Goal: Communication & Community: Answer question/provide support

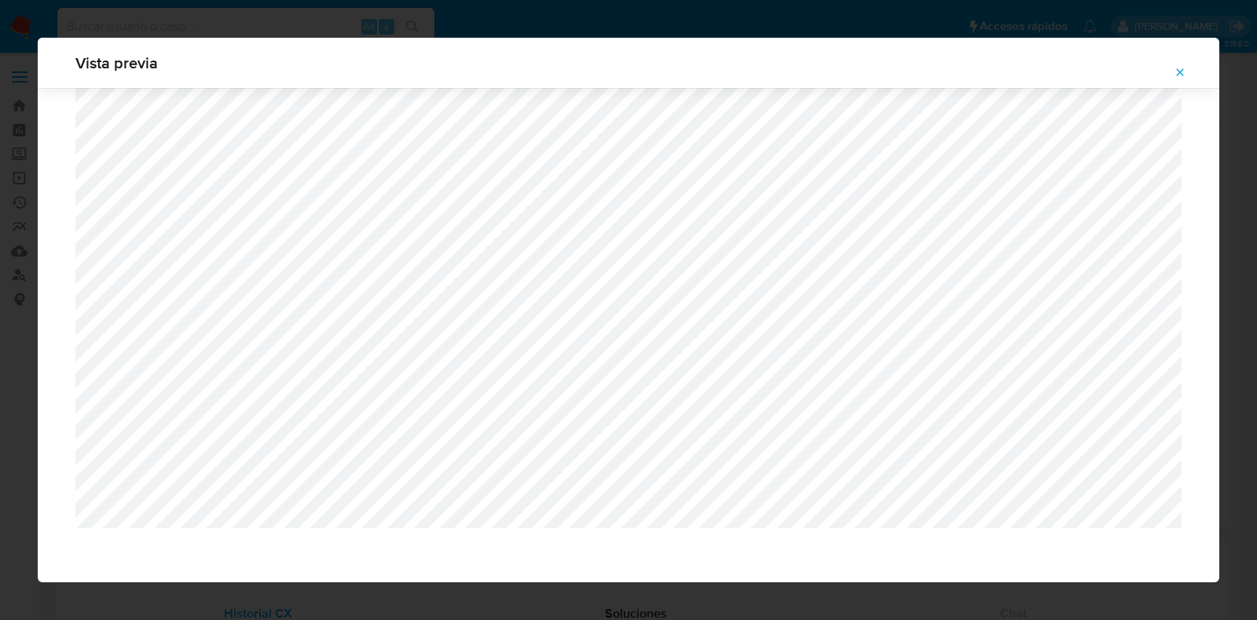
select select "10"
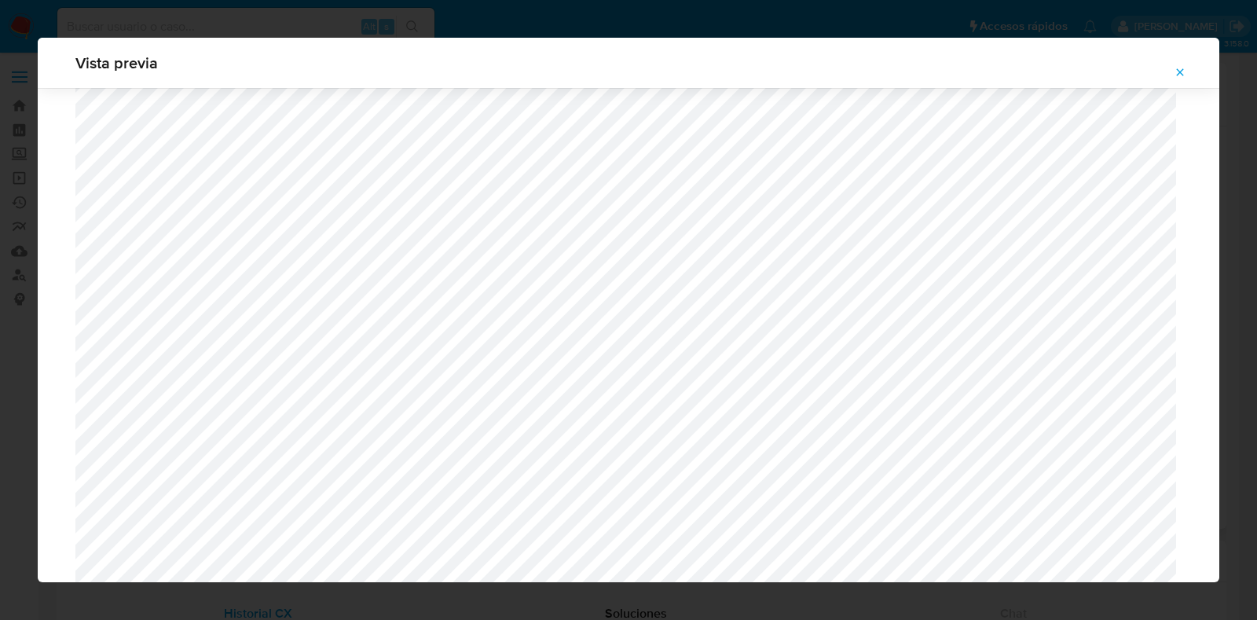
drag, startPoint x: 1181, startPoint y: 76, endPoint x: 1118, endPoint y: 75, distance: 62.9
click at [1181, 75] on icon "Attachment preview" at bounding box center [1180, 72] width 13 height 13
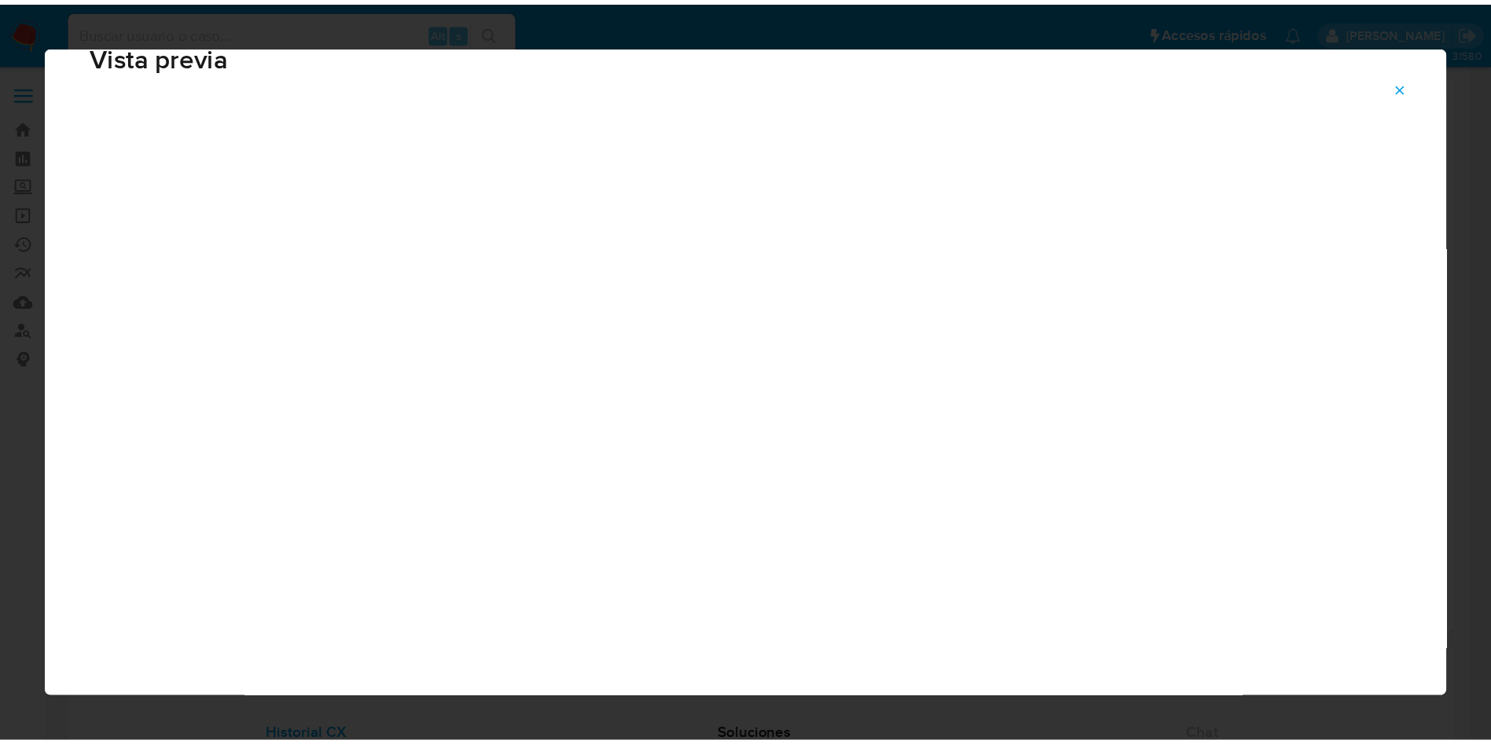
scroll to position [39, 0]
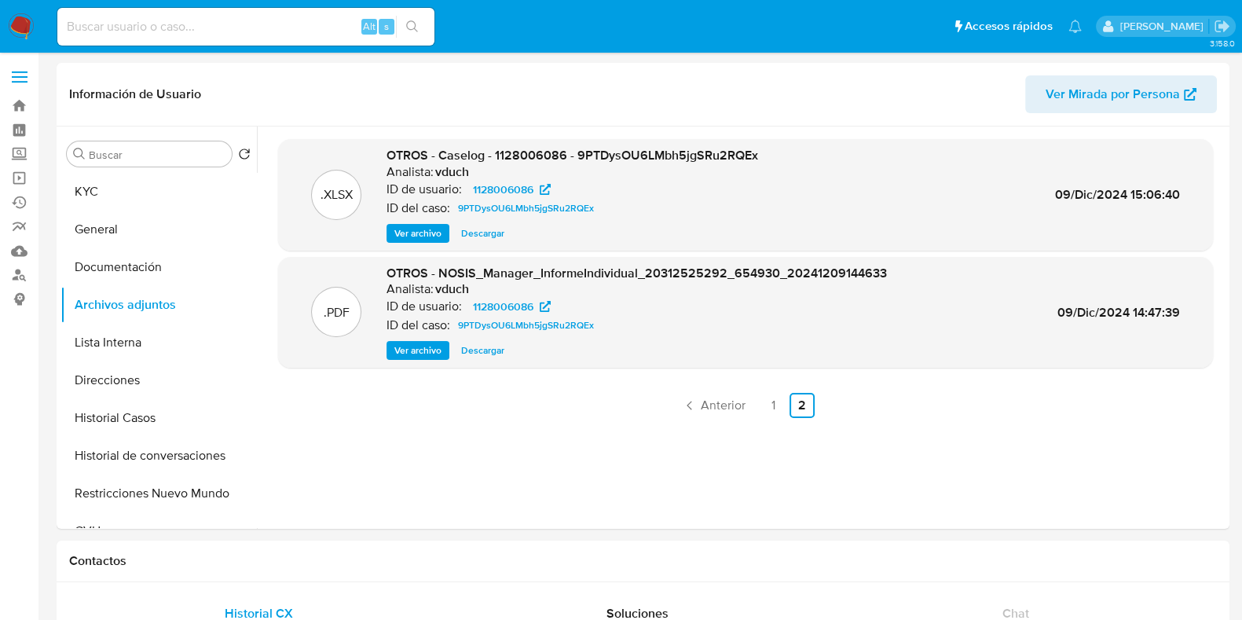
click at [276, 29] on input at bounding box center [245, 27] width 377 height 20
paste input "9YLij2Q6Lcu13krFGSQ7U3gA"
type input "9YLij2Q6Lcu13krFGSQ7U3gA"
click at [419, 24] on button "search-icon" at bounding box center [412, 27] width 32 height 22
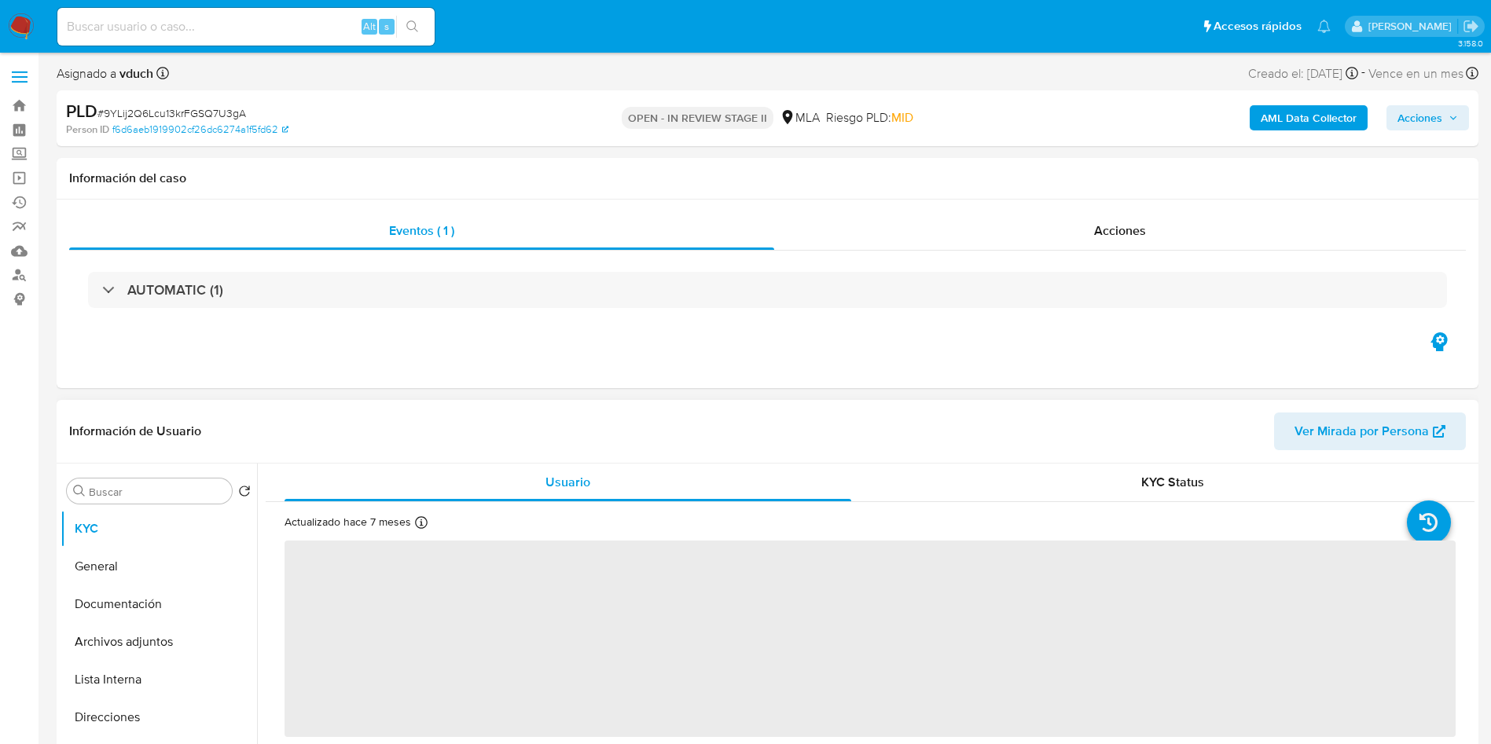
select select "10"
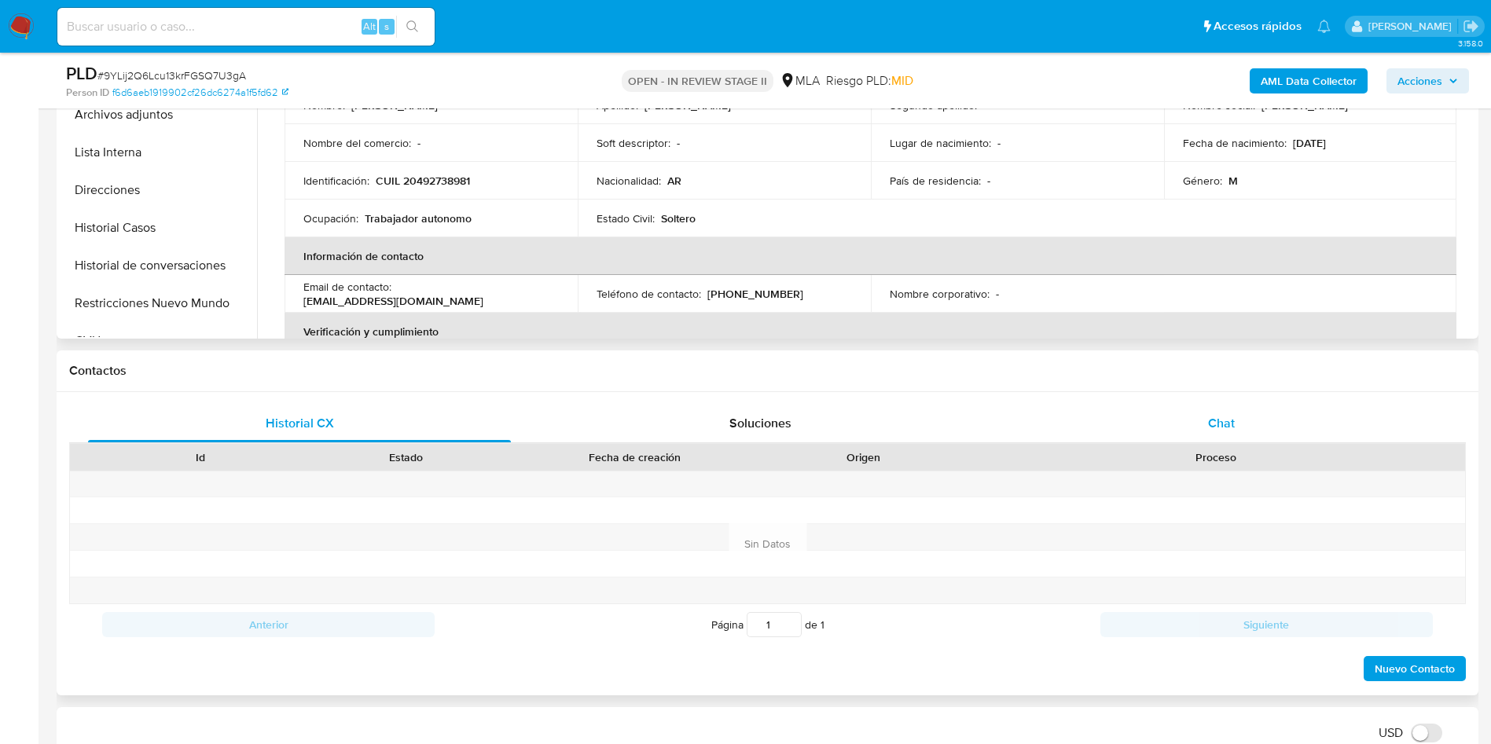
click at [1250, 431] on div "Chat" at bounding box center [1221, 424] width 423 height 38
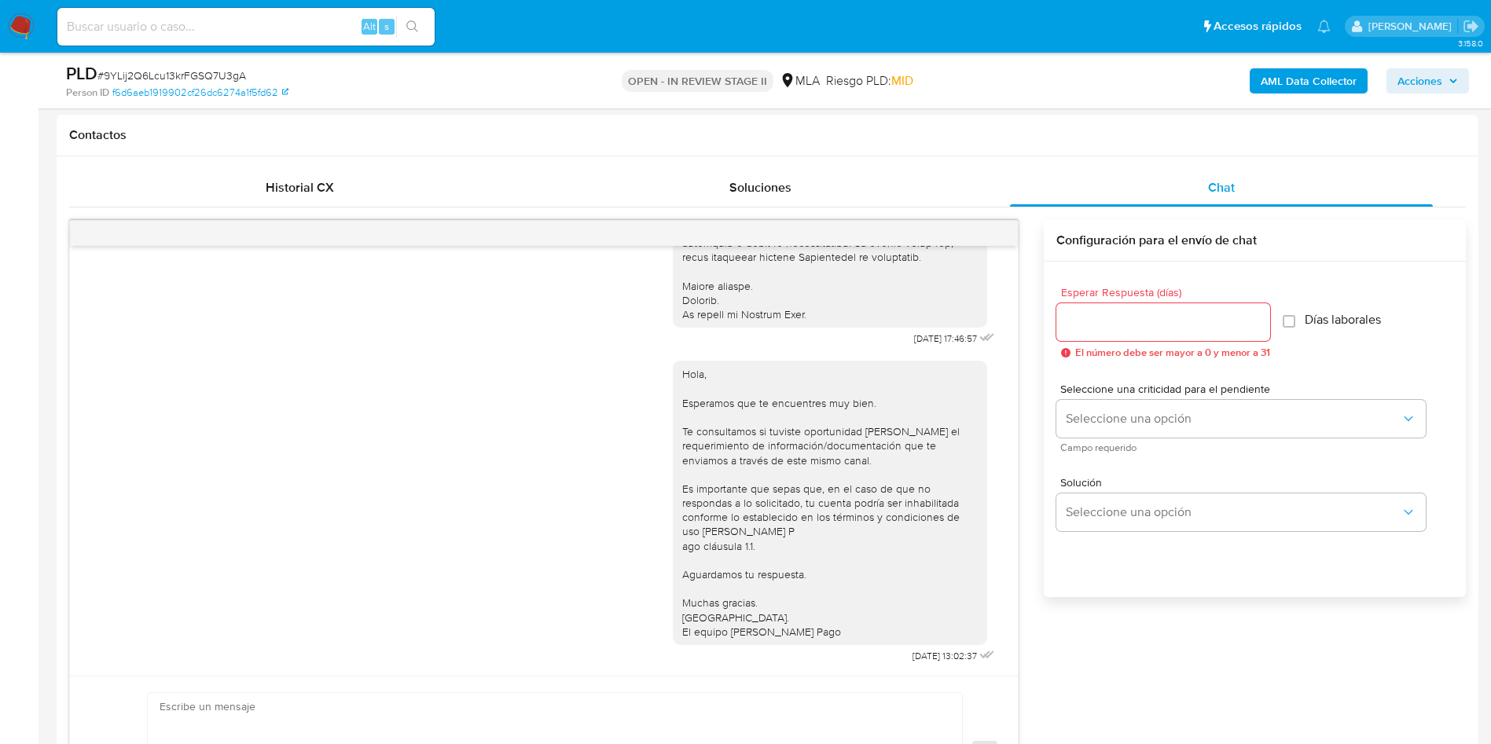
scroll to position [472, 0]
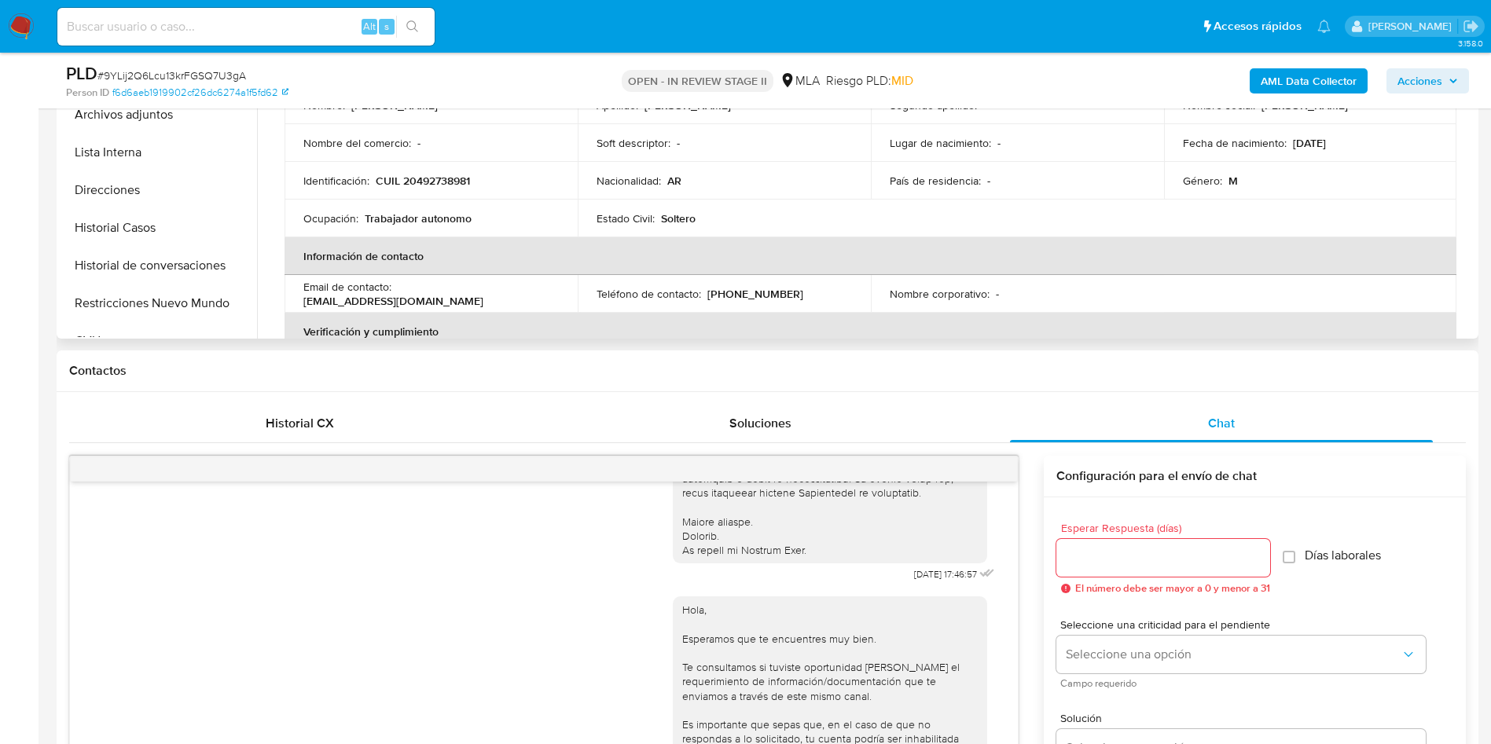
drag, startPoint x: 198, startPoint y: 119, endPoint x: 270, endPoint y: 205, distance: 112.2
click at [199, 119] on button "Archivos adjuntos" at bounding box center [159, 115] width 196 height 38
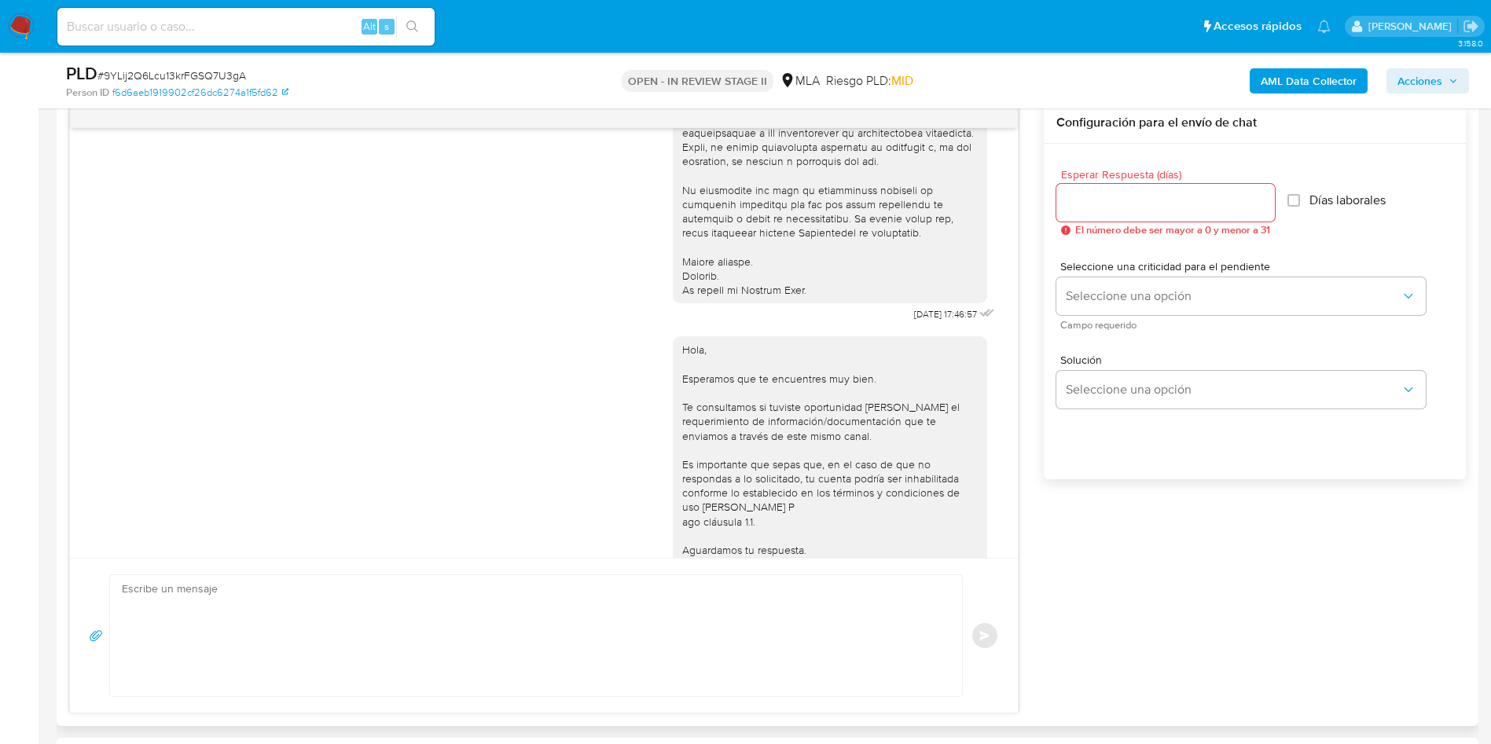
scroll to position [635, 0]
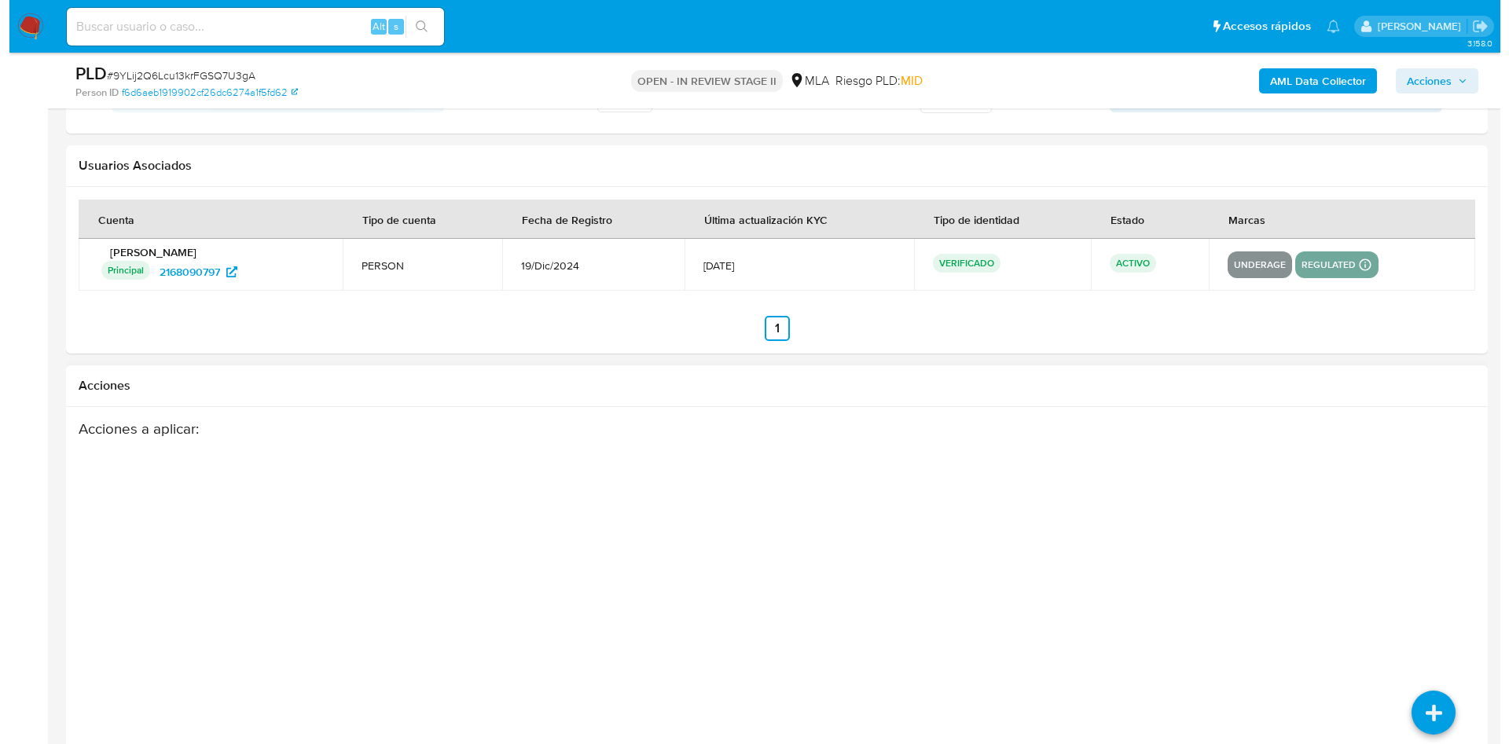
scroll to position [2779, 0]
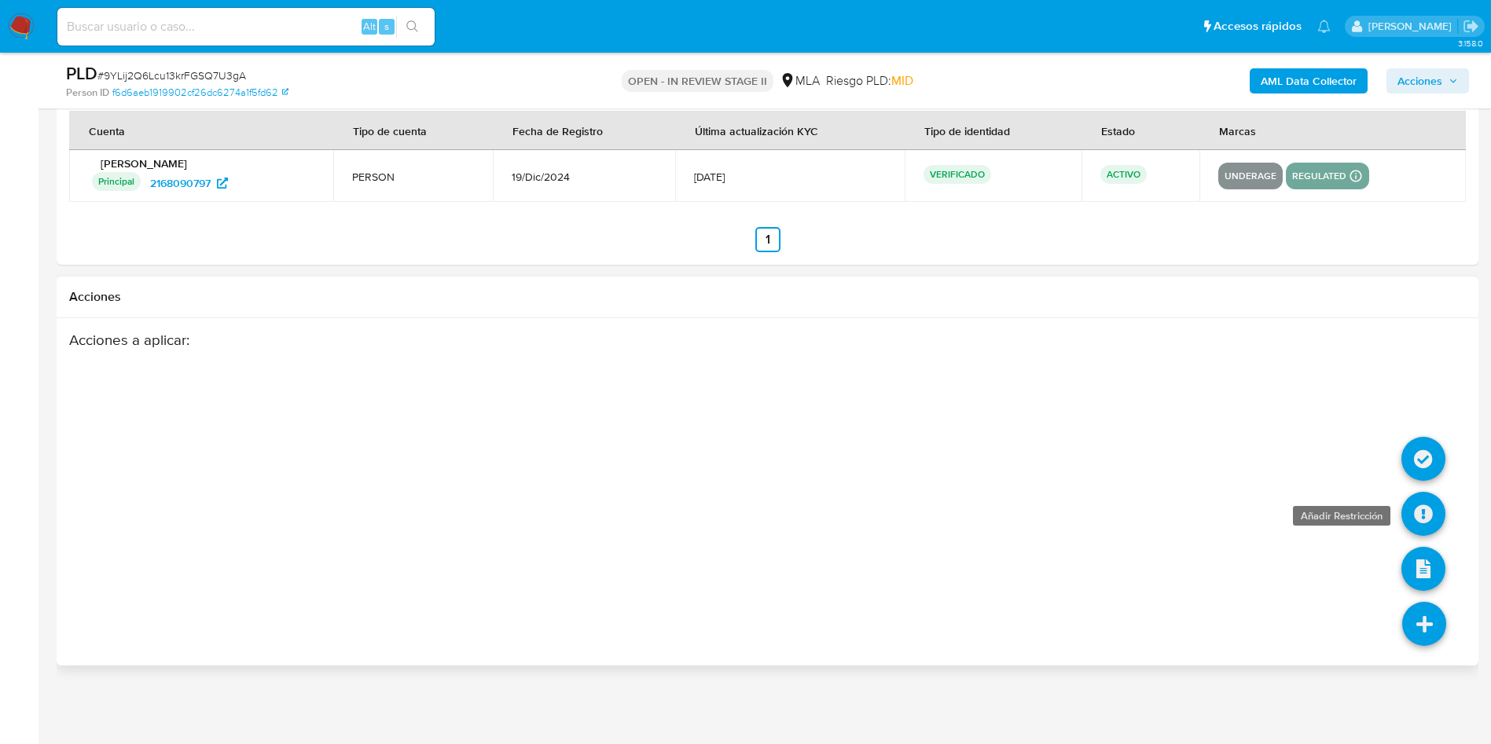
click at [1257, 522] on icon at bounding box center [1423, 514] width 44 height 44
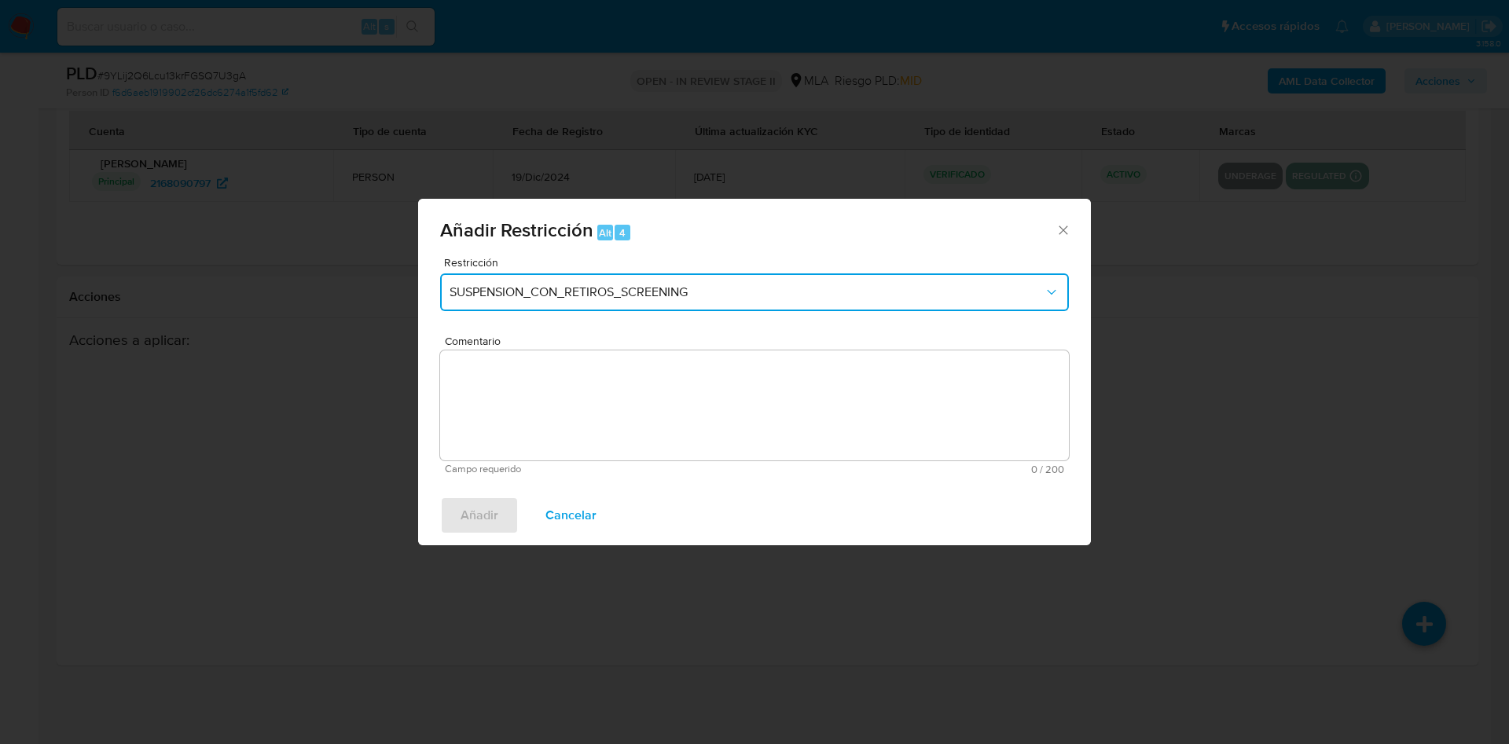
click at [543, 281] on button "SUSPENSION_CON_RETIROS_SCREENING" at bounding box center [754, 292] width 629 height 38
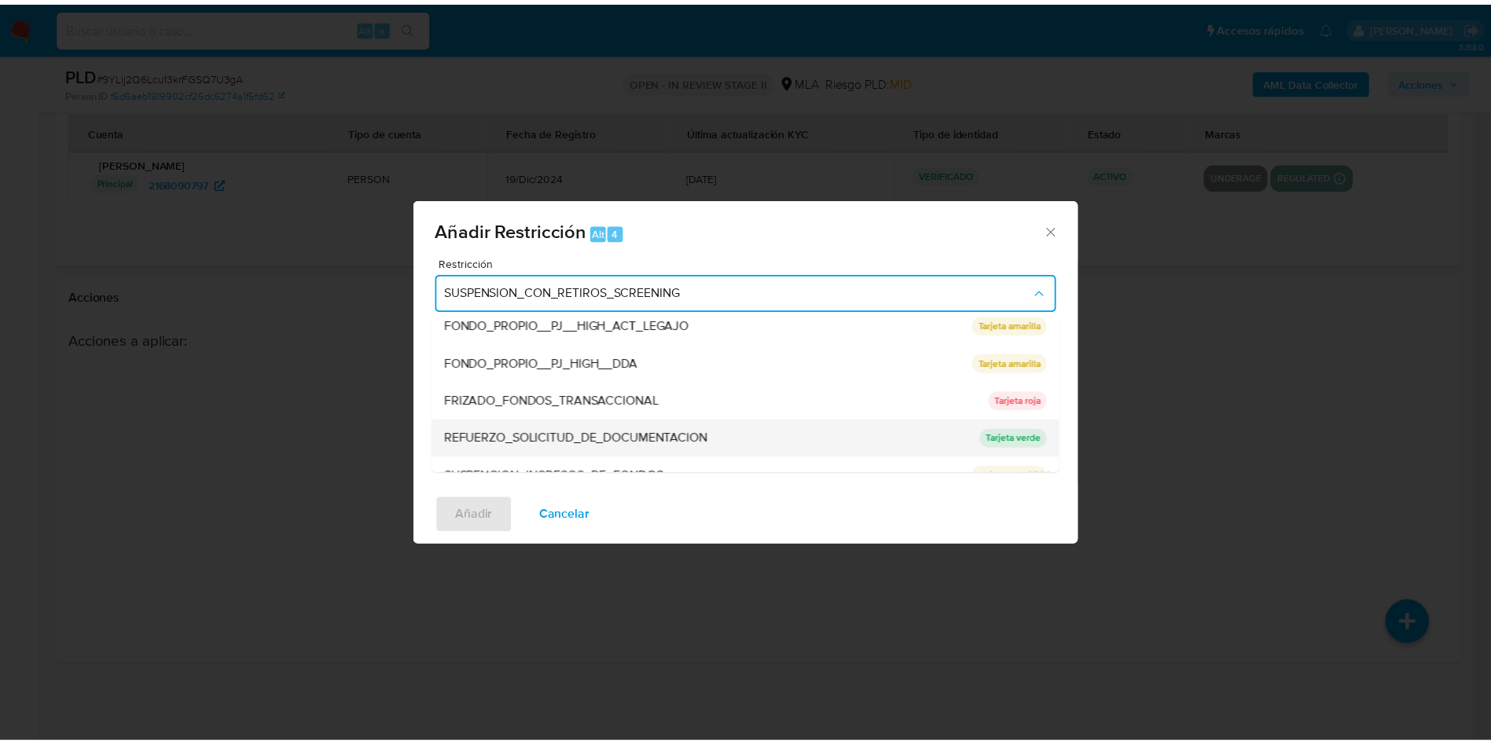
scroll to position [333, 0]
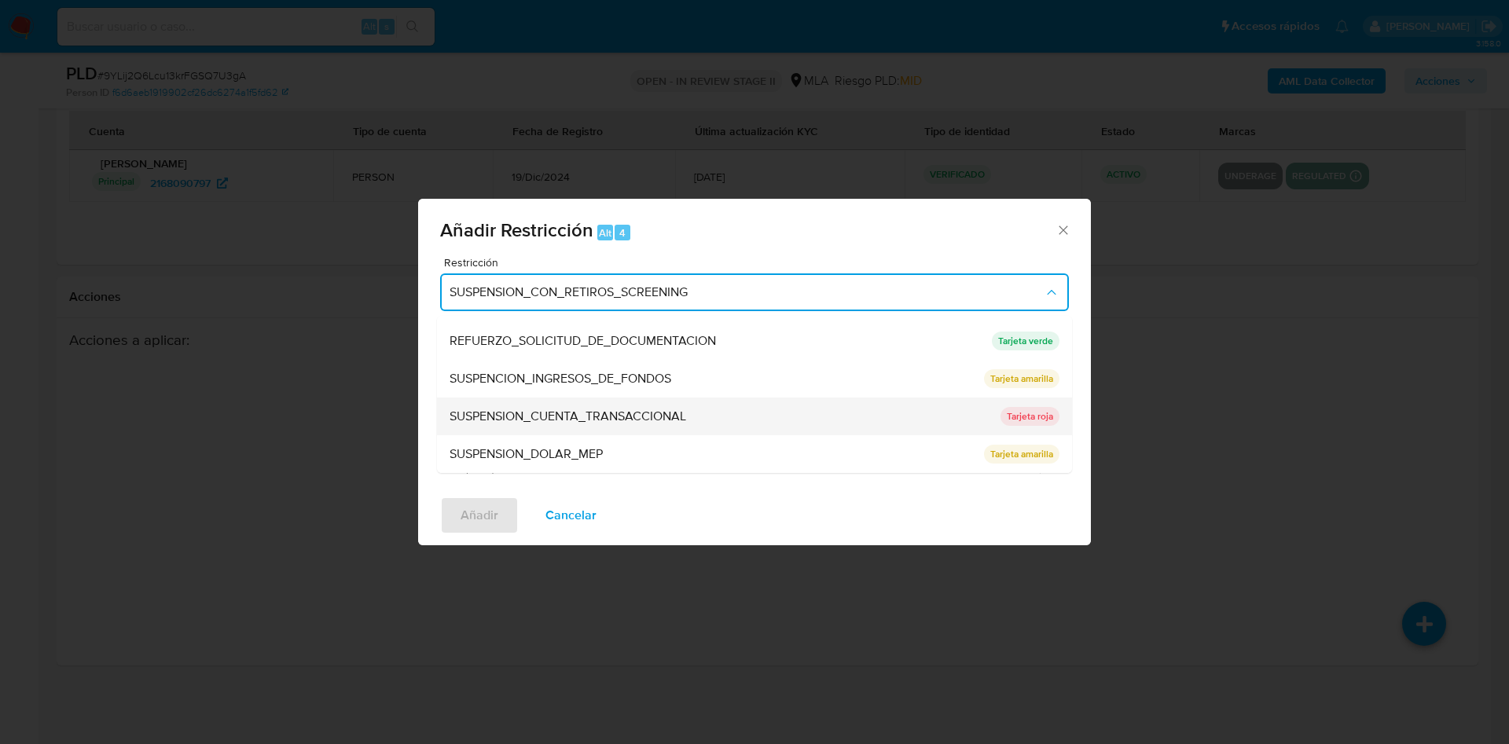
click at [620, 418] on span "SUSPENSION_CUENTA_TRANSACCIONAL" at bounding box center [568, 417] width 237 height 16
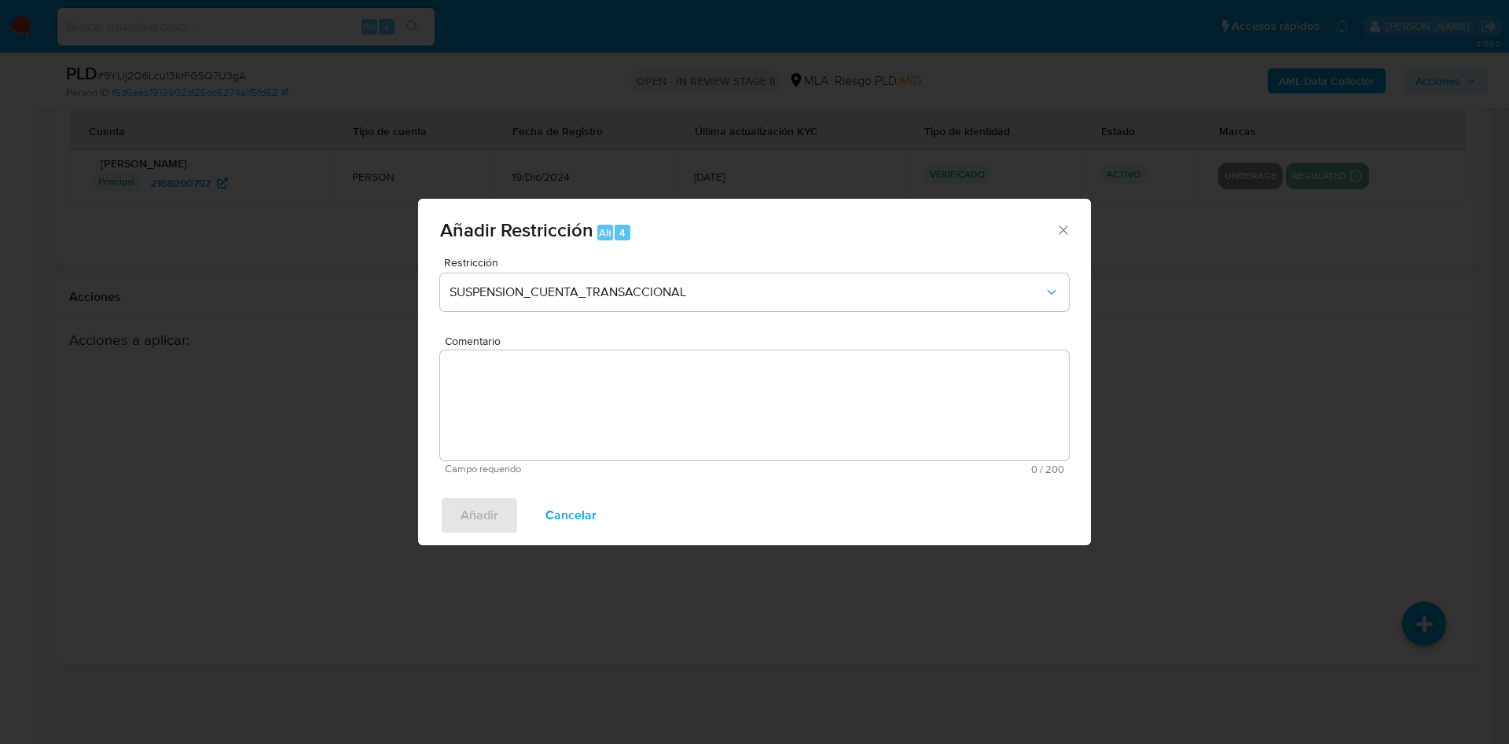
click at [640, 410] on textarea "Comentario" at bounding box center [754, 406] width 629 height 110
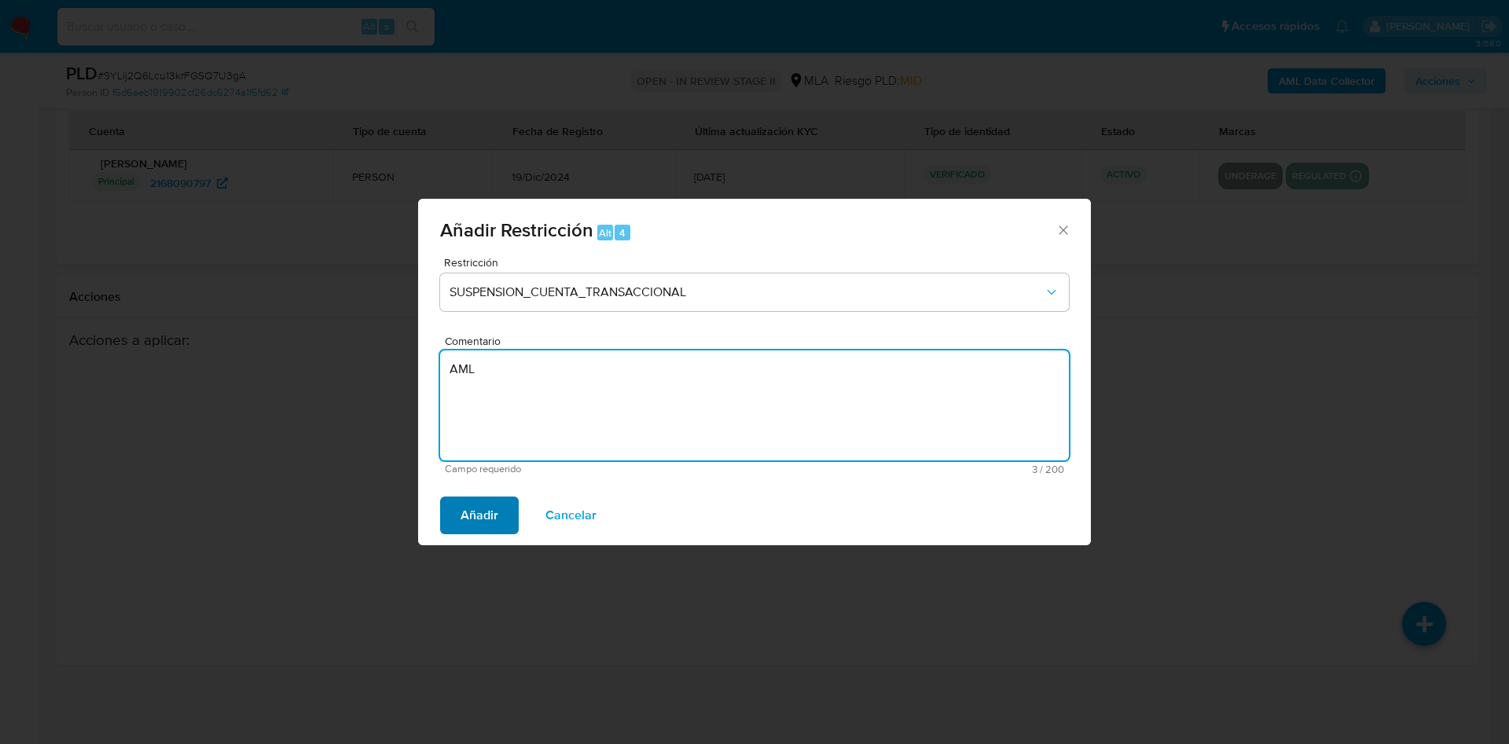
type textarea "AML"
click at [489, 508] on span "Añadir" at bounding box center [480, 515] width 38 height 35
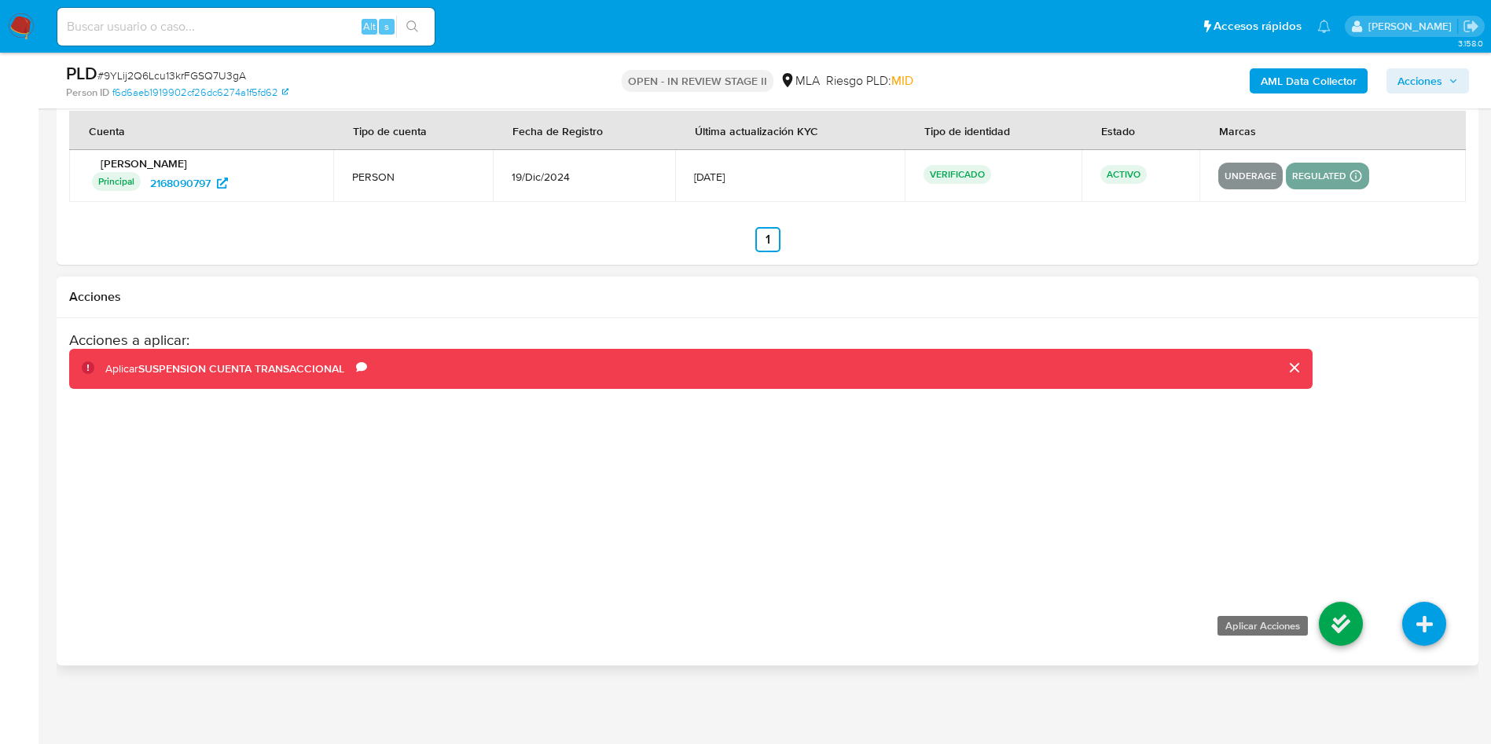
click at [1257, 619] on icon at bounding box center [1341, 624] width 44 height 44
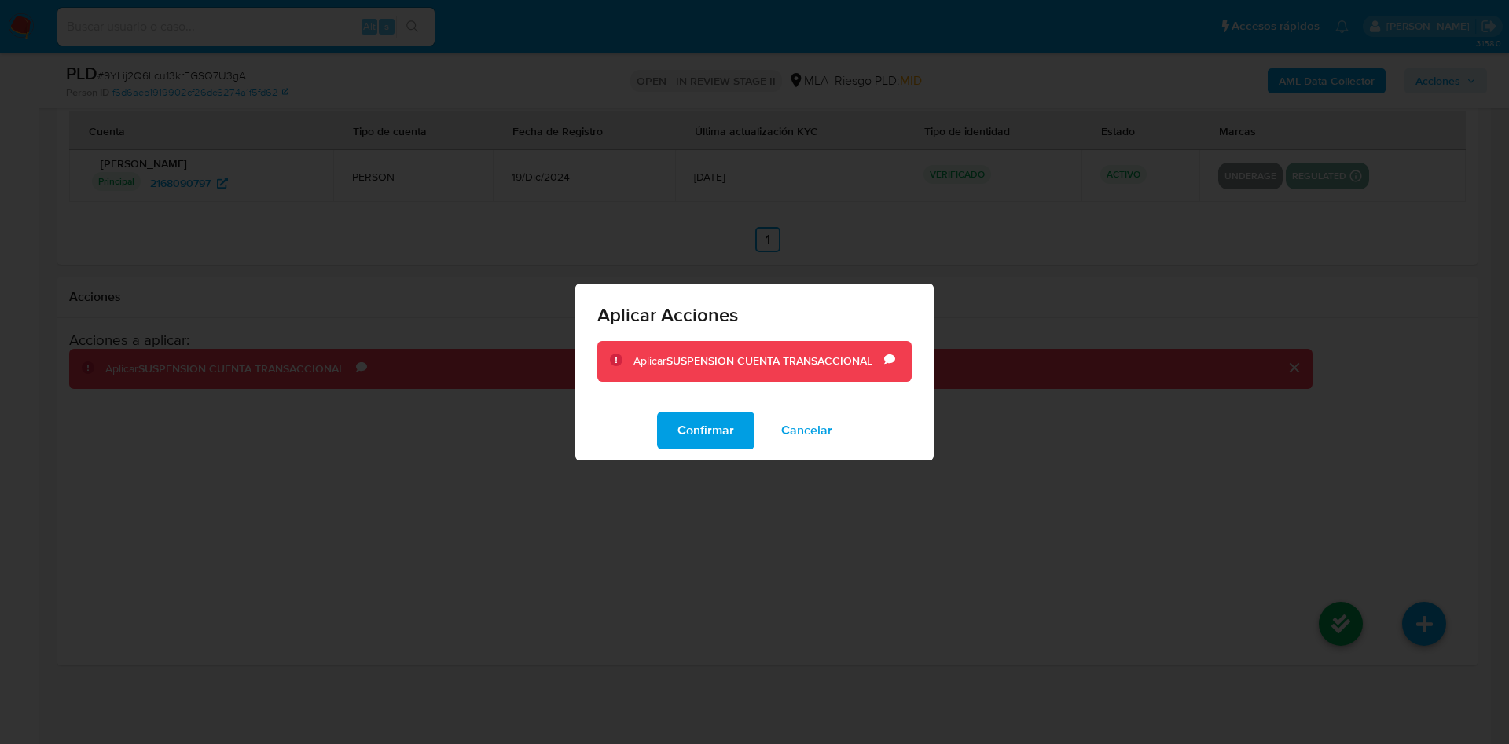
click at [714, 433] on span "Confirmar" at bounding box center [705, 430] width 57 height 35
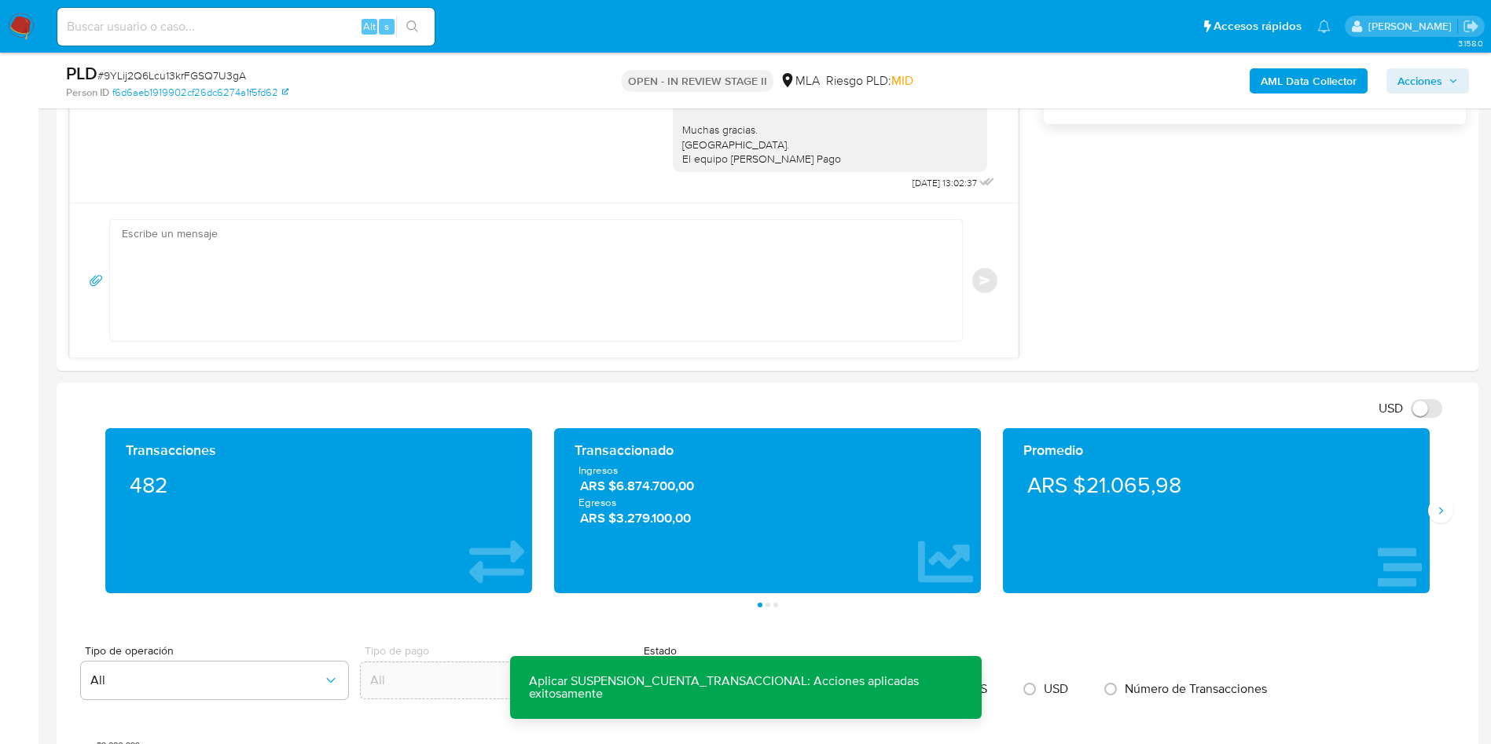
scroll to position [68, 0]
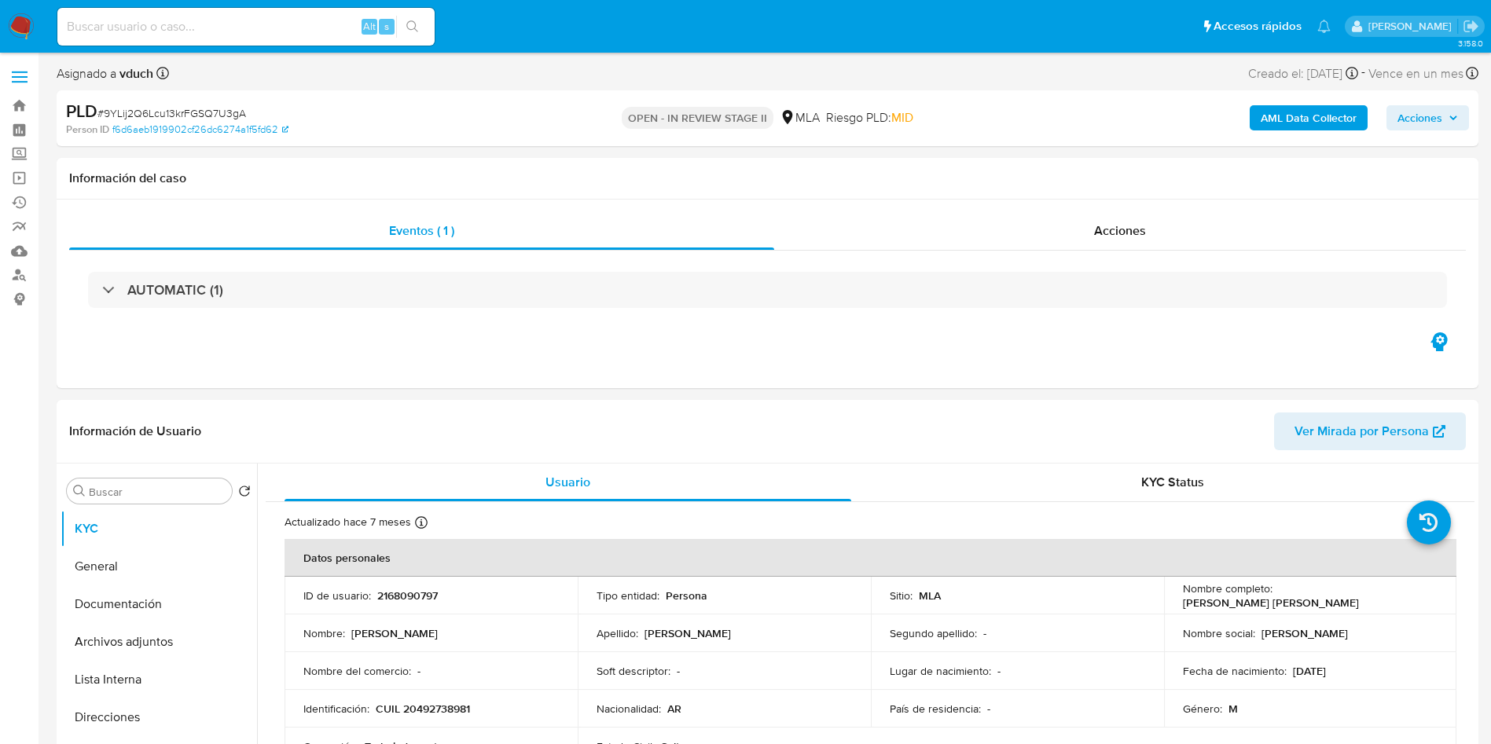
select select "10"
click at [1430, 125] on span "Acciones" at bounding box center [1419, 117] width 45 height 25
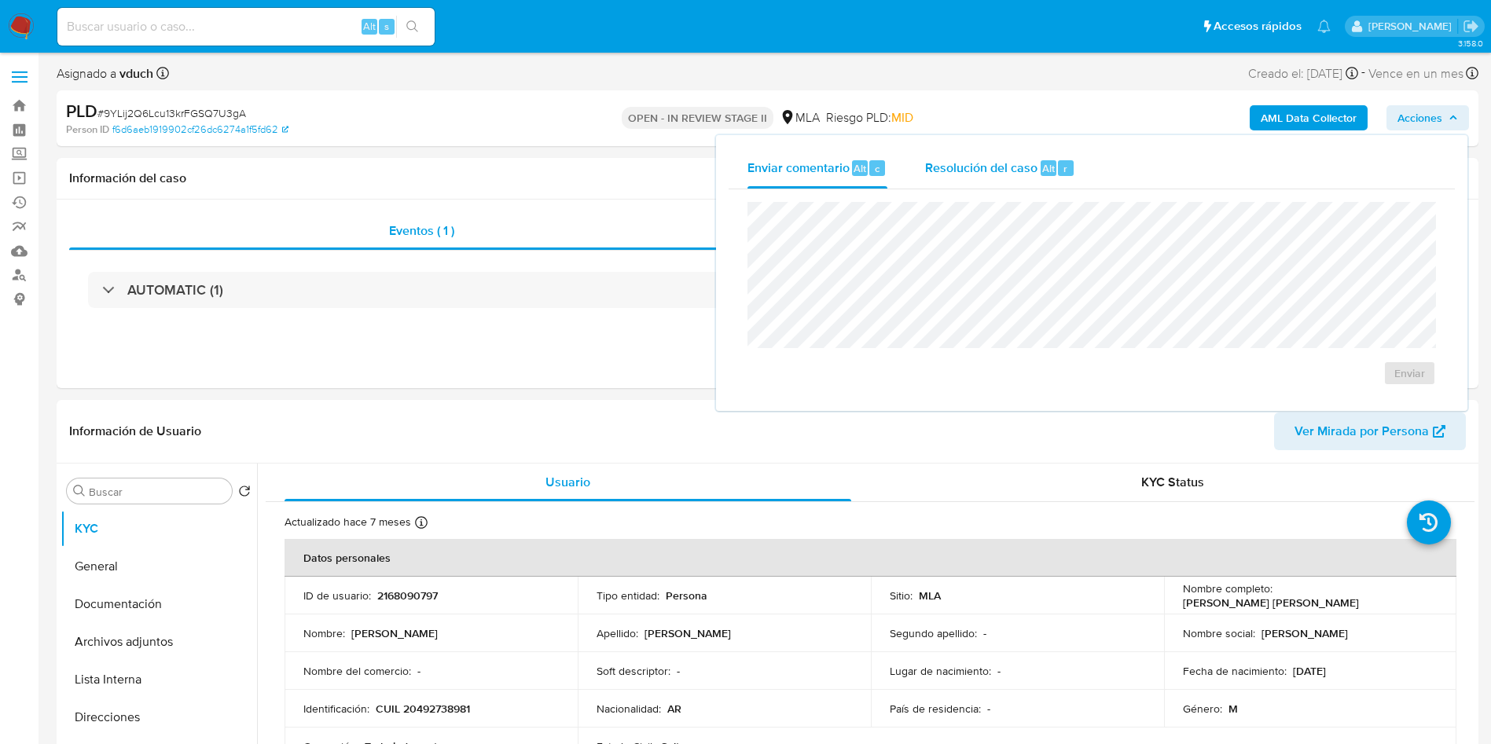
click at [1013, 183] on div "Resolución del caso Alt r" at bounding box center [1000, 168] width 150 height 41
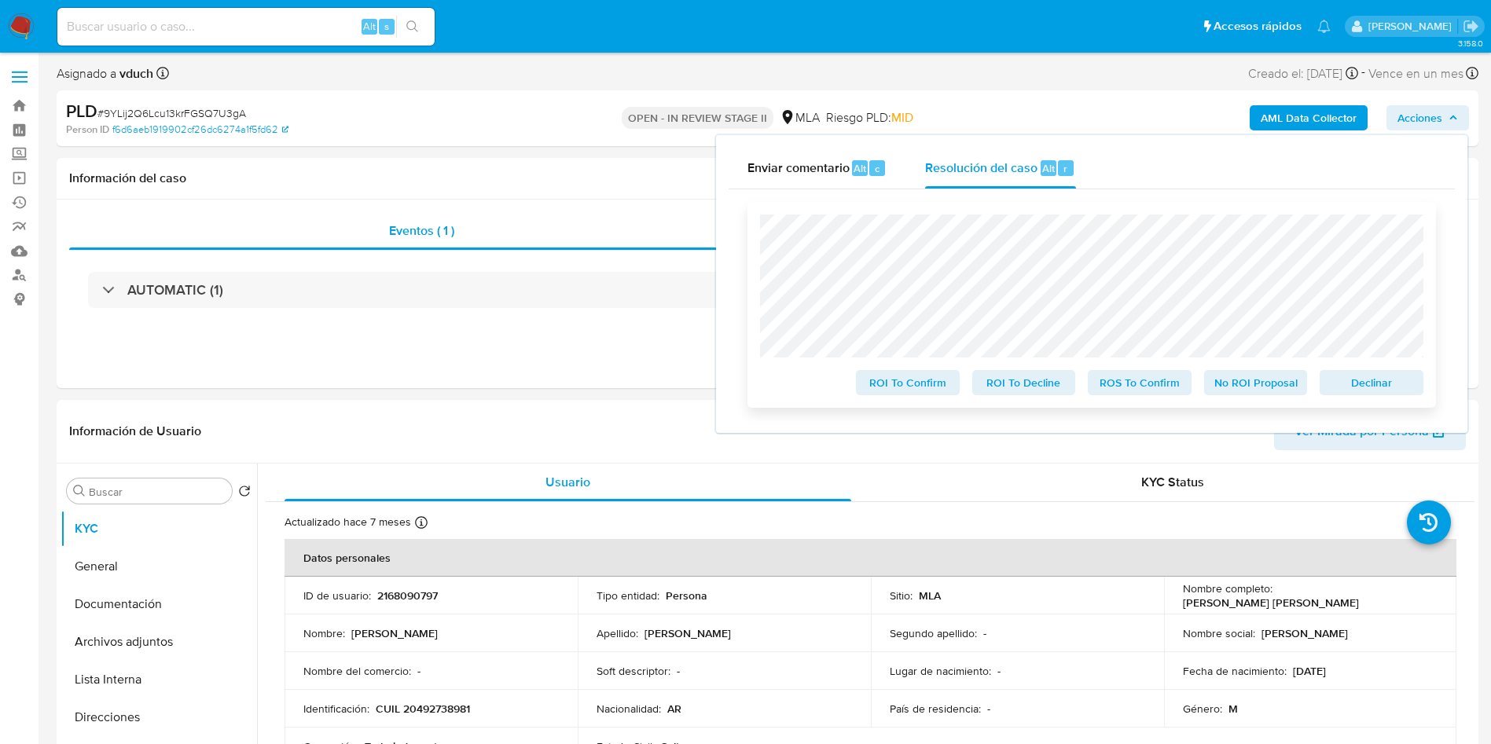
click at [1360, 399] on div "ROI To Confirm ROI To Decline ROS To Confirm No ROI Proposal Declinar" at bounding box center [1091, 305] width 688 height 206
click at [1356, 389] on span "Declinar" at bounding box center [1371, 383] width 82 height 22
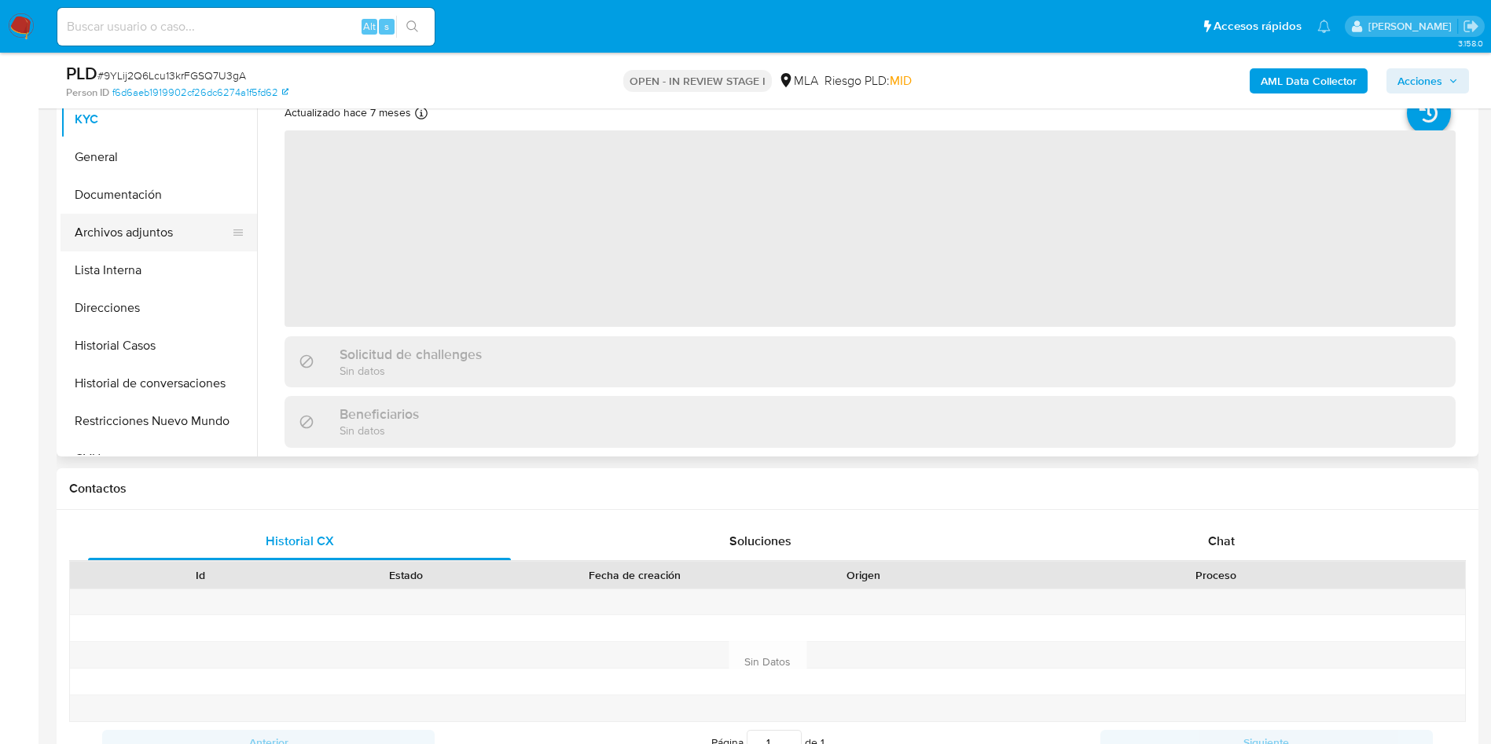
click at [162, 219] on button "Archivos adjuntos" at bounding box center [153, 233] width 184 height 38
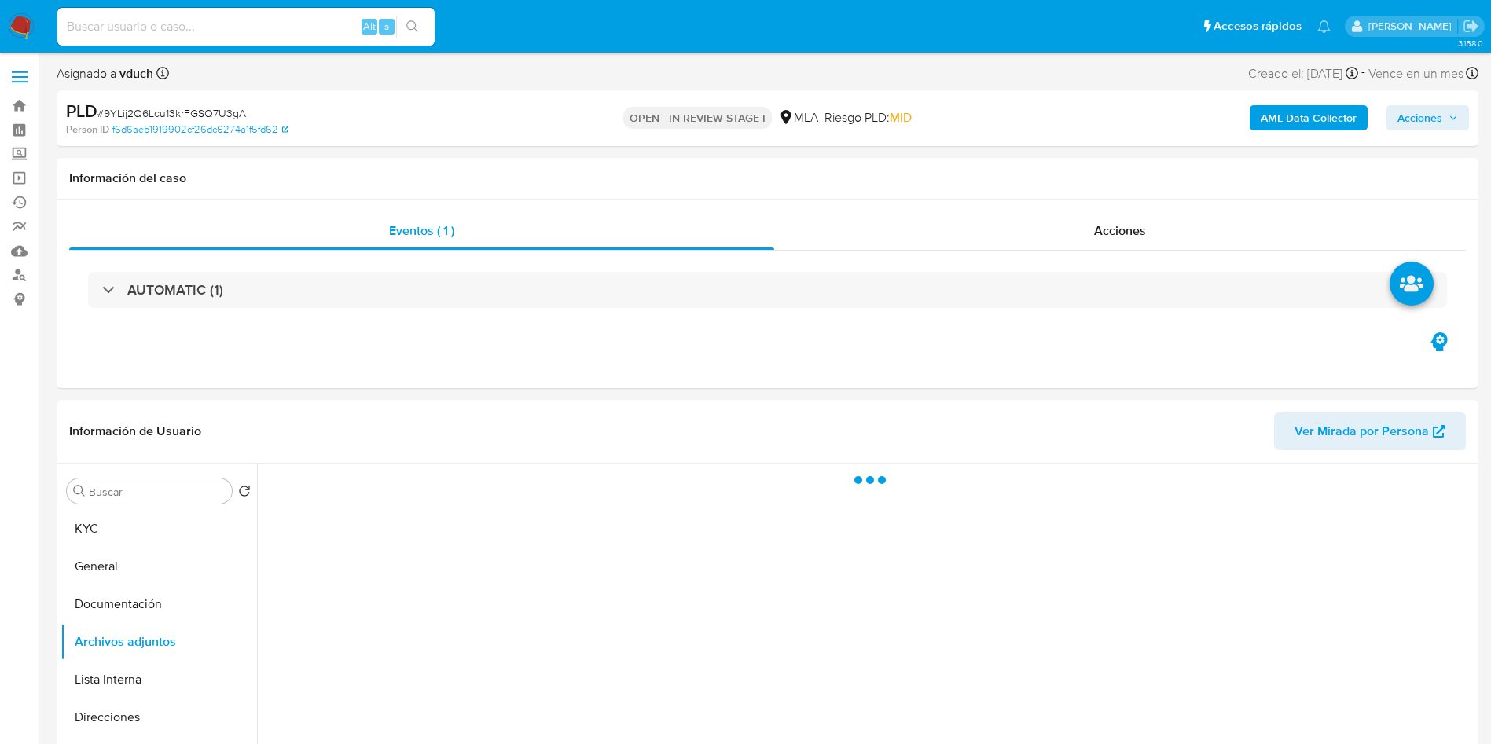
select select "10"
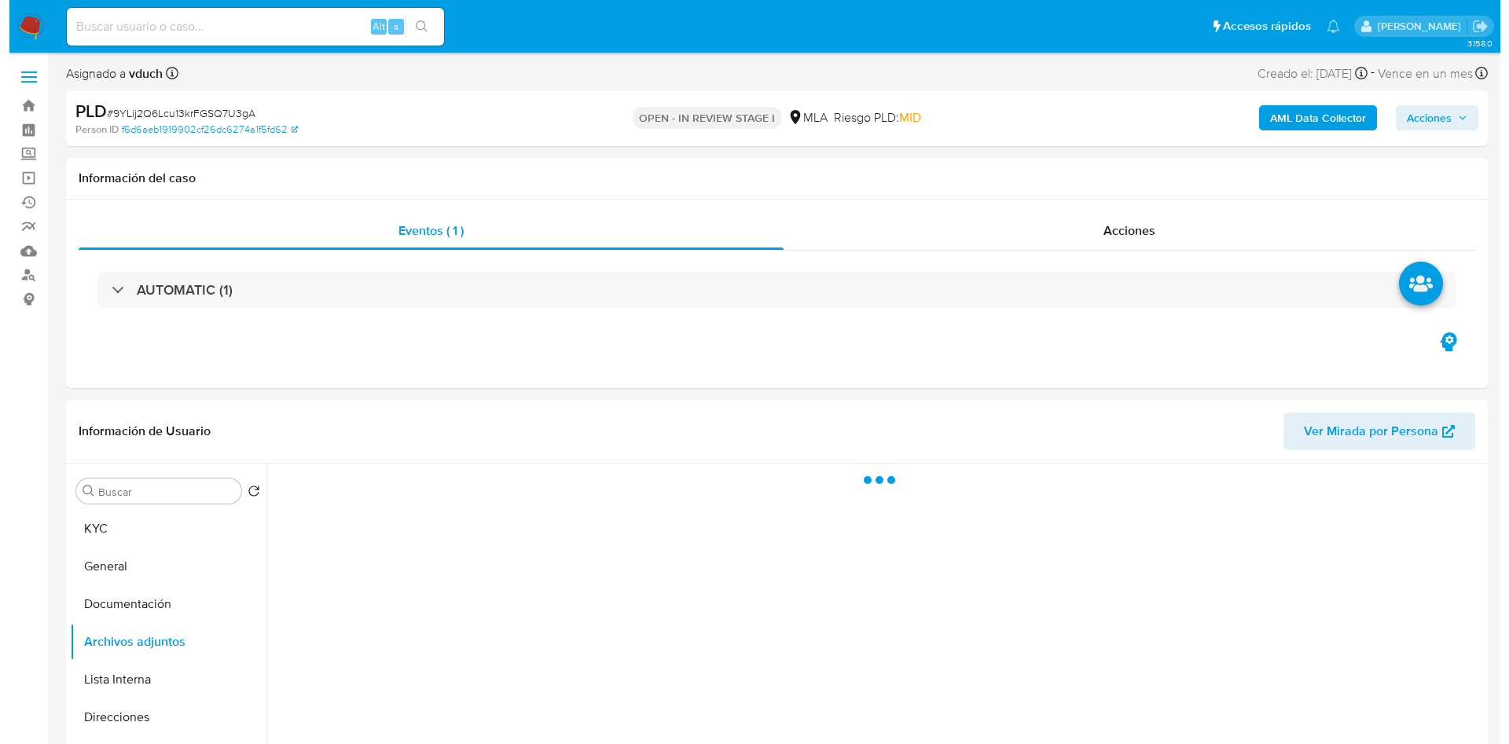
scroll to position [118, 0]
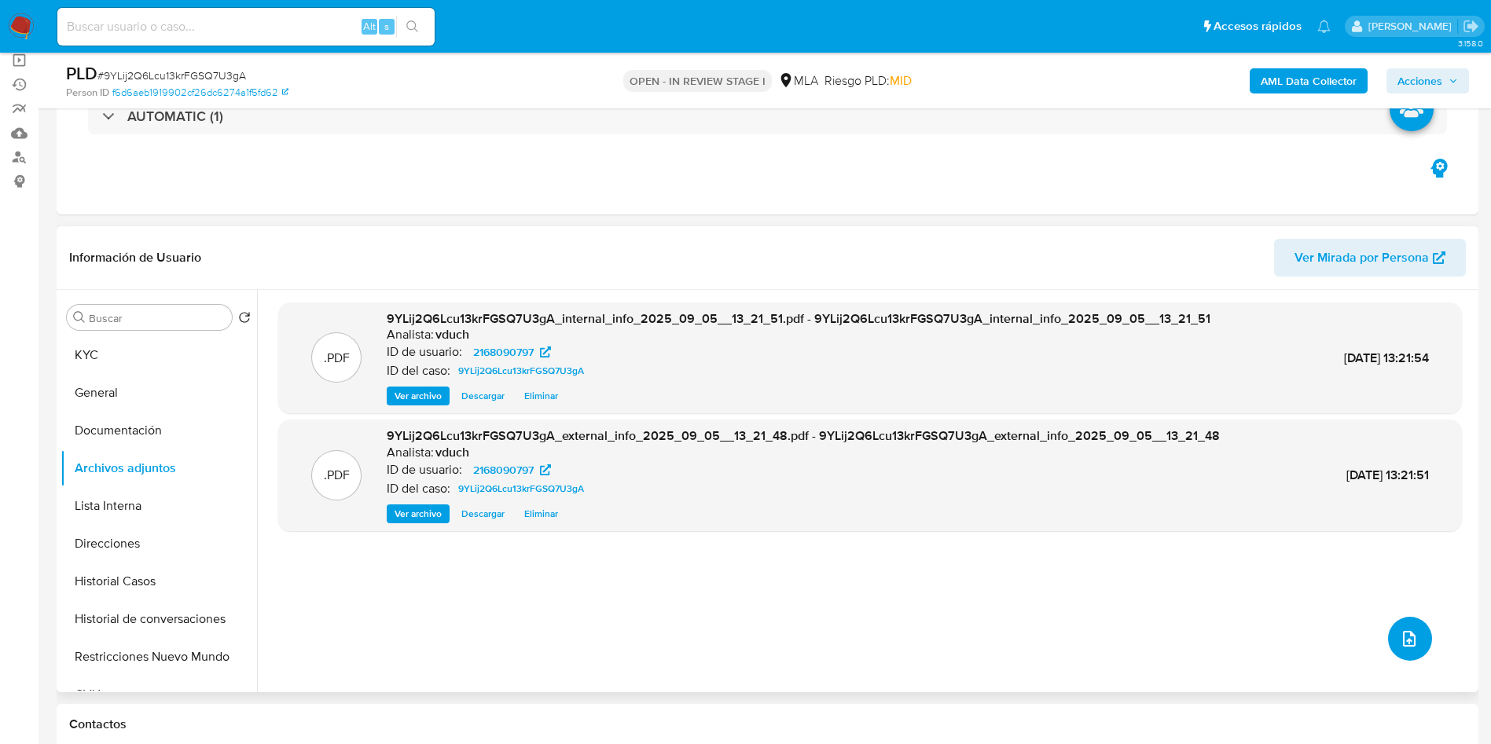
click at [1421, 633] on button "upload-file" at bounding box center [1410, 639] width 44 height 44
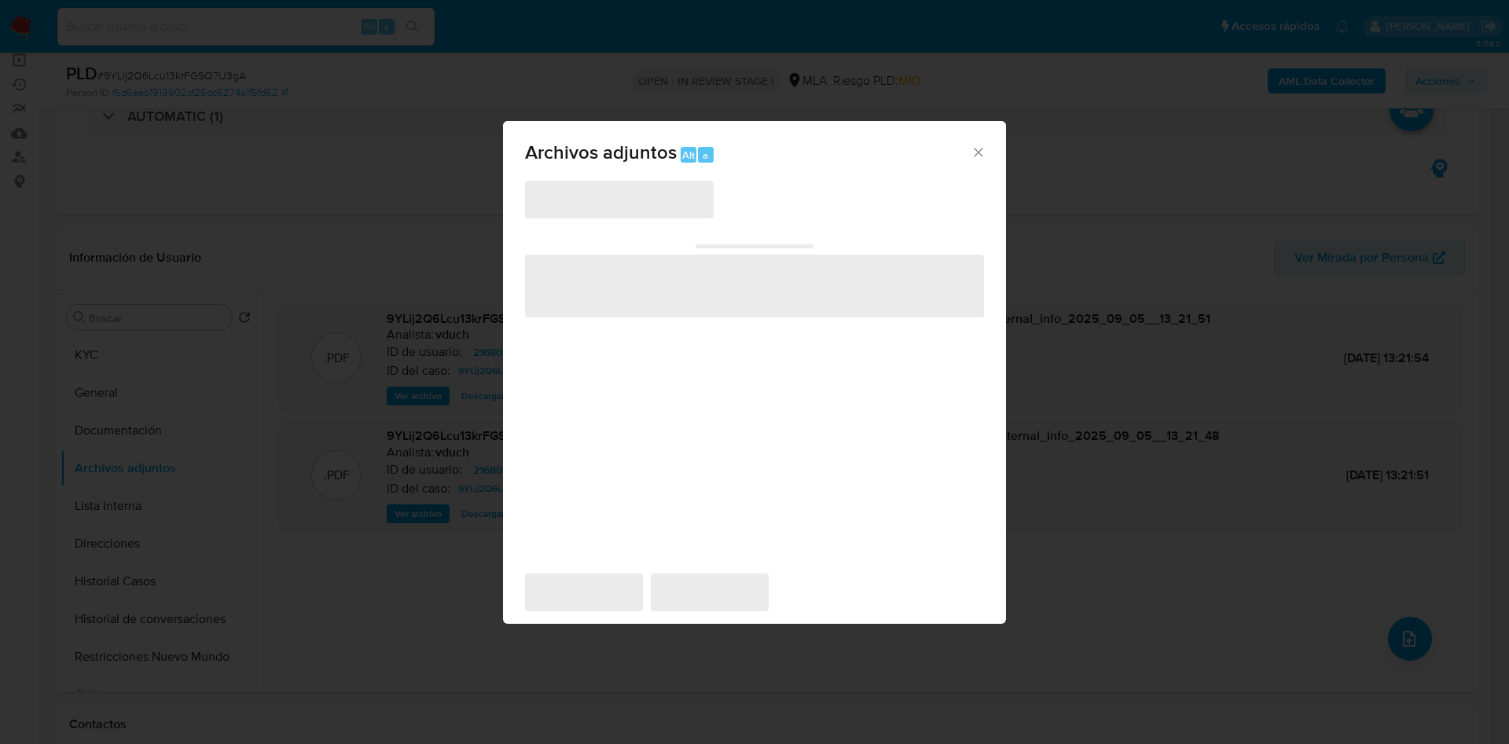
click at [685, 199] on span "‌" at bounding box center [619, 200] width 189 height 38
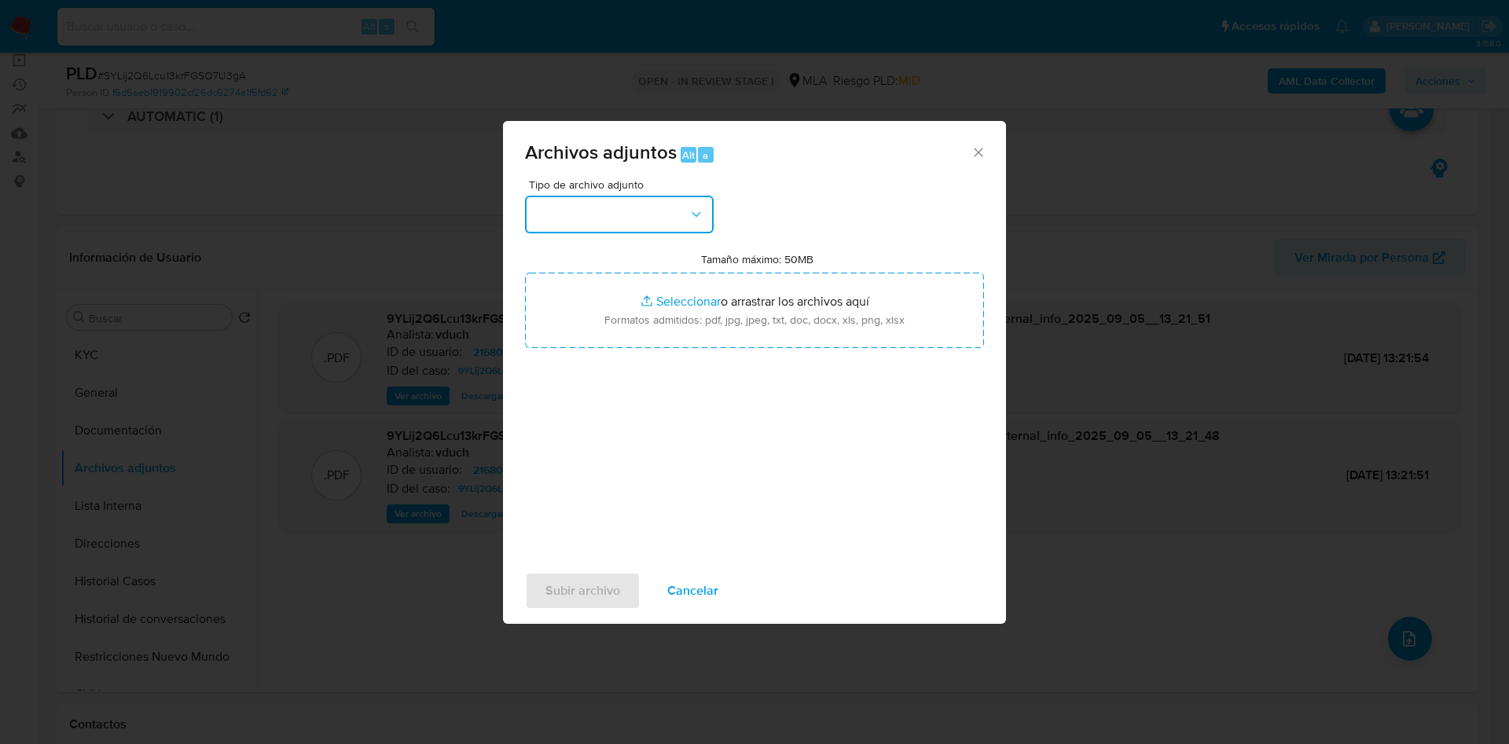
click at [685, 199] on button "button" at bounding box center [619, 215] width 189 height 38
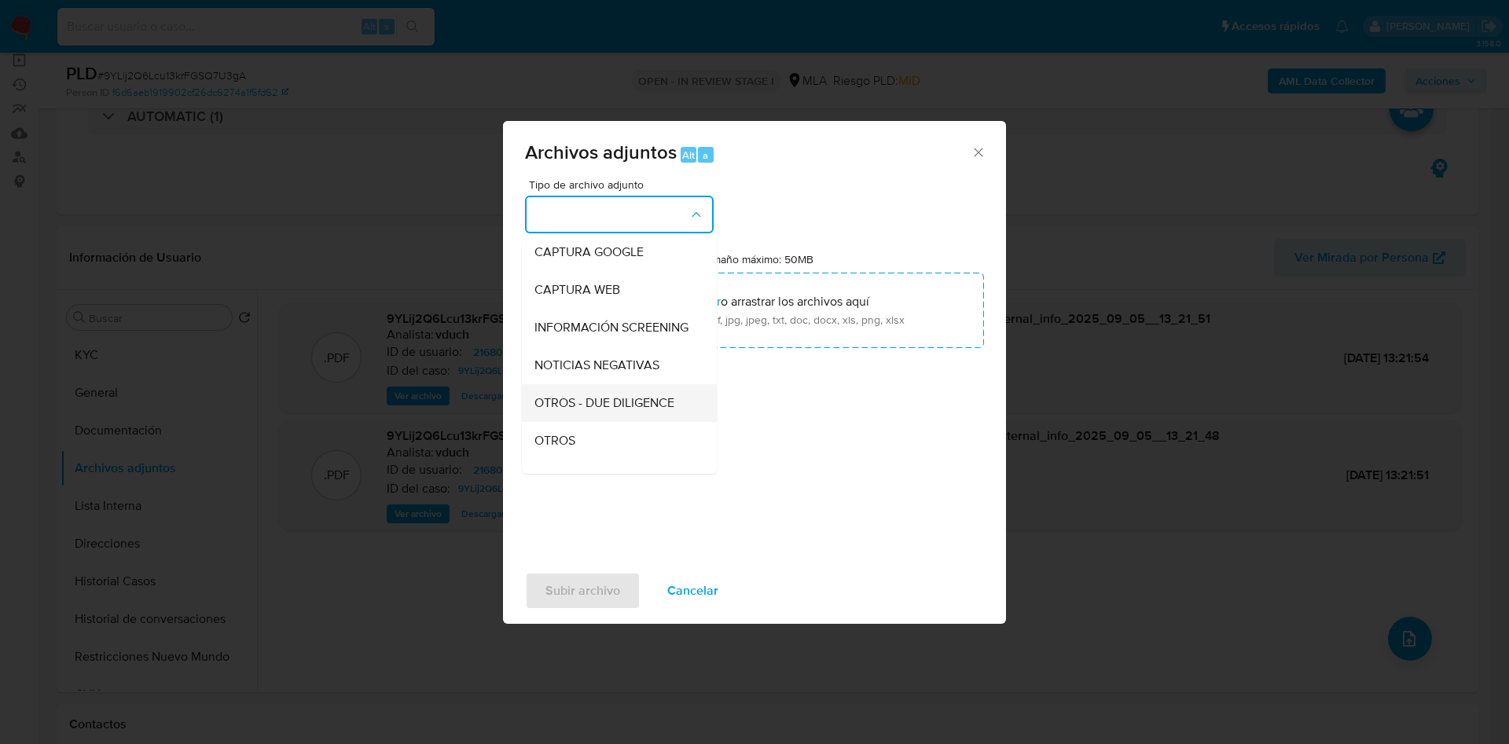
scroll to position [236, 0]
click at [606, 304] on div "OTROS - DUE DILIGENCE" at bounding box center [614, 285] width 160 height 38
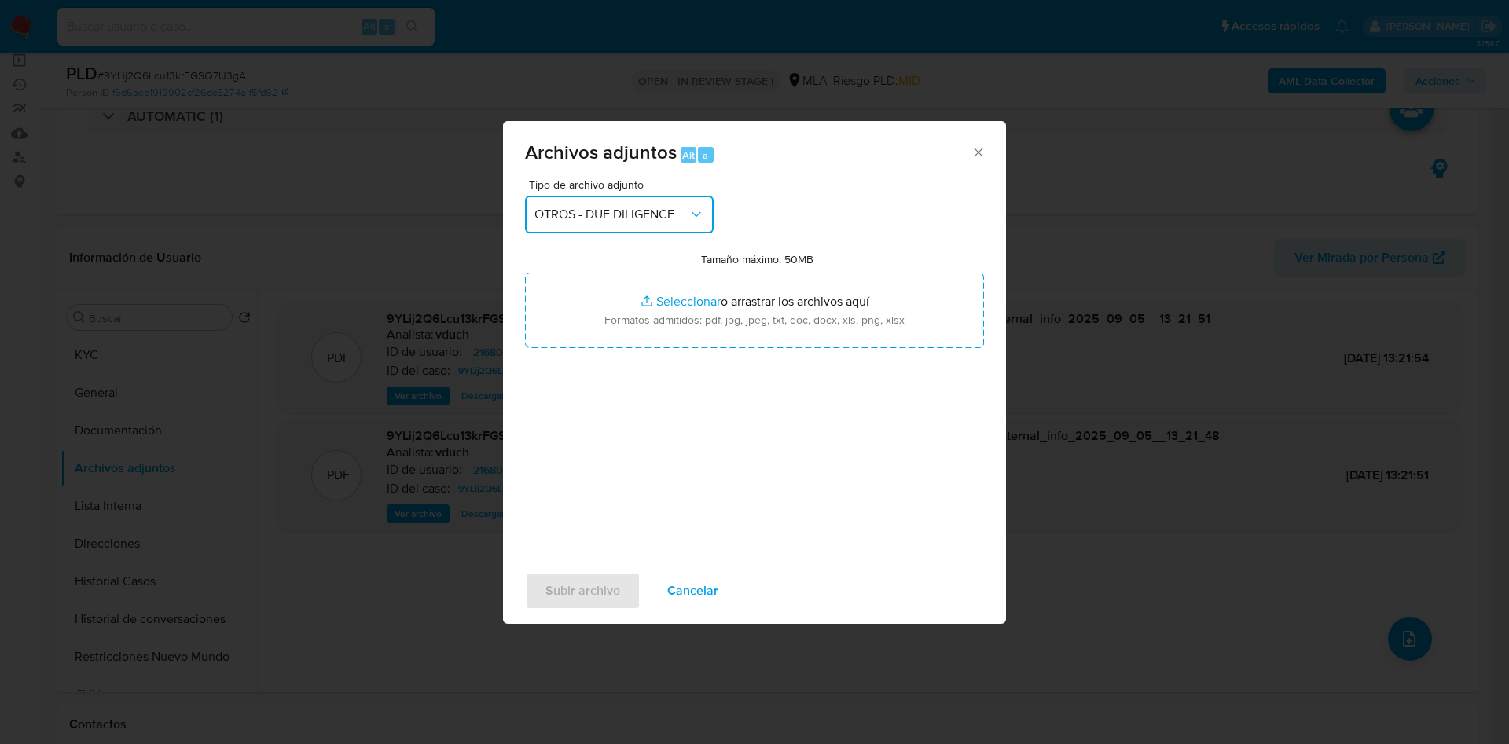
drag, startPoint x: 627, startPoint y: 209, endPoint x: 625, endPoint y: 222, distance: 12.8
click at [627, 207] on span "OTROS - DUE DILIGENCE" at bounding box center [611, 215] width 154 height 16
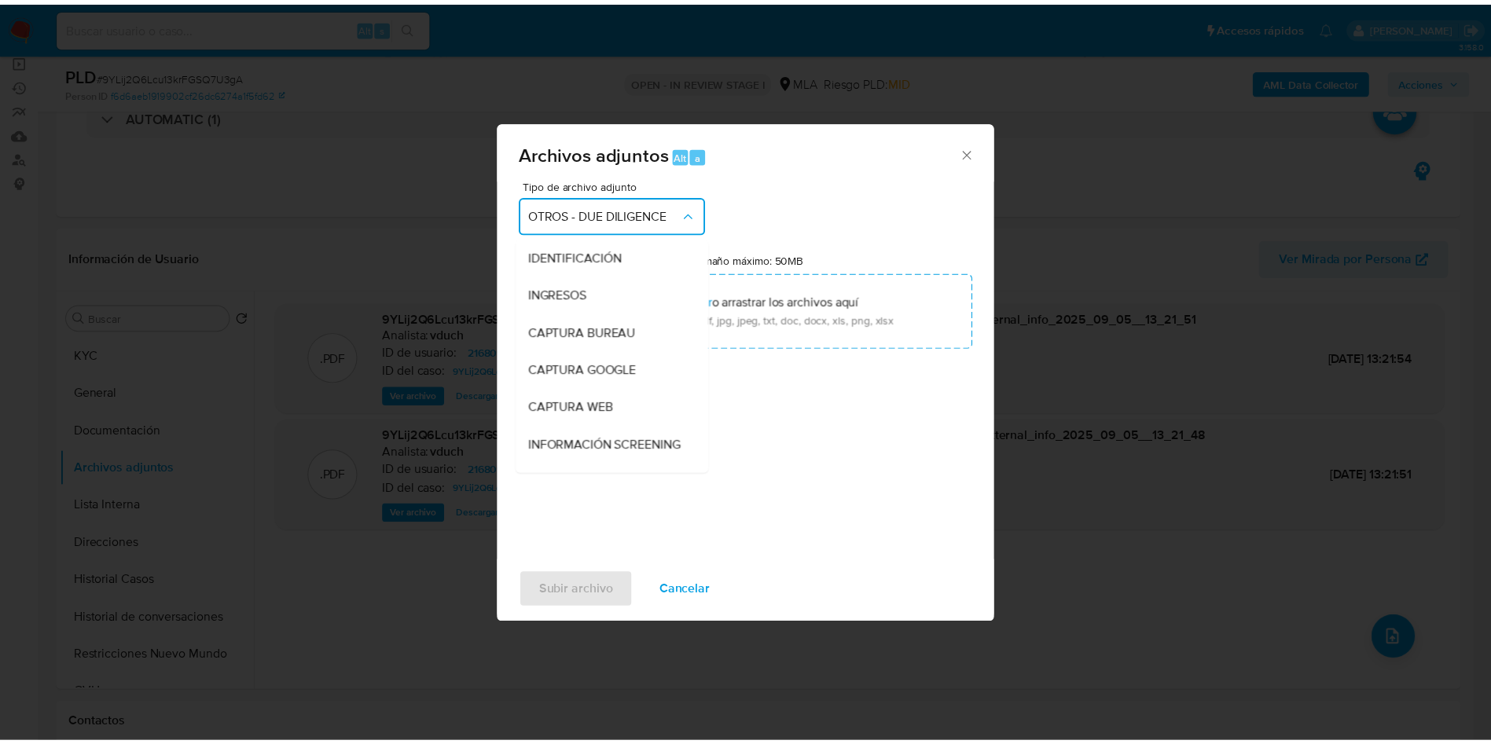
scroll to position [189, 0]
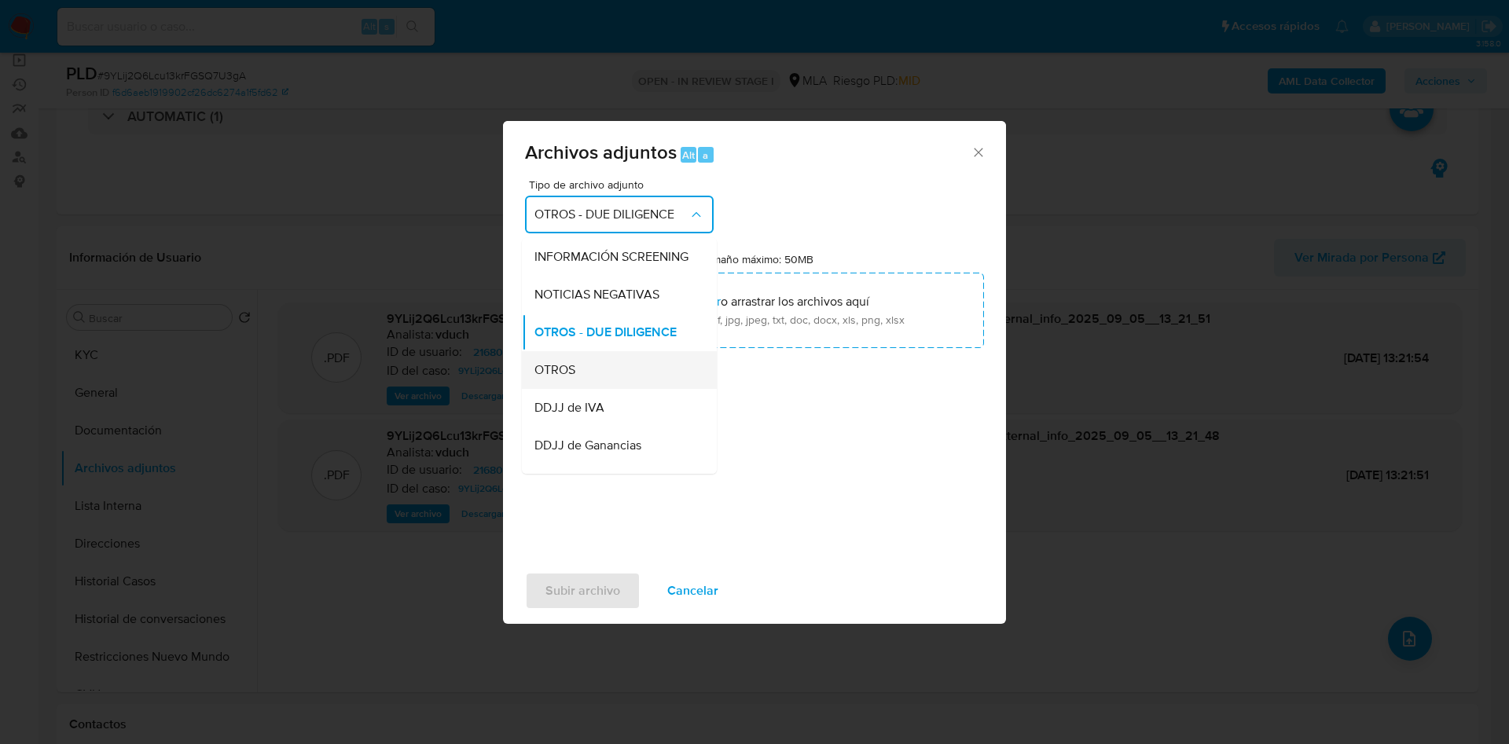
click at [573, 378] on span "OTROS" at bounding box center [554, 370] width 41 height 16
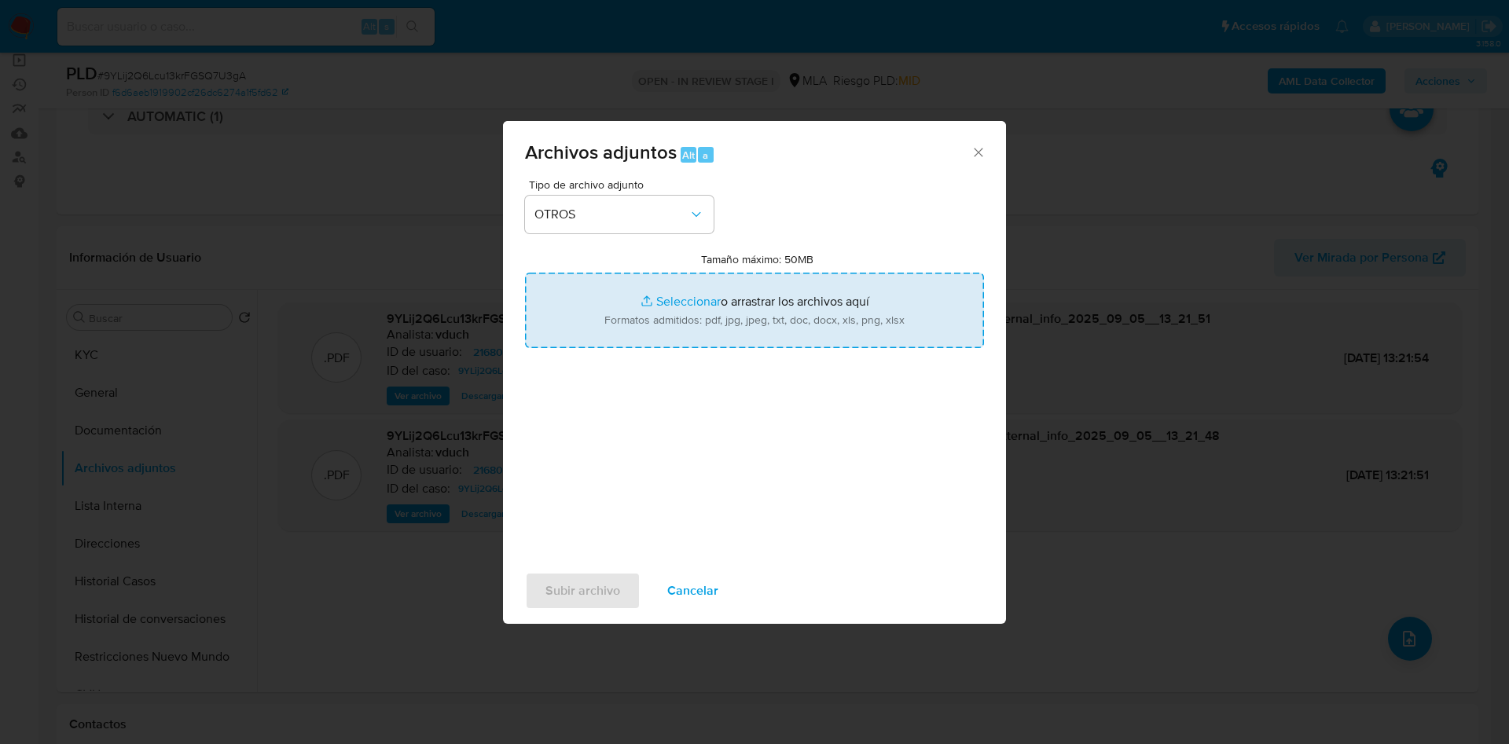
type input "C:\fakepath\Caselog 9YLij2Q6Lcu13krFGSQ7U3gA_2025_08_19_03_16_49.docx"
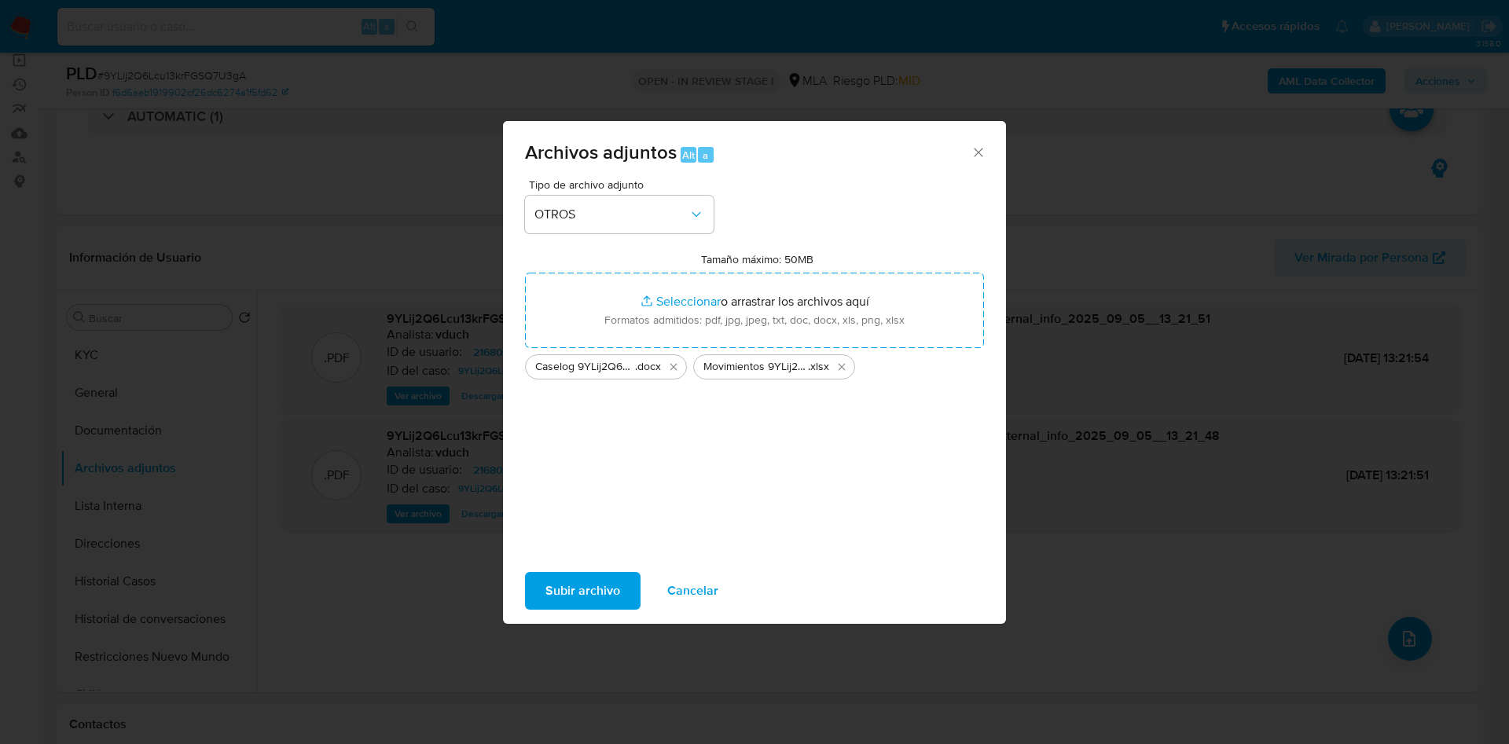
click at [585, 592] on span "Subir archivo" at bounding box center [582, 591] width 75 height 35
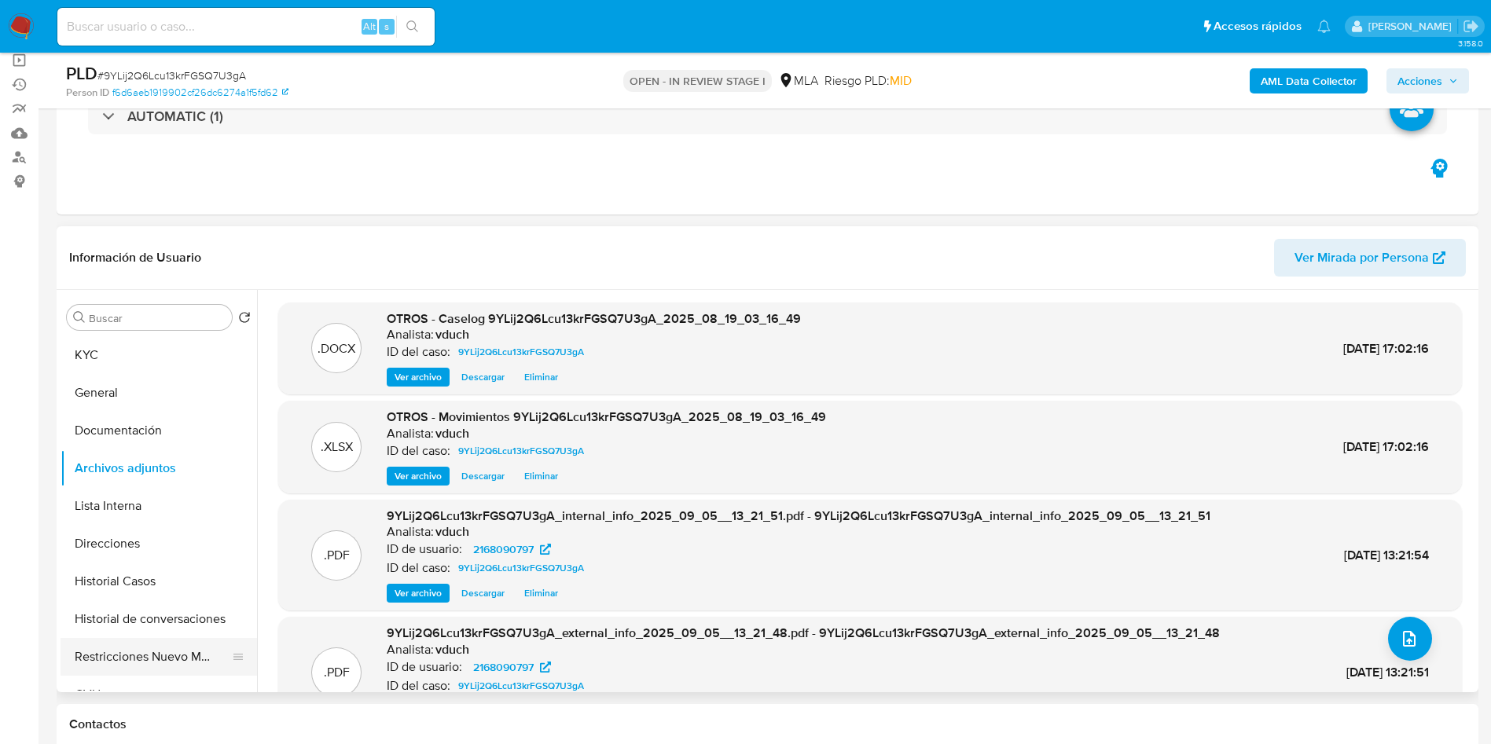
click at [193, 665] on button "Restricciones Nuevo Mundo" at bounding box center [153, 657] width 184 height 38
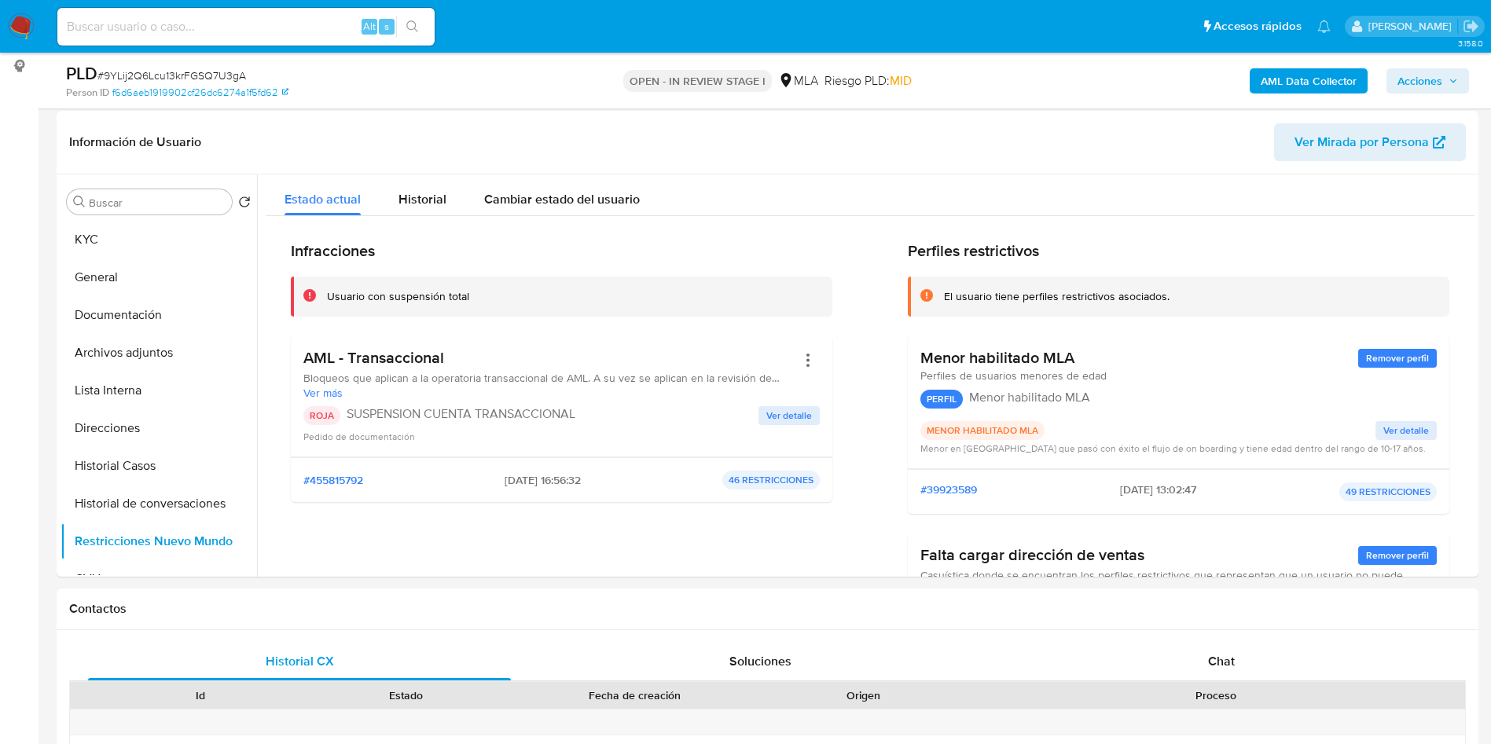
scroll to position [236, 0]
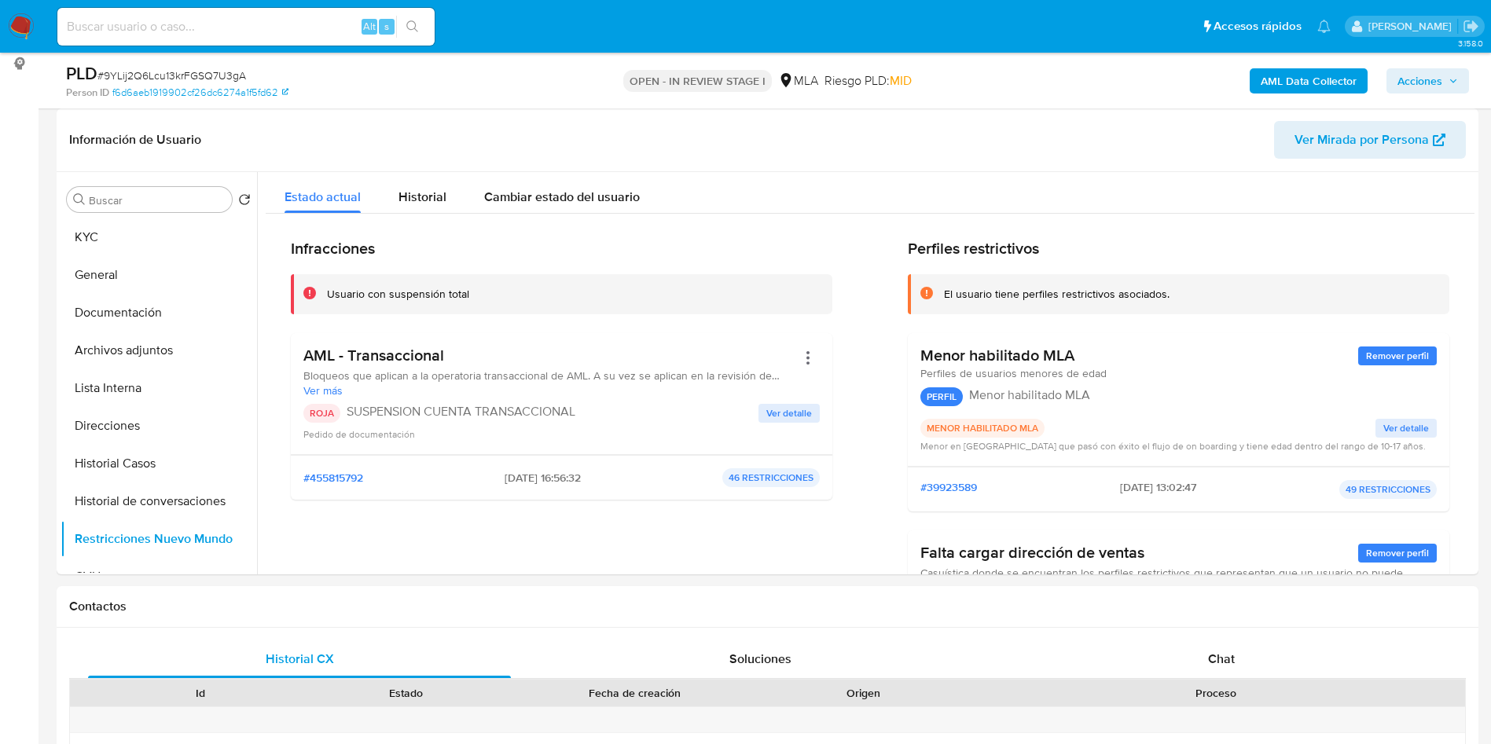
click at [1430, 90] on span "Acciones" at bounding box center [1419, 80] width 45 height 25
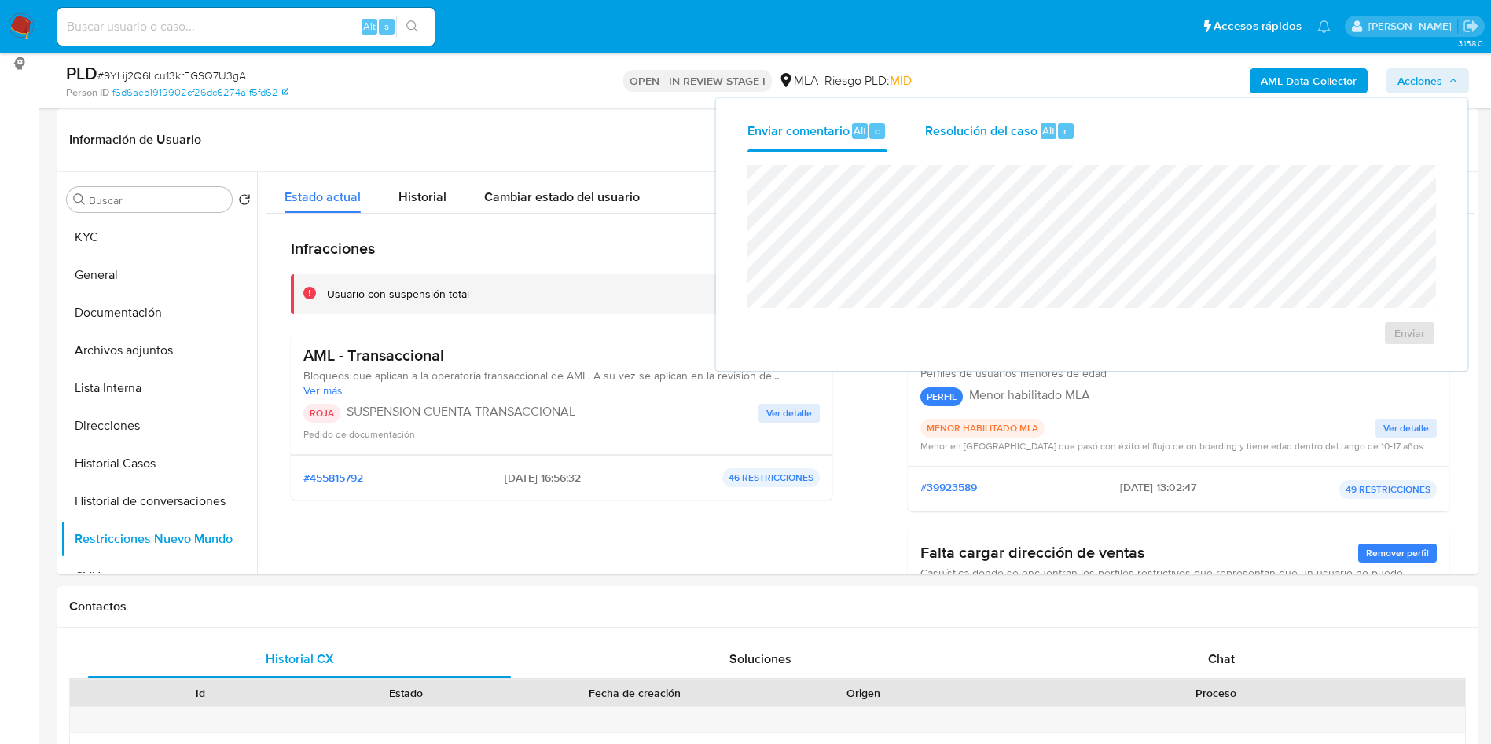
click at [1007, 147] on div "Resolución del caso Alt r" at bounding box center [1000, 131] width 150 height 41
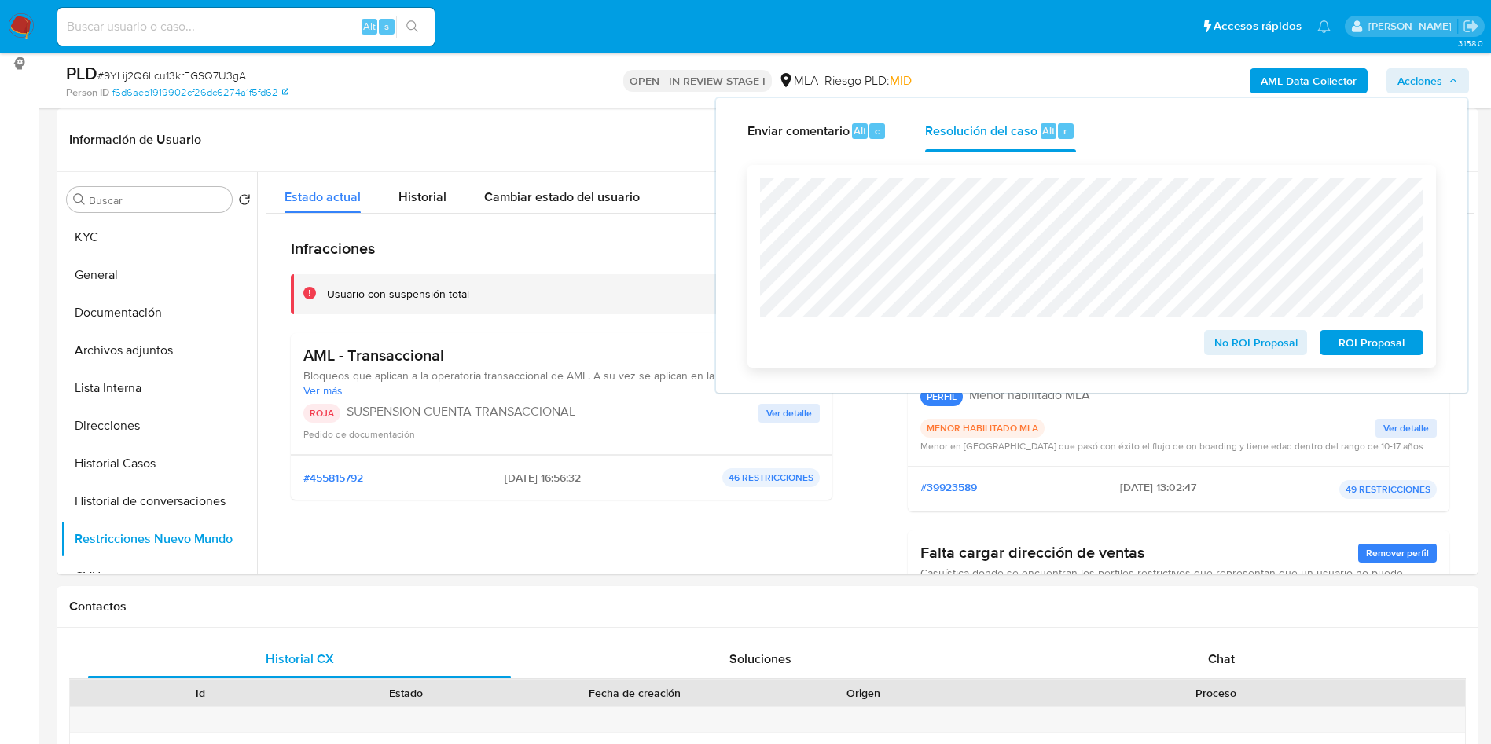
click at [1366, 354] on span "ROI Proposal" at bounding box center [1371, 343] width 82 height 22
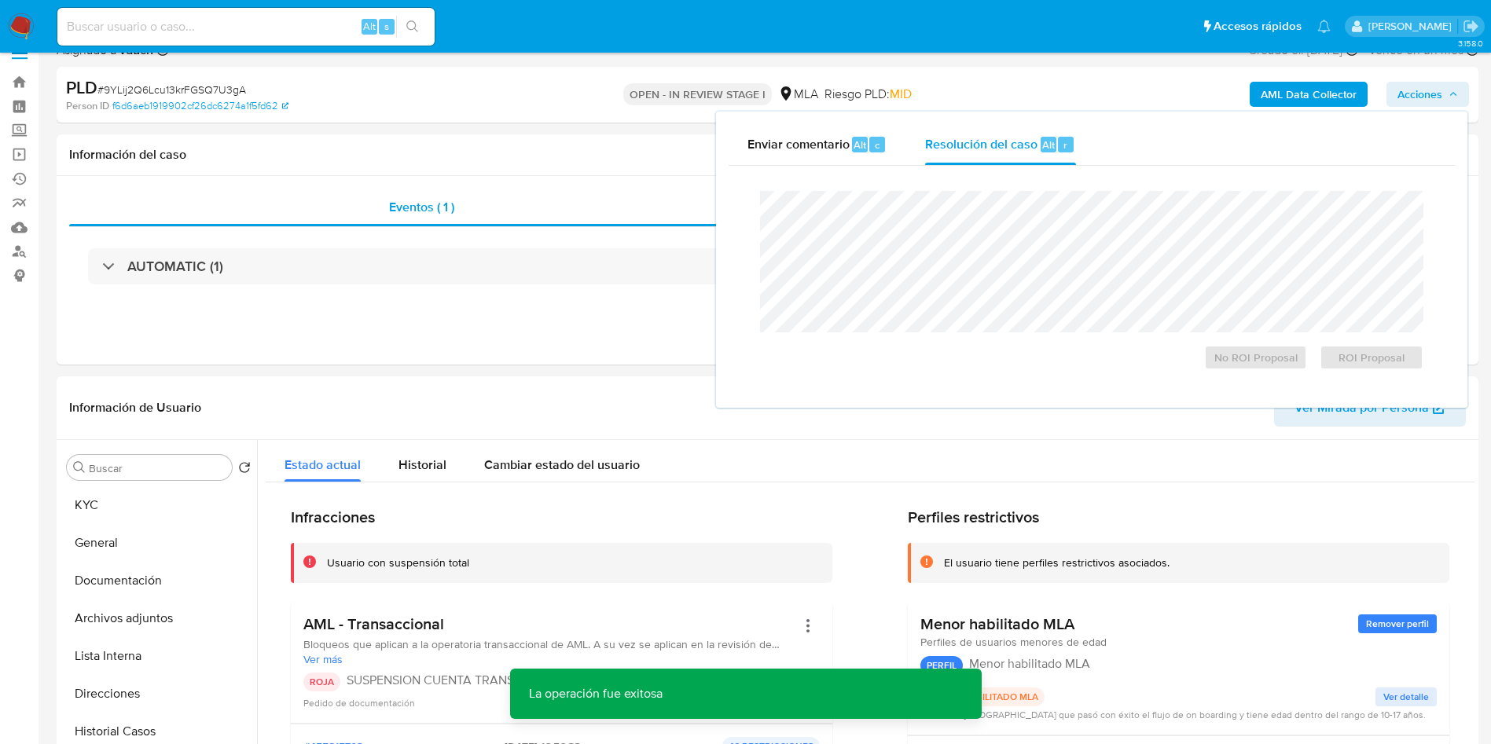
scroll to position [0, 0]
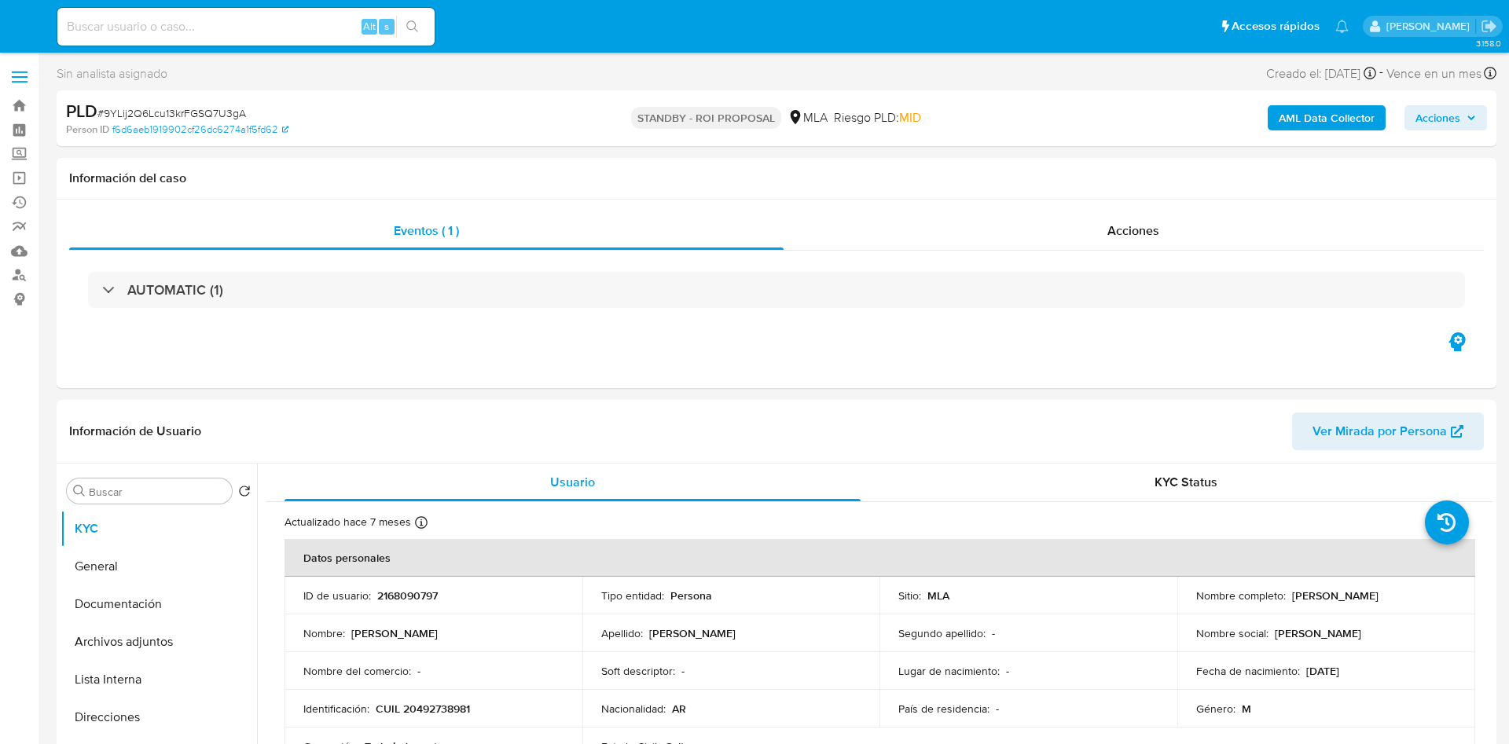
select select "10"
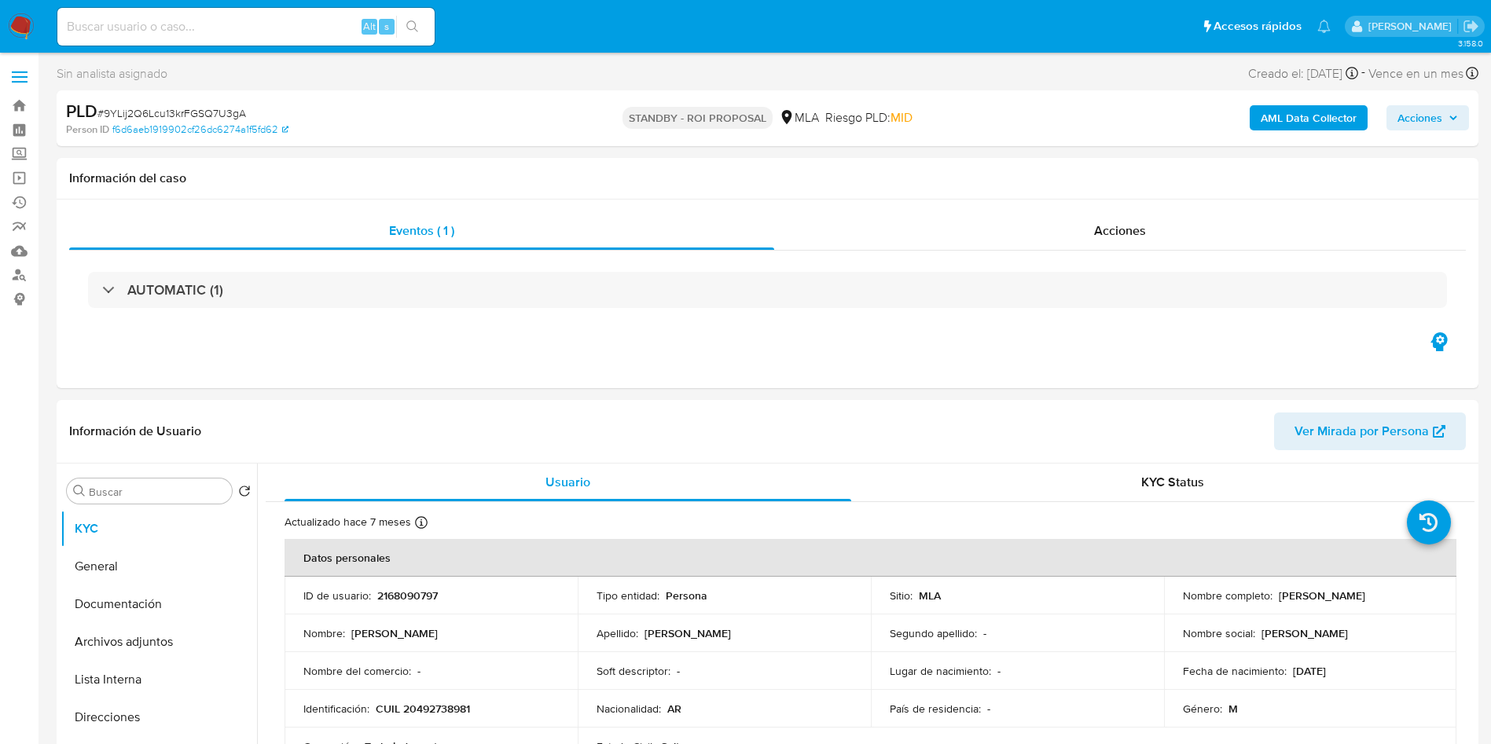
click at [281, 38] on div "Alt s" at bounding box center [245, 27] width 377 height 38
click at [314, 26] on input at bounding box center [245, 27] width 377 height 20
paste input "mM2QivNKEy07MOnsmMtfI12i"
type input "mM2QivNKEy07MOnsmMtfI12i"
click at [396, 29] on button "search-icon" at bounding box center [412, 27] width 32 height 22
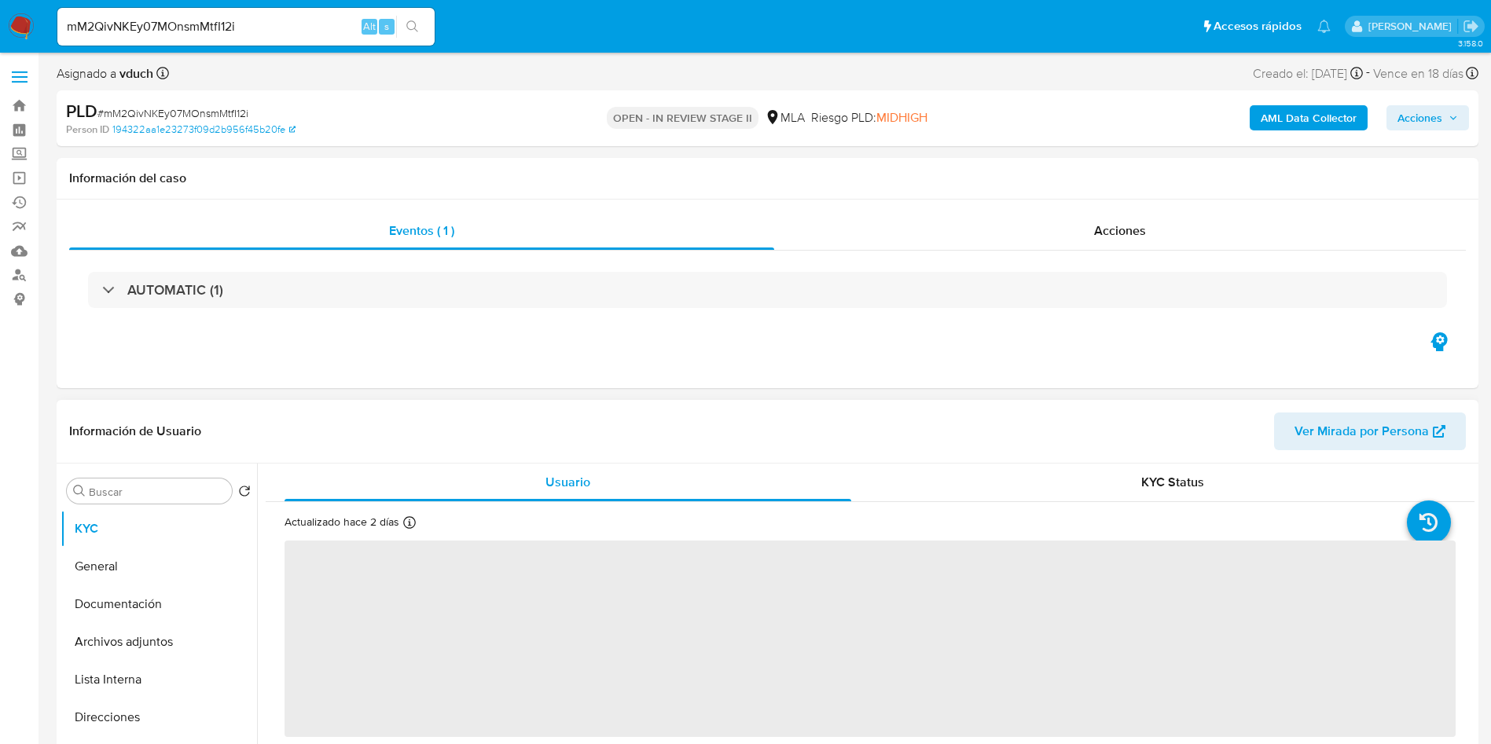
select select "10"
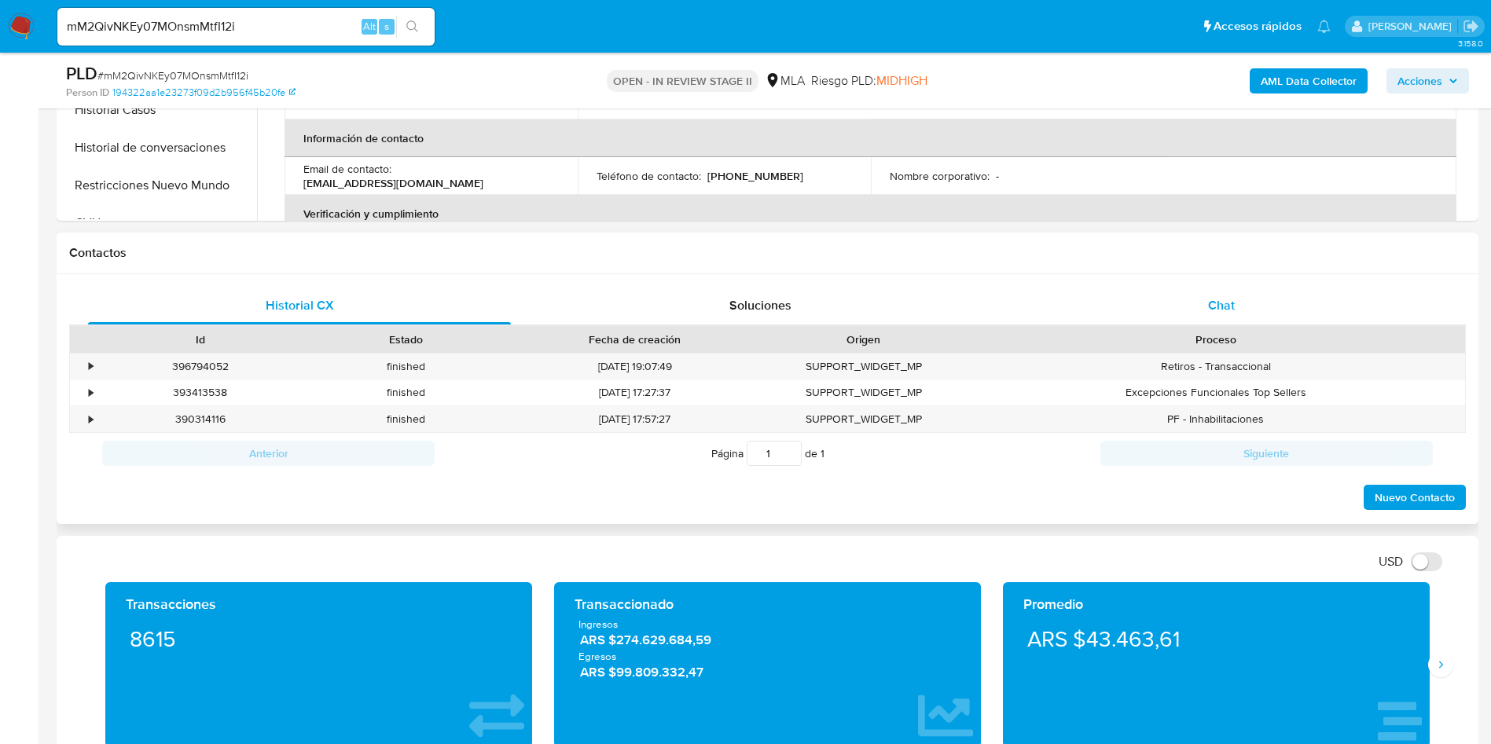
click at [1294, 292] on div "Chat" at bounding box center [1221, 306] width 423 height 38
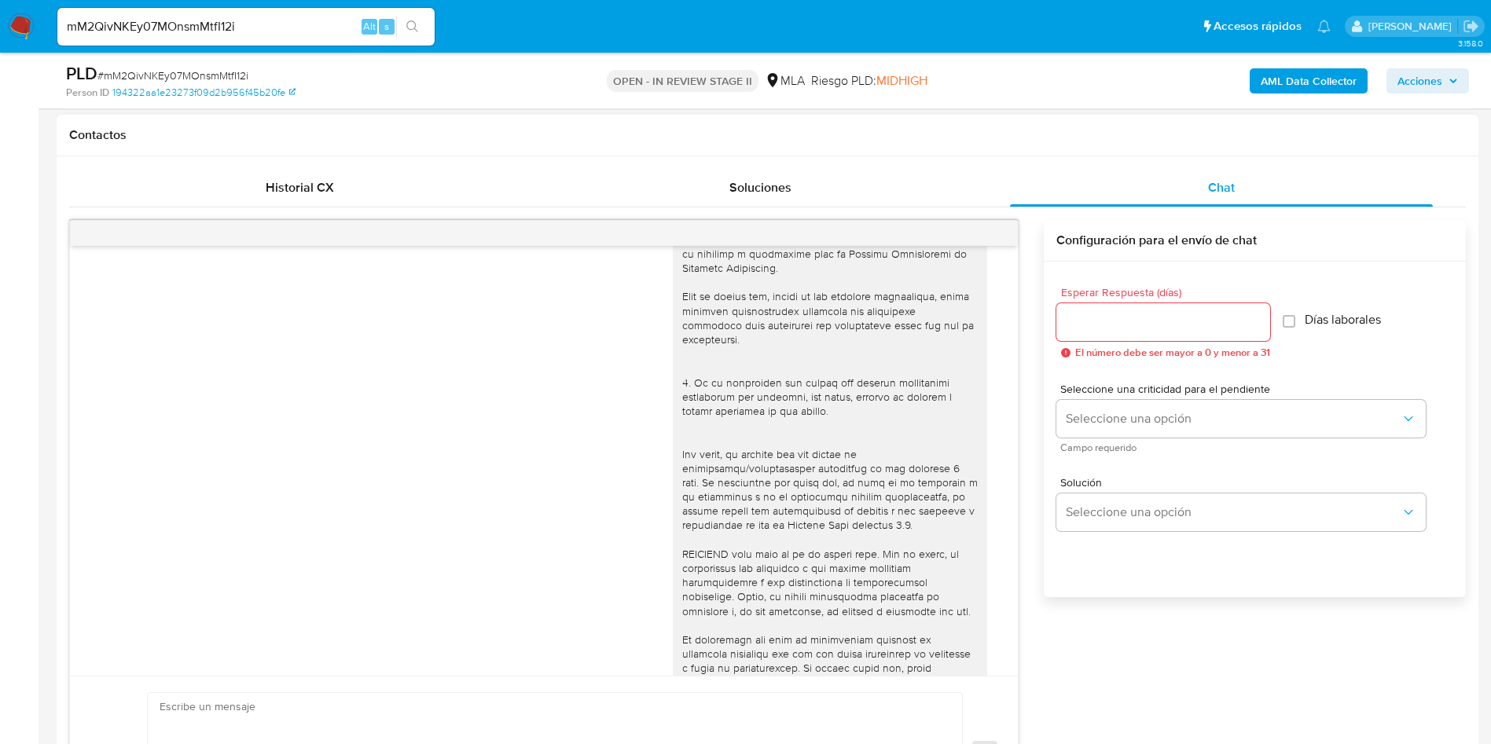
scroll to position [634, 0]
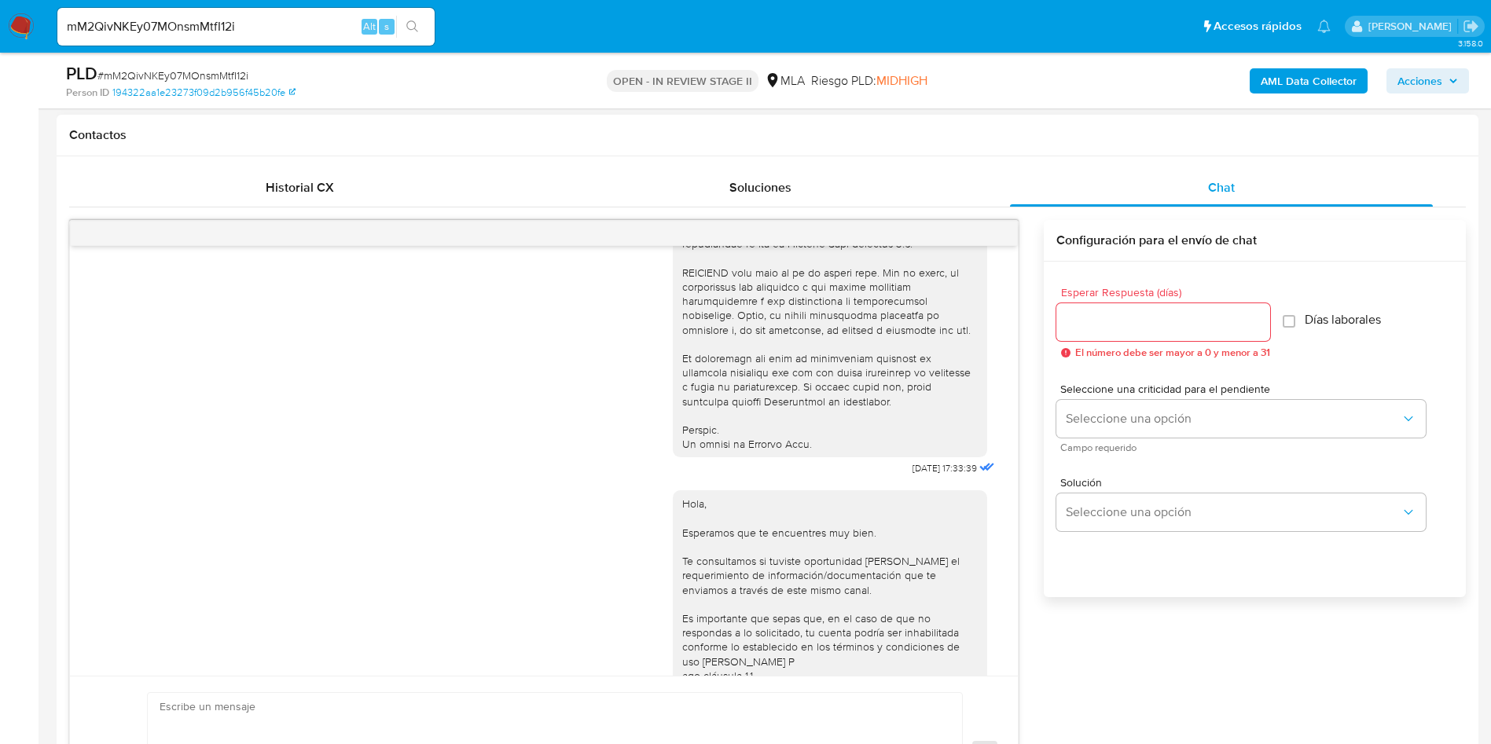
click at [753, 571] on div "Hola, Esperamos que te encuentres muy bien. Te consultamos si tuviste oportunid…" at bounding box center [829, 633] width 295 height 272
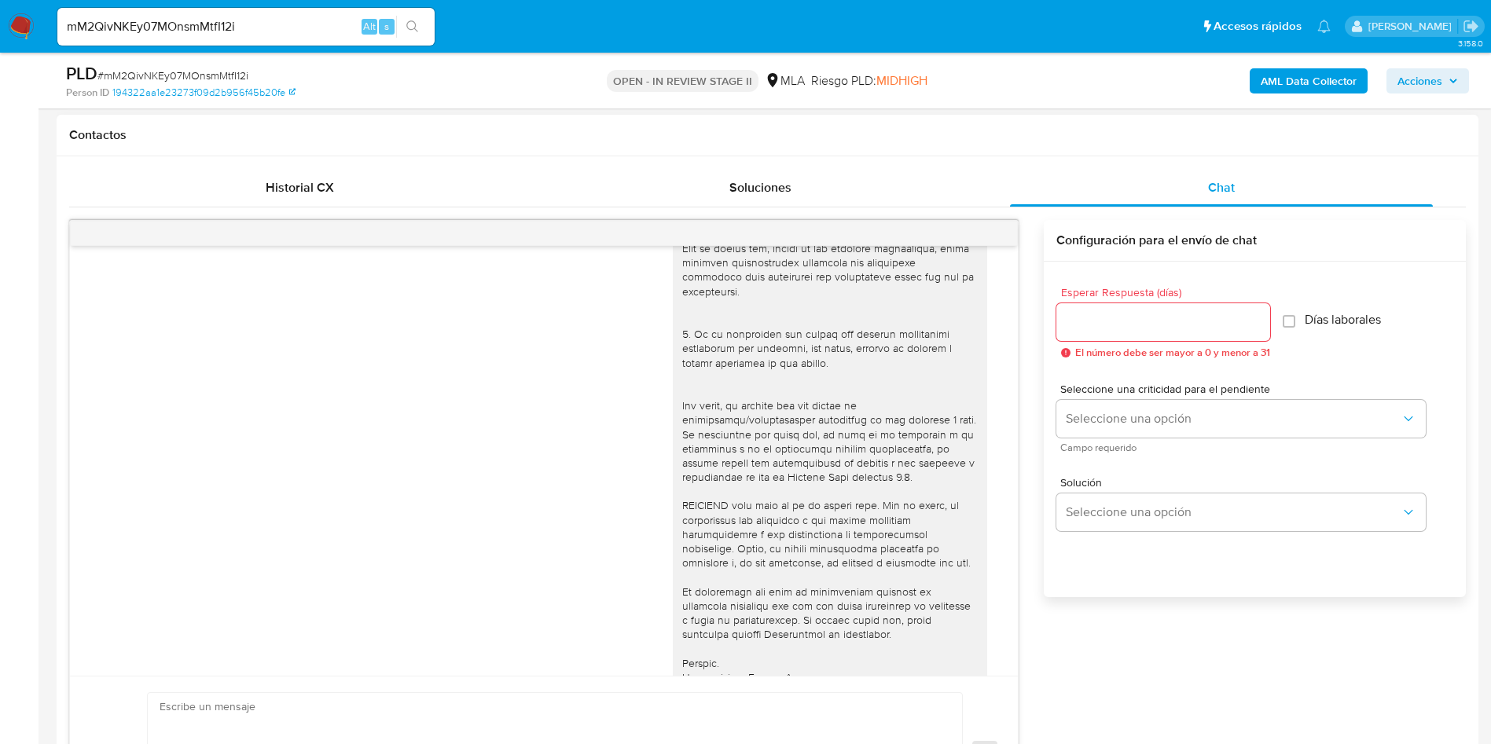
scroll to position [1695, 0]
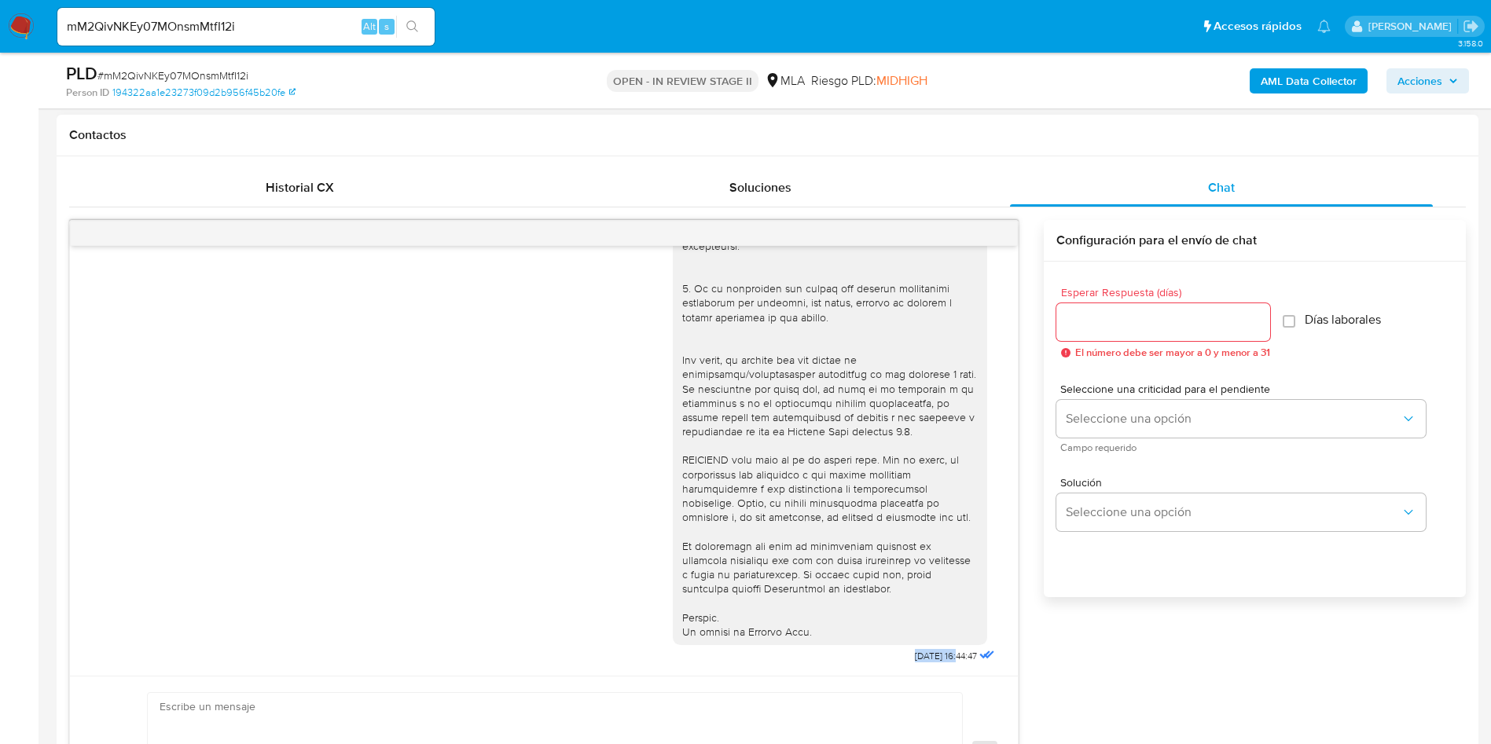
drag, startPoint x: 917, startPoint y: 656, endPoint x: 827, endPoint y: 656, distance: 90.4
click at [827, 656] on div "01/09/2025 16:44:47" at bounding box center [835, 237] width 325 height 861
copy div "Hola, Por disposición de la Resolución 200/2024 de la Unidad de Información Fin…"
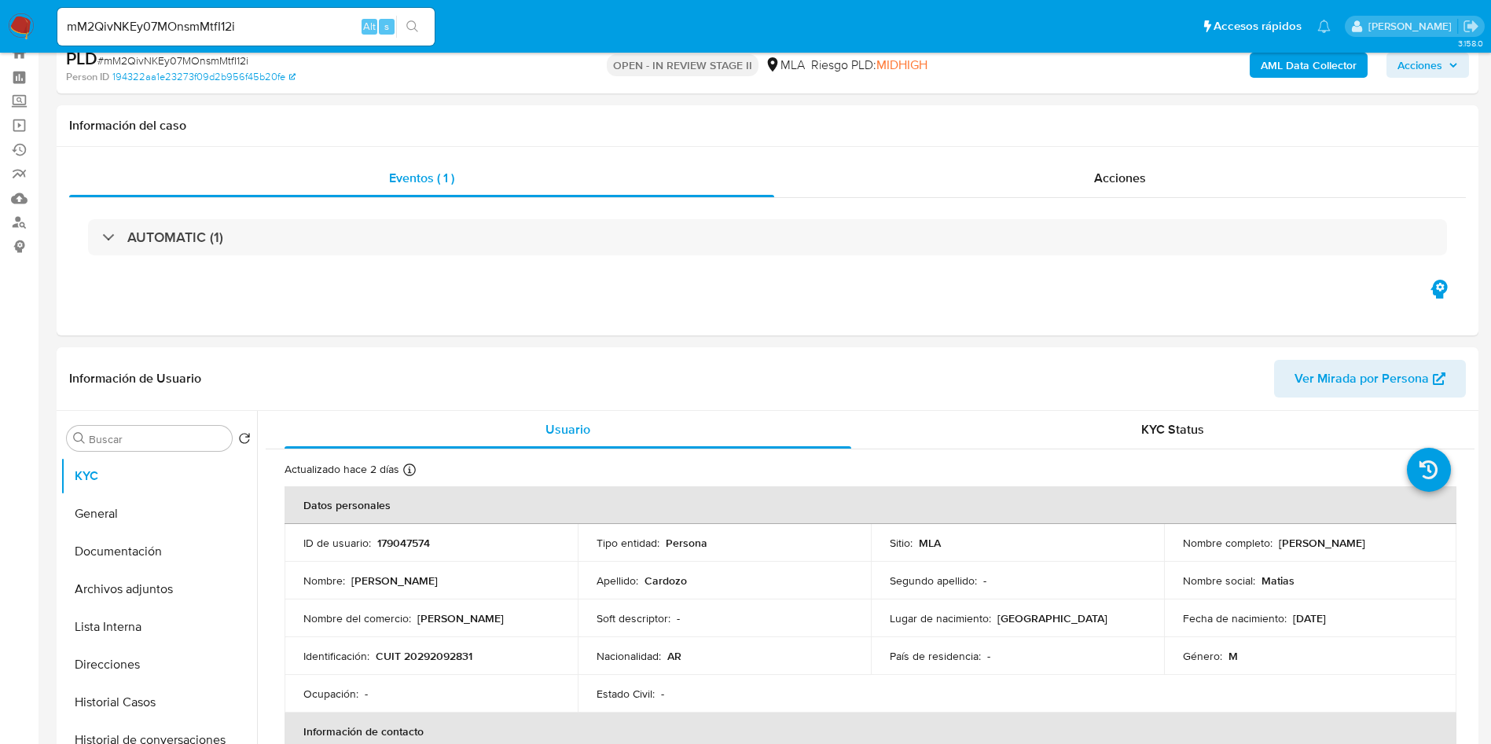
scroll to position [0, 0]
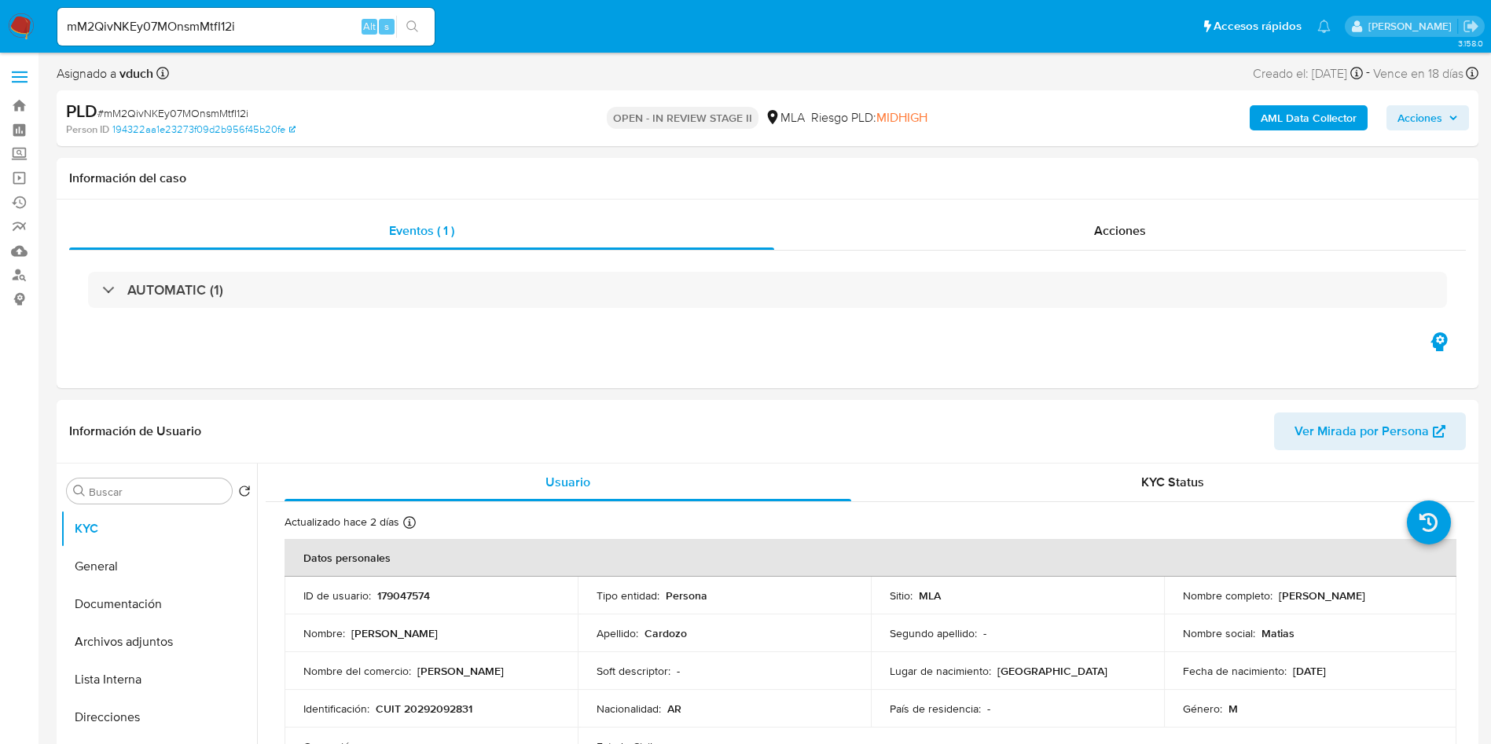
click at [1459, 104] on div "AML Data Collector Acciones" at bounding box center [1237, 118] width 464 height 37
click at [1413, 123] on span "Acciones" at bounding box center [1419, 117] width 45 height 25
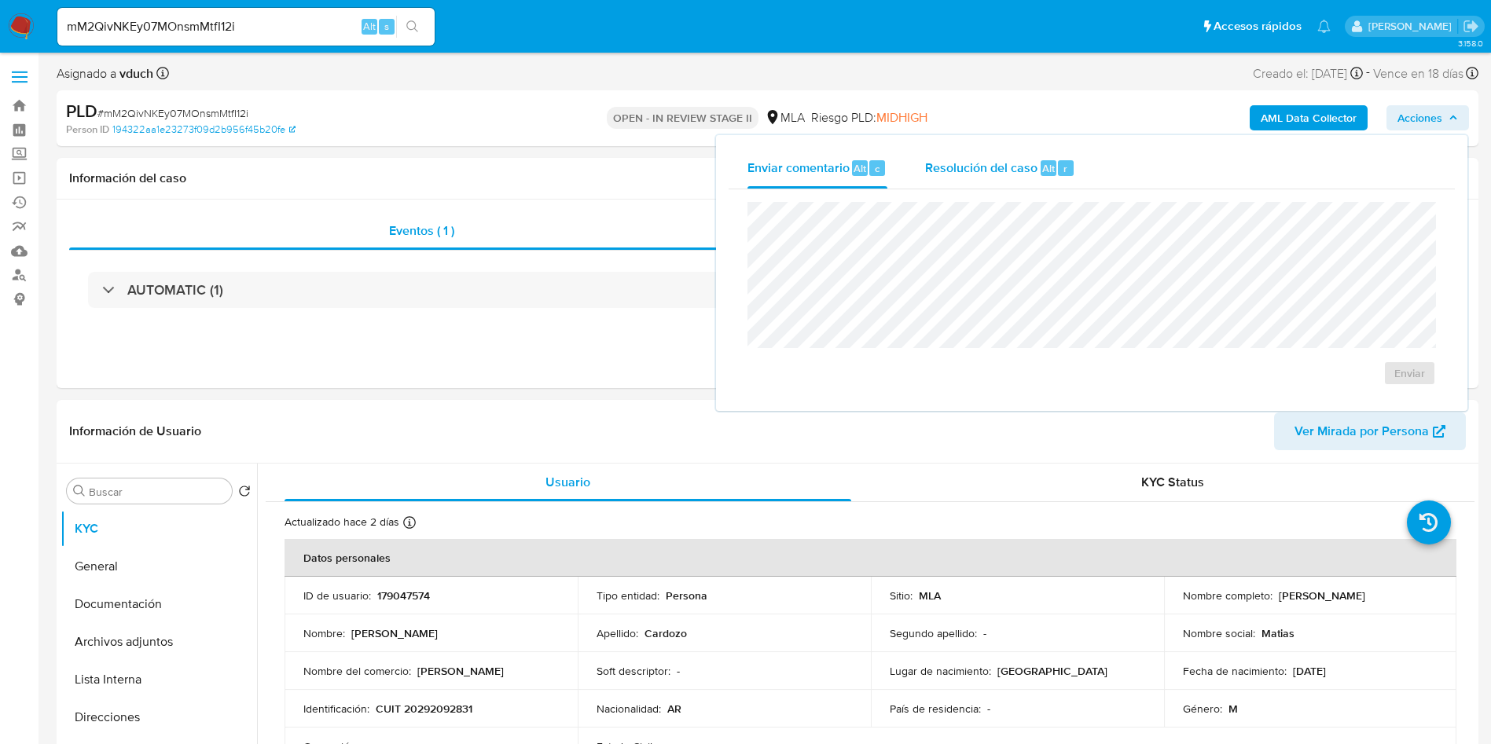
click at [1067, 184] on div "Resolución del caso Alt r" at bounding box center [1000, 168] width 150 height 41
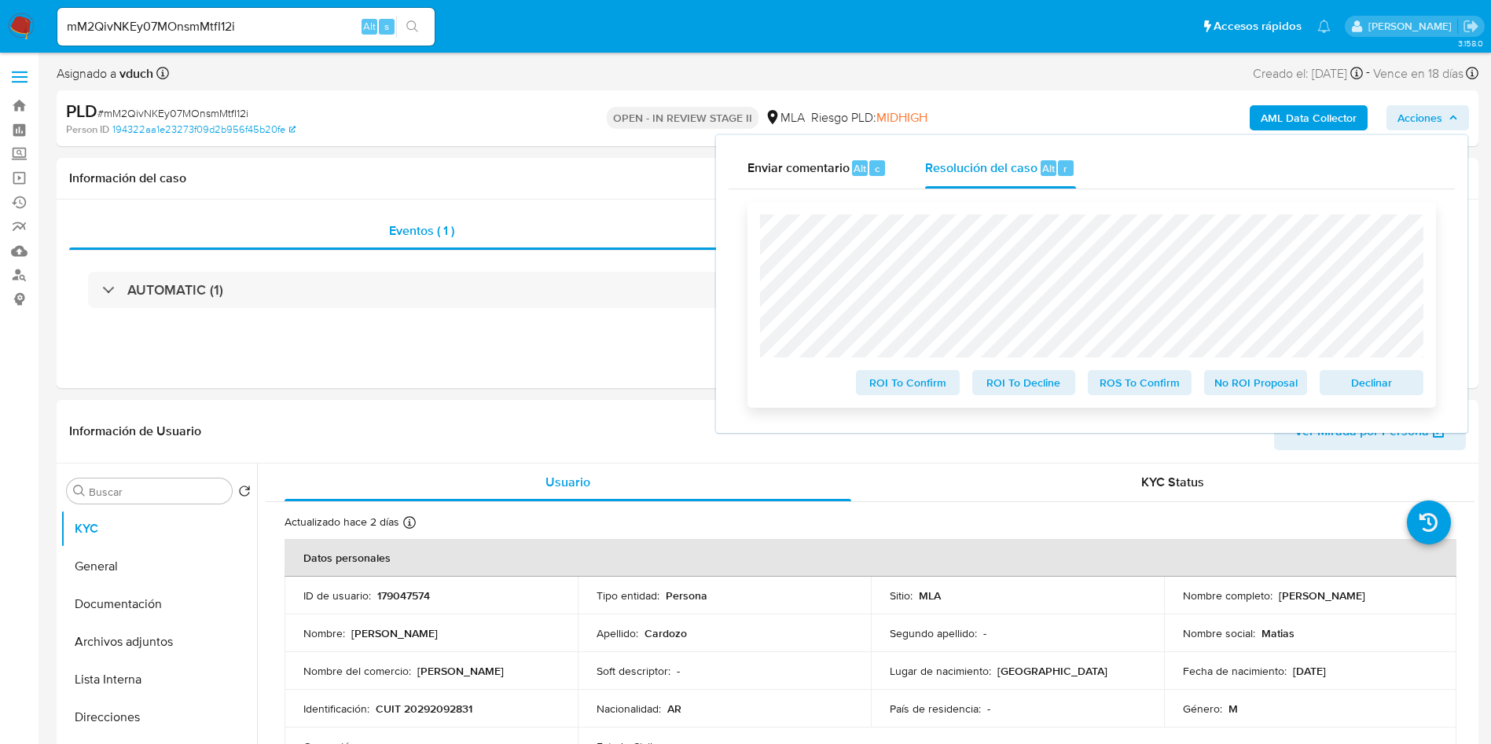
click at [1338, 373] on button "Declinar" at bounding box center [1371, 382] width 104 height 25
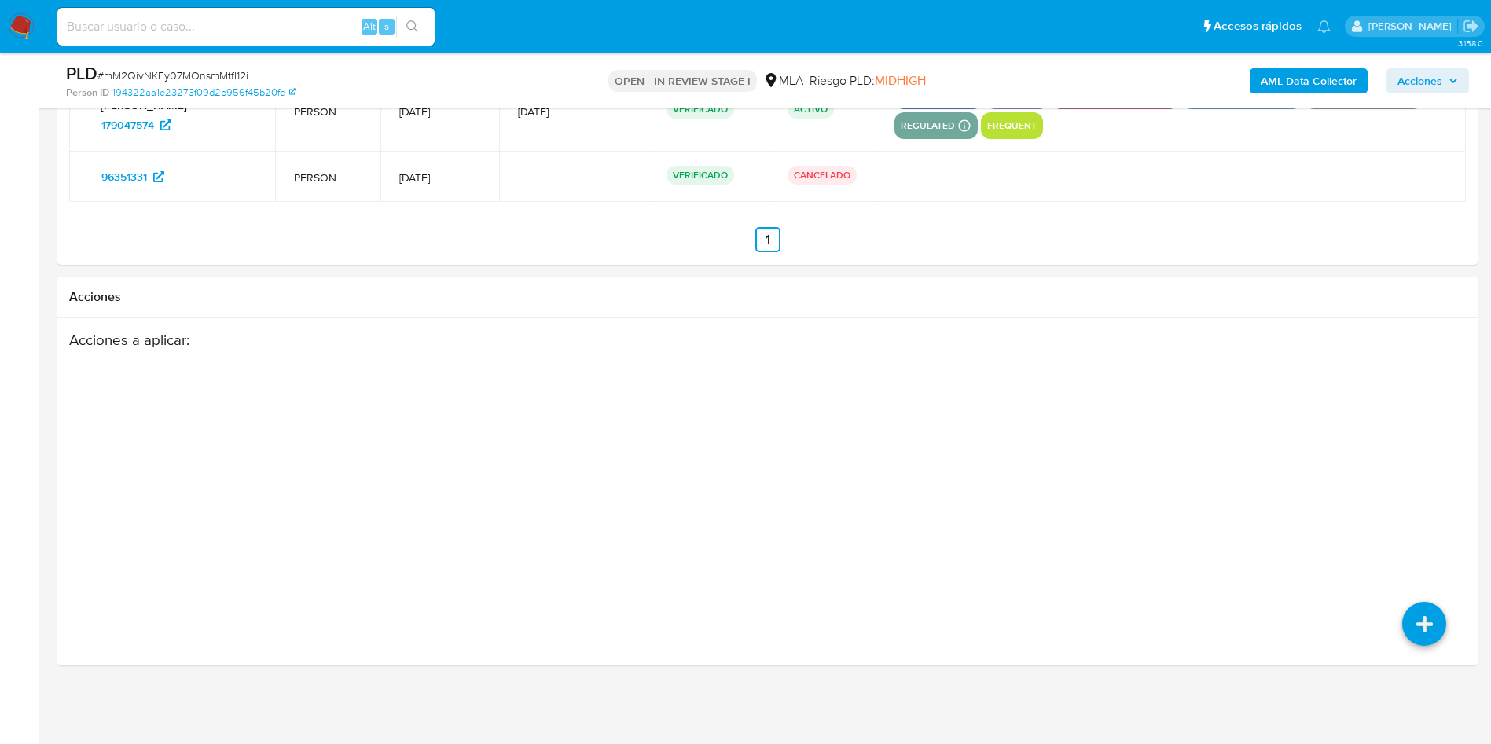
select select "10"
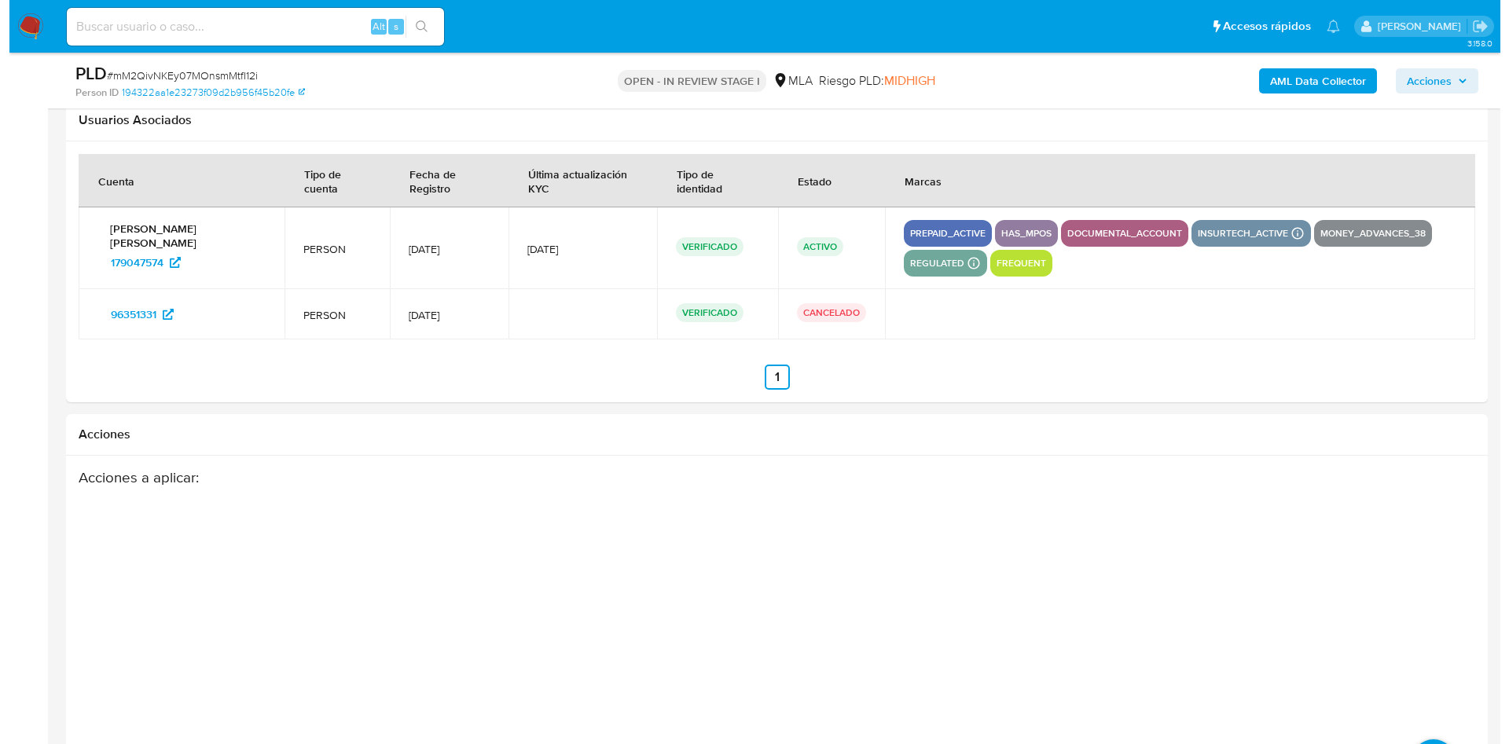
scroll to position [2435, 0]
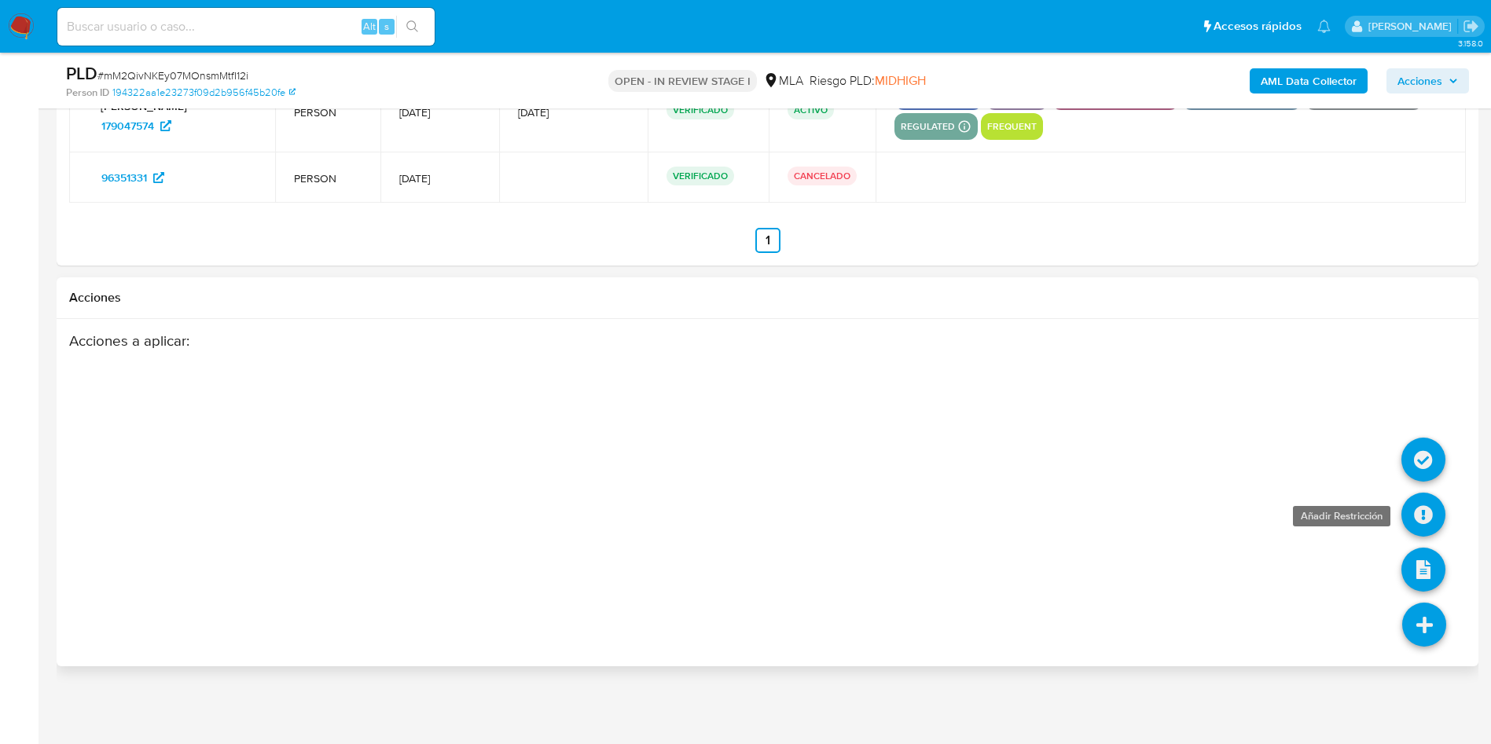
click at [1425, 516] on icon at bounding box center [1423, 515] width 44 height 44
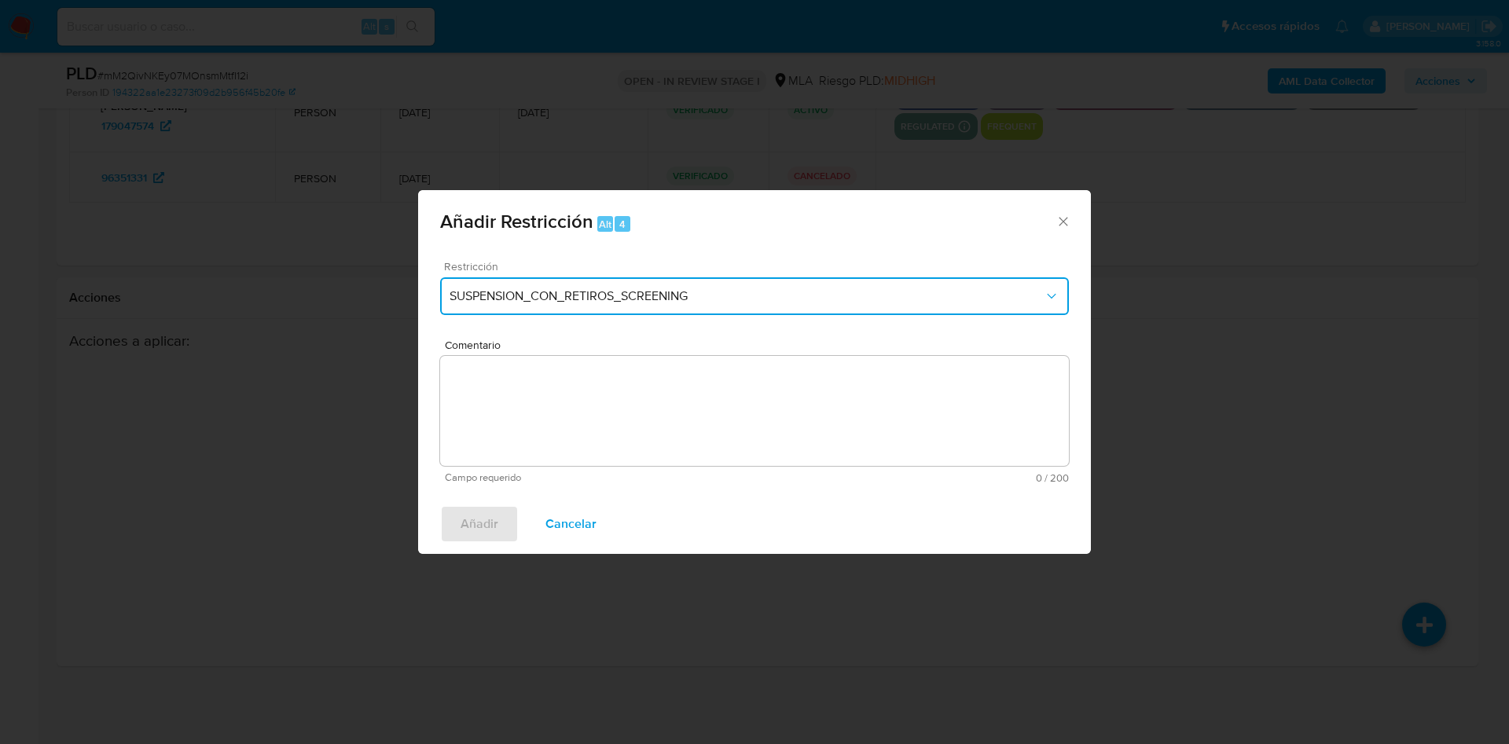
click at [709, 314] on button "SUSPENSION_CON_RETIROS_SCREENING" at bounding box center [754, 296] width 629 height 38
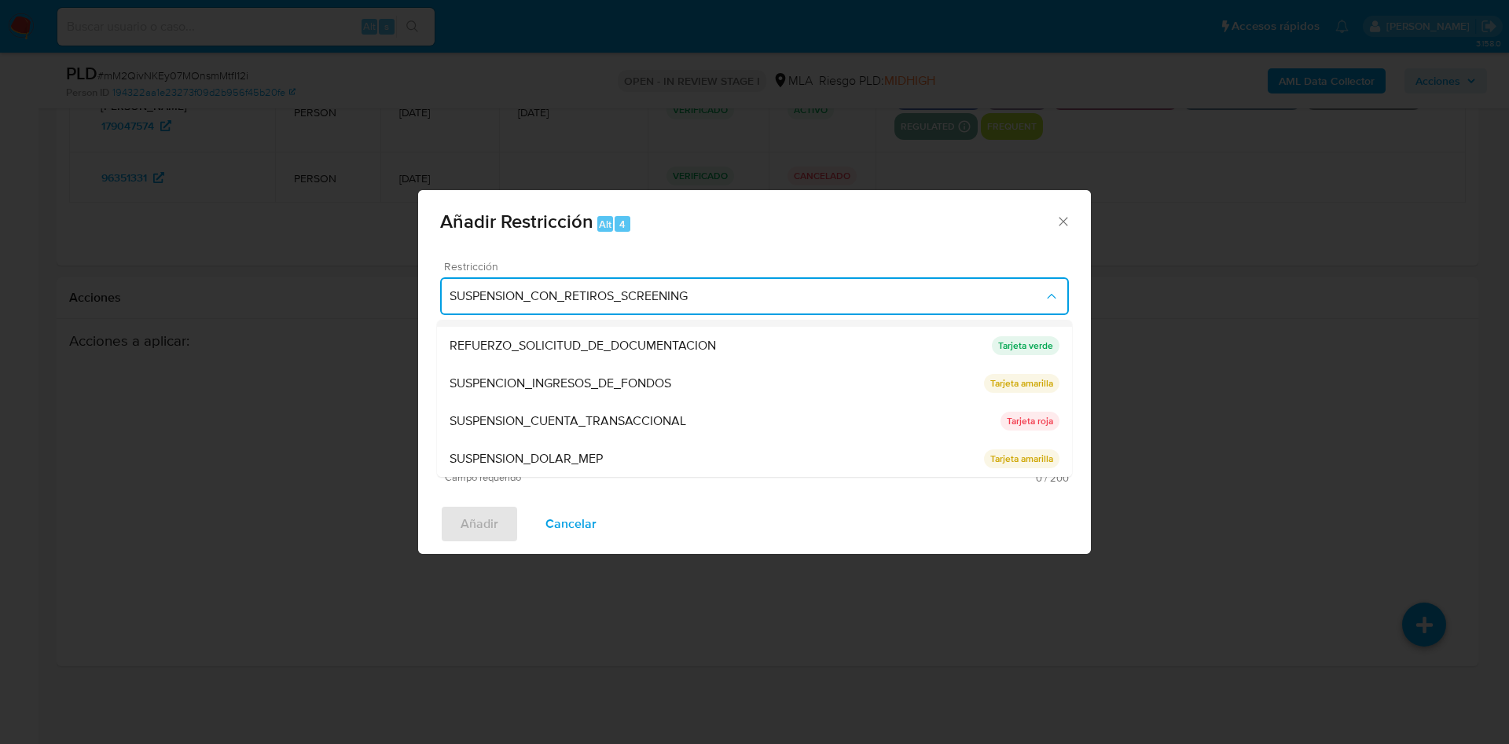
scroll to position [333, 0]
click at [611, 413] on span "SUSPENSION_CUENTA_TRANSACCIONAL" at bounding box center [568, 421] width 237 height 16
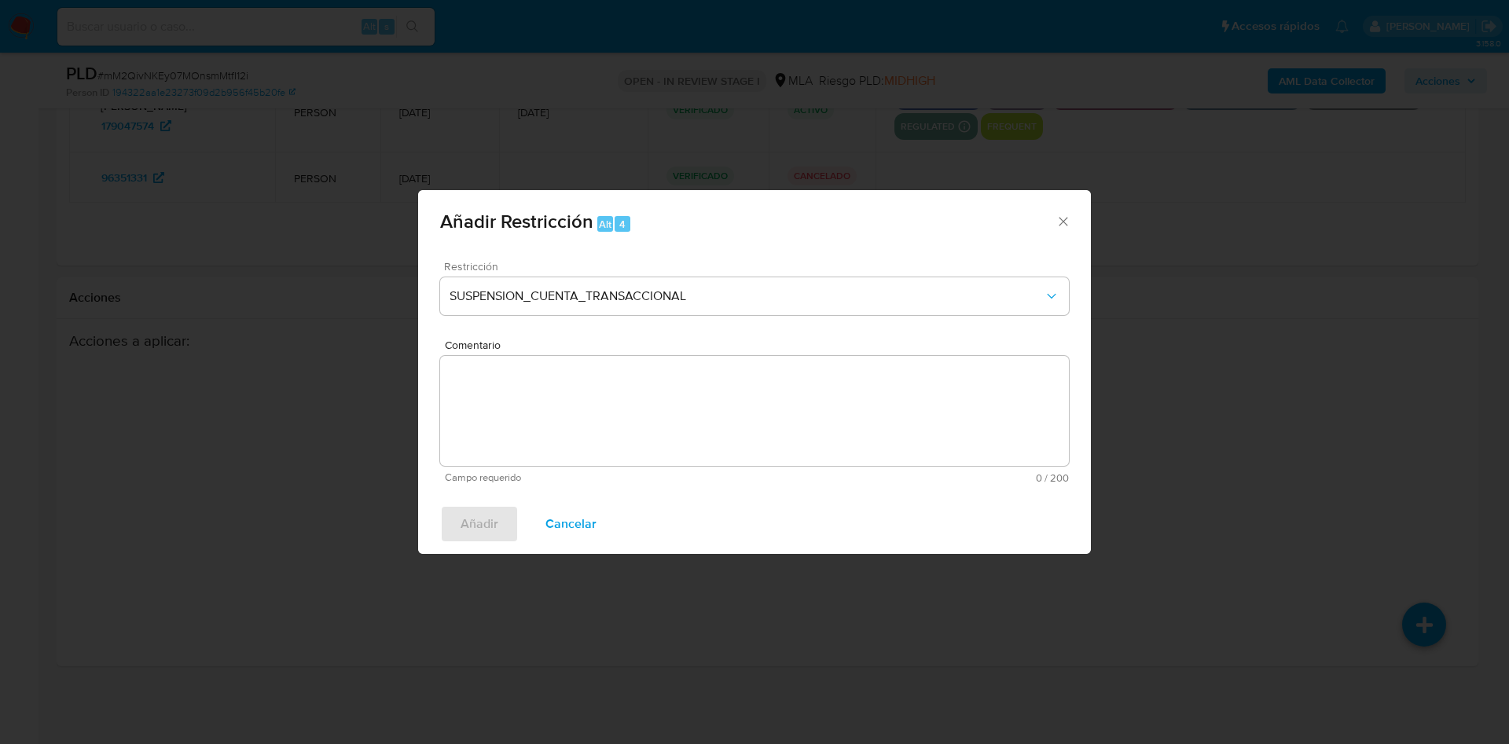
click at [611, 412] on textarea "Comentario" at bounding box center [754, 411] width 629 height 110
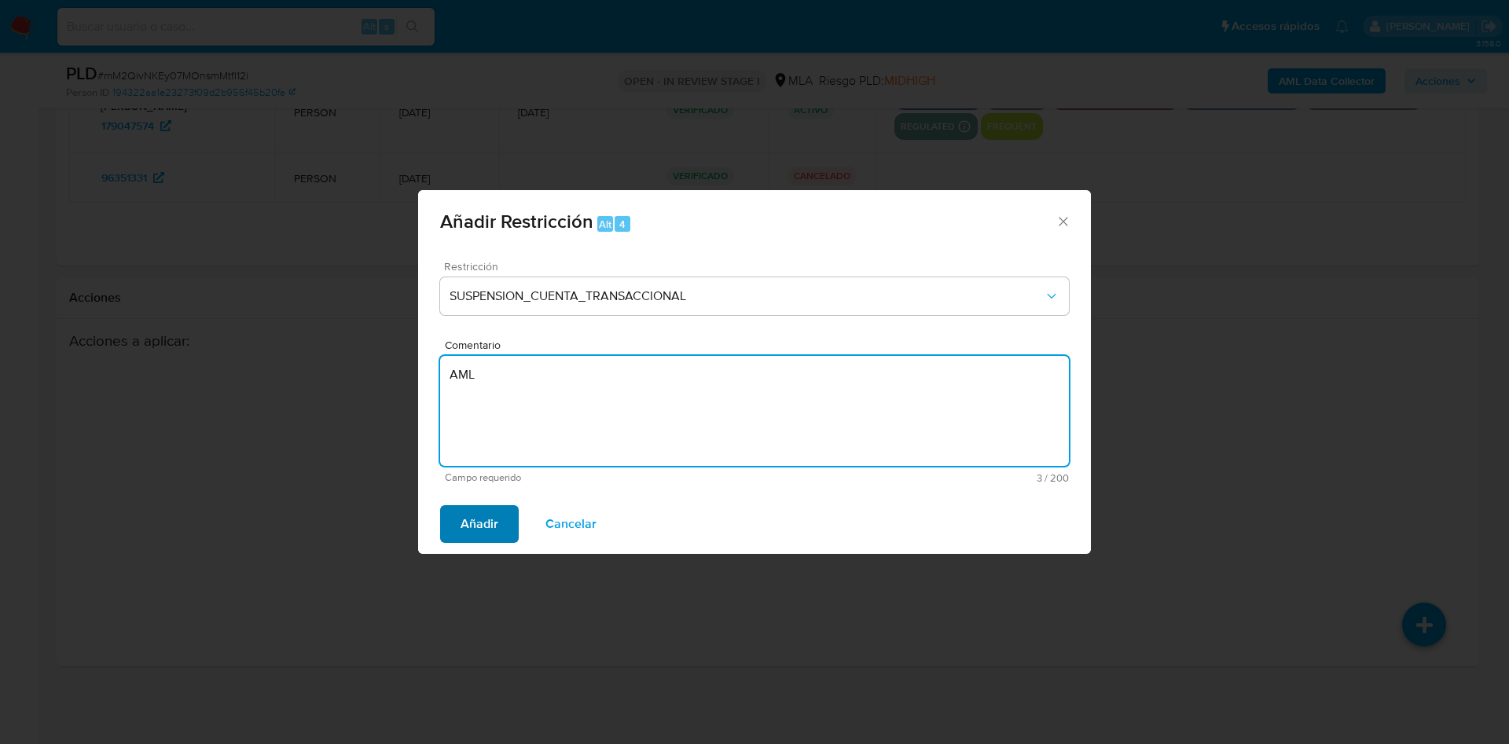
type textarea "AML"
click at [494, 512] on span "Añadir" at bounding box center [480, 524] width 38 height 35
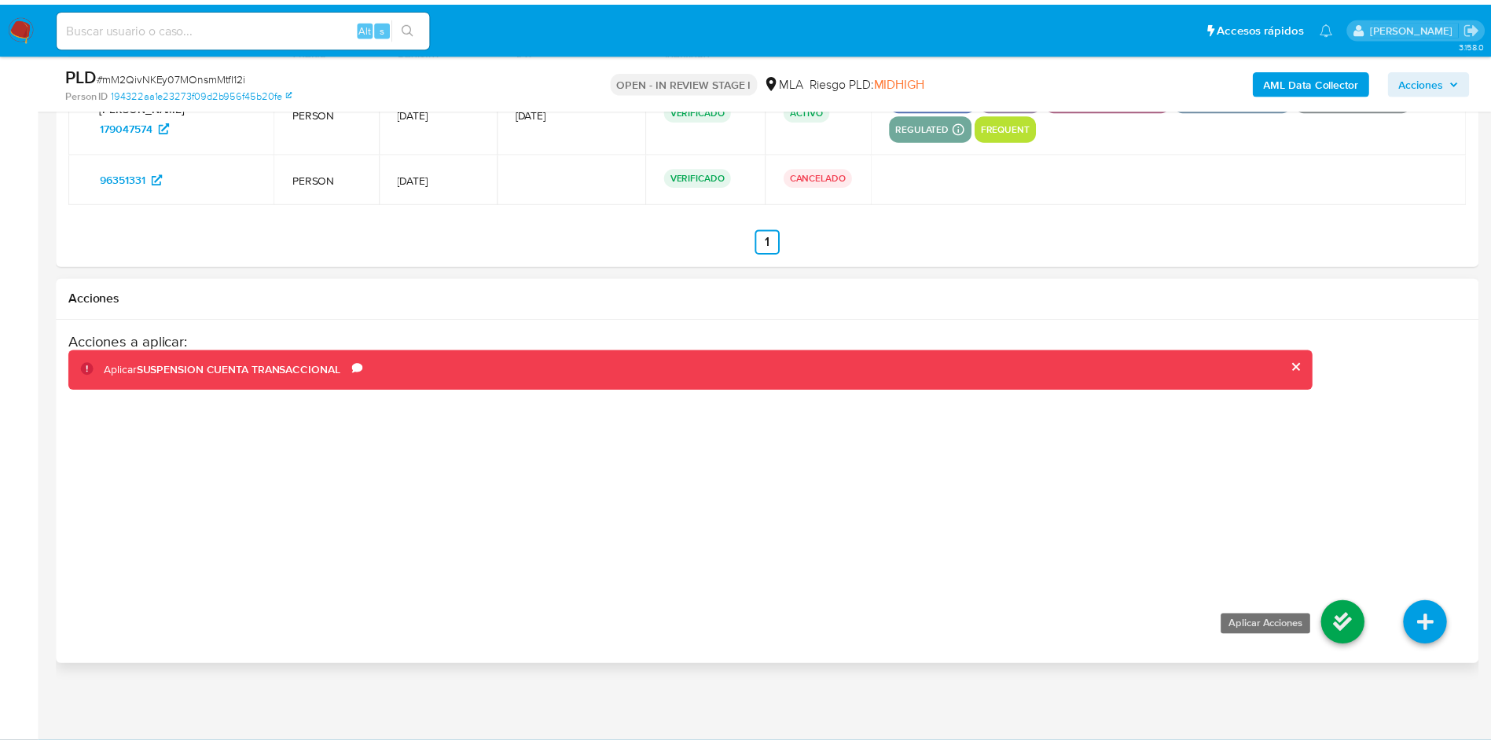
scroll to position [2428, 0]
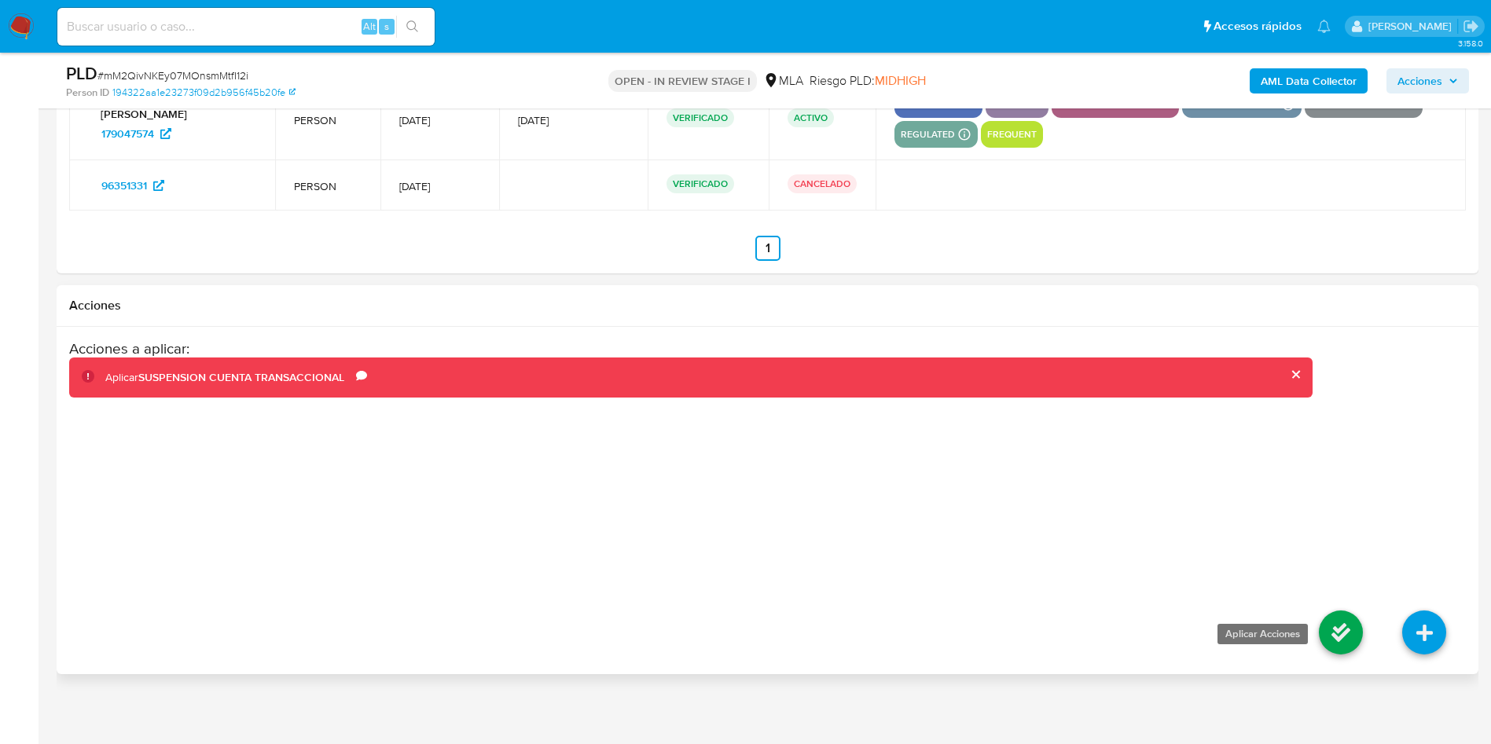
click at [1338, 630] on icon at bounding box center [1341, 633] width 44 height 44
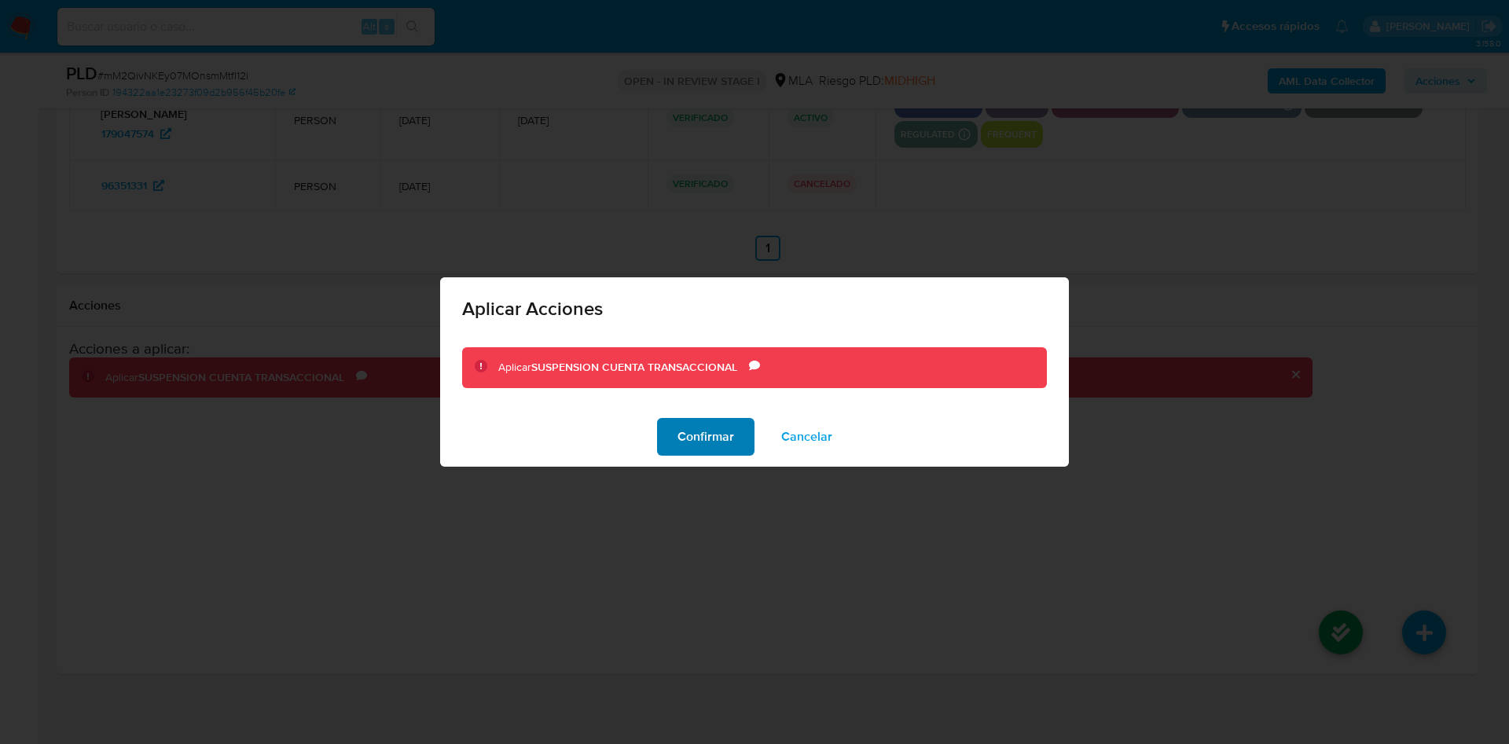
click at [706, 441] on span "Confirmar" at bounding box center [705, 437] width 57 height 35
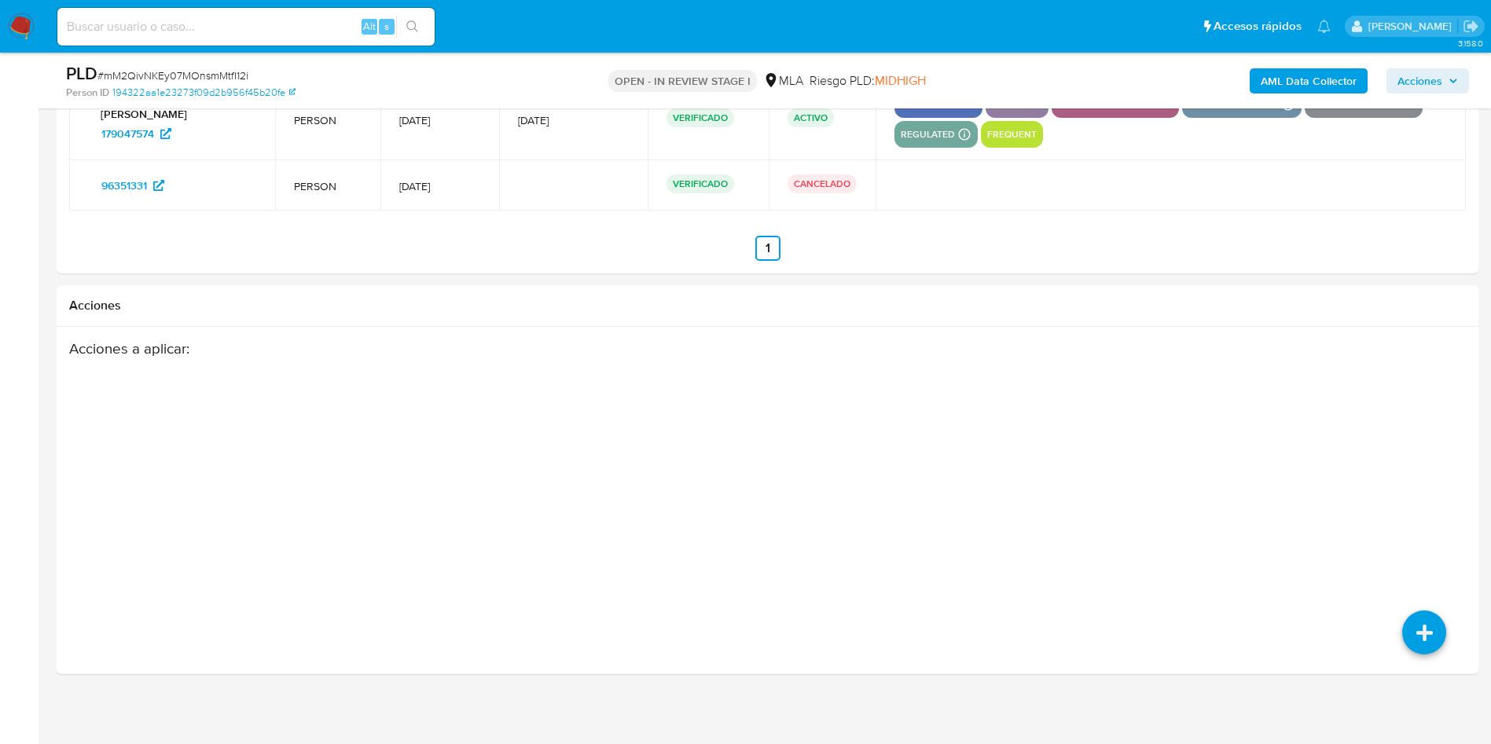
scroll to position [0, 0]
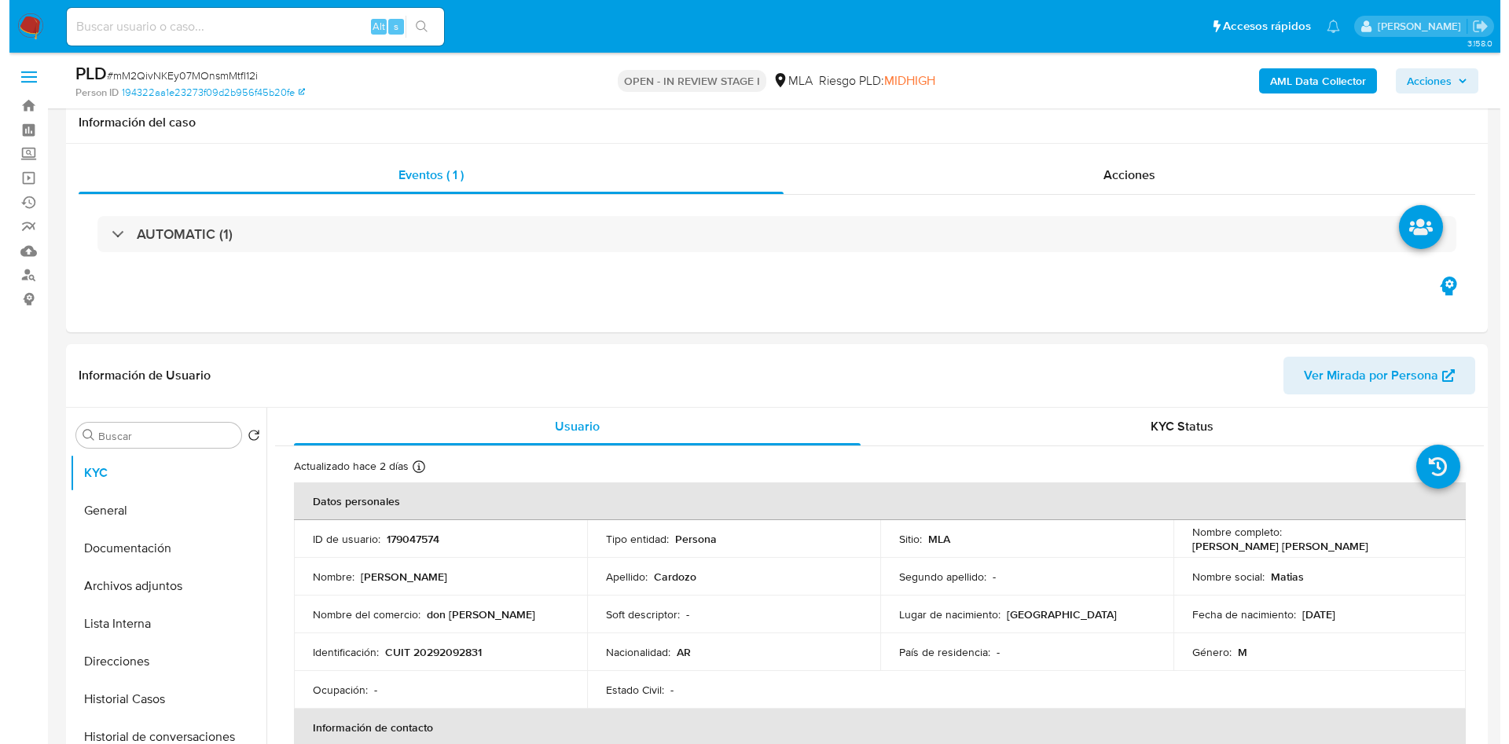
scroll to position [236, 0]
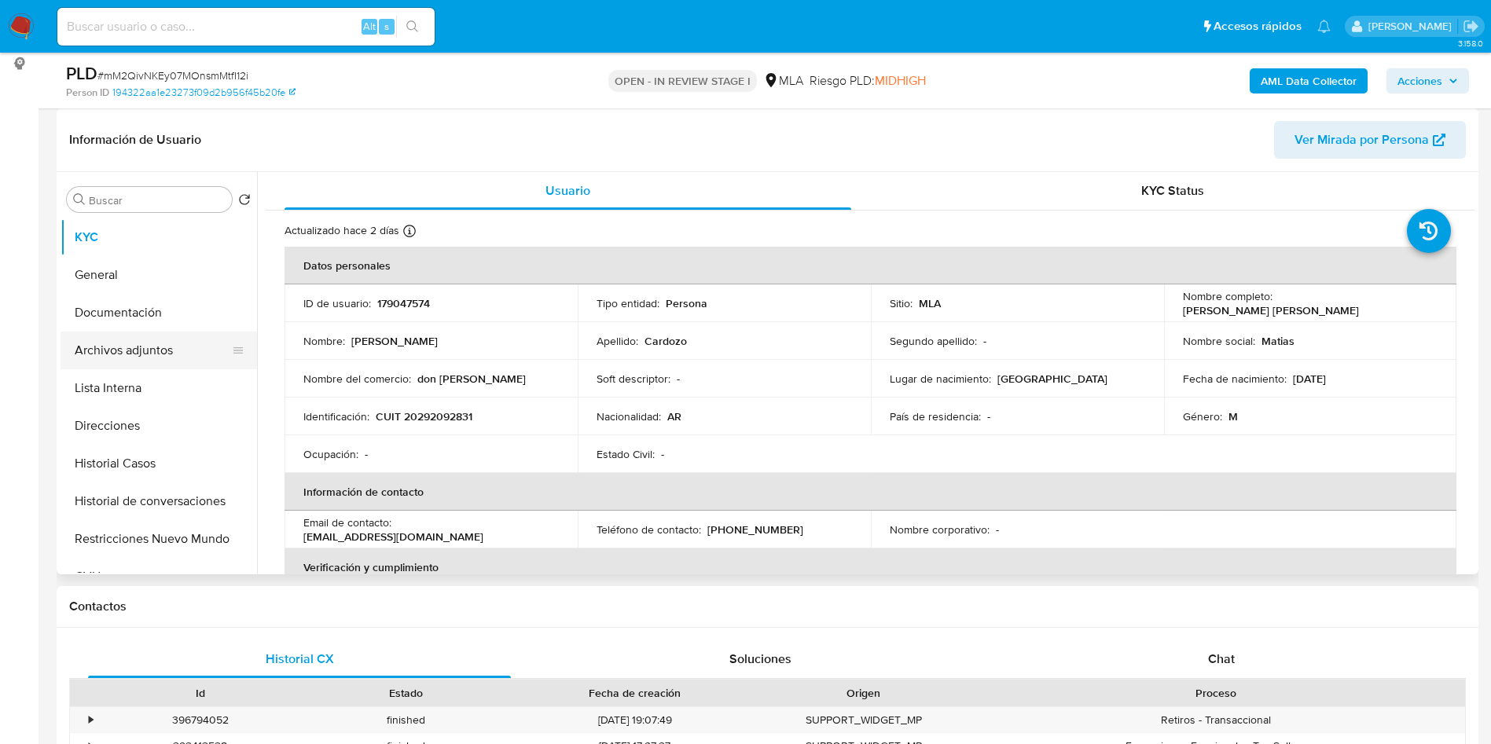
click at [140, 347] on button "Archivos adjuntos" at bounding box center [153, 351] width 184 height 38
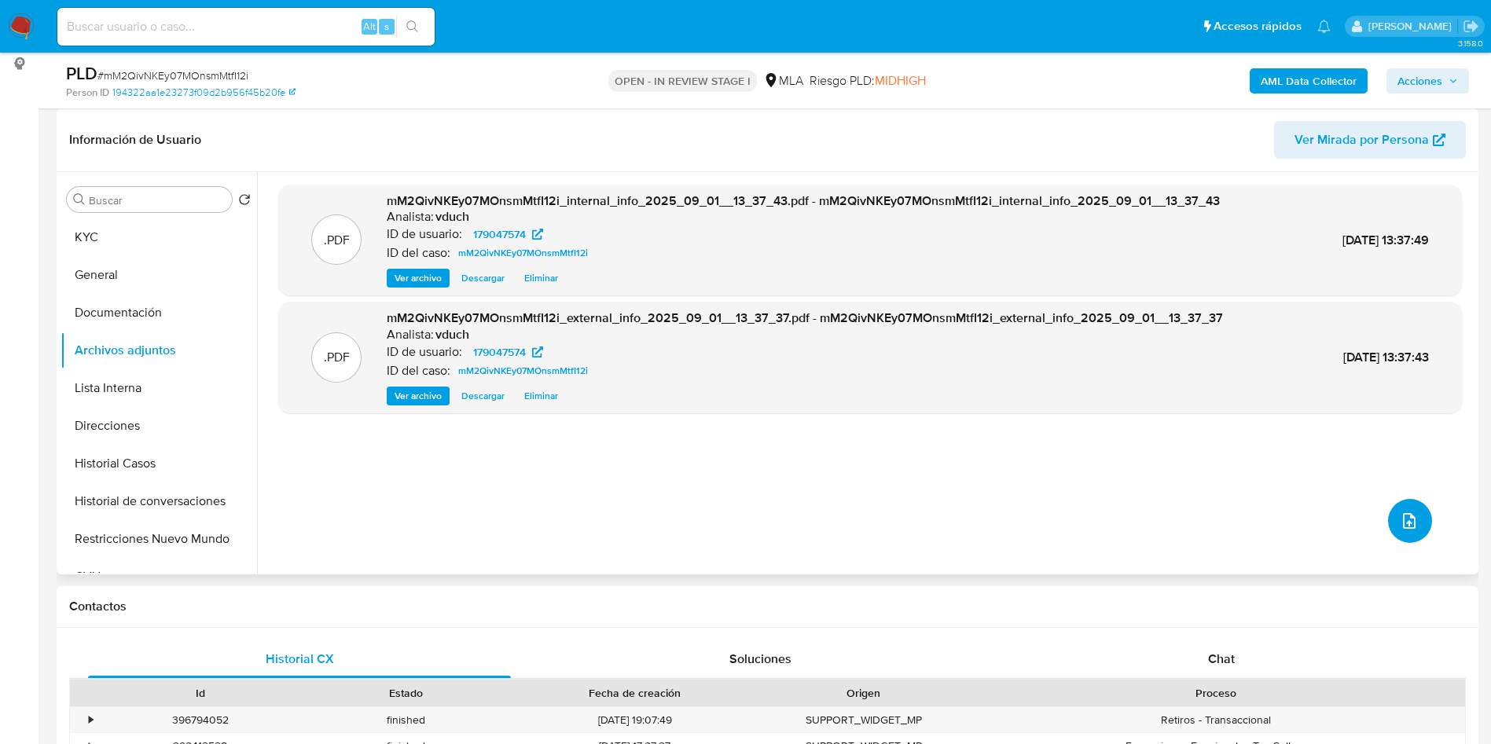
click at [1402, 523] on icon "upload-file" at bounding box center [1409, 521] width 19 height 19
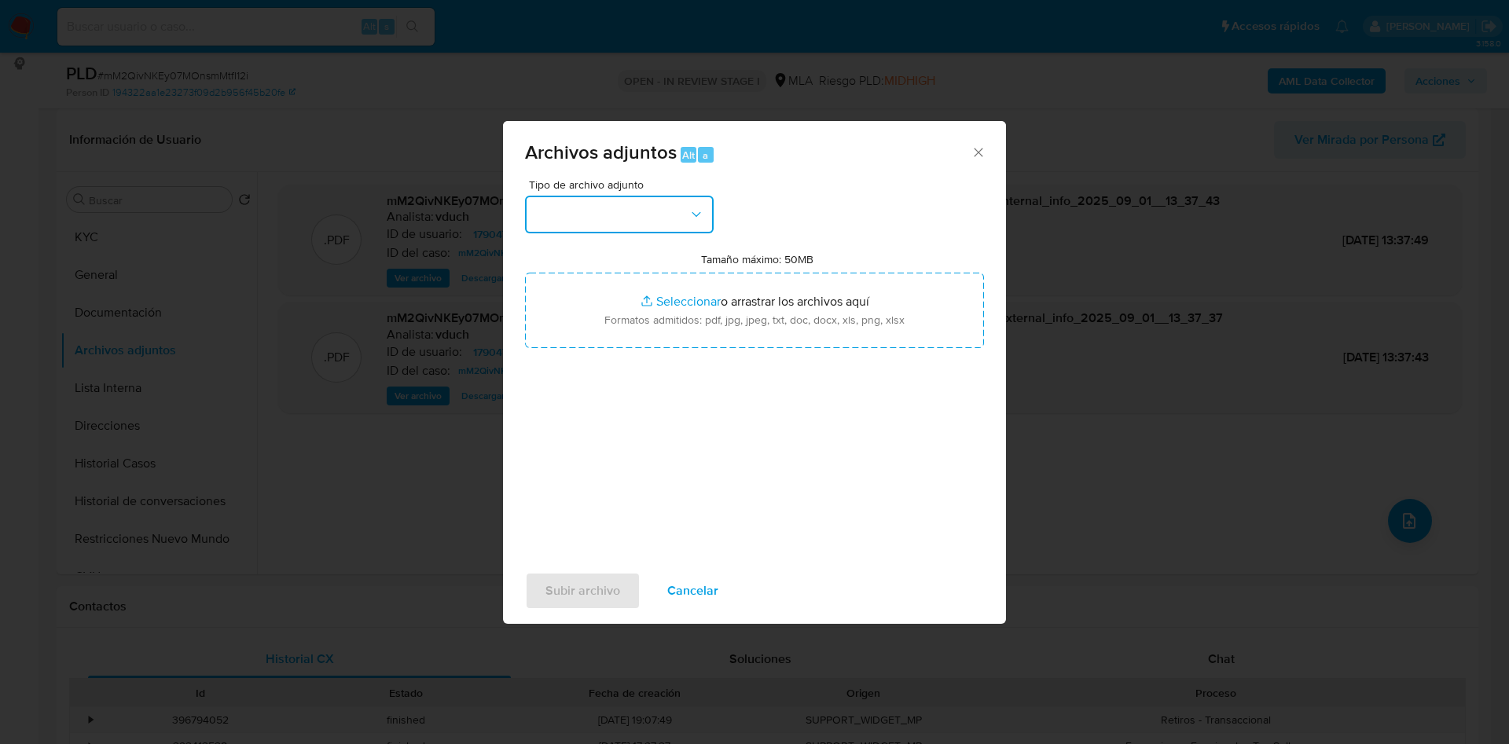
click at [643, 207] on button "button" at bounding box center [619, 215] width 189 height 38
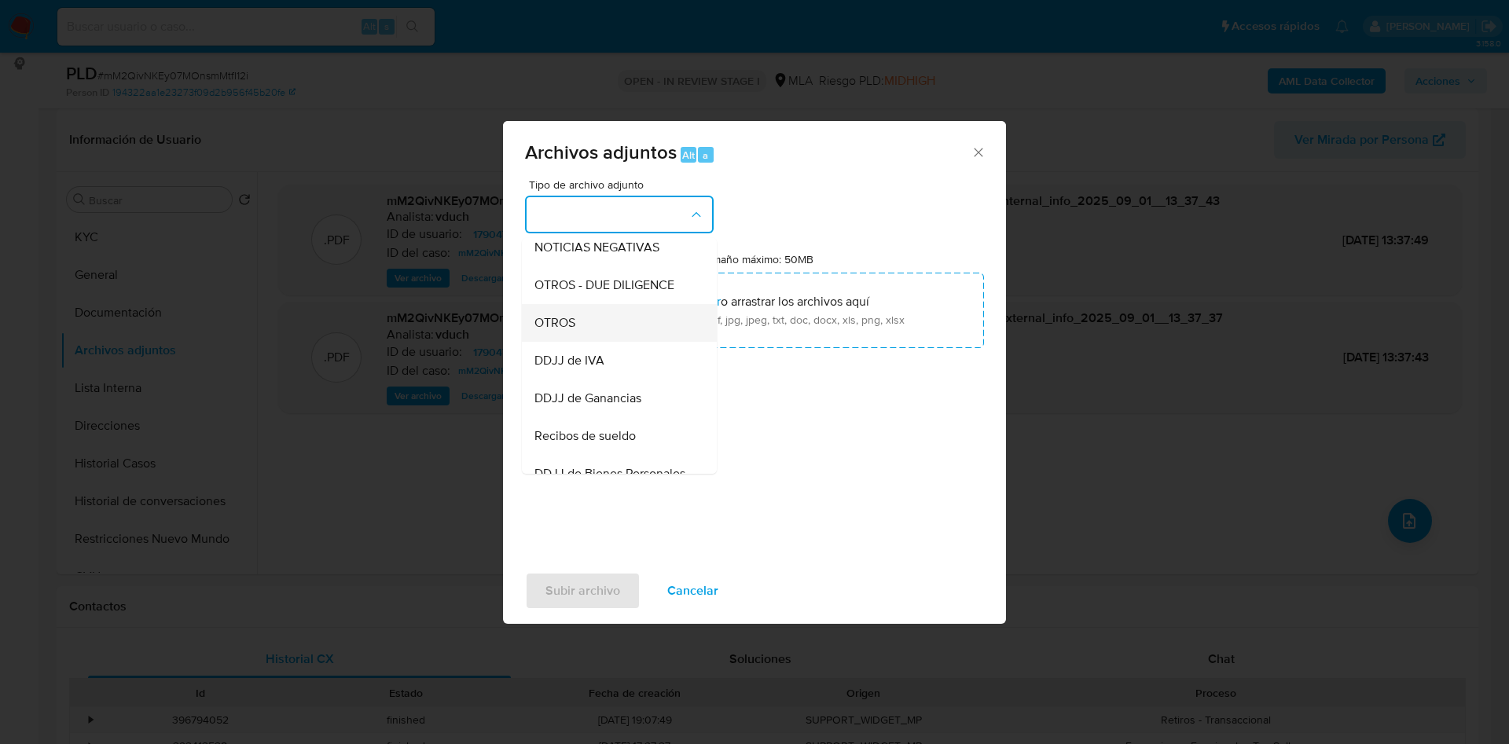
click at [589, 342] on div "OTROS" at bounding box center [614, 323] width 160 height 38
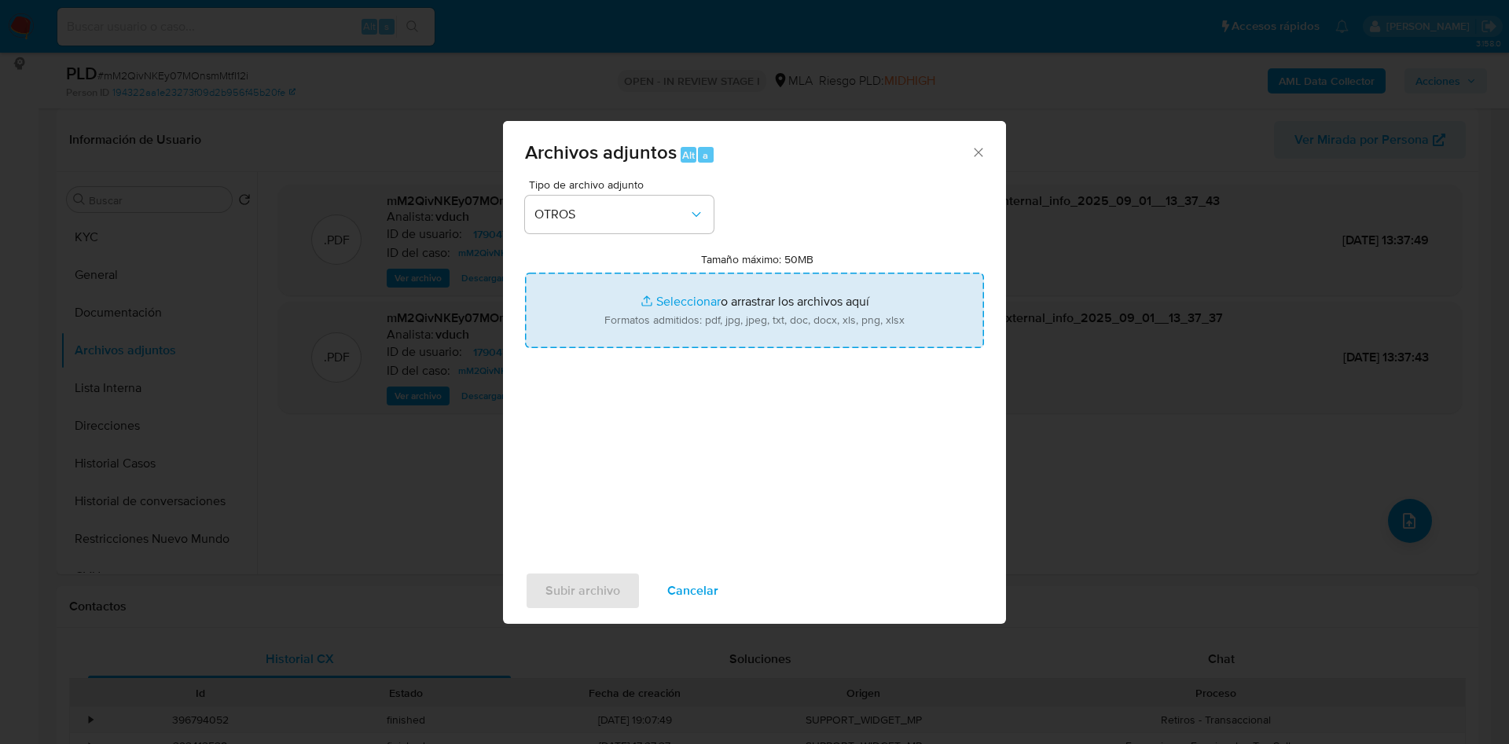
type input "C:\fakepath\Caselog mM2QivNKEy07MOnsmMtfI12i_2025_08_19_06_23_24.docx"
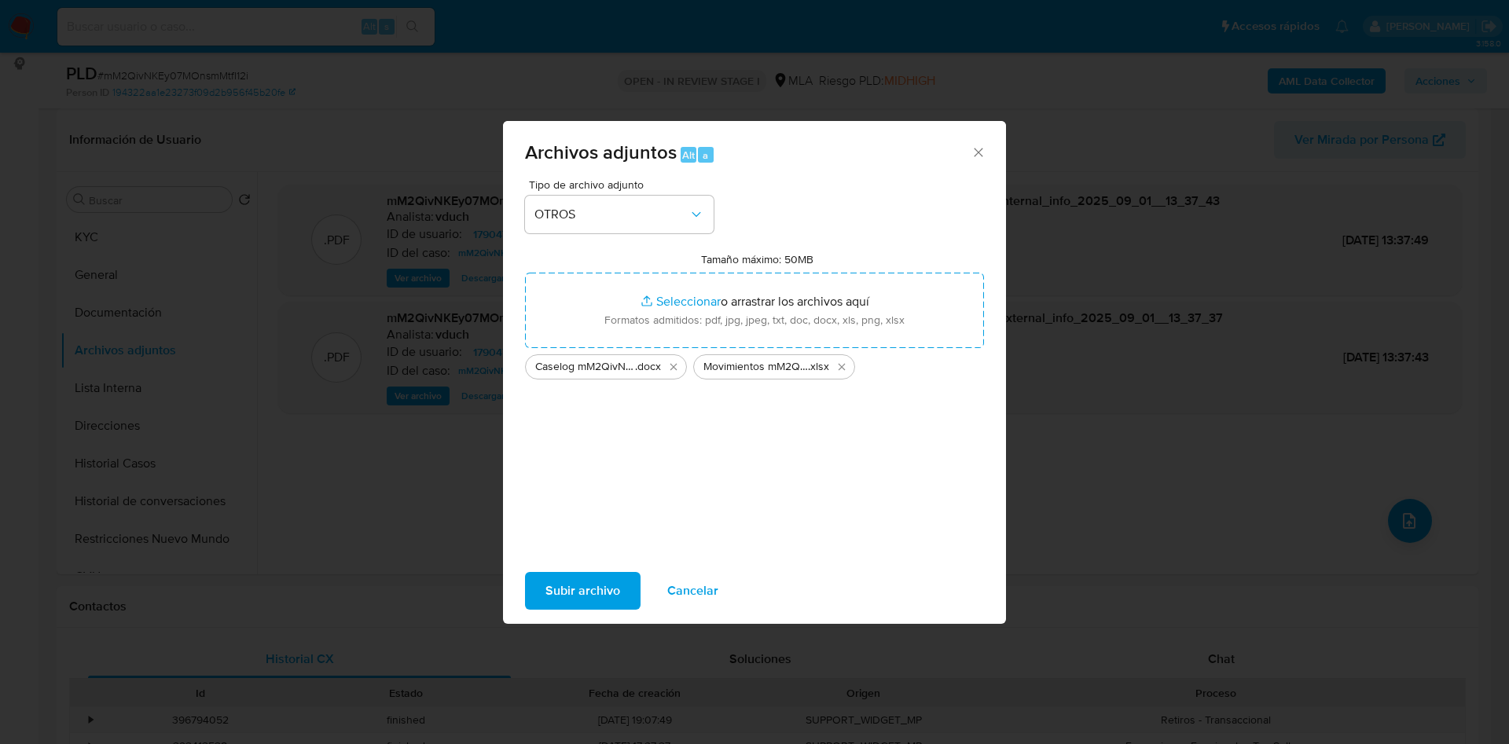
click at [578, 582] on span "Subir archivo" at bounding box center [582, 591] width 75 height 35
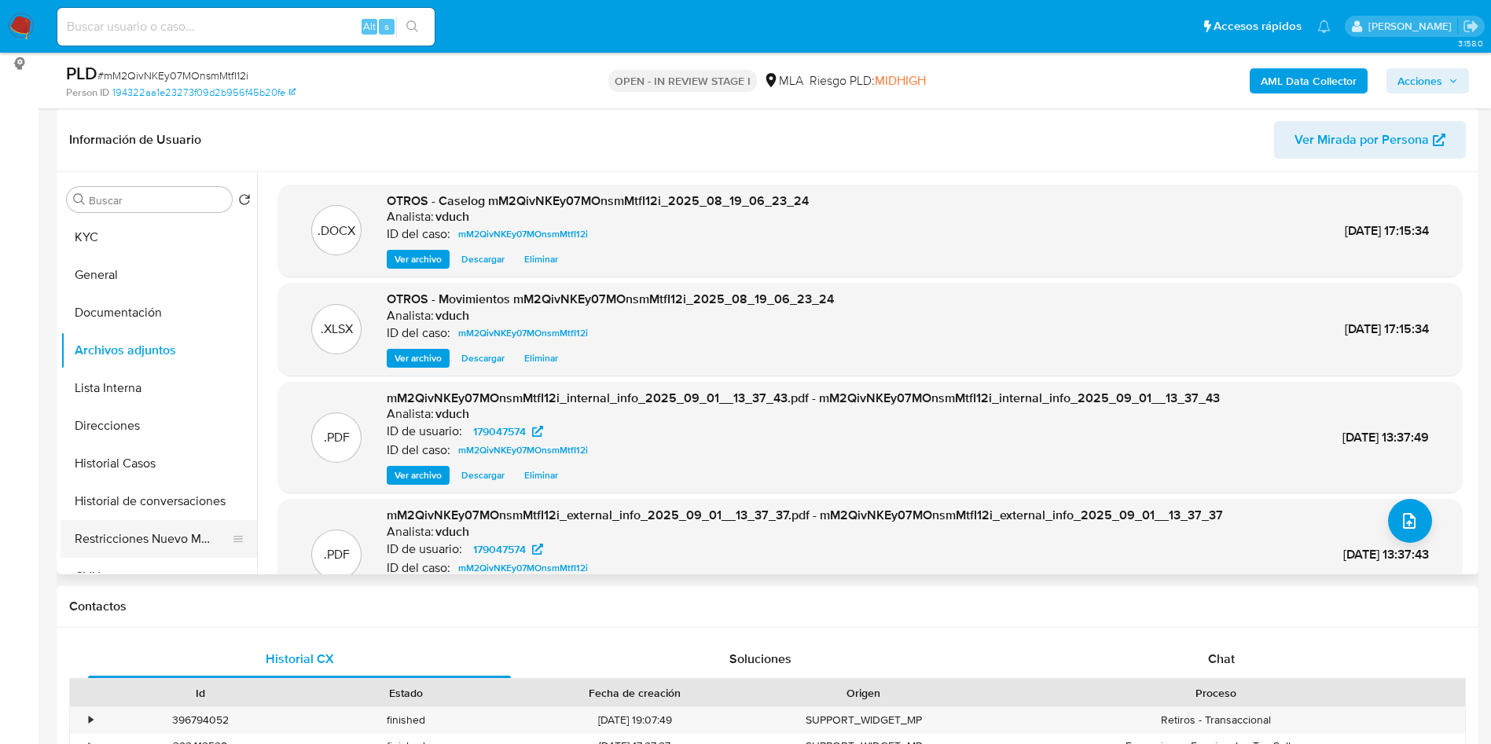
click at [158, 528] on button "Restricciones Nuevo Mundo" at bounding box center [153, 539] width 184 height 38
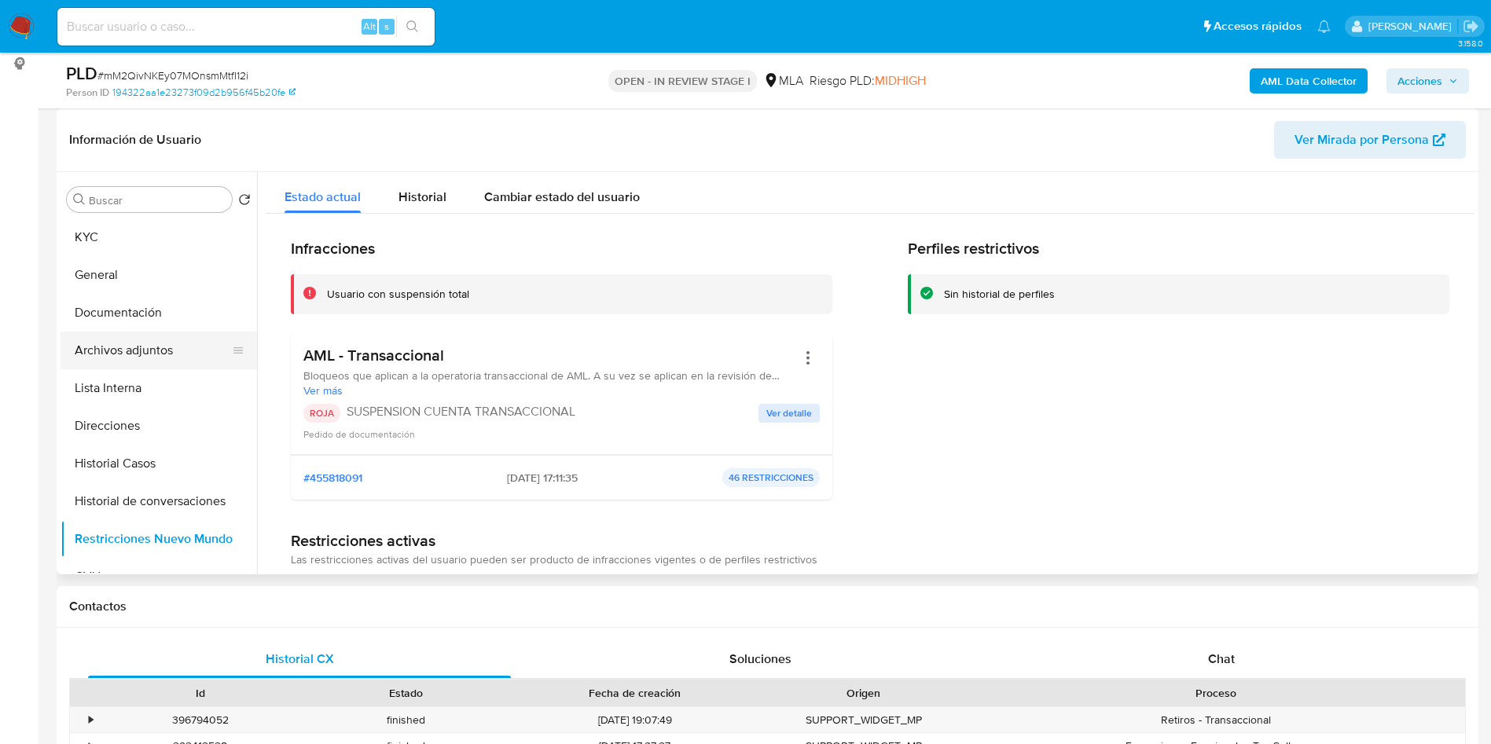
click at [145, 347] on button "Archivos adjuntos" at bounding box center [153, 351] width 184 height 38
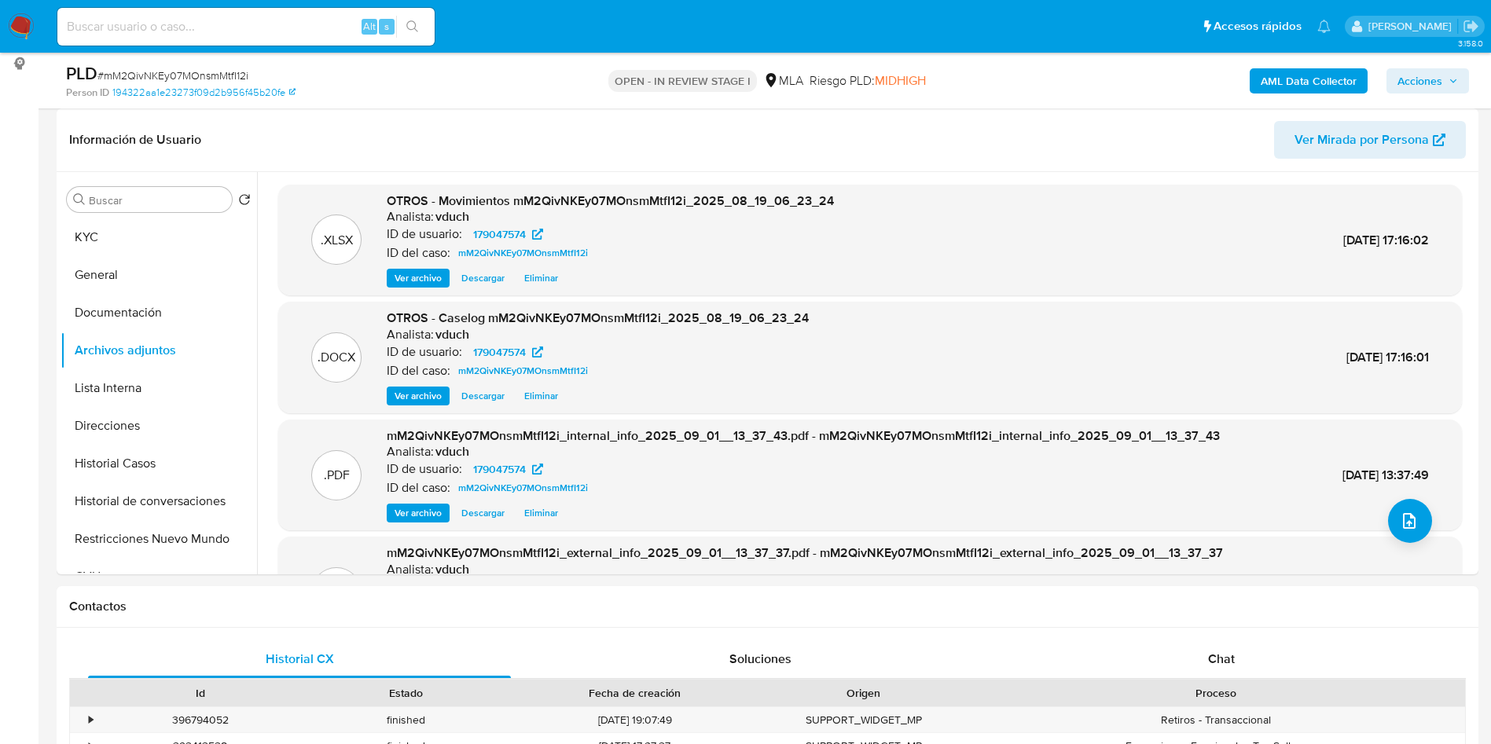
click at [1420, 78] on span "Acciones" at bounding box center [1419, 80] width 45 height 25
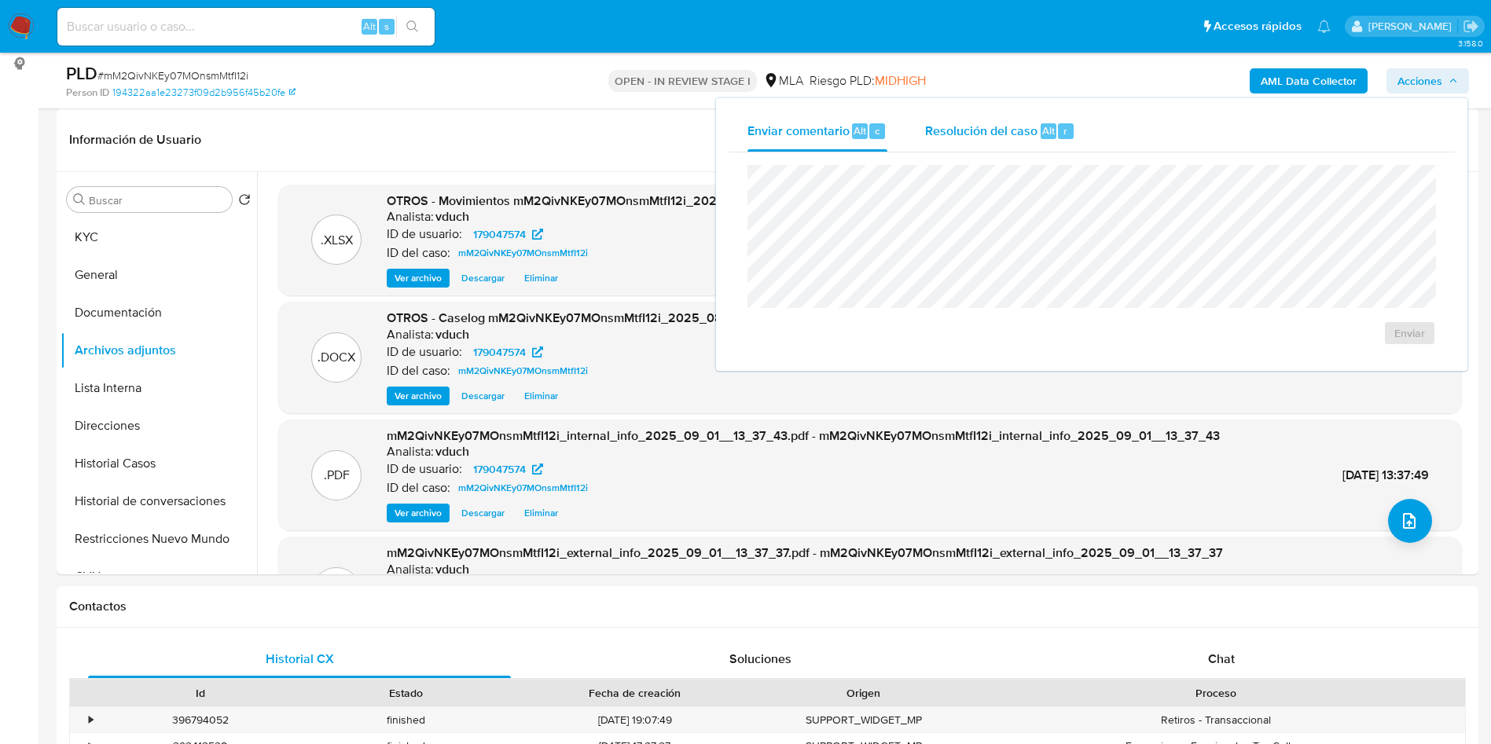
click at [1033, 123] on span "Resolución del caso" at bounding box center [981, 130] width 112 height 18
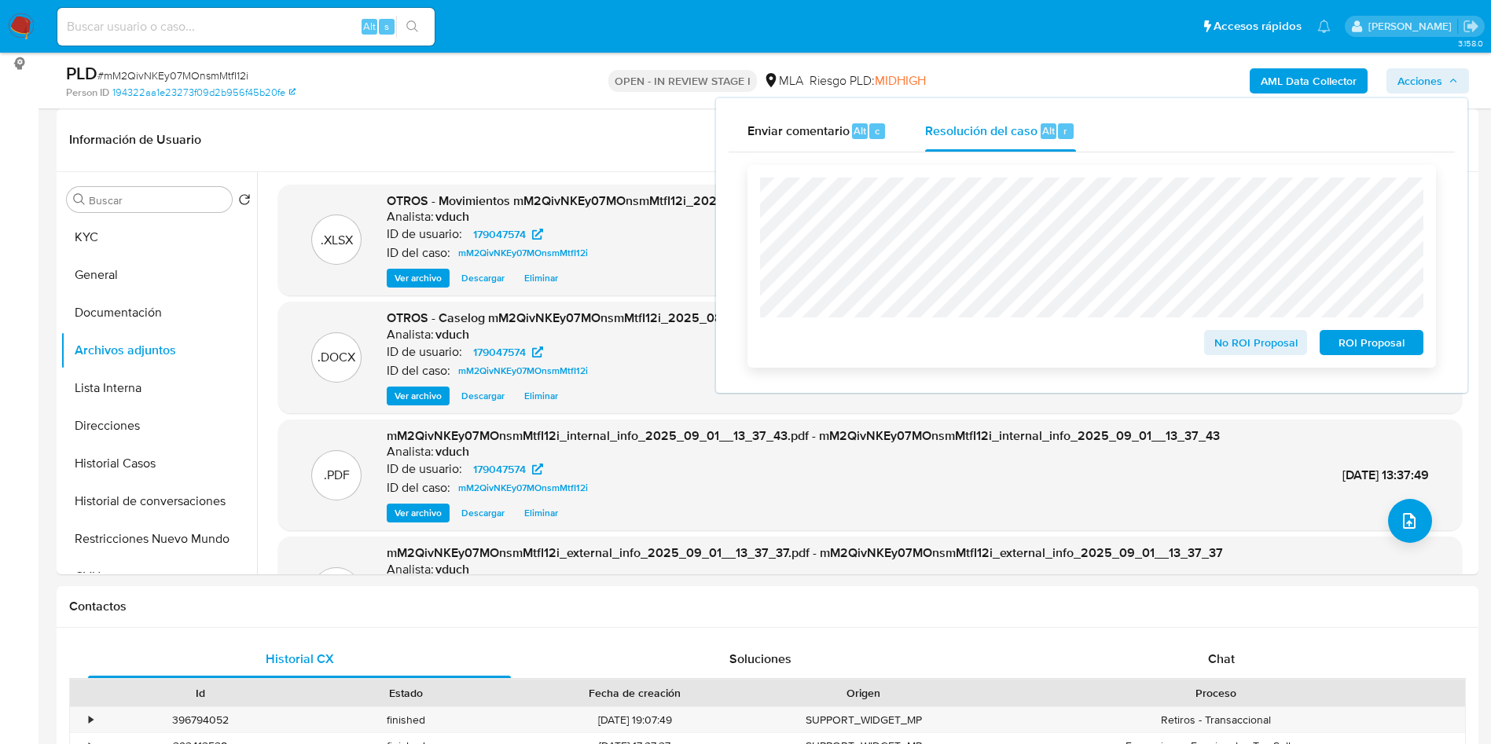
click at [1349, 335] on span "ROI Proposal" at bounding box center [1371, 343] width 82 height 22
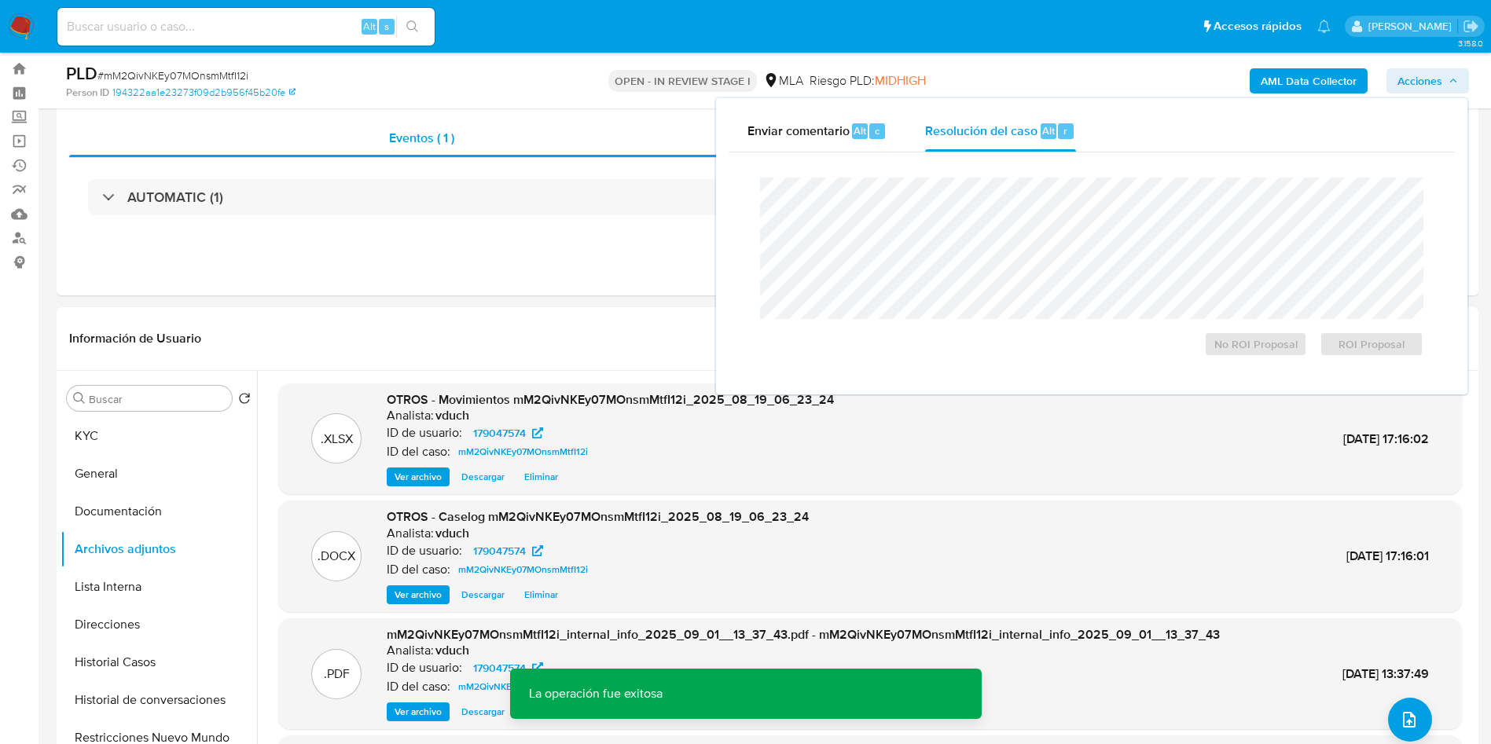
scroll to position [0, 0]
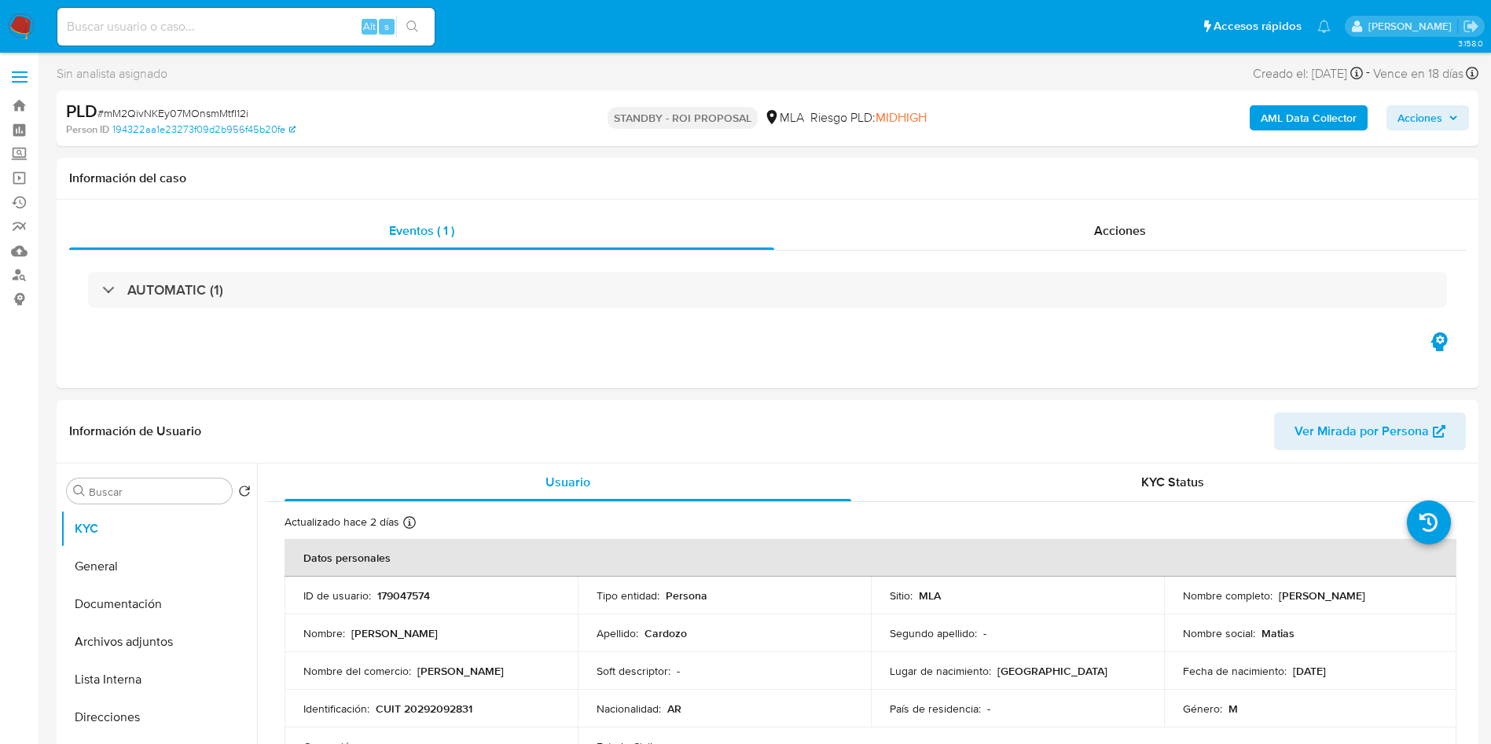
select select "10"
click at [300, 30] on input at bounding box center [245, 27] width 377 height 20
paste input "0KupHsai8zW4JUksWiHY8fEg"
type input "0KupHsai8zW4JUksWiHY8fEg"
drag, startPoint x: 397, startPoint y: 27, endPoint x: 407, endPoint y: 27, distance: 10.2
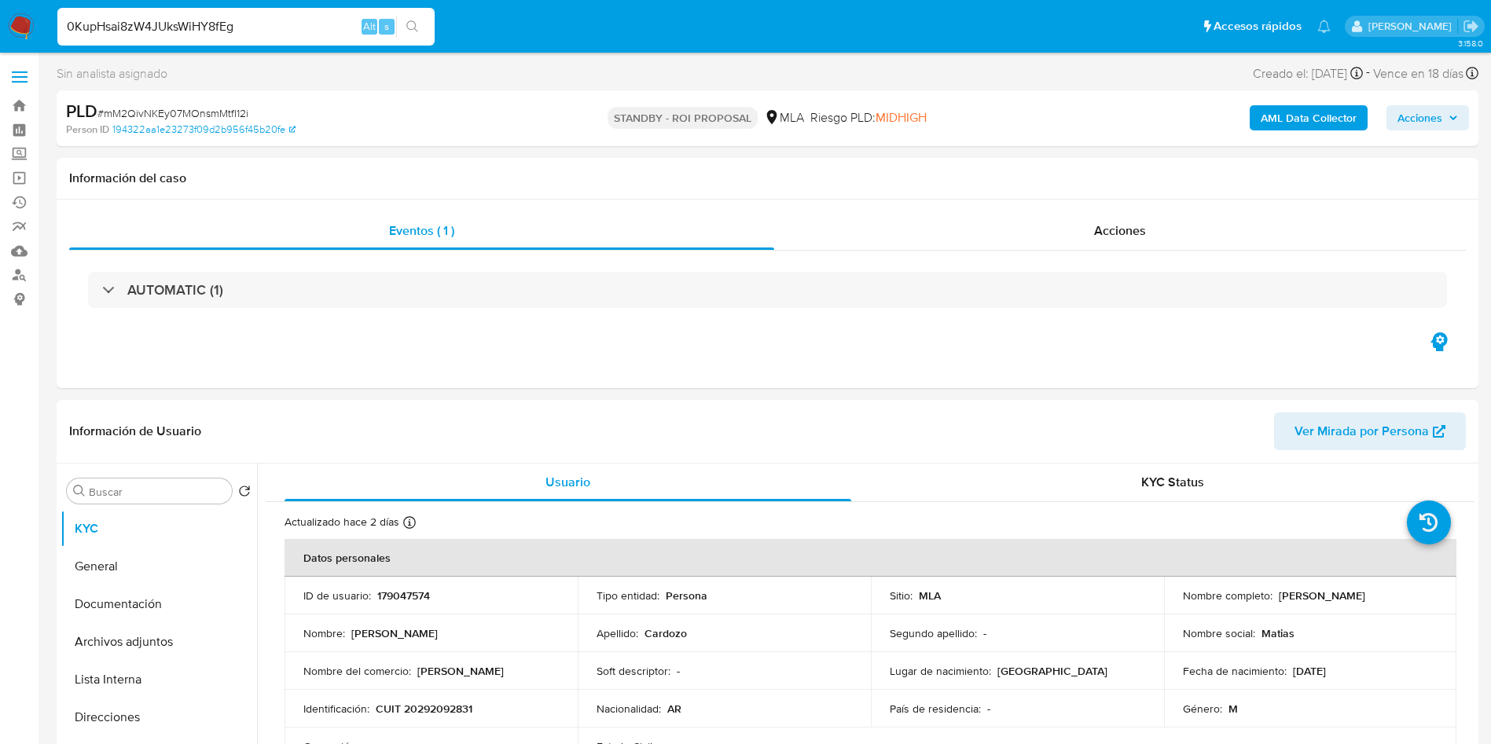
click at [398, 27] on button "search-icon" at bounding box center [412, 27] width 32 height 22
click at [417, 27] on div "search-icon" at bounding box center [416, 33] width 9 height 15
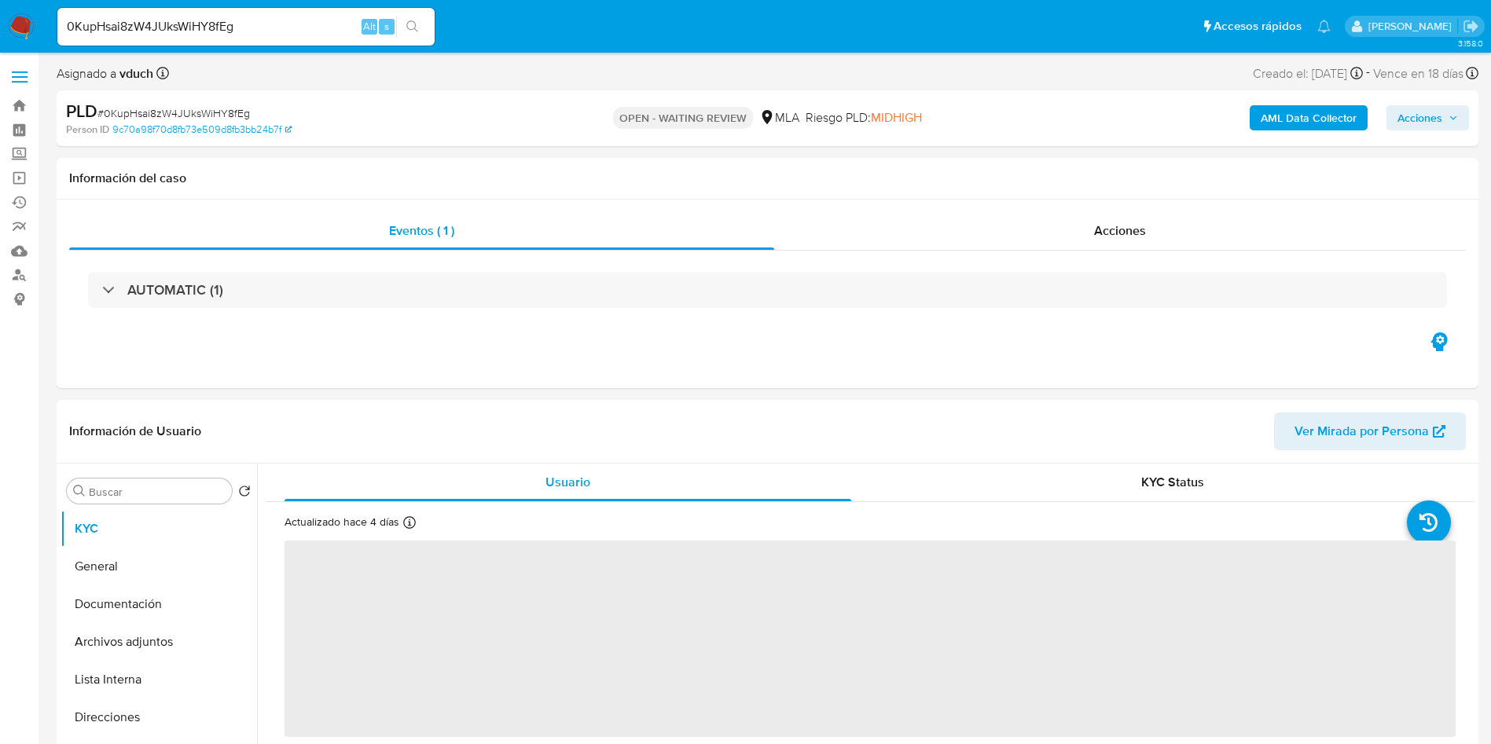
select select "10"
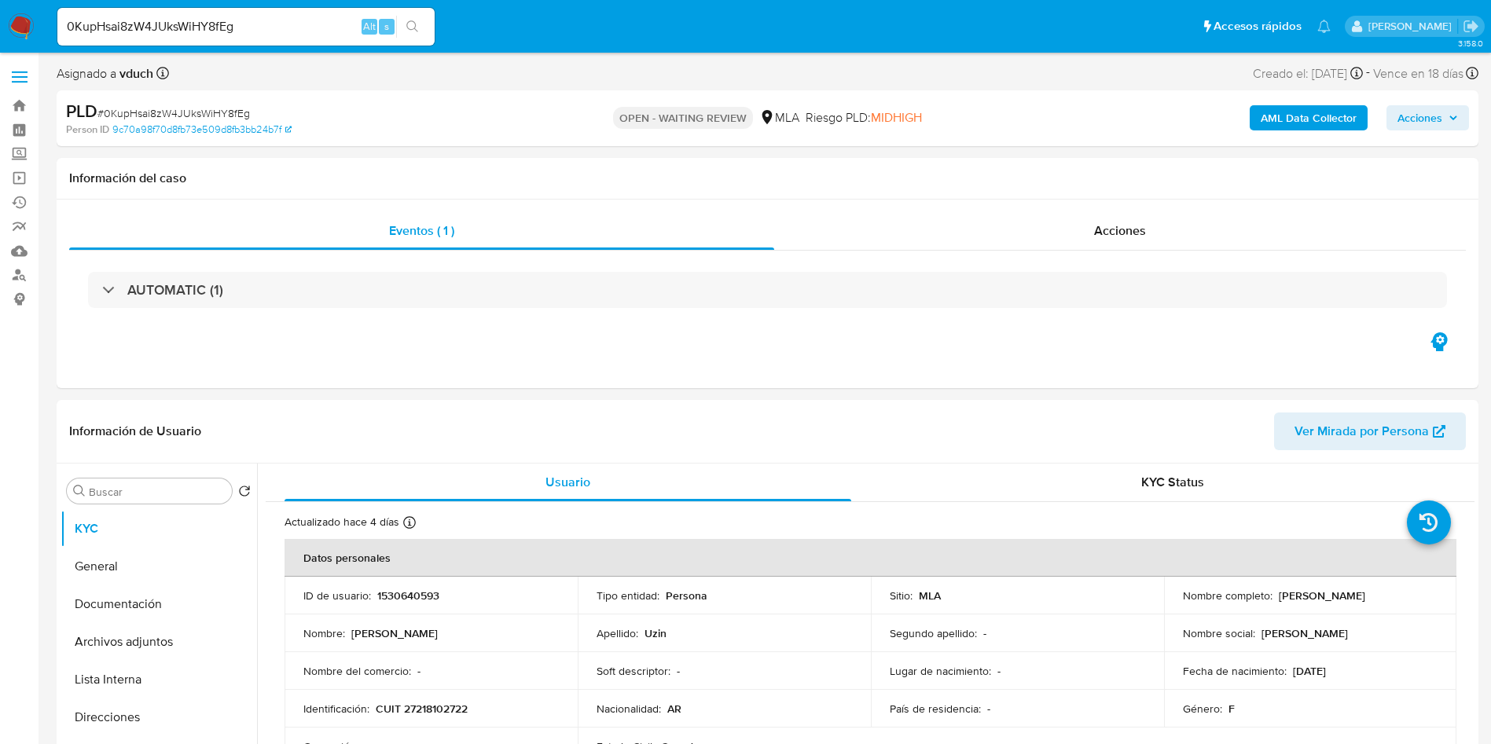
scroll to position [354, 0]
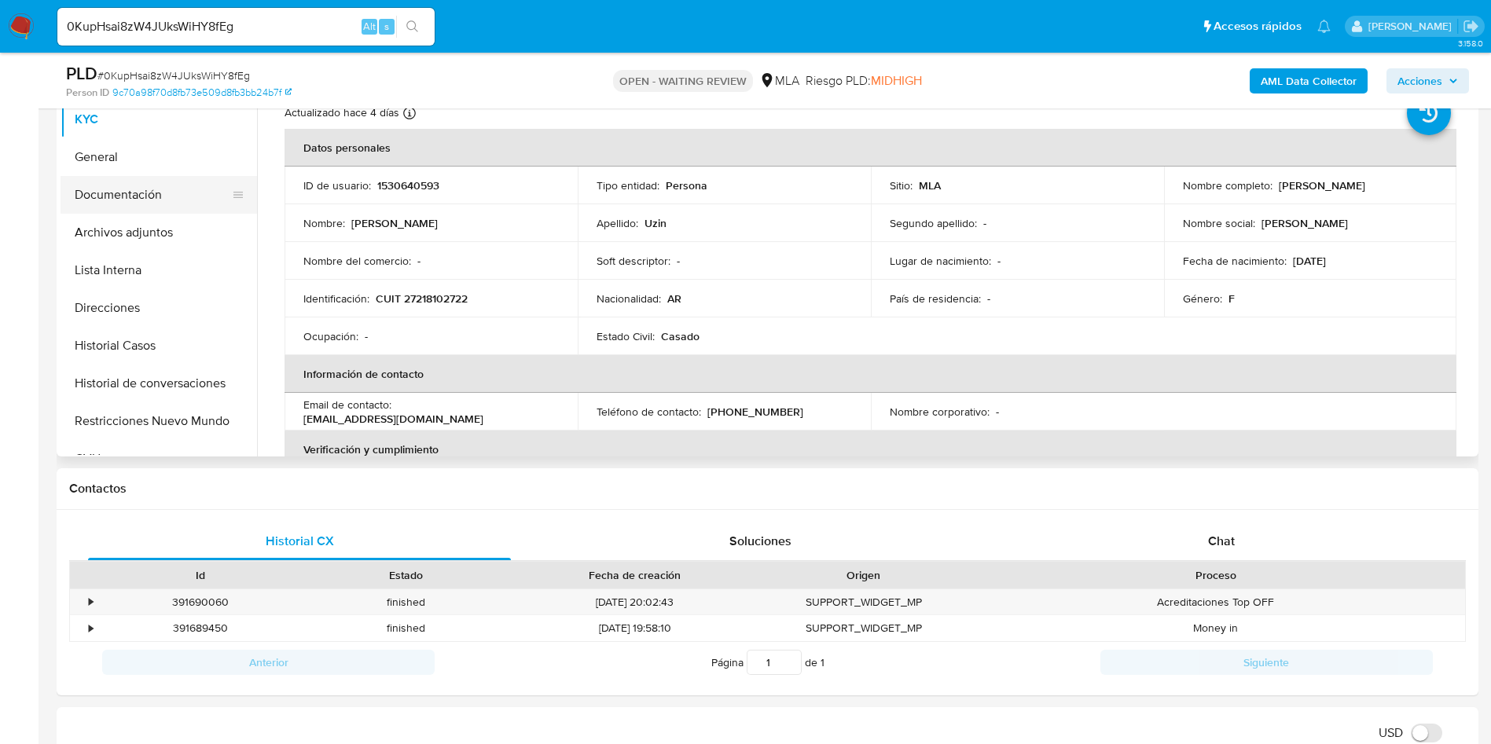
click at [161, 197] on button "Documentación" at bounding box center [153, 195] width 184 height 38
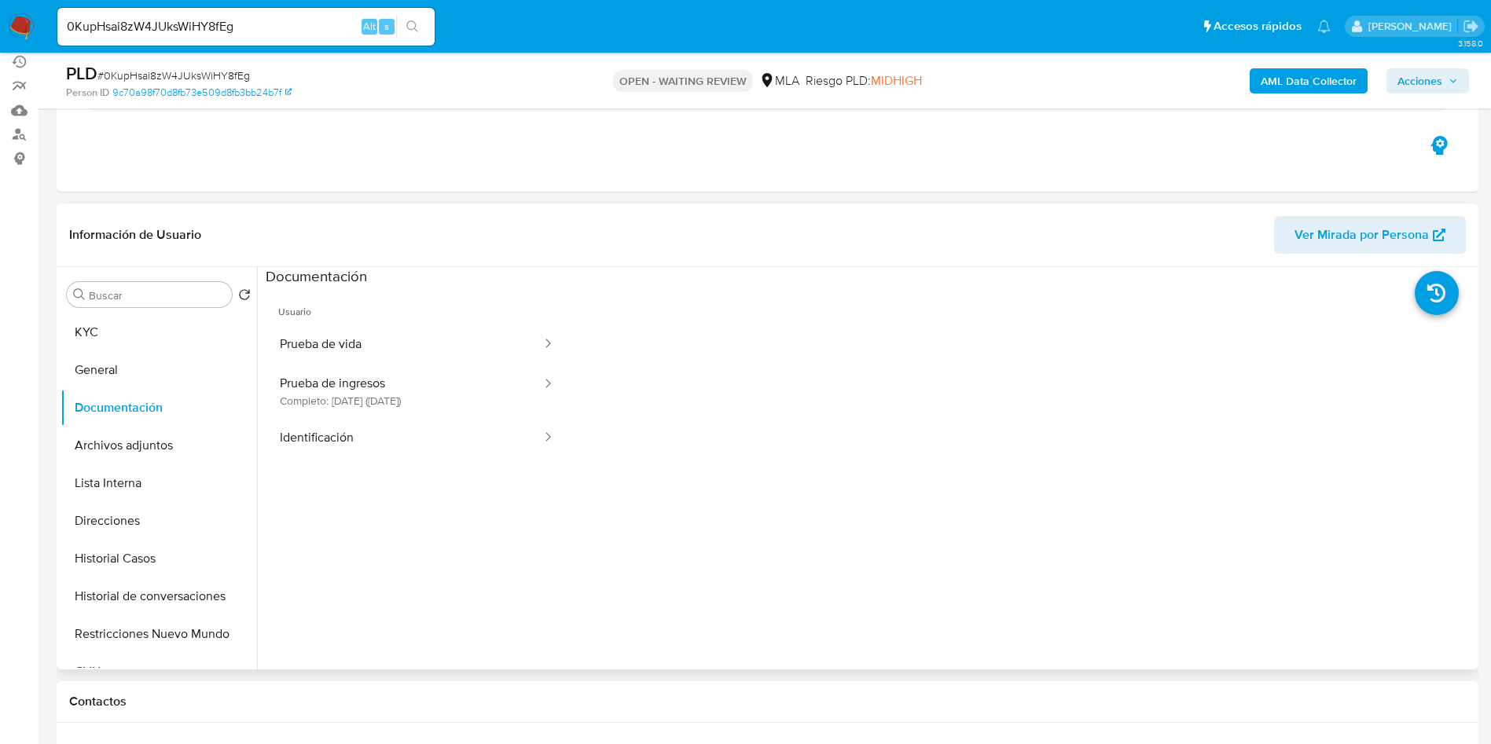
scroll to position [118, 0]
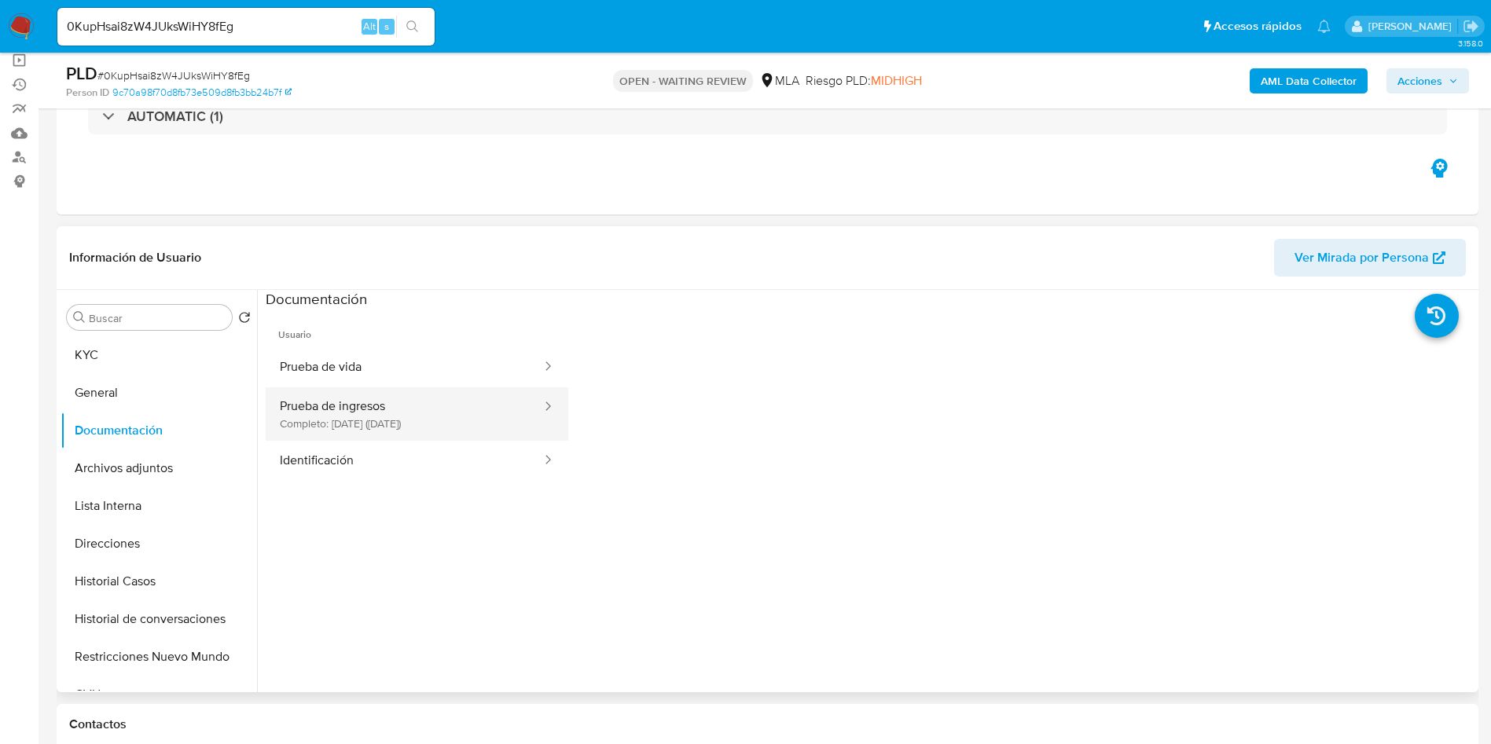
click at [393, 435] on button "Prueba de ingresos Completo: 30/03/2025 (hace 5 meses)" at bounding box center [404, 413] width 277 height 53
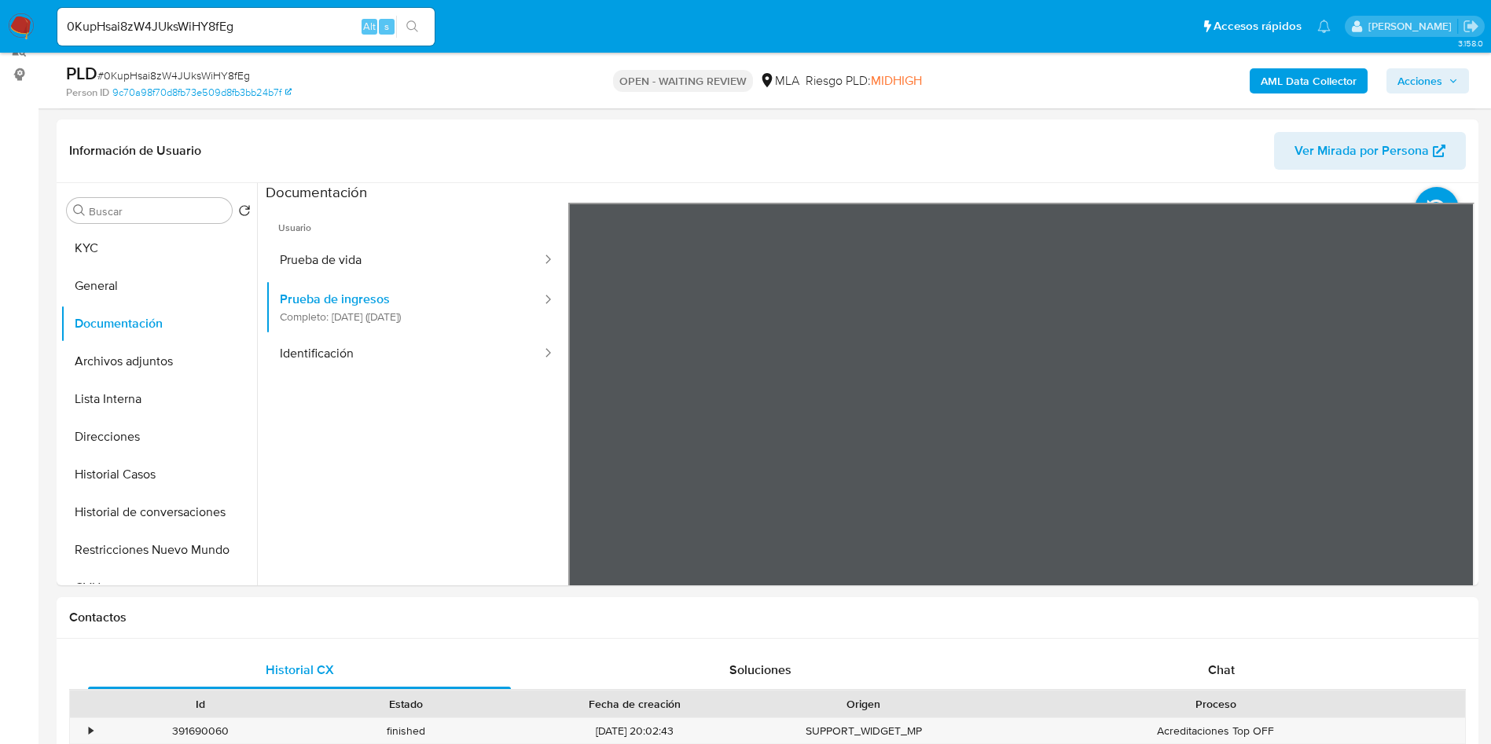
scroll to position [354, 0]
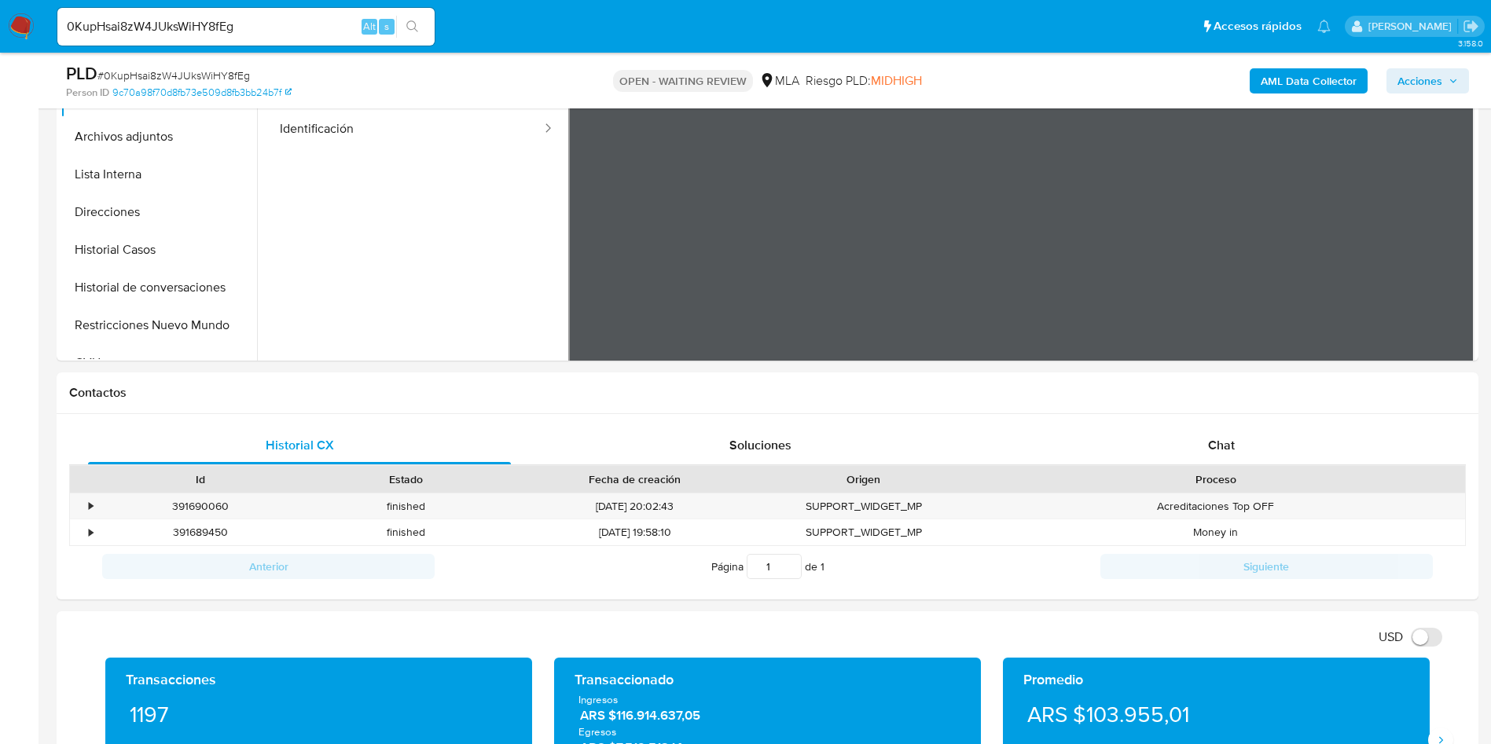
scroll to position [707, 0]
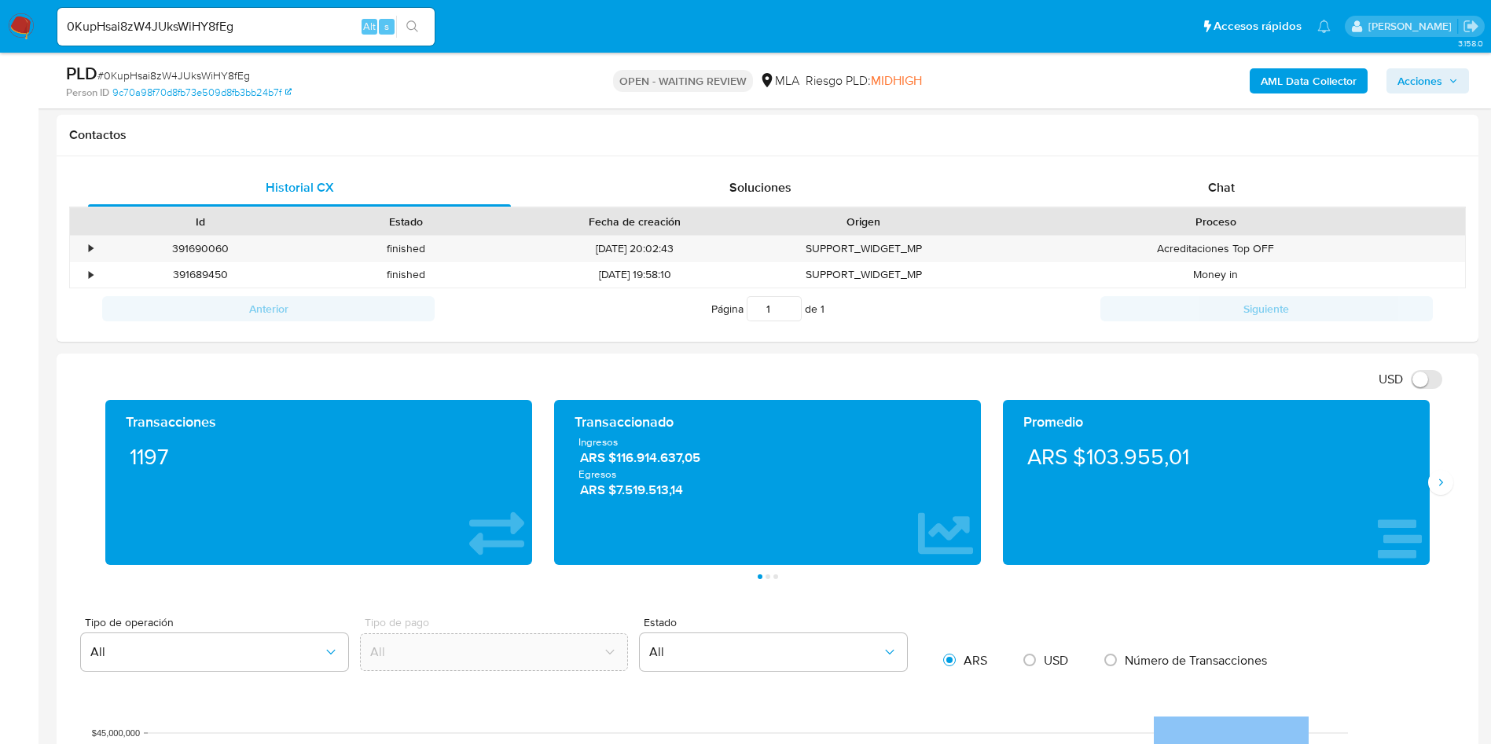
click at [1259, 383] on div "USD Cambiar entre moneda local y dolar" at bounding box center [761, 379] width 1385 height 26
click at [1233, 217] on div "Proceso" at bounding box center [1216, 222] width 476 height 16
click at [1275, 178] on div "Chat" at bounding box center [1221, 188] width 423 height 38
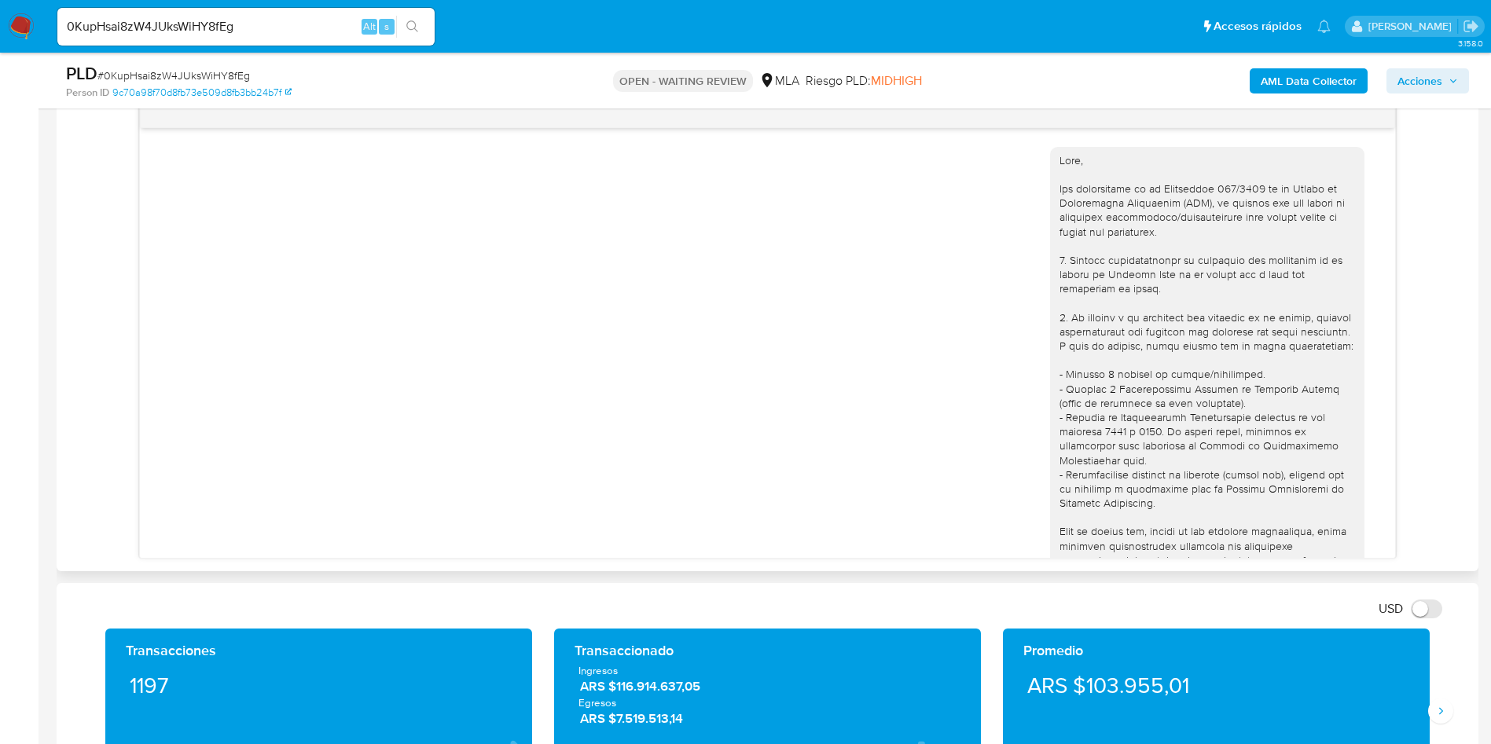
scroll to position [1639, 0]
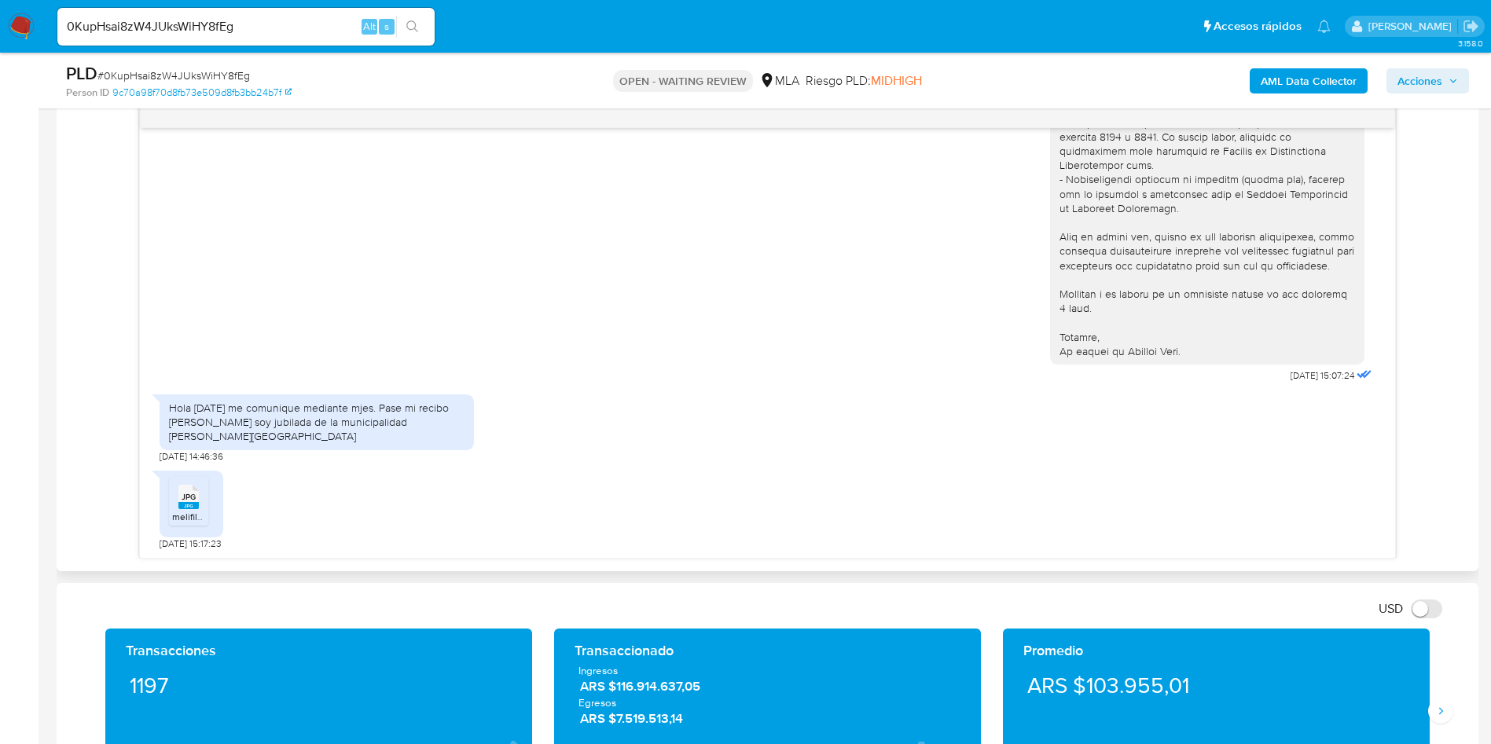
click at [189, 509] on icon "JPG" at bounding box center [188, 497] width 20 height 28
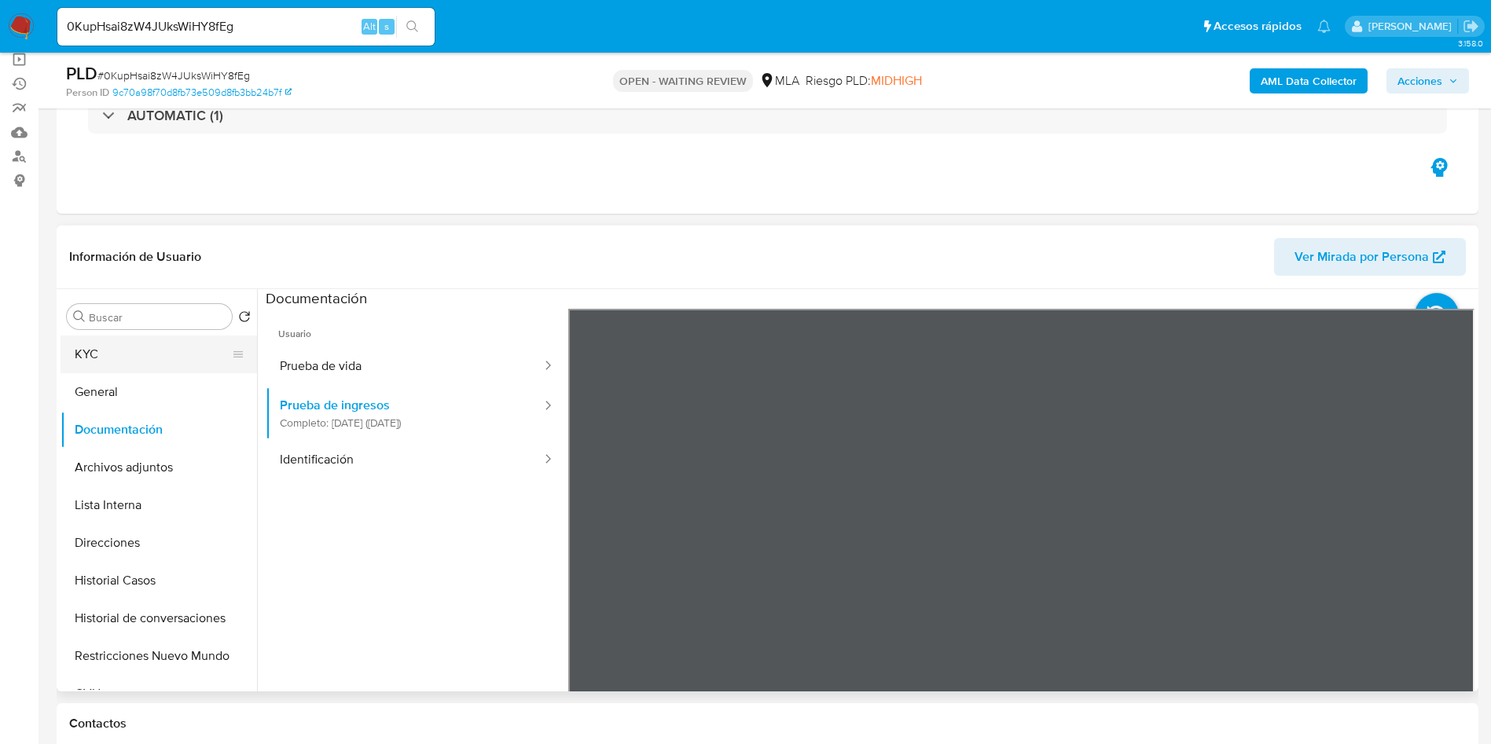
scroll to position [118, 0]
click at [147, 479] on button "Archivos adjuntos" at bounding box center [153, 469] width 184 height 38
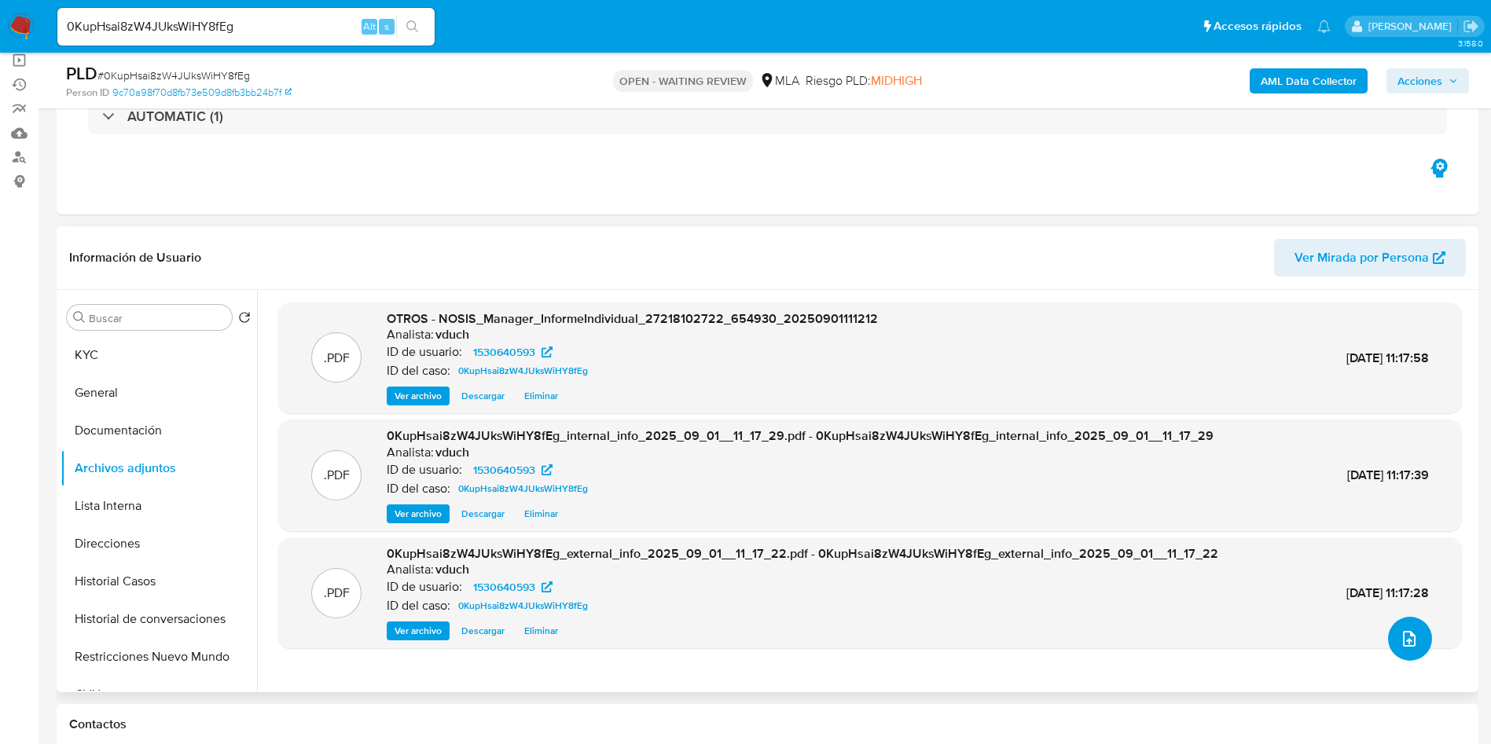
click at [1413, 658] on button "upload-file" at bounding box center [1410, 639] width 44 height 44
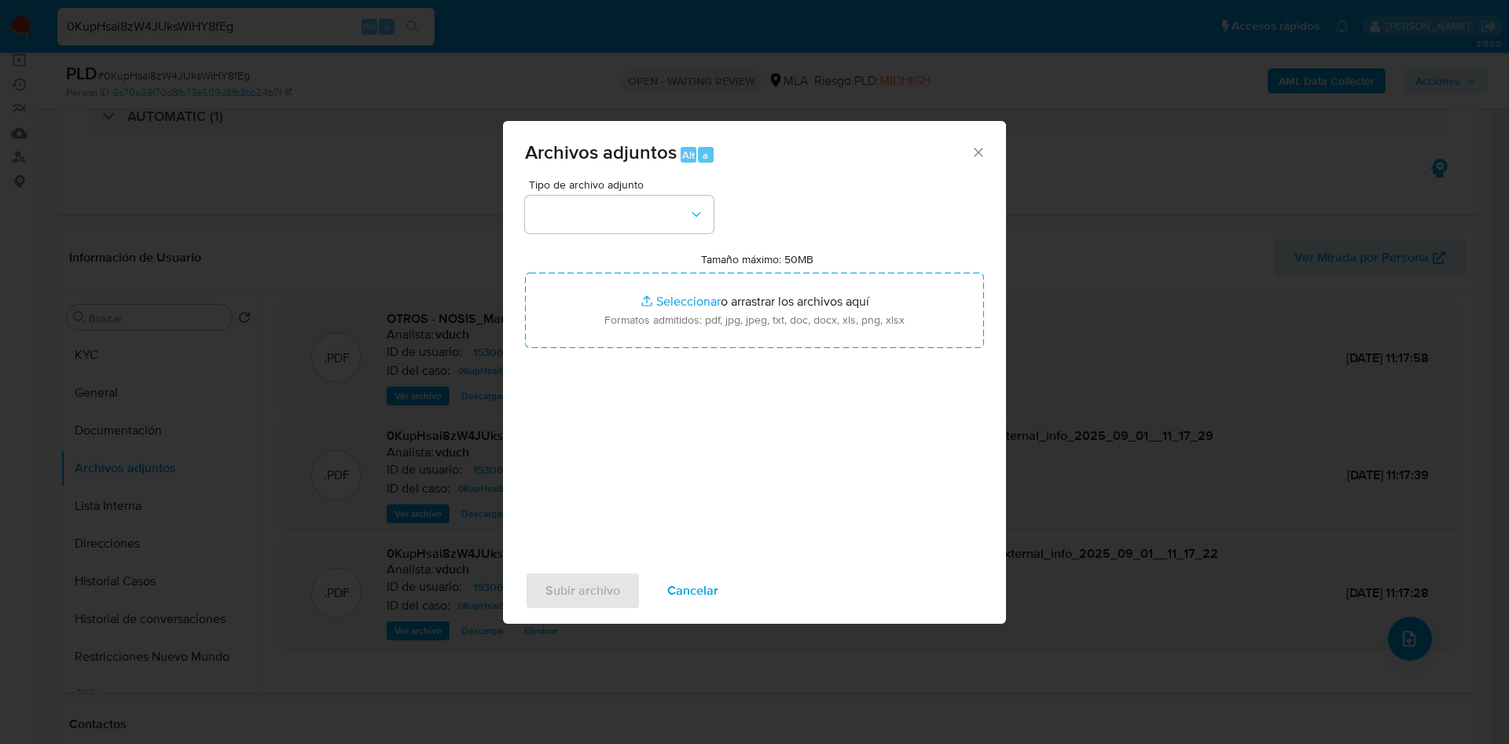
click at [604, 248] on div "Tipo de archivo adjunto Tamaño máximo: 50MB Seleccionar archivos Seleccionar o …" at bounding box center [754, 364] width 459 height 371
click at [646, 222] on button "button" at bounding box center [619, 215] width 189 height 38
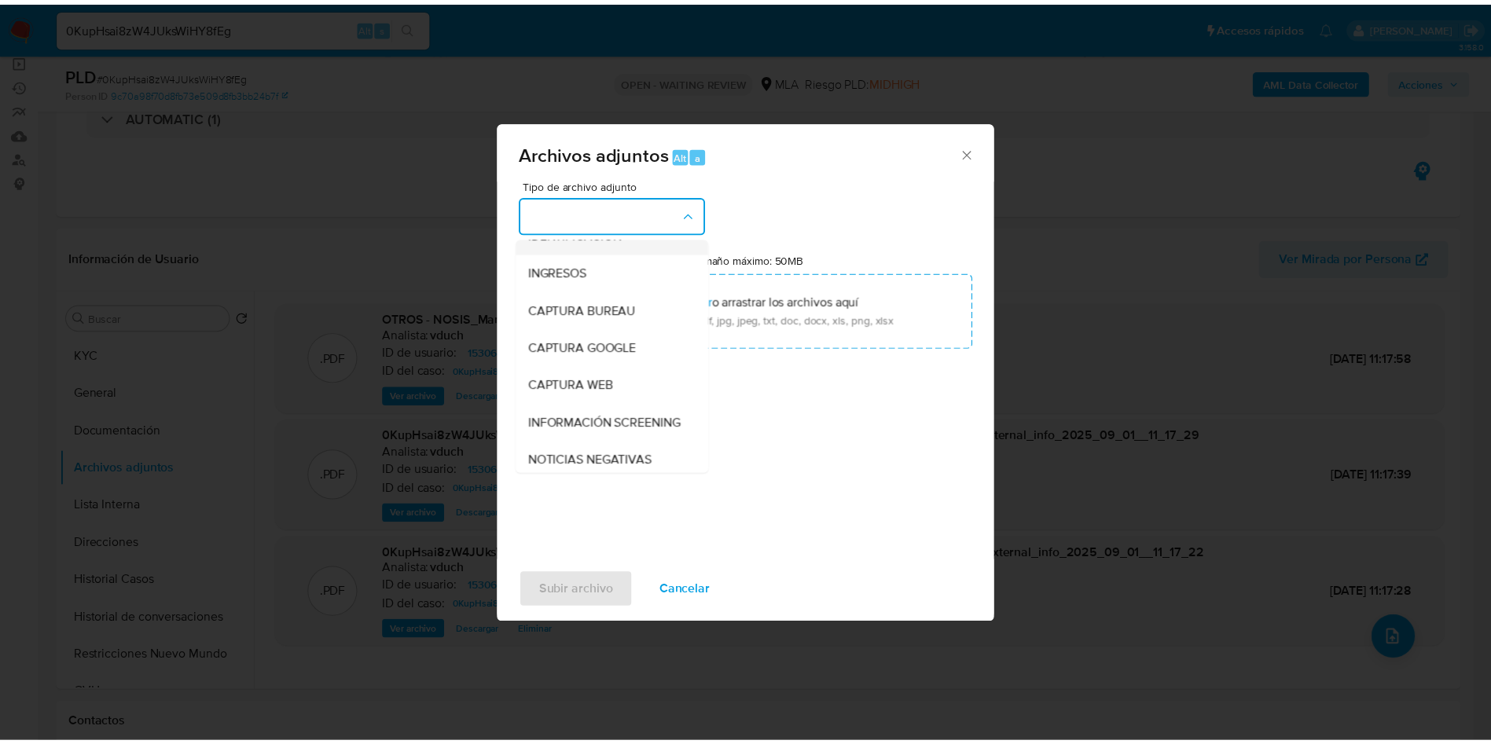
scroll to position [0, 0]
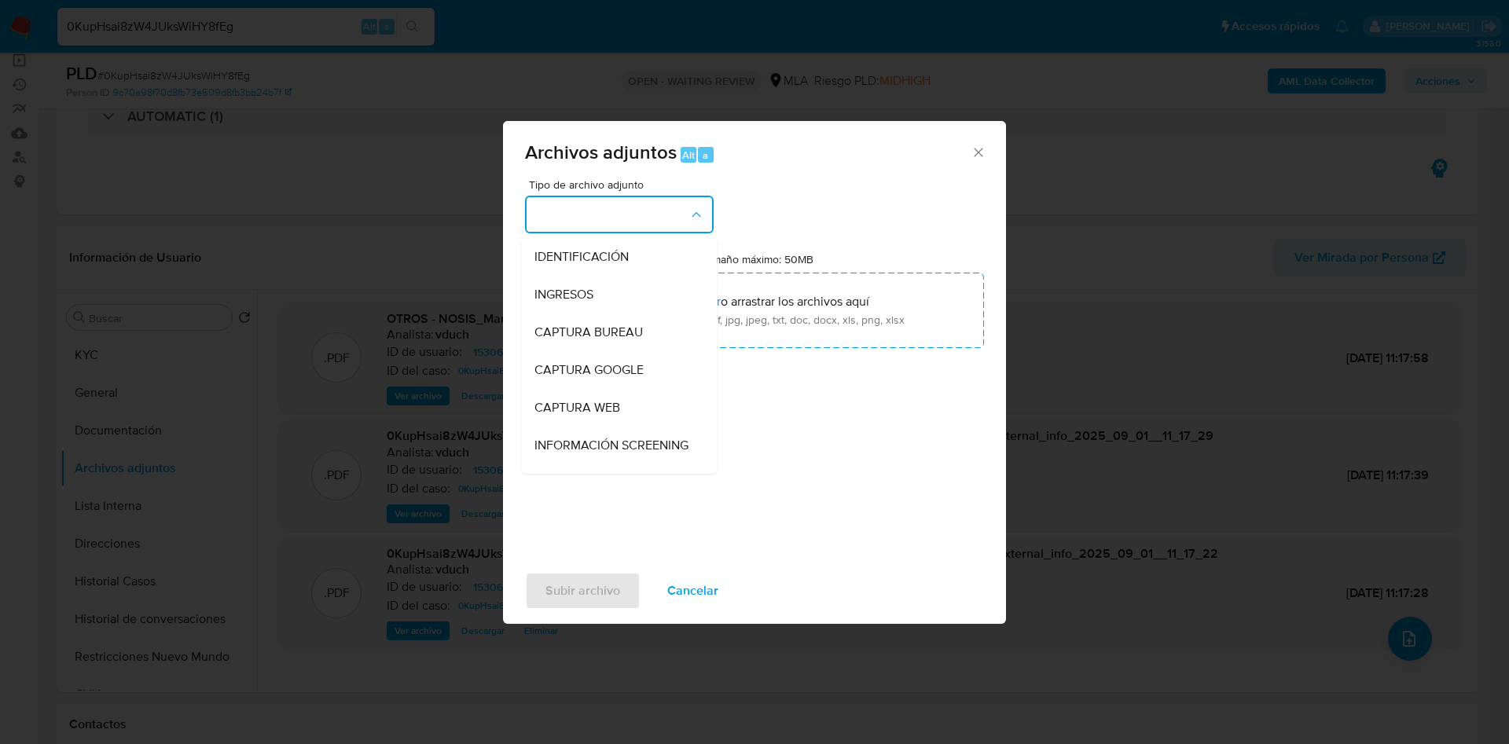
drag, startPoint x: 584, startPoint y: 295, endPoint x: 666, endPoint y: 391, distance: 126.6
click at [583, 295] on span "INGRESOS" at bounding box center [563, 295] width 59 height 16
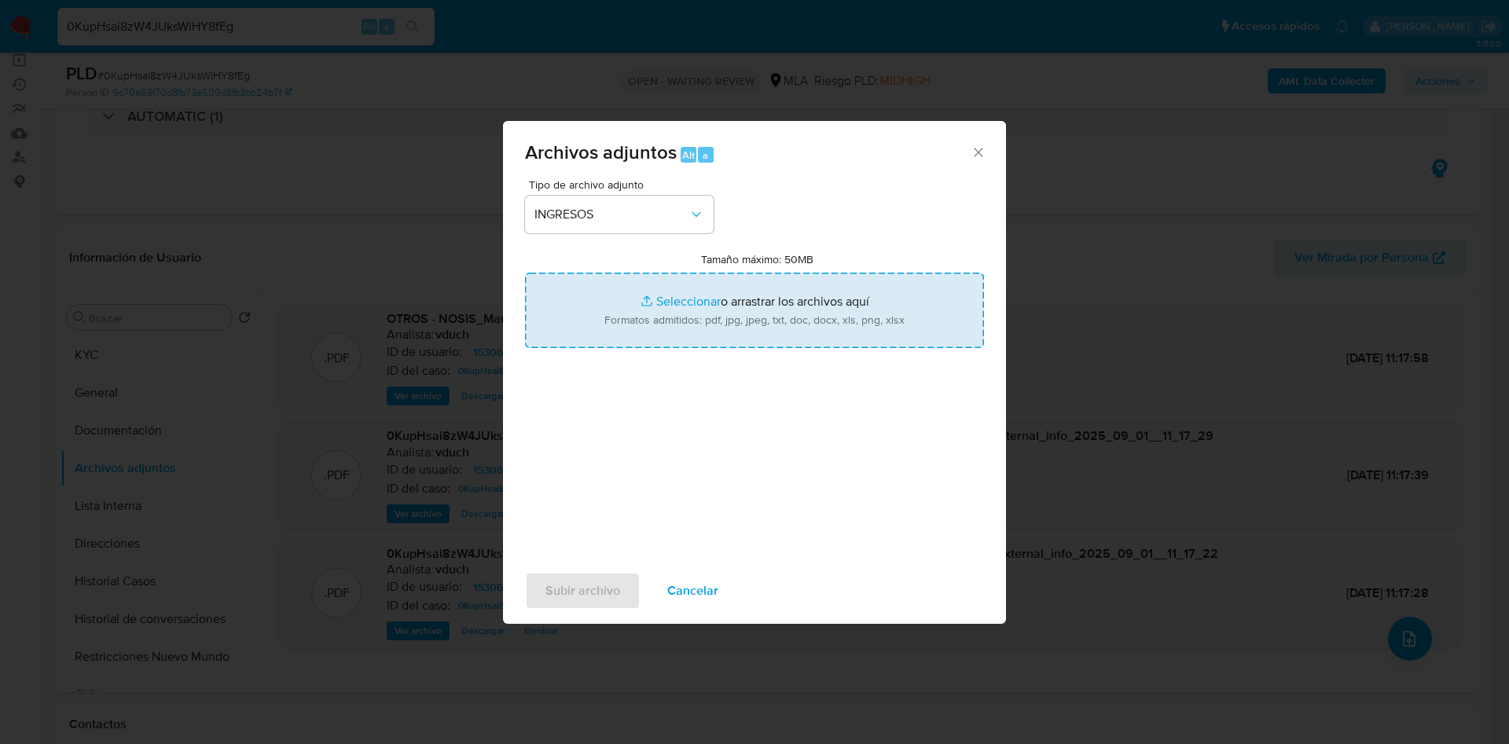
type input "C:\fakepath\Pagos previsionales - Feb y Jul 25.pdf"
click at [586, 596] on span "Subir archivo" at bounding box center [582, 591] width 75 height 35
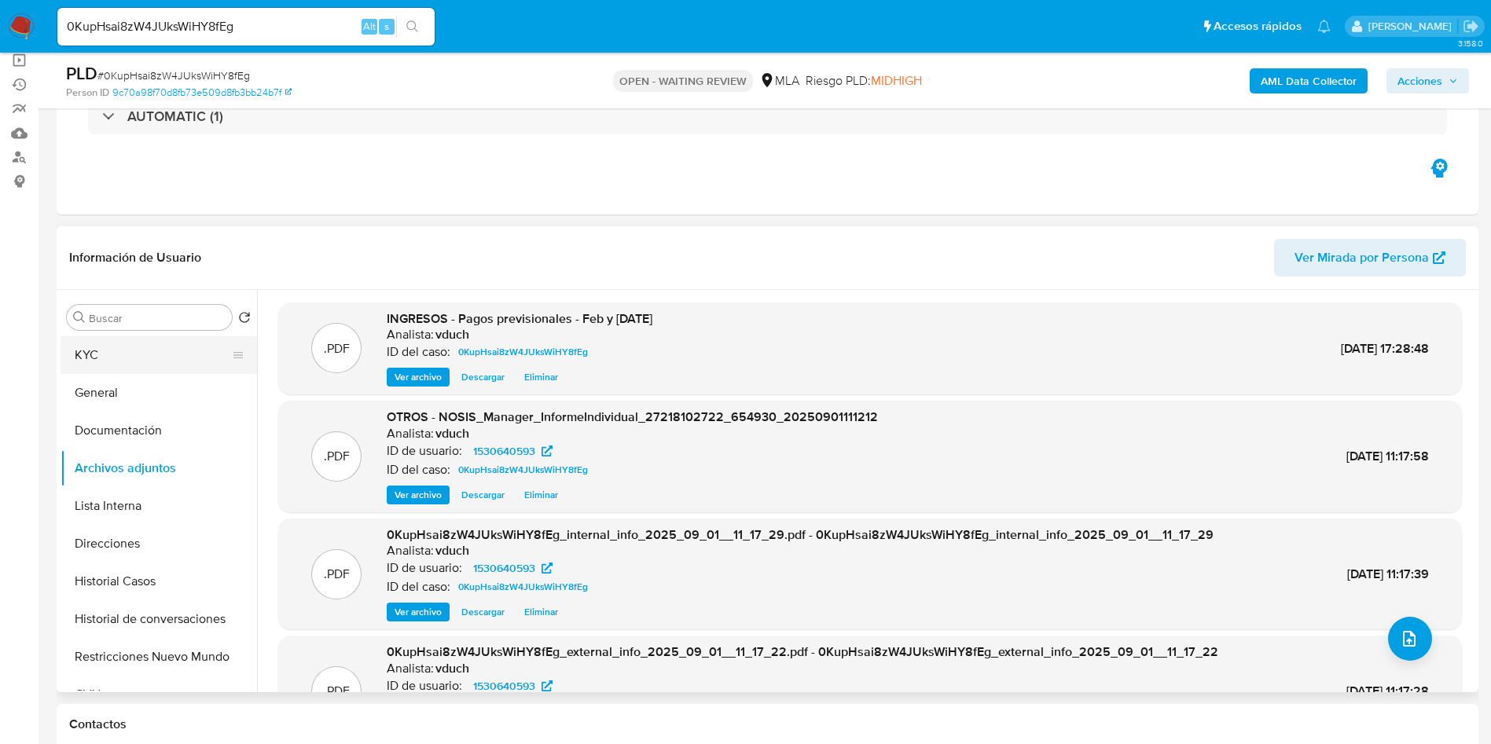
click at [134, 340] on button "KYC" at bounding box center [153, 355] width 184 height 38
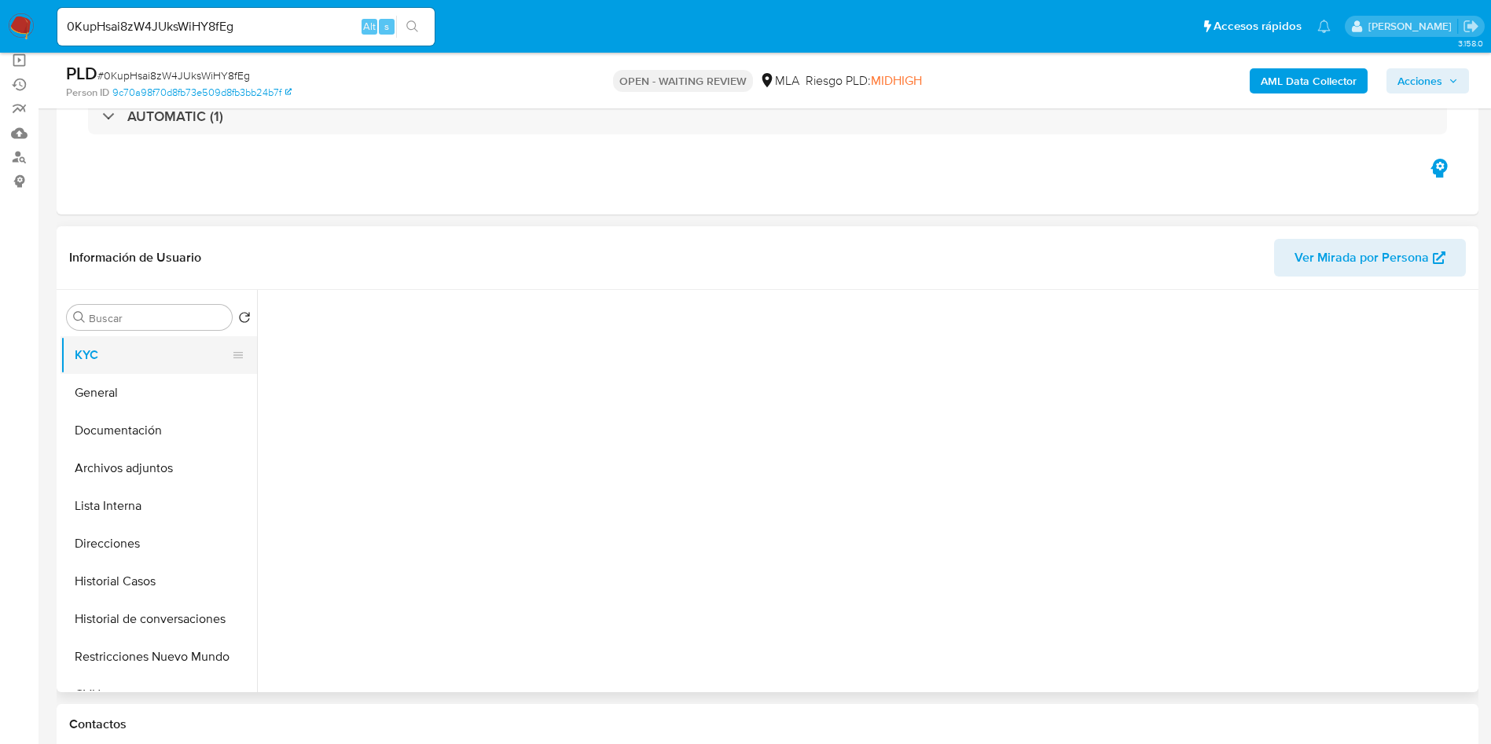
click at [130, 358] on button "KYC" at bounding box center [153, 355] width 184 height 38
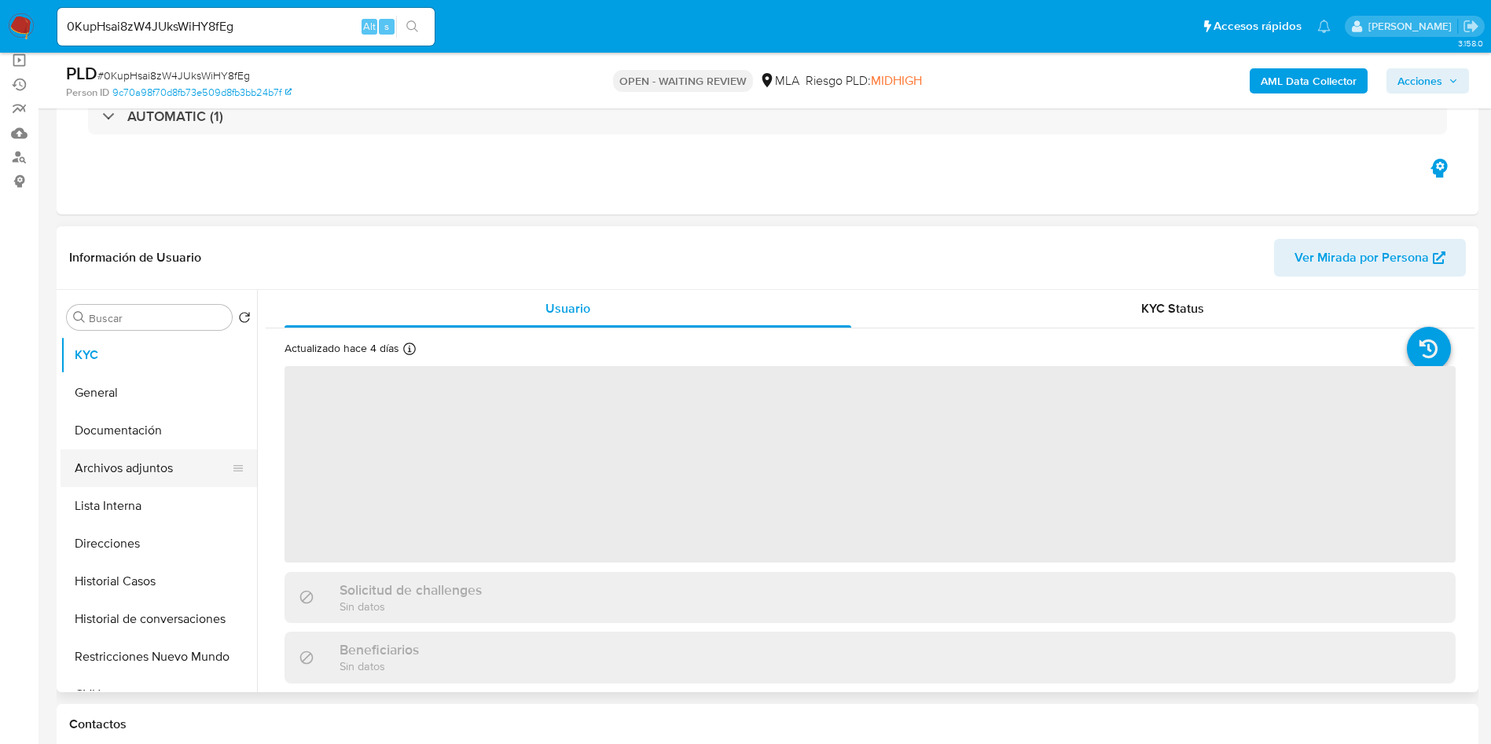
click at [137, 460] on button "Archivos adjuntos" at bounding box center [153, 469] width 184 height 38
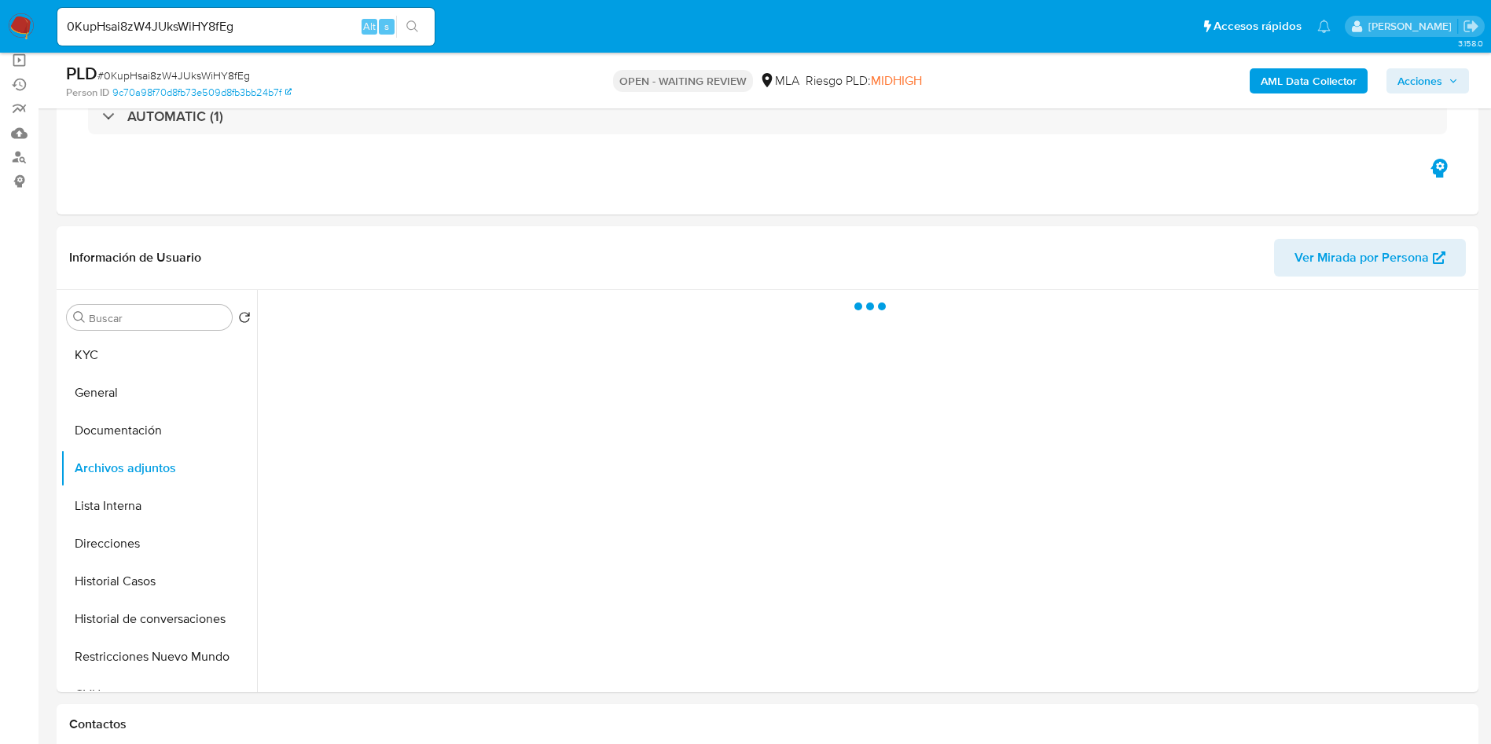
click at [198, 29] on input "0KupHsai8zW4JUksWiHY8fEg" at bounding box center [245, 27] width 377 height 20
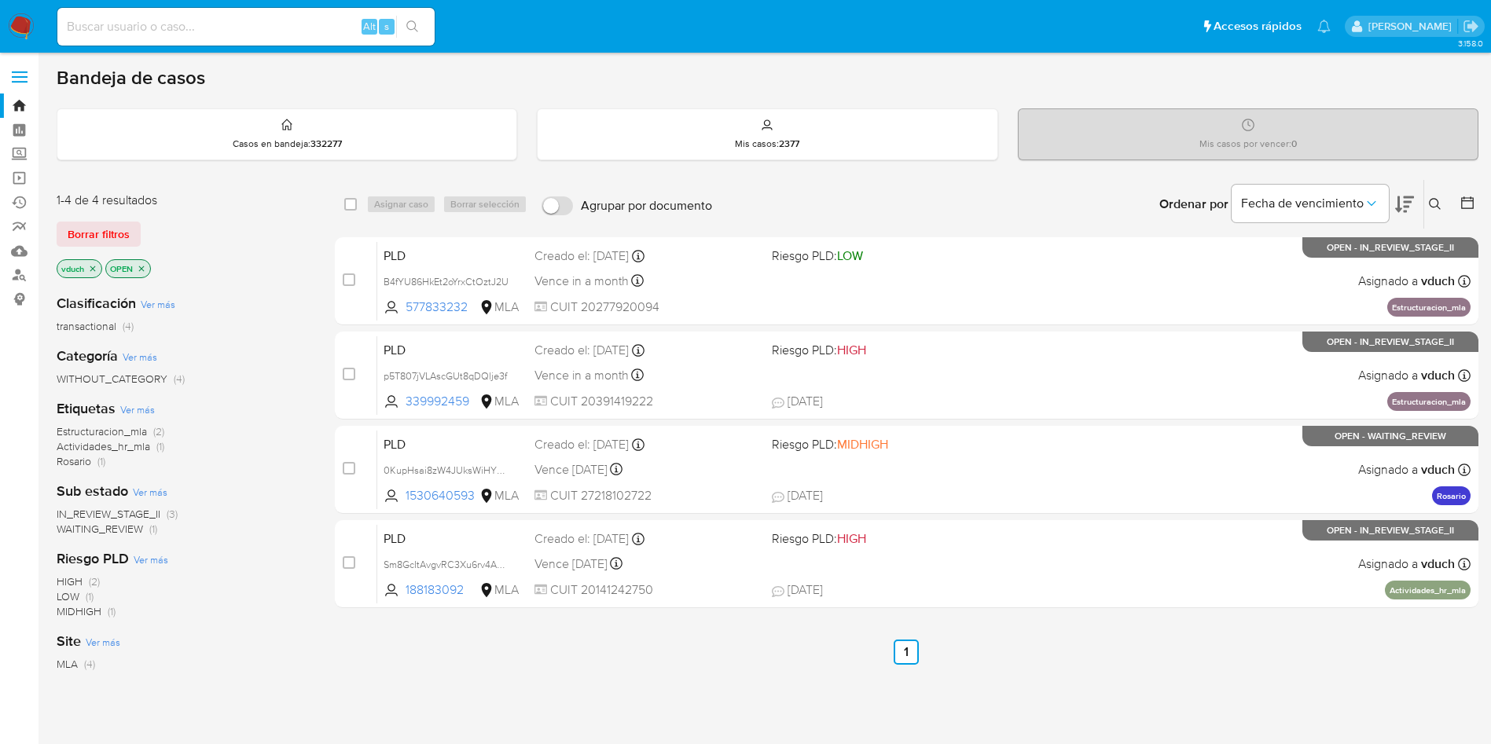
click at [1441, 205] on icon at bounding box center [1435, 204] width 13 height 13
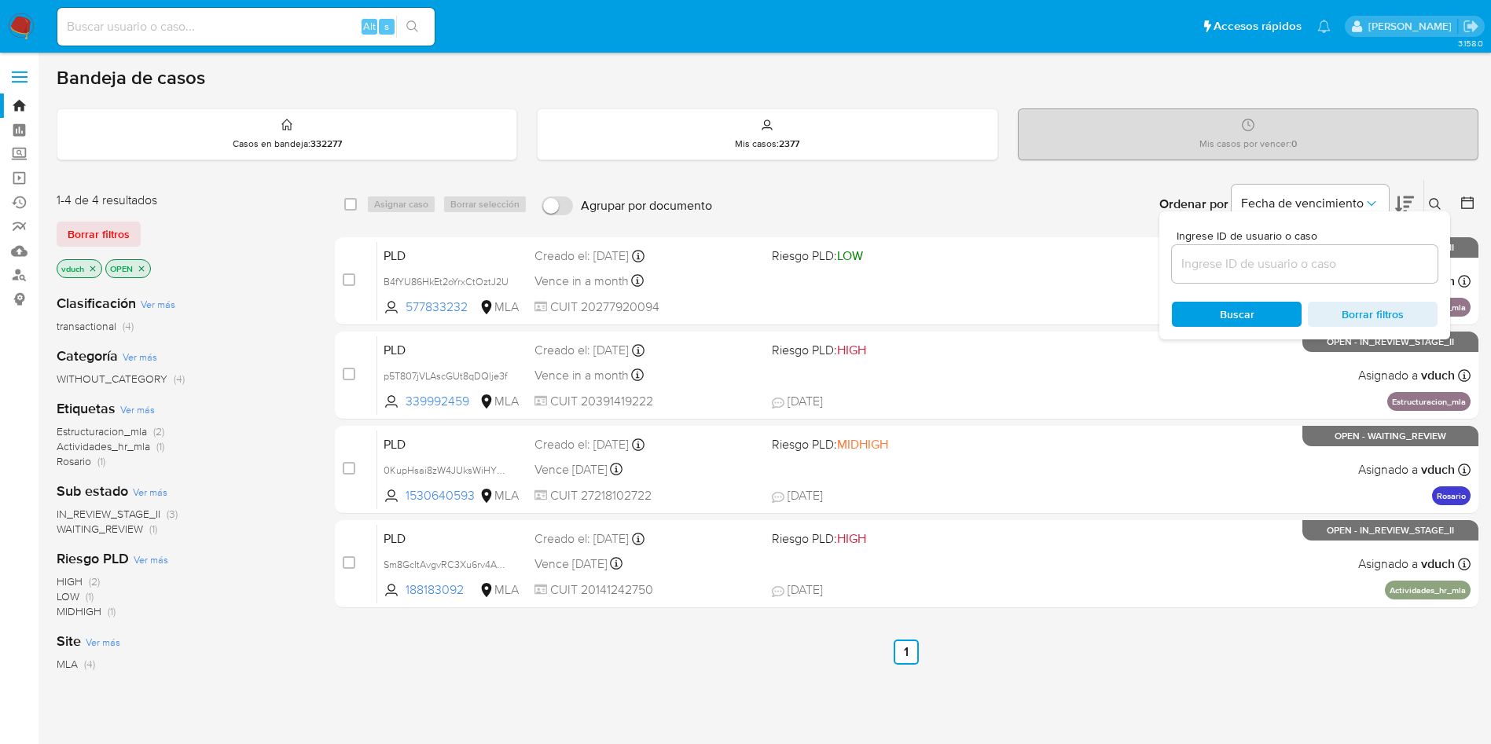
click at [1299, 258] on input at bounding box center [1305, 264] width 266 height 20
type input "0KupHsai8zW4JUksWiHY8fEg"
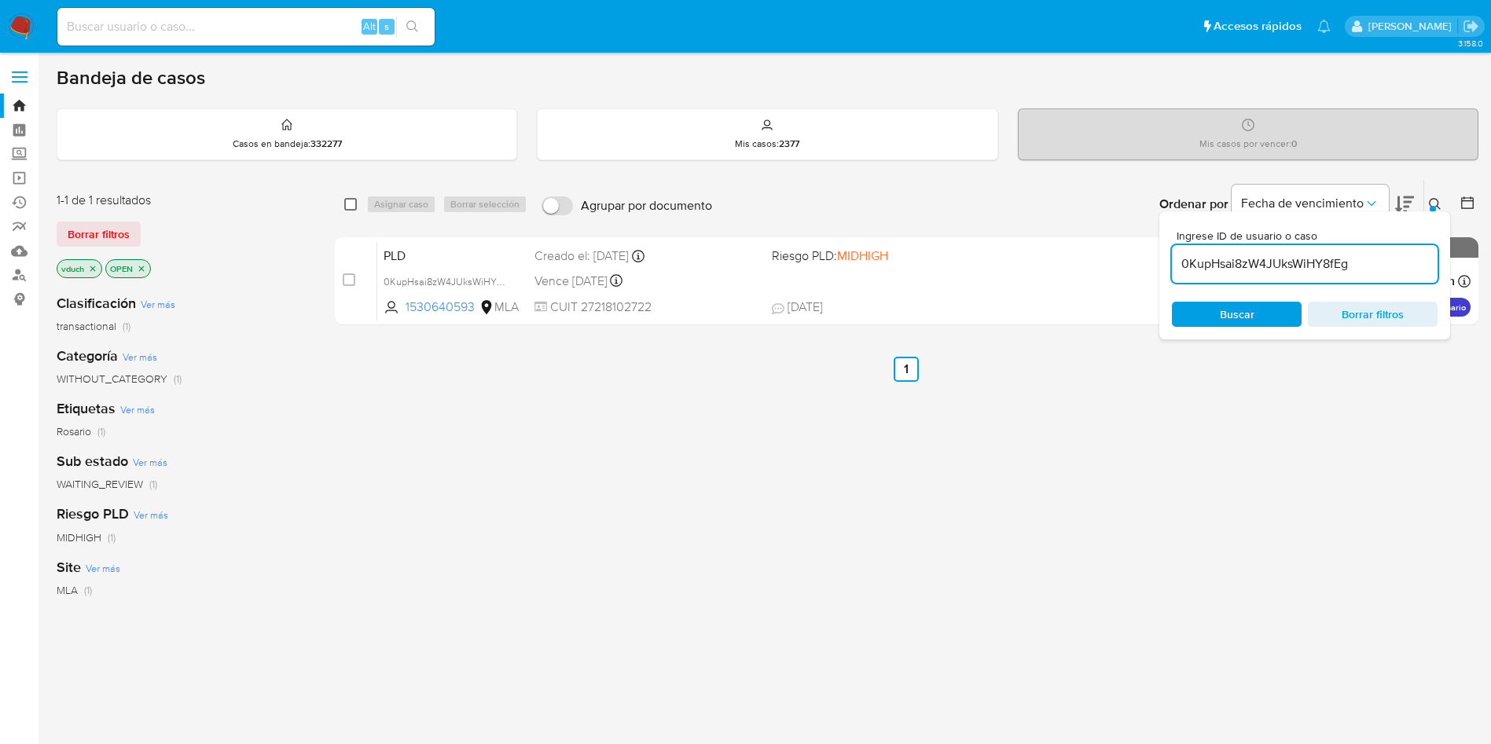
click at [352, 204] on input "checkbox" at bounding box center [350, 204] width 13 height 13
checkbox input "true"
click at [386, 207] on span "Asignar caso" at bounding box center [401, 204] width 54 height 16
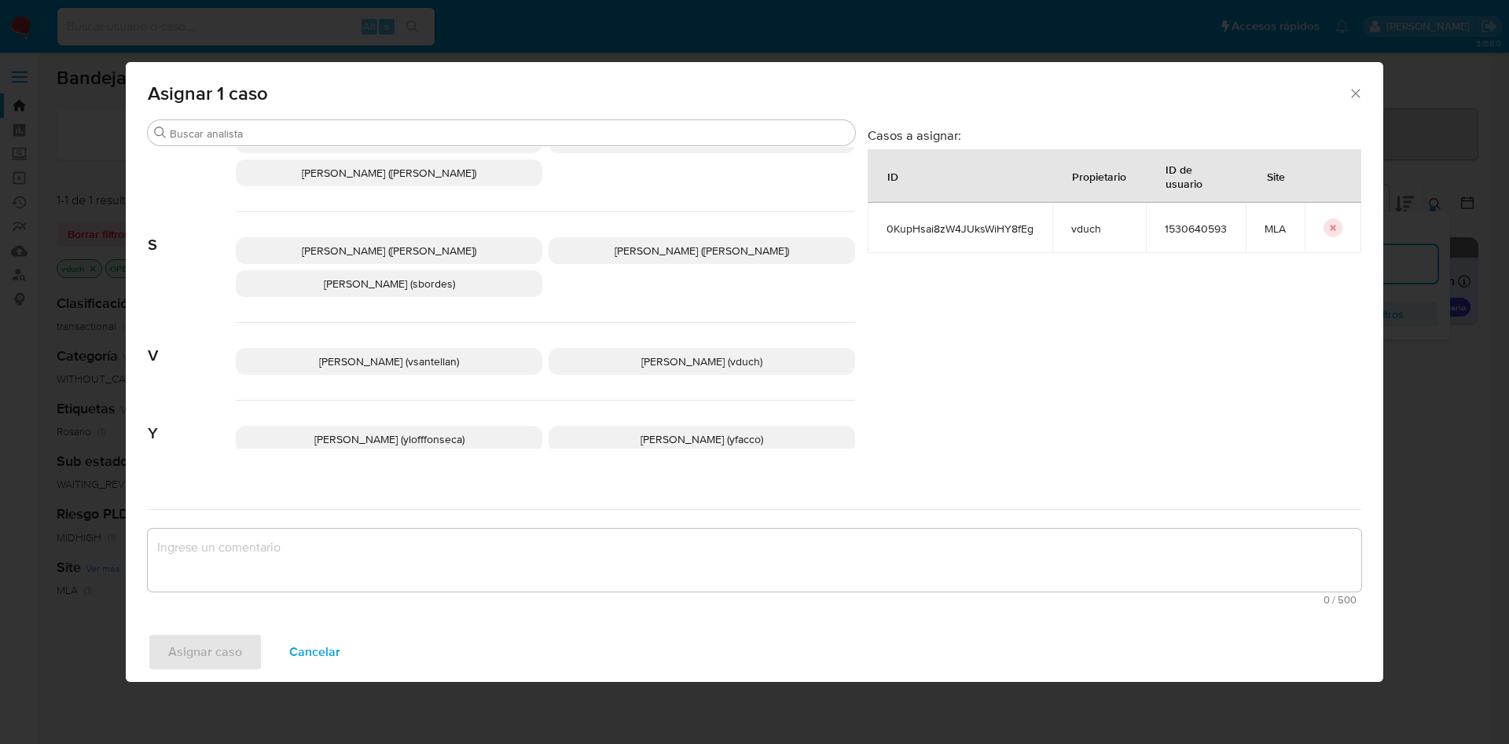
scroll to position [1393, 0]
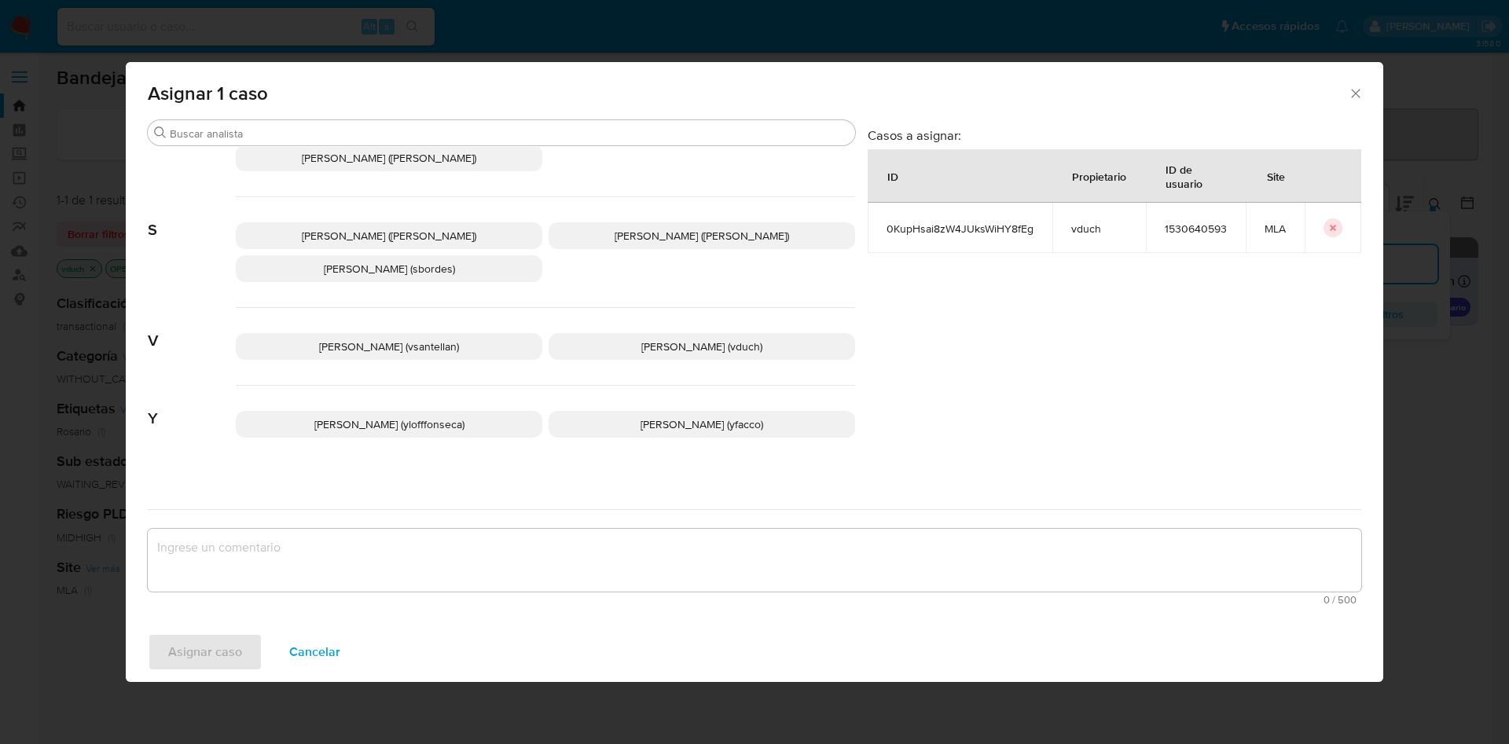
click at [696, 339] on span "[PERSON_NAME] (vduch)" at bounding box center [701, 347] width 121 height 16
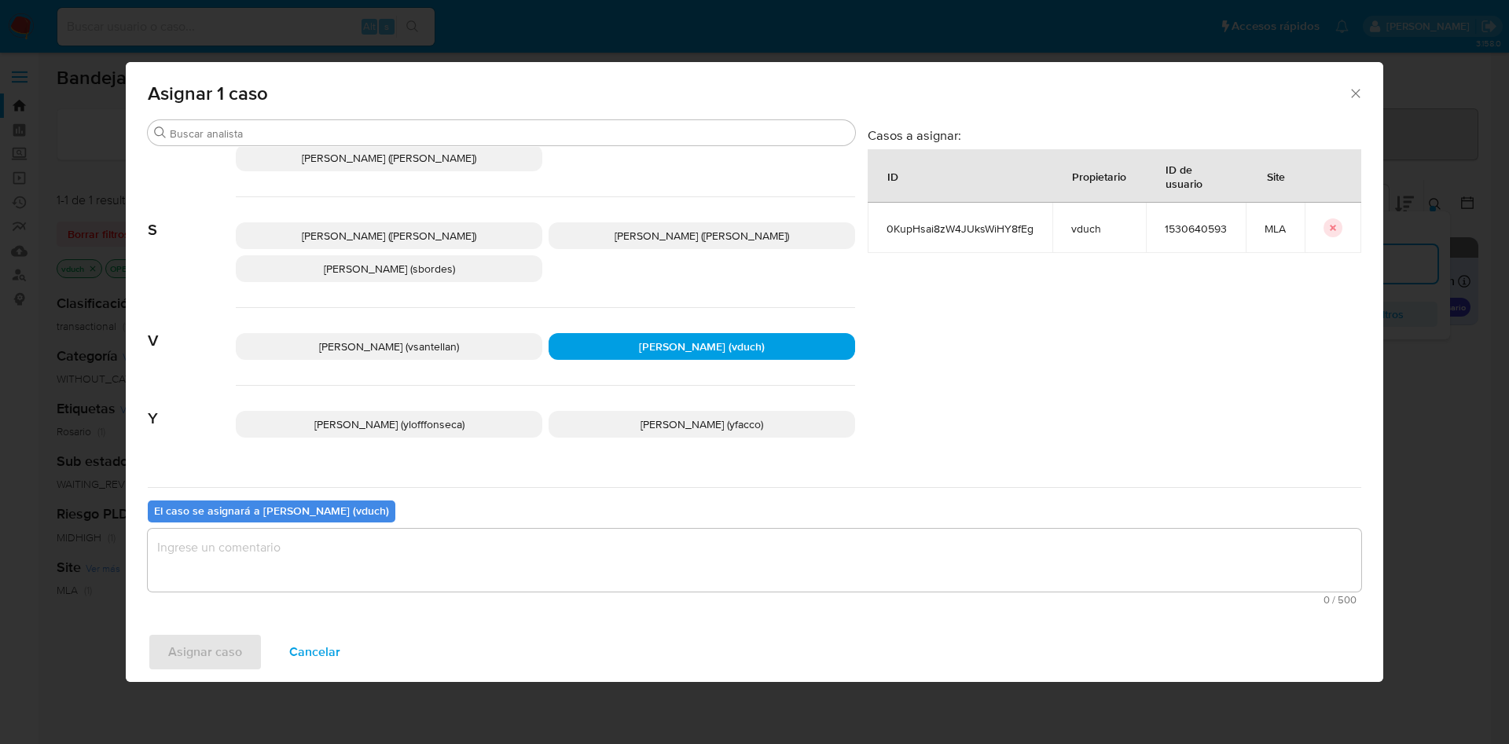
click at [716, 548] on textarea "assign-modal" at bounding box center [754, 560] width 1213 height 63
click at [193, 644] on span "Asignar caso" at bounding box center [205, 652] width 74 height 35
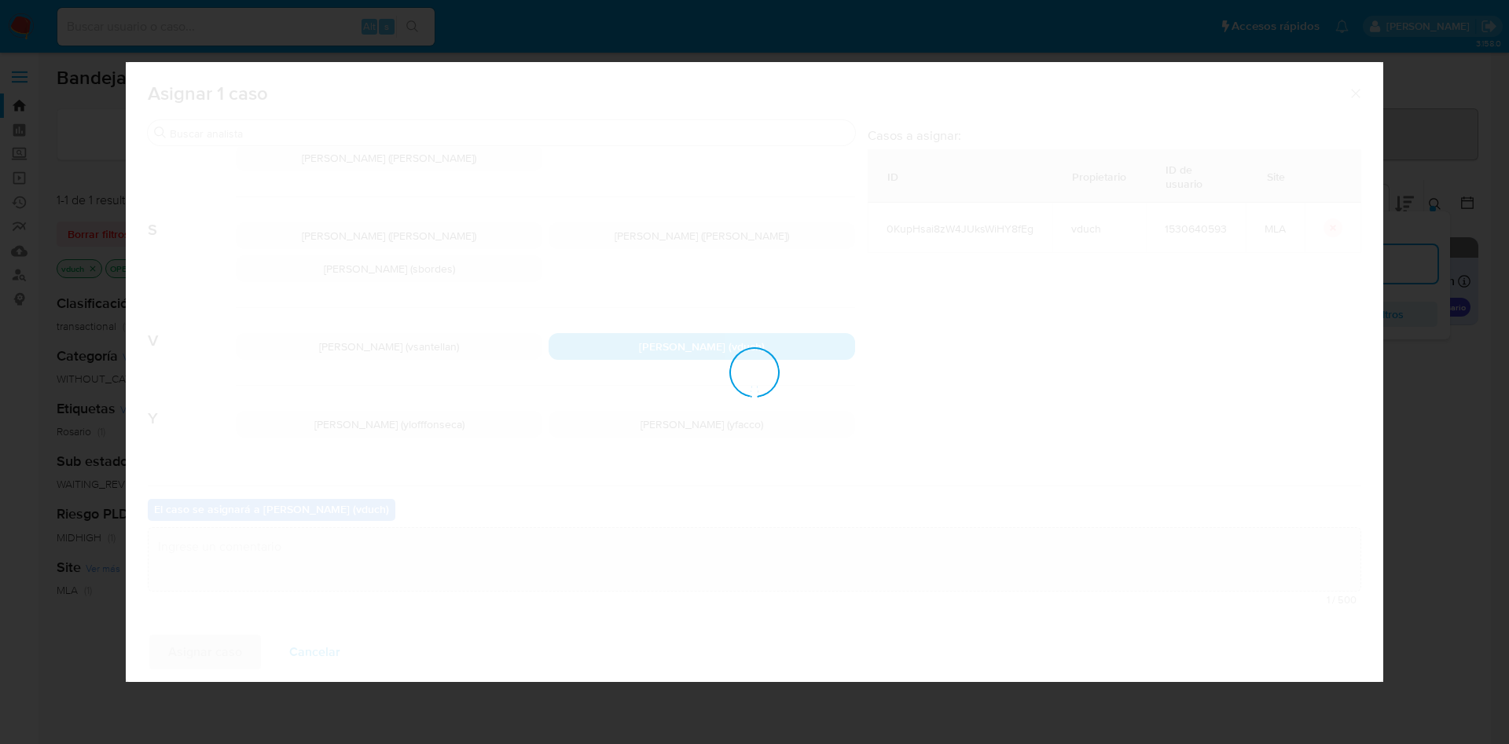
checkbox input "false"
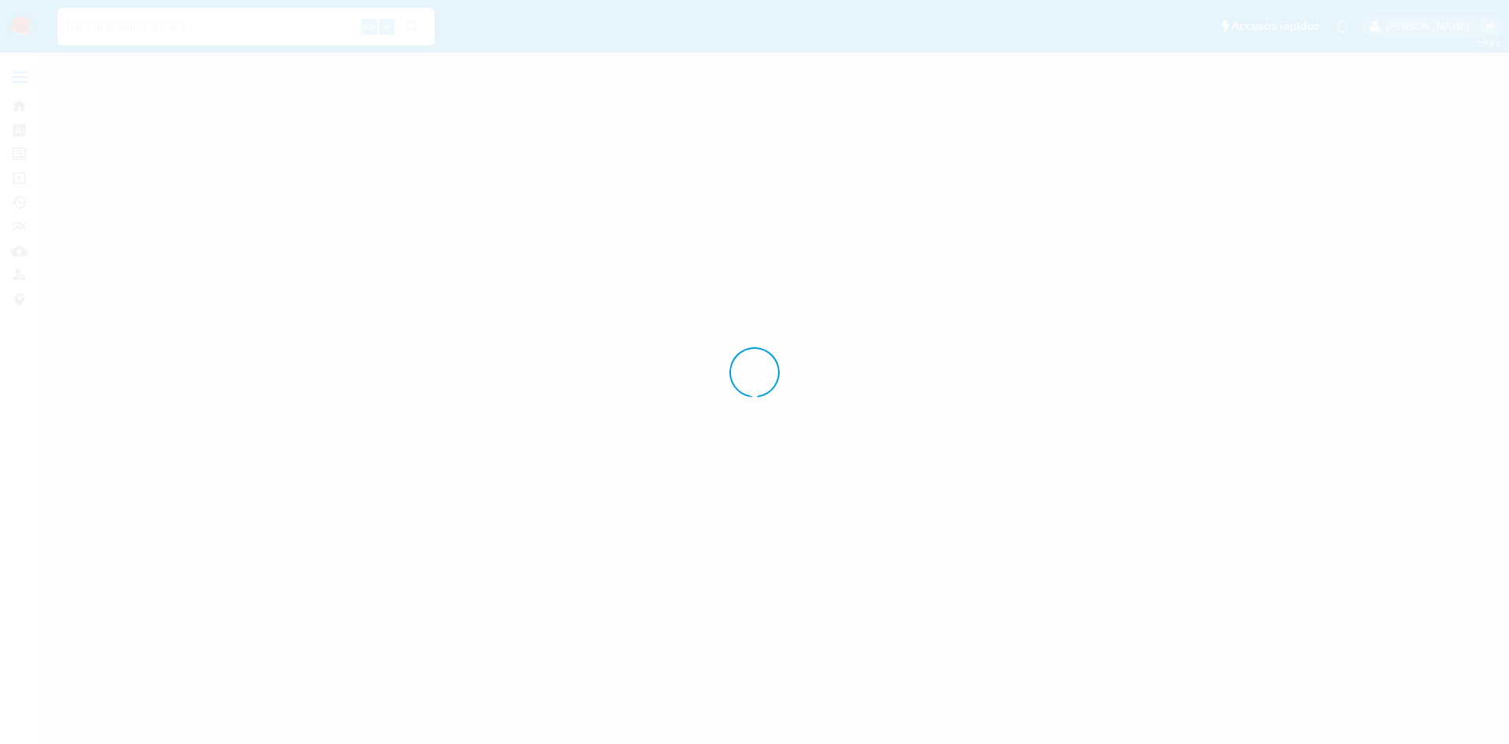
click at [821, 204] on div at bounding box center [754, 372] width 1509 height 744
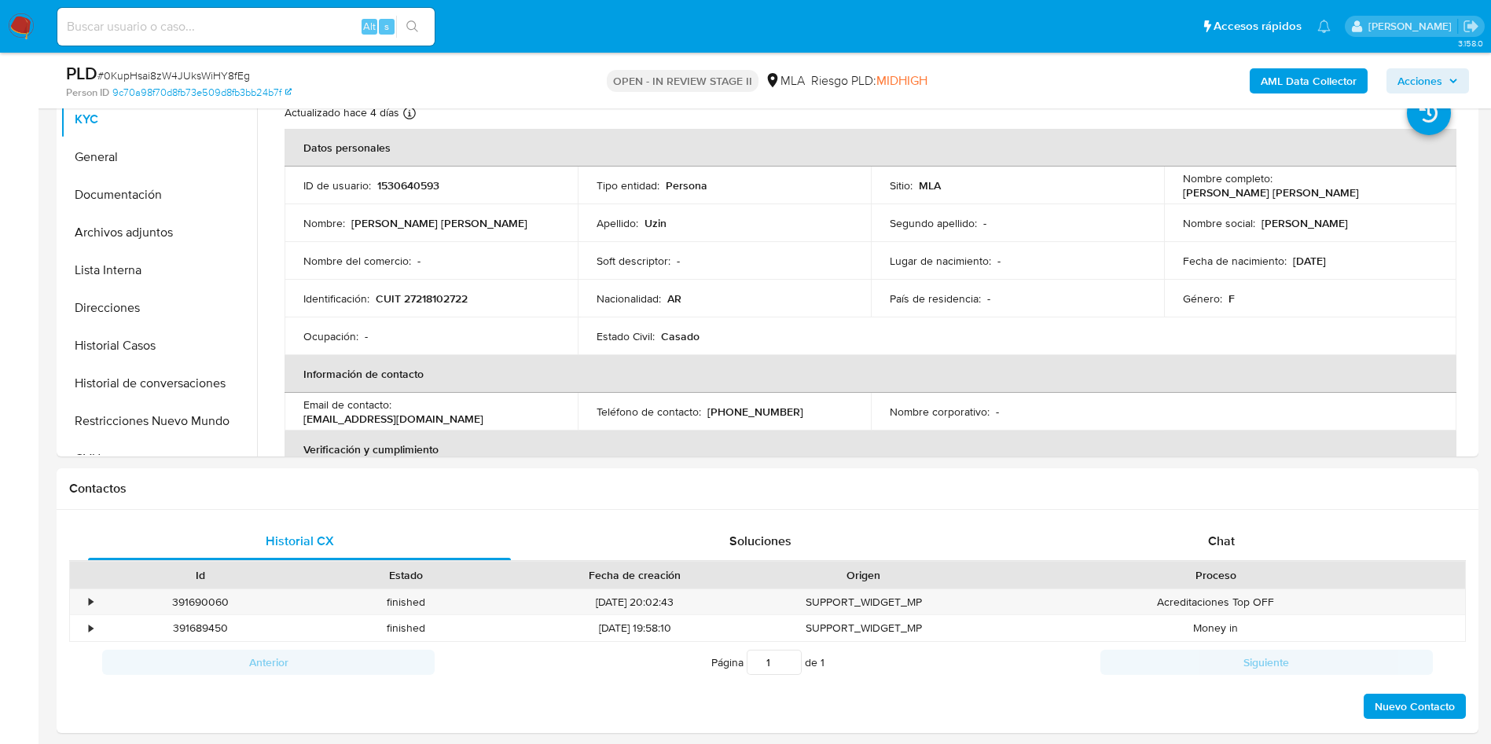
select select "10"
click at [1455, 85] on icon "button" at bounding box center [1452, 80] width 9 height 9
click at [1434, 88] on span "Acciones" at bounding box center [1419, 80] width 45 height 25
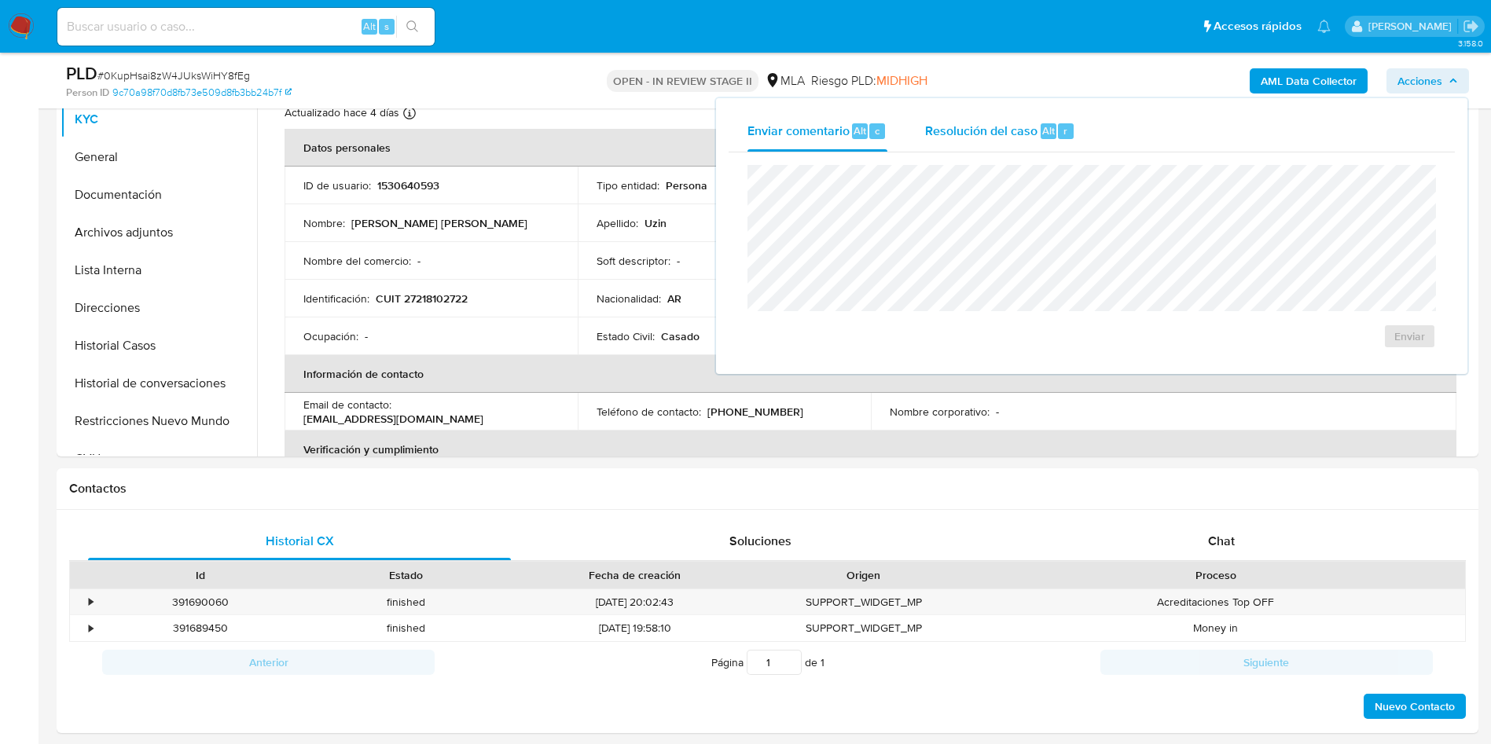
click at [1075, 126] on button "Resolución del caso Alt r" at bounding box center [1000, 131] width 188 height 41
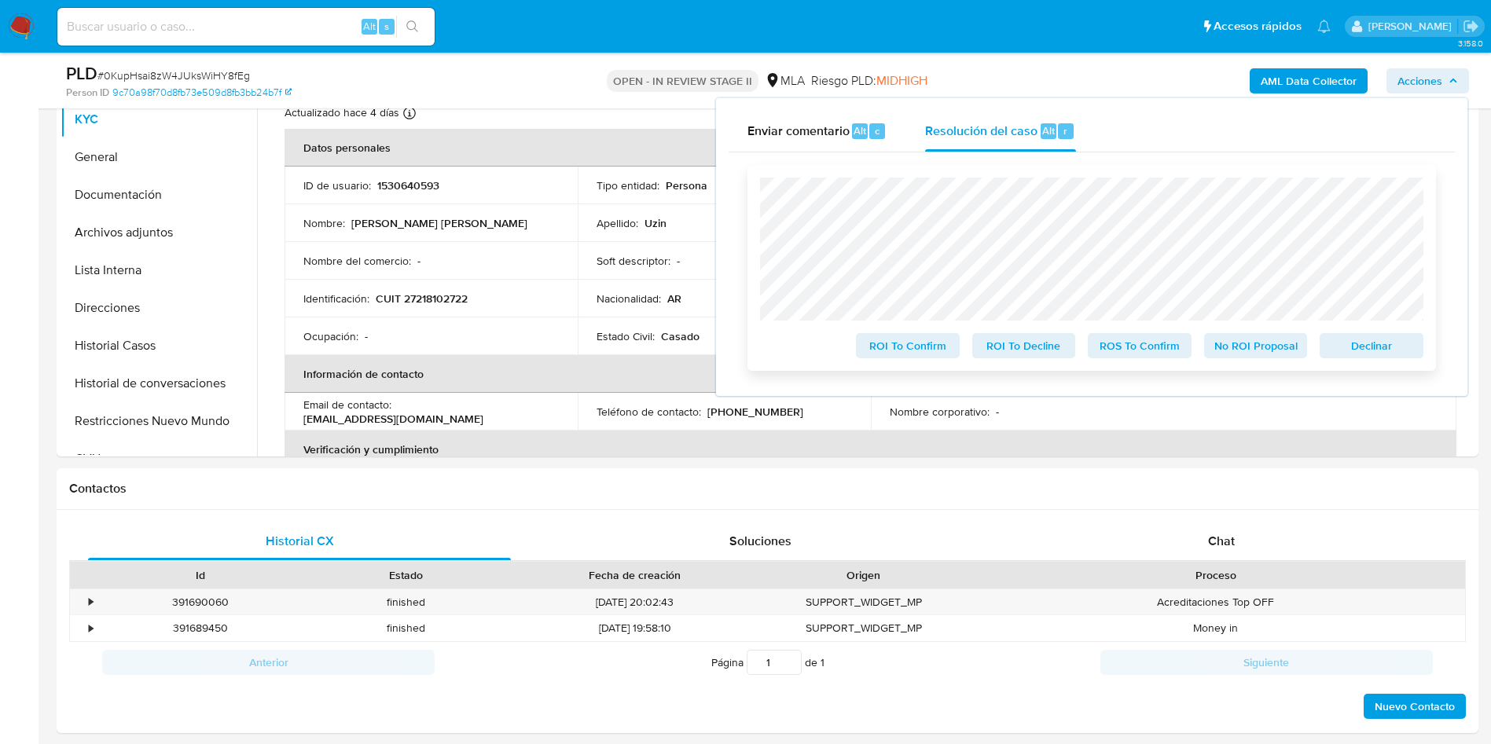
click at [1377, 337] on span "Declinar" at bounding box center [1371, 346] width 82 height 22
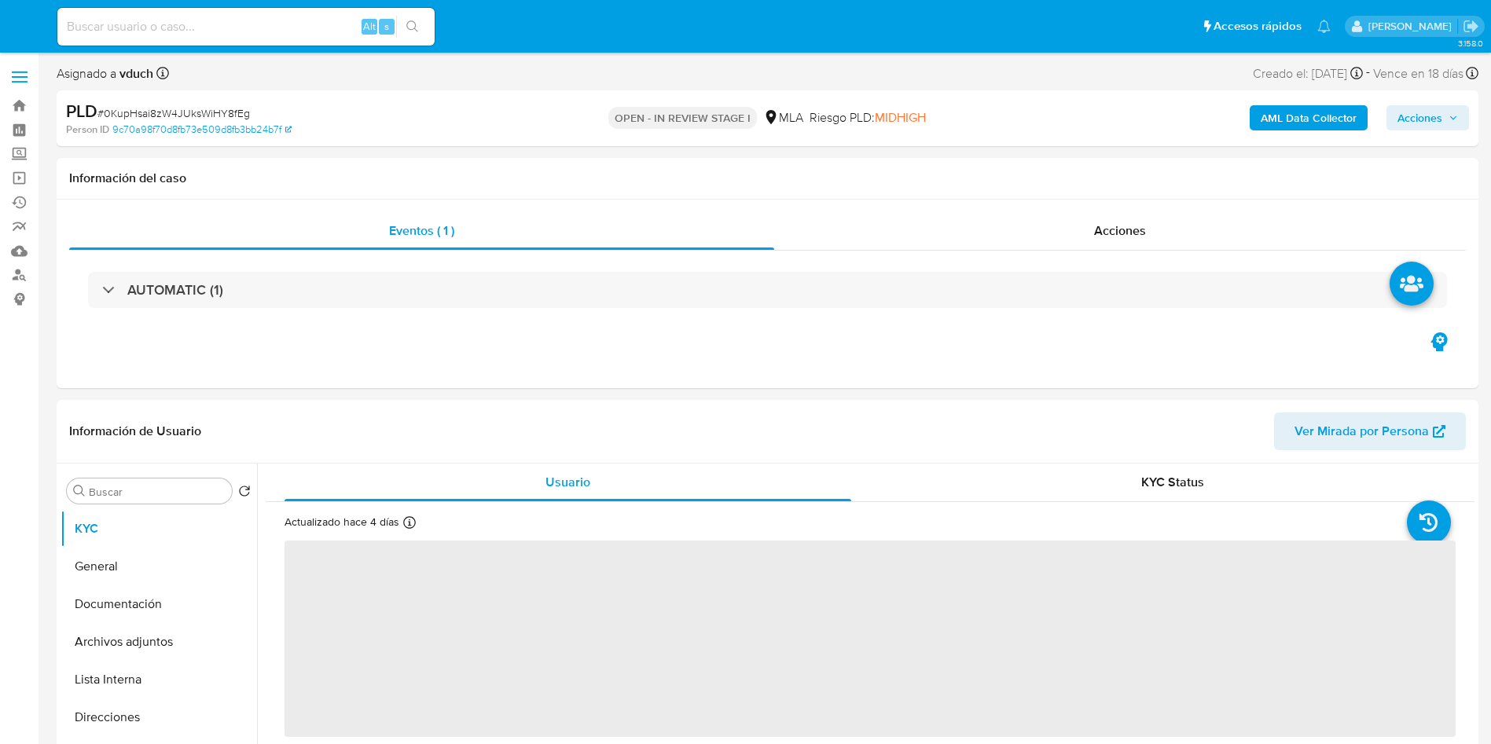
select select "10"
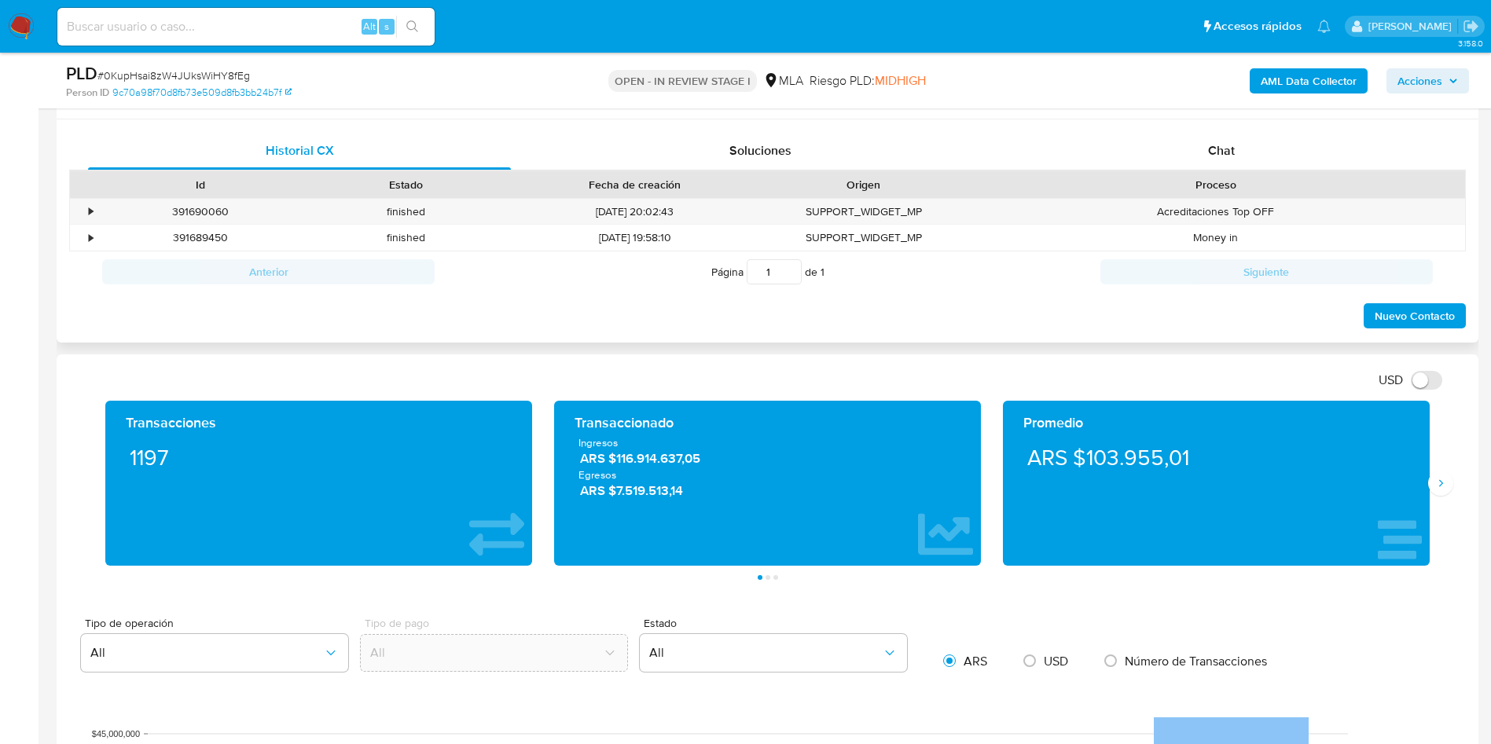
scroll to position [707, 0]
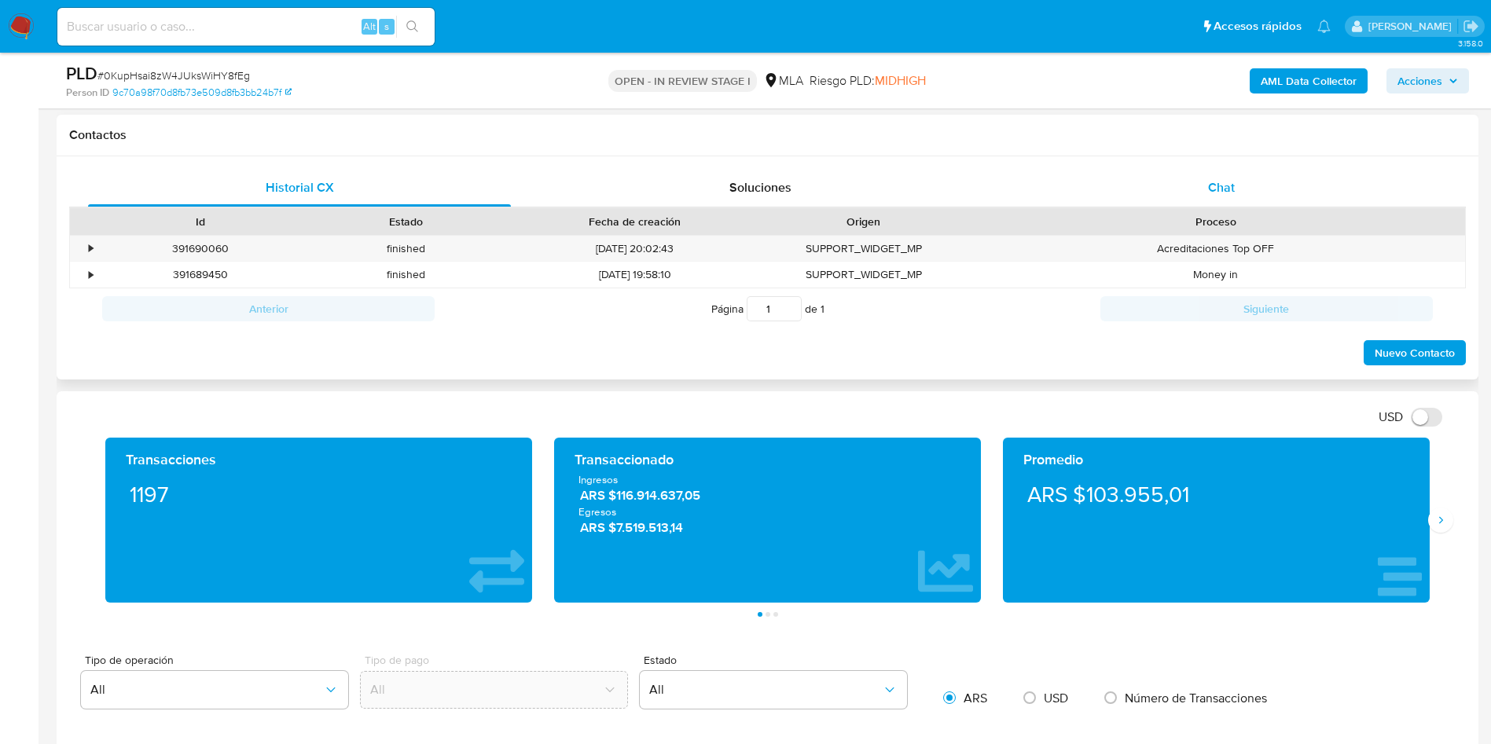
click at [1249, 192] on div "Chat" at bounding box center [1221, 188] width 423 height 38
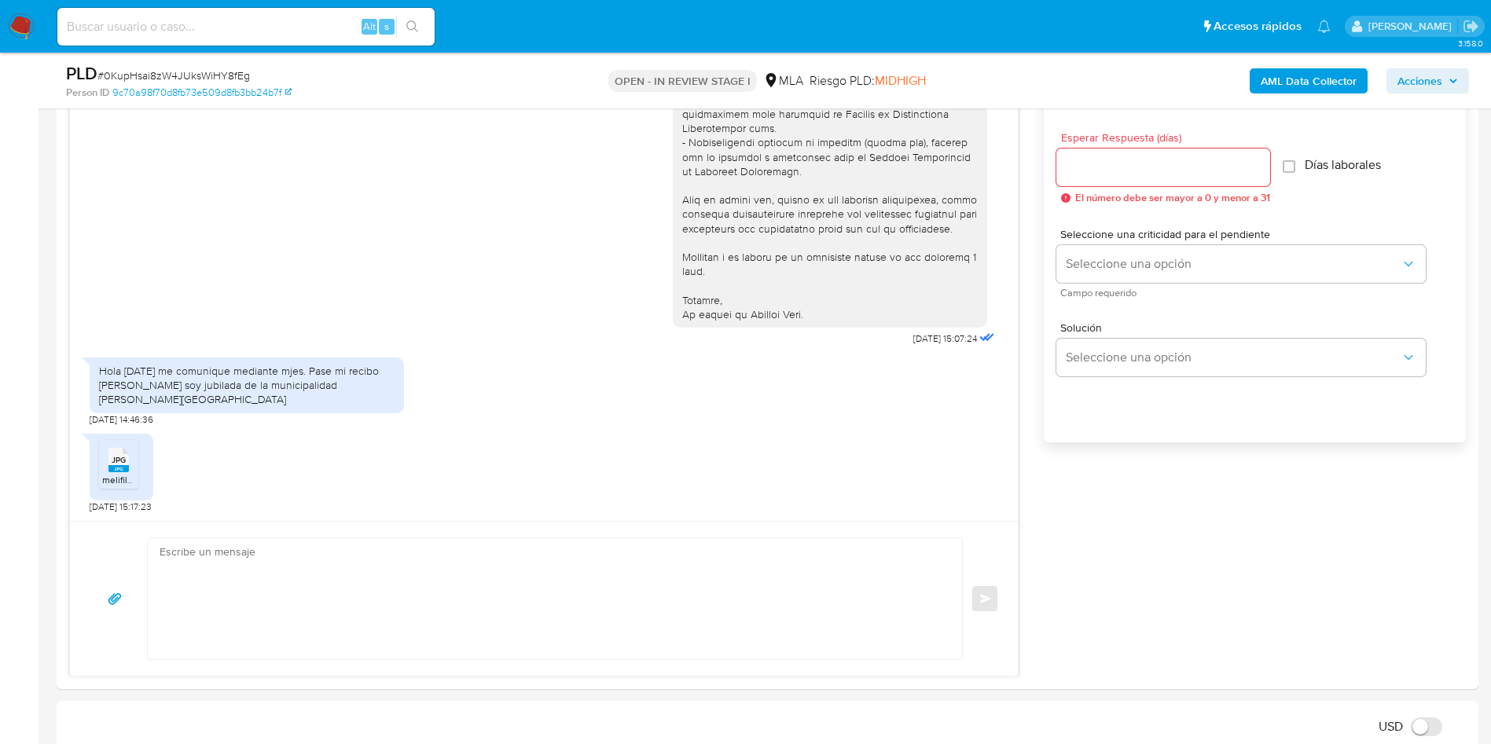
scroll to position [825, 0]
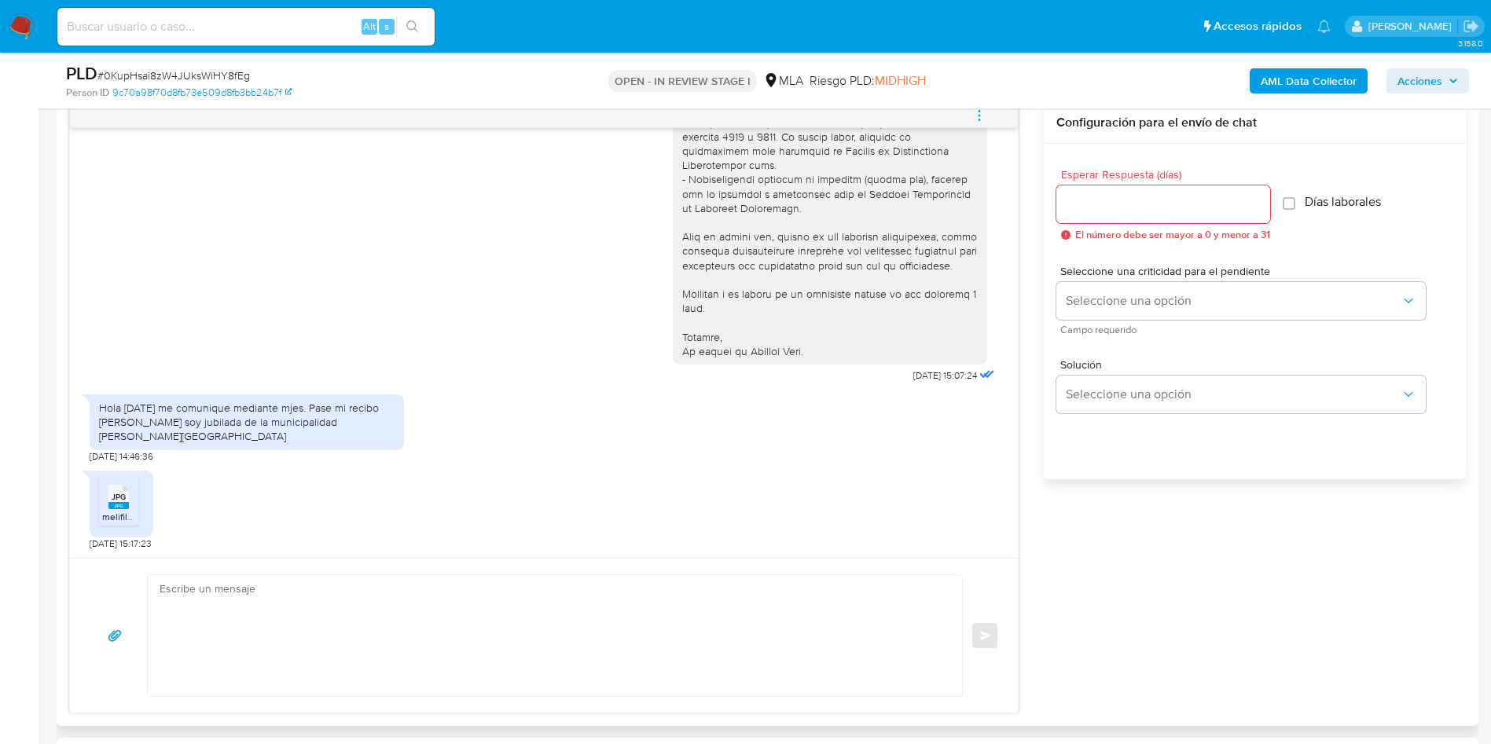
click at [264, 636] on textarea at bounding box center [551, 635] width 783 height 121
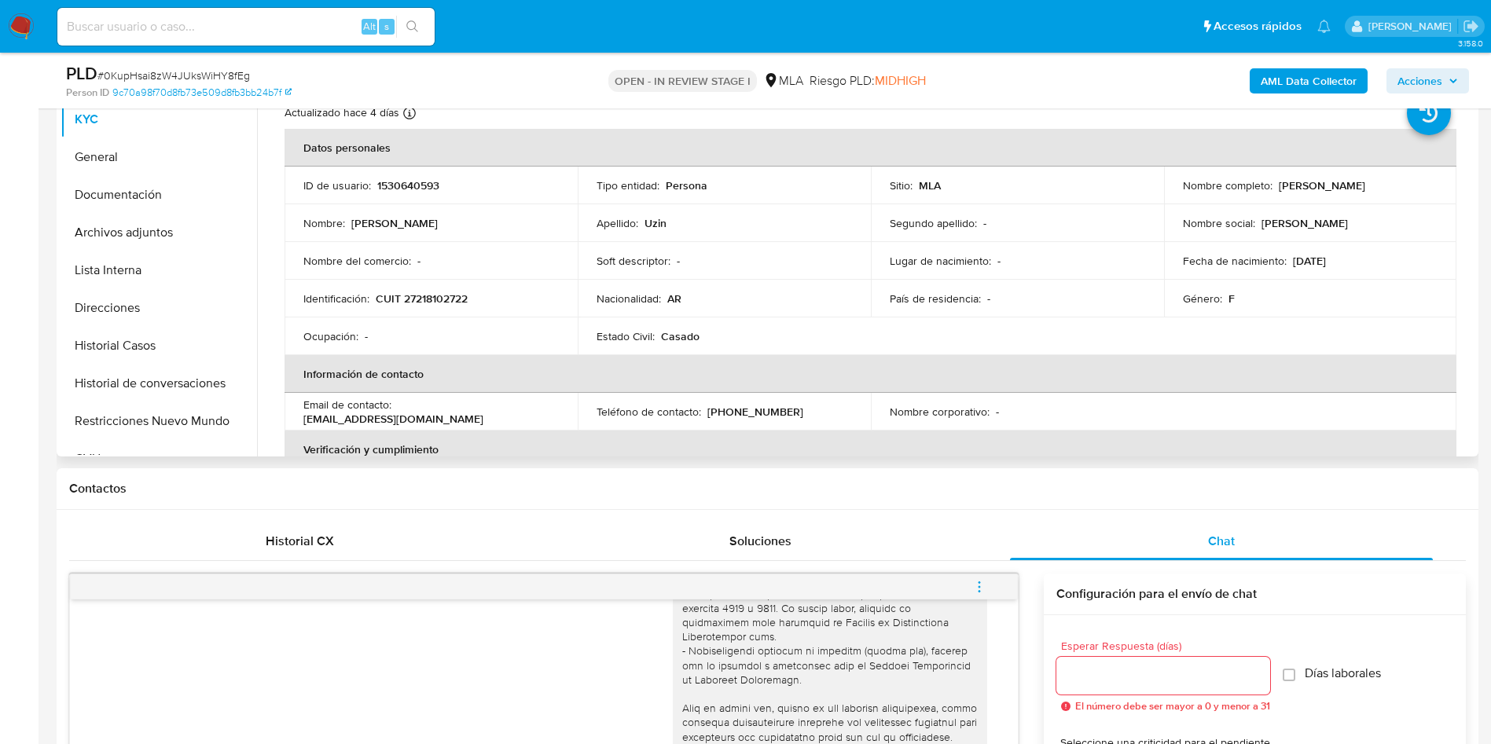
click at [1283, 178] on p "[PERSON_NAME]" at bounding box center [1322, 185] width 86 height 14
copy p "[PERSON_NAME]"
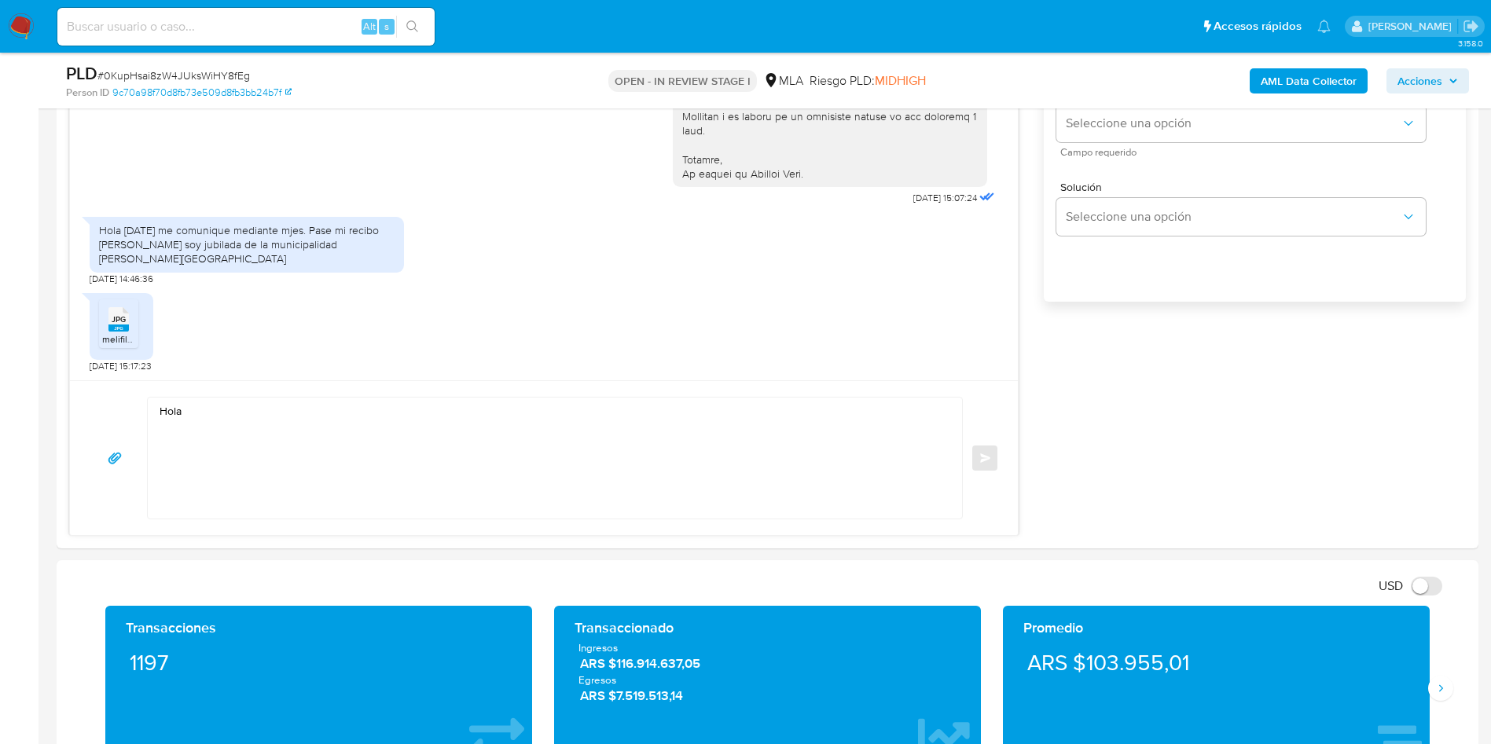
scroll to position [1061, 0]
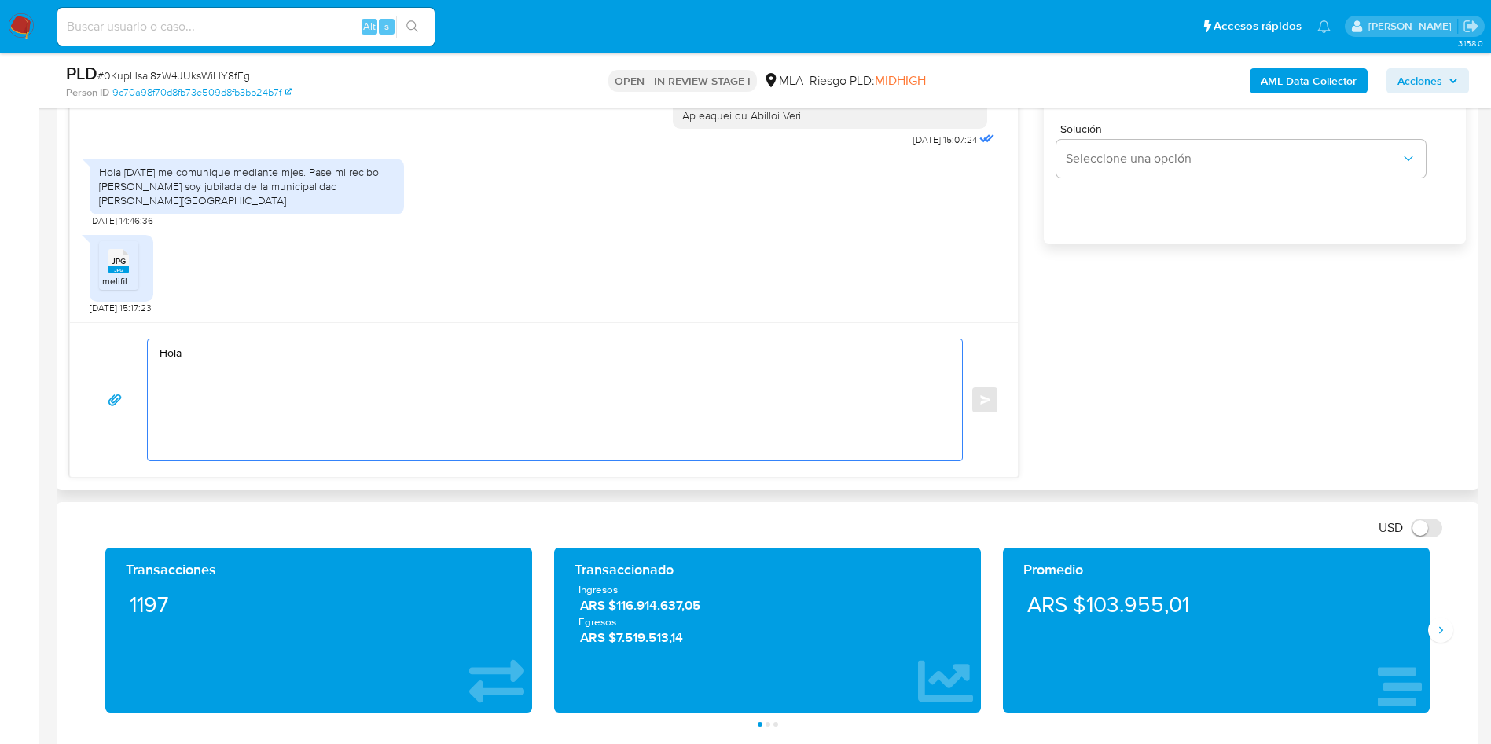
click at [223, 348] on textarea "Hola" at bounding box center [551, 399] width 783 height 121
paste textarea "[PERSON_NAME]"
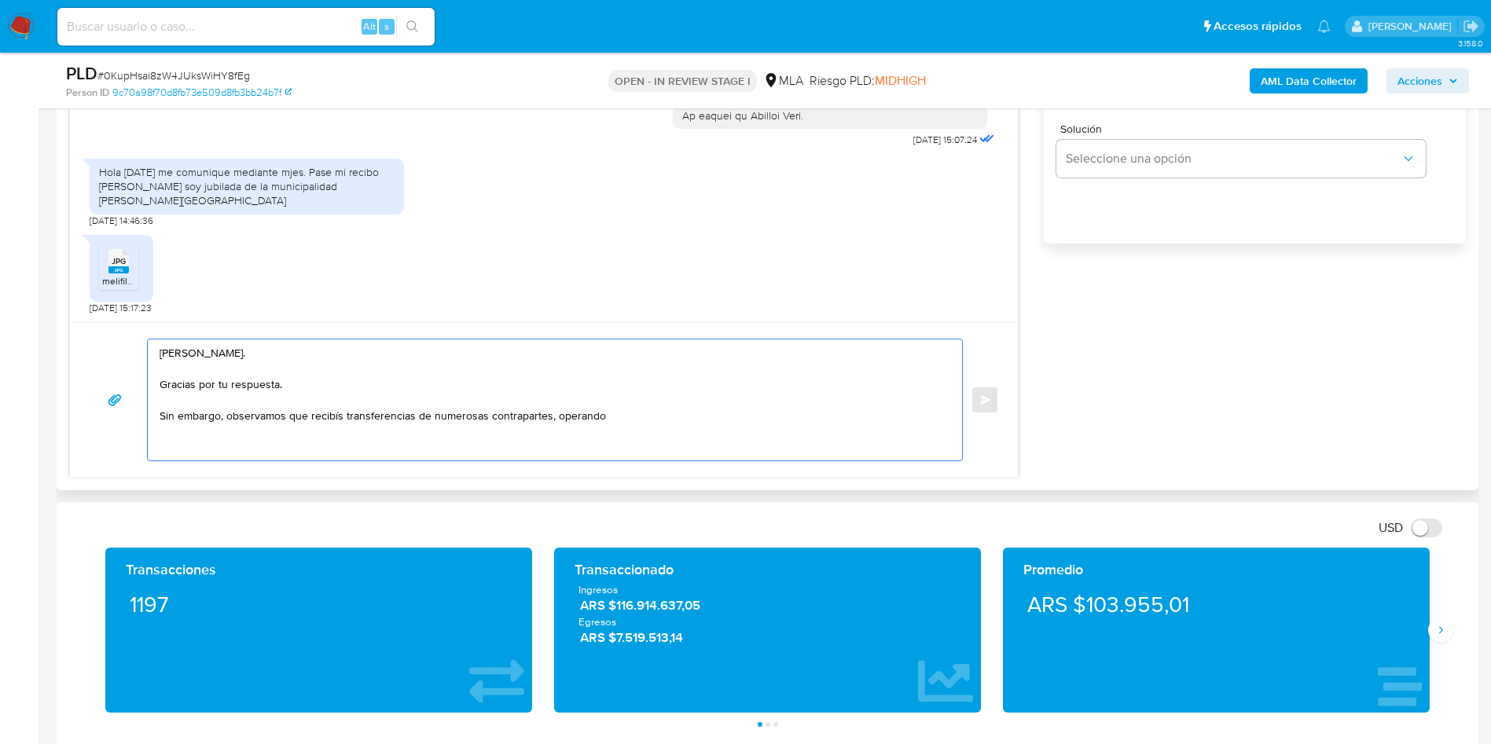
drag, startPoint x: 540, startPoint y: 413, endPoint x: 235, endPoint y: 420, distance: 305.0
click at [233, 420] on textarea "[PERSON_NAME]. Gracias por tu respuesta. Sin embargo, observamos que recibís tr…" at bounding box center [551, 399] width 783 height 121
click at [170, 453] on textarea "[PERSON_NAME]. Gracias por tu respuesta. Sin embargo, requerimos que aportes do…" at bounding box center [551, 399] width 783 height 121
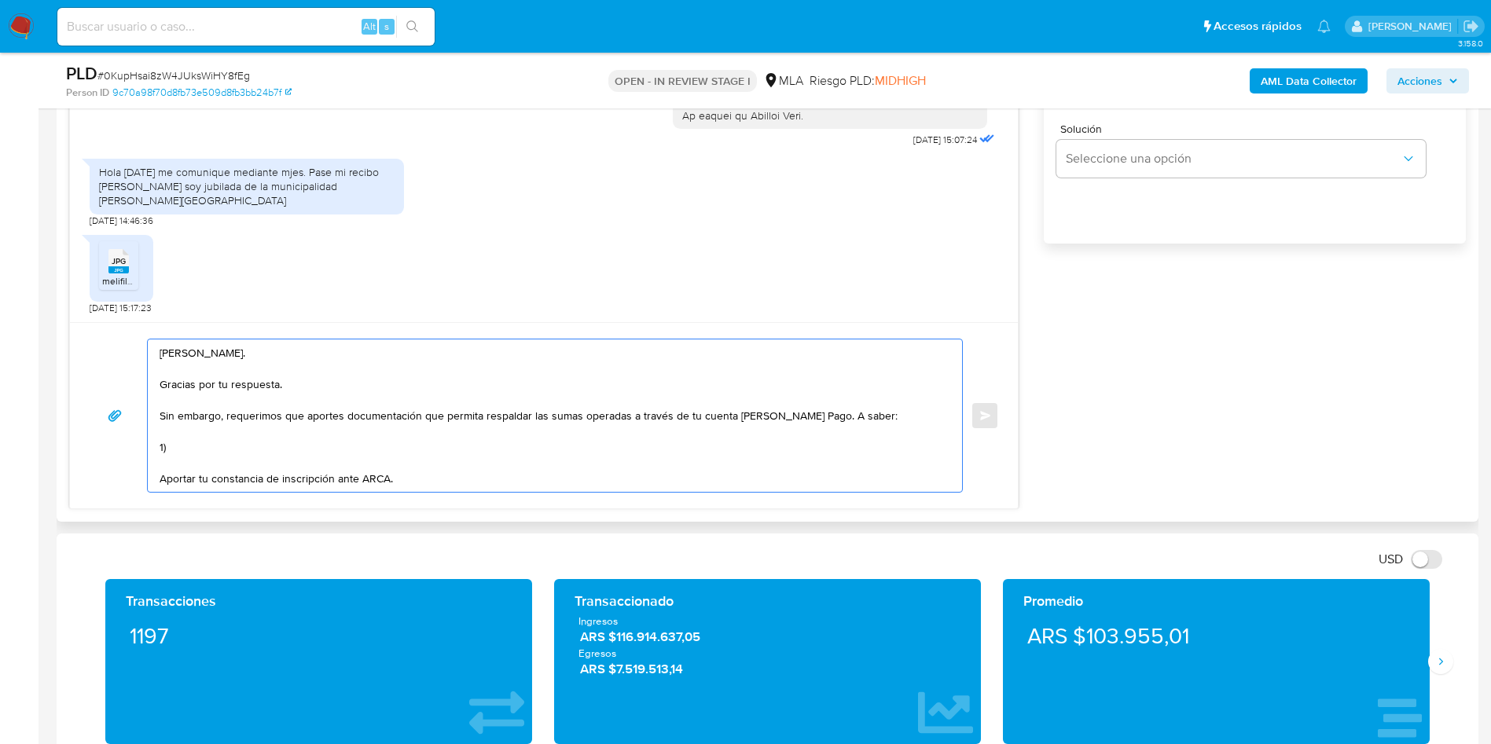
click at [426, 413] on textarea "[PERSON_NAME]. Gracias por tu respuesta. Sin embargo, requerimos que aportes do…" at bounding box center [551, 415] width 783 height 152
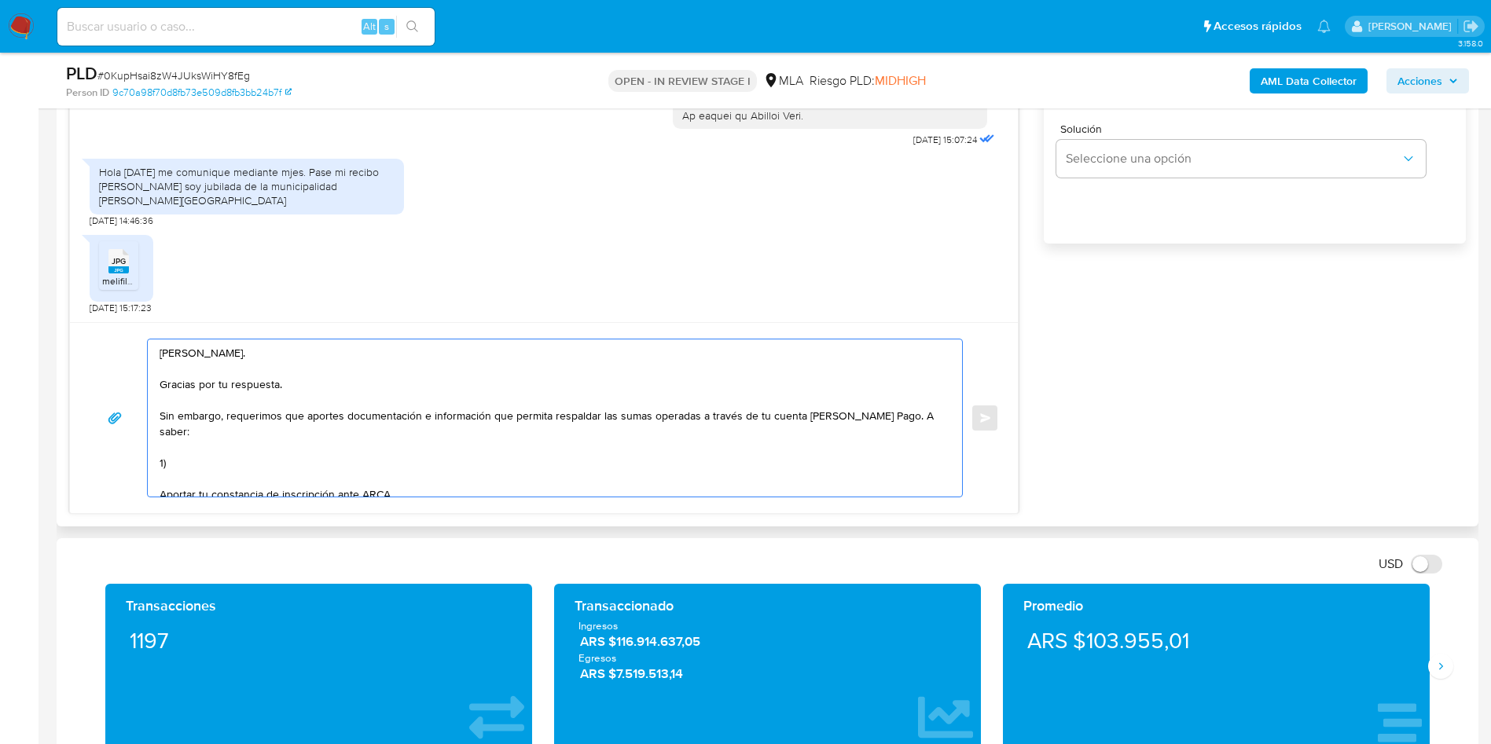
click at [393, 464] on textarea "[PERSON_NAME]. Gracias por tu respuesta. Sin embargo, requerimos que aportes do…" at bounding box center [551, 417] width 783 height 157
click at [192, 473] on textarea "[PERSON_NAME]. Gracias por tu respuesta. Sin embargo, requerimos que aportes do…" at bounding box center [551, 417] width 783 height 157
click at [461, 481] on textarea "[PERSON_NAME]. Gracias por tu respuesta. Sin embargo, requerimos que aportes do…" at bounding box center [551, 417] width 783 height 157
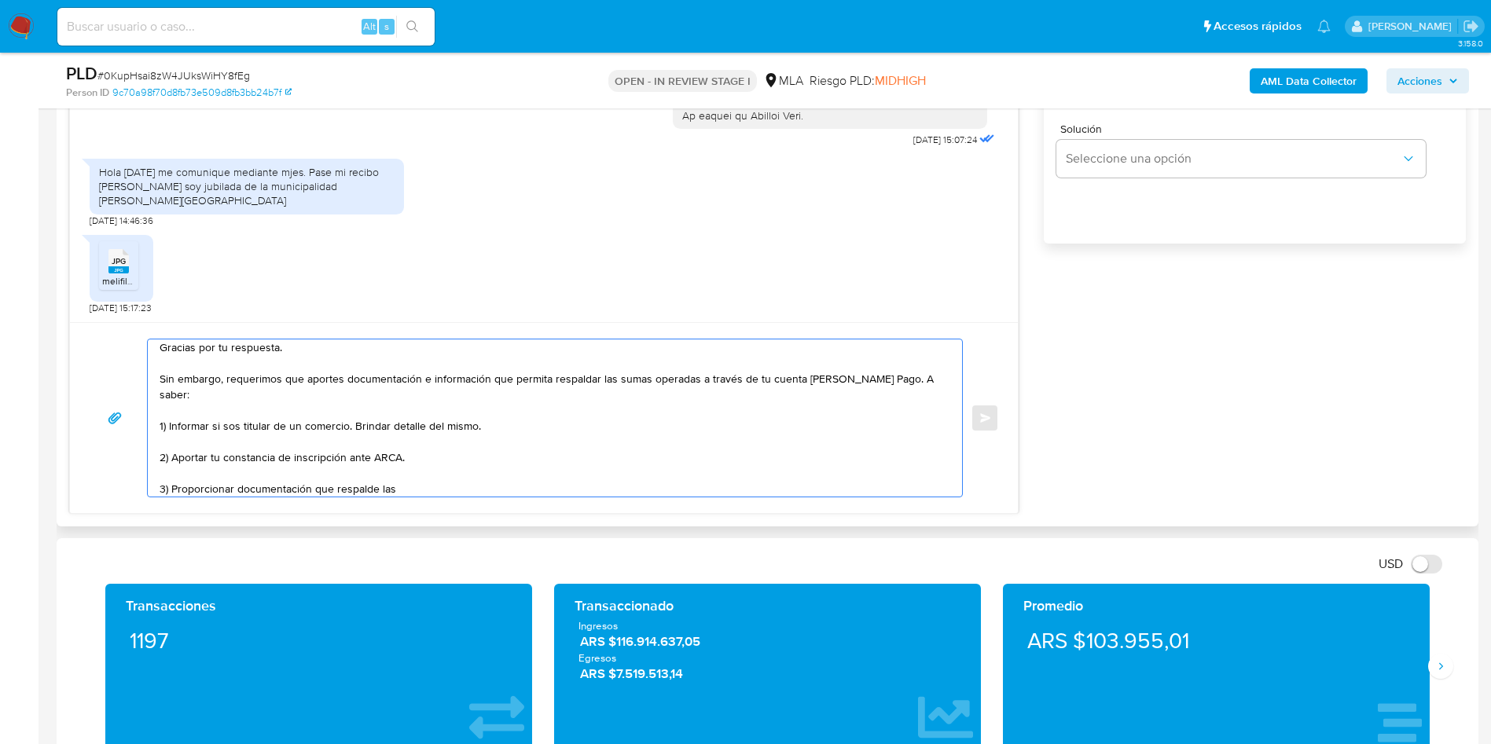
click at [435, 463] on textarea "[PERSON_NAME]. Gracias por tu respuesta. Sin embargo, requerimos que aportes do…" at bounding box center [551, 417] width 783 height 157
drag, startPoint x: 502, startPoint y: 390, endPoint x: 493, endPoint y: 379, distance: 14.5
click at [493, 379] on textarea "[PERSON_NAME]. Gracias por tu respuesta. Sin embargo, requerimos que aportes do…" at bounding box center [551, 417] width 783 height 157
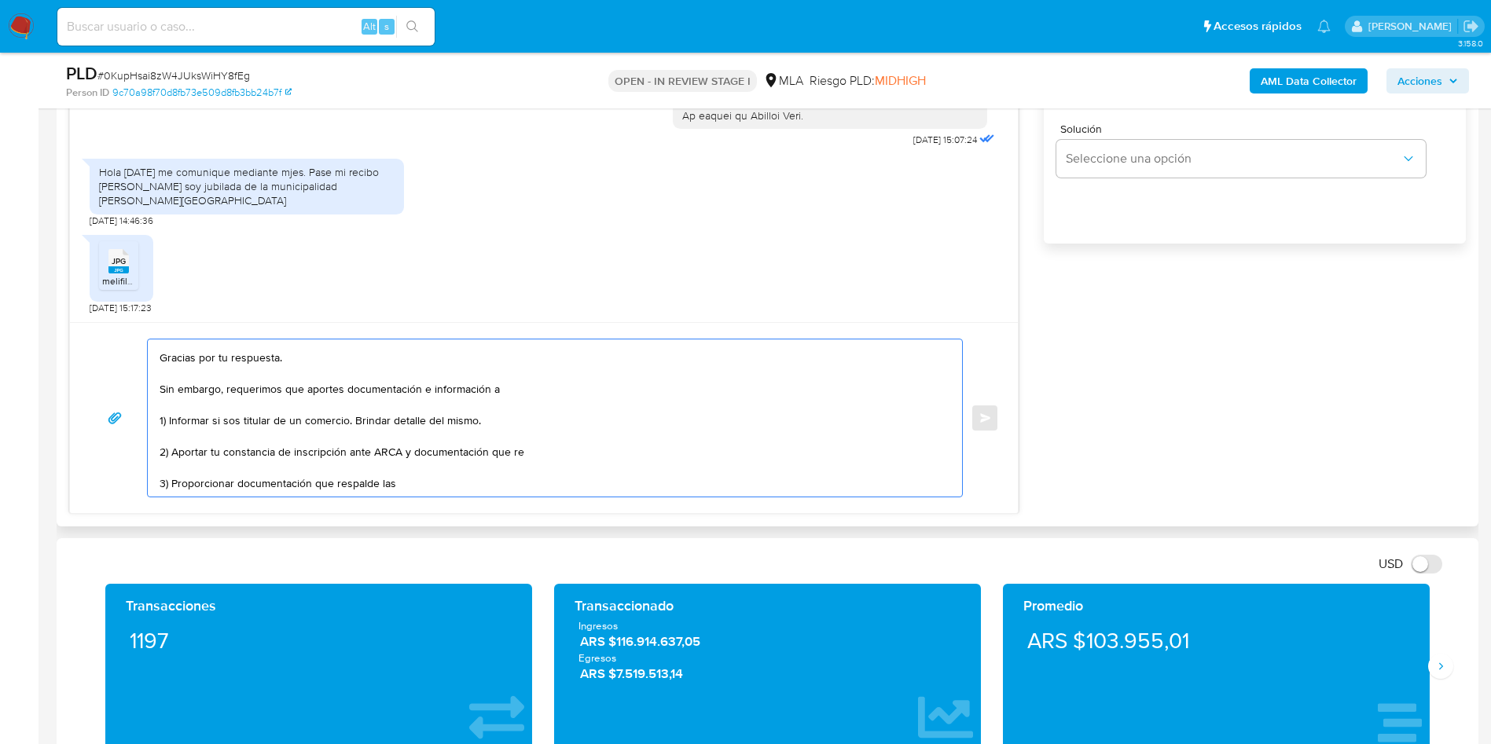
scroll to position [27, 0]
click at [449, 350] on textarea "[PERSON_NAME]. Gracias por tu respuesta. Sin embargo, requerimos que aportes do…" at bounding box center [551, 417] width 783 height 157
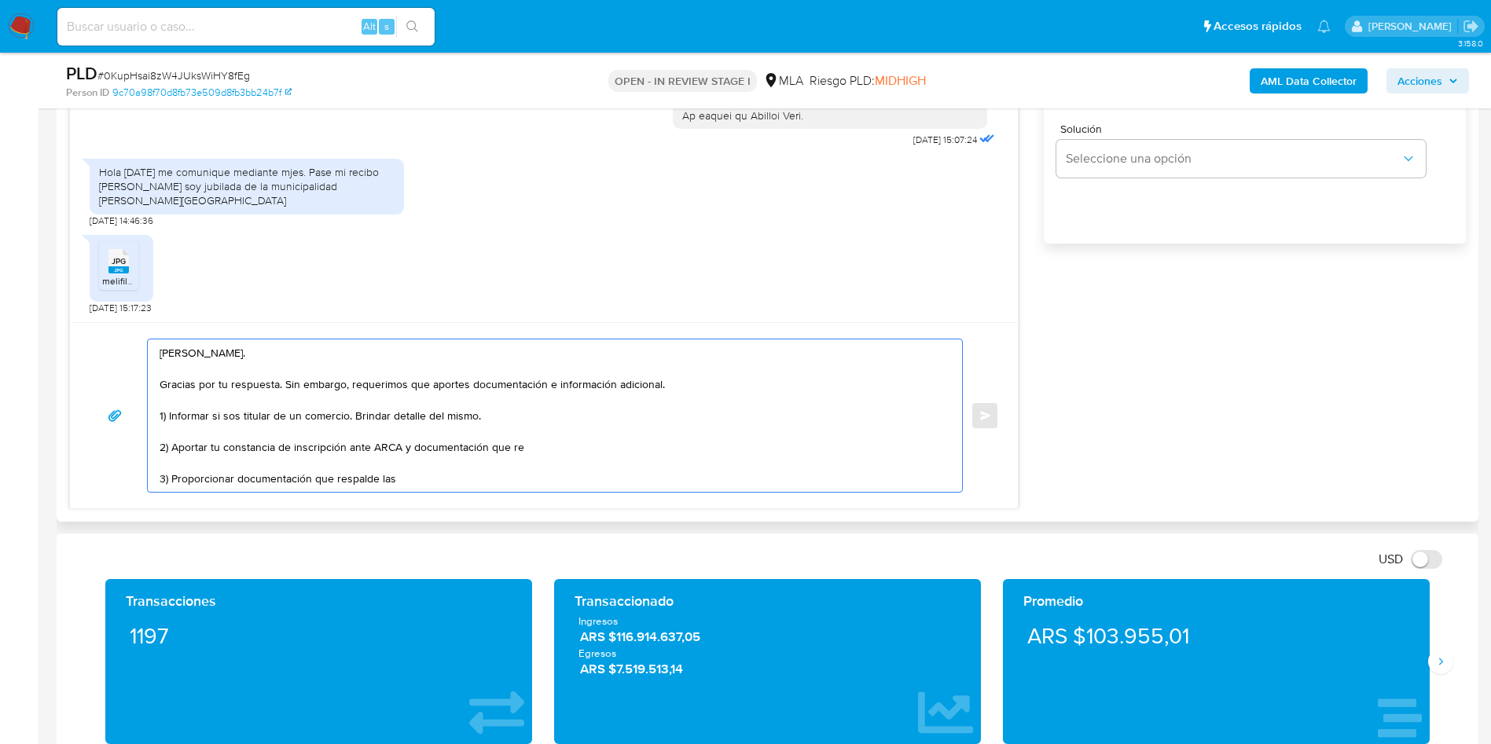
click at [719, 388] on textarea "[PERSON_NAME]. Gracias por tu respuesta. Sin embargo, requerimos que aportes do…" at bounding box center [551, 415] width 783 height 152
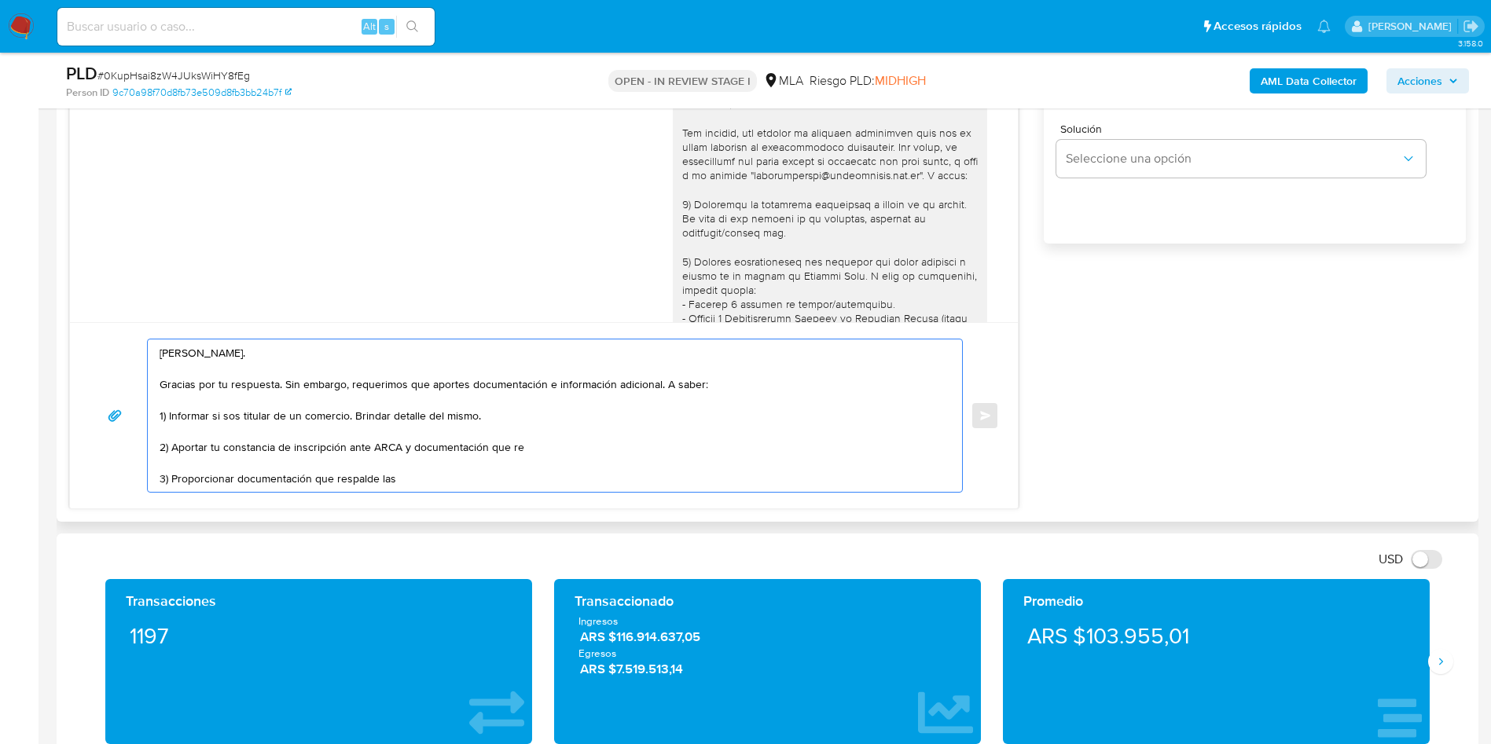
scroll to position [1168, 0]
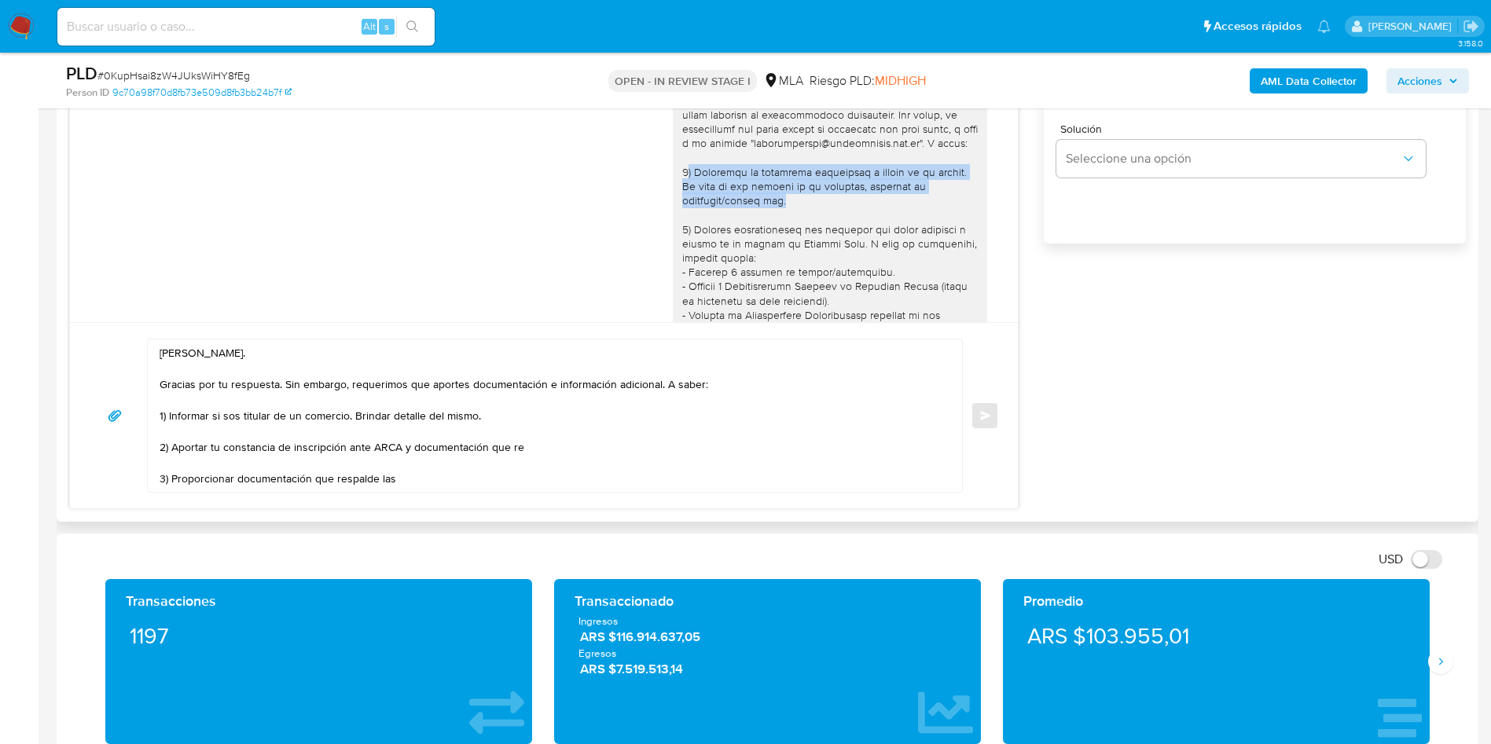
drag, startPoint x: 669, startPoint y: 217, endPoint x: 788, endPoint y: 240, distance: 121.8
click at [788, 240] on div at bounding box center [829, 293] width 295 height 515
copy div ") Describir la actividad canalizada a través de tu cuenta. En caso de ser titul…"
drag, startPoint x: 534, startPoint y: 443, endPoint x: 244, endPoint y: 434, distance: 290.1
click at [244, 435] on textarea "[PERSON_NAME]. Gracias por tu respuesta. Sin embargo, requerimos que aportes do…" at bounding box center [551, 415] width 783 height 152
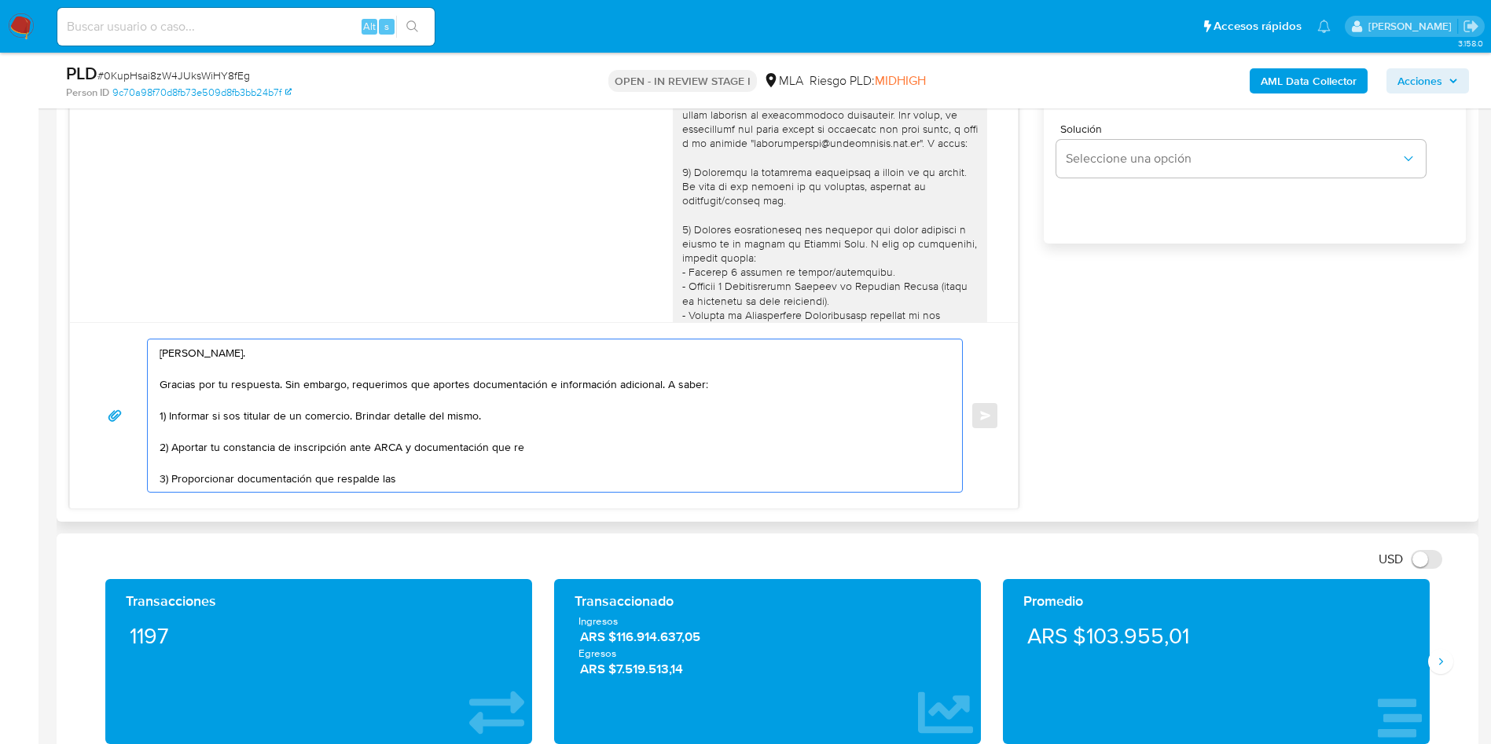
click at [229, 417] on textarea "[PERSON_NAME]. Gracias por tu respuesta. Sin embargo, requerimos que aportes do…" at bounding box center [551, 415] width 783 height 152
click at [473, 412] on textarea "[PERSON_NAME]. Gracias por tu respuesta. Sin embargo, requerimos que aportes do…" at bounding box center [551, 415] width 783 height 152
drag, startPoint x: 483, startPoint y: 414, endPoint x: 173, endPoint y: 413, distance: 310.4
click at [173, 413] on textarea "[PERSON_NAME]. Gracias por tu respuesta. Sin embargo, requerimos que aportes do…" at bounding box center [551, 415] width 783 height 152
paste textarea ") Describir la actividad canalizada a través de tu cuenta. En caso de ser titul…"
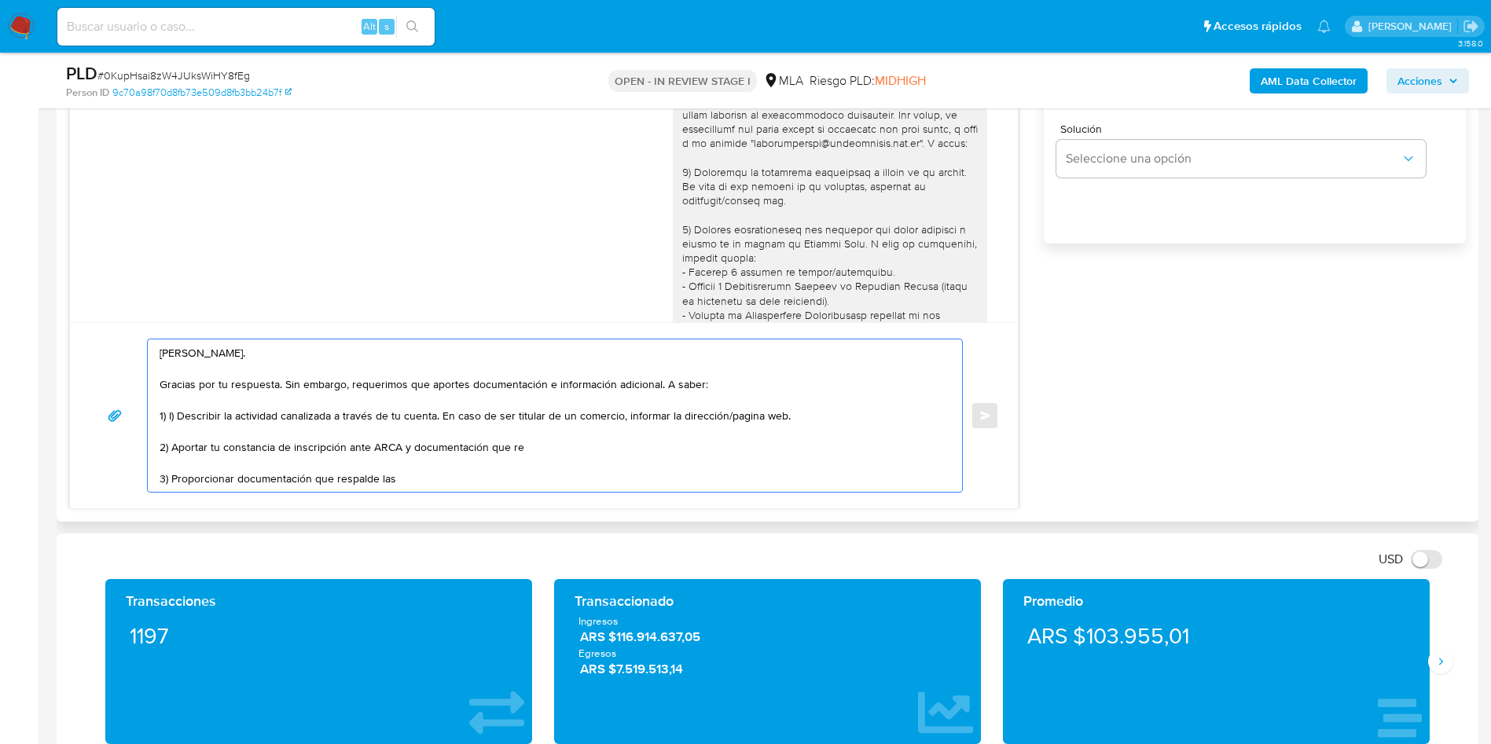
click at [439, 419] on textarea "[PERSON_NAME]. Gracias por tu respuesta. Sin embargo, requerimos que aportes do…" at bounding box center [551, 415] width 783 height 152
drag, startPoint x: 442, startPoint y: 415, endPoint x: 176, endPoint y: 419, distance: 266.4
click at [176, 419] on textarea "[PERSON_NAME]. Gracias por tu respuesta. Sin embargo, requerimos que aportes do…" at bounding box center [551, 415] width 783 height 152
click at [549, 452] on textarea "[PERSON_NAME]. Gracias por tu respuesta. Sin embargo, requerimos que aportes do…" at bounding box center [551, 415] width 783 height 152
click at [177, 474] on textarea "[PERSON_NAME]. Gracias por tu respuesta. Sin embargo, requerimos que aportes do…" at bounding box center [551, 415] width 783 height 152
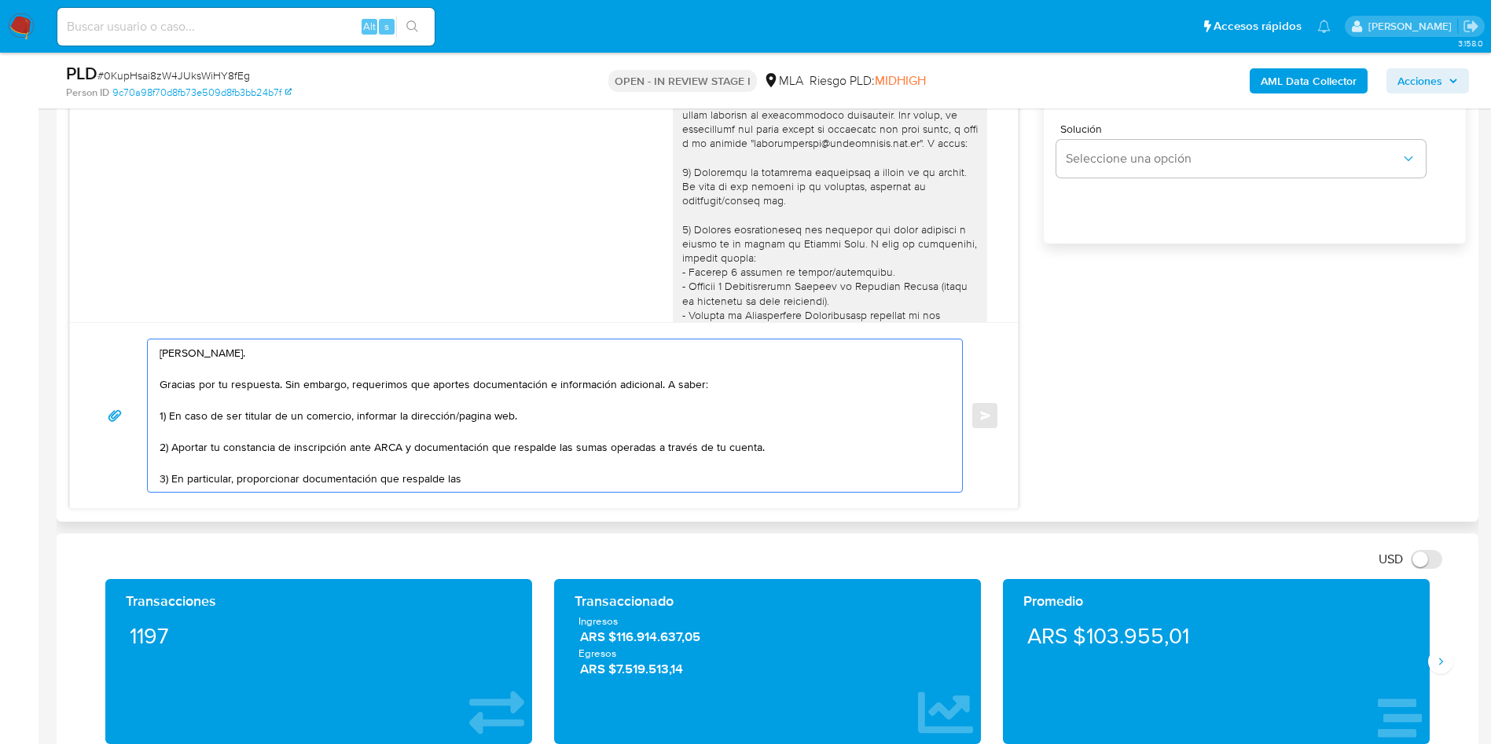
click at [484, 486] on textarea "[PERSON_NAME]. Gracias por tu respuesta. Sin embargo, requerimos que aportes do…" at bounding box center [551, 415] width 783 height 152
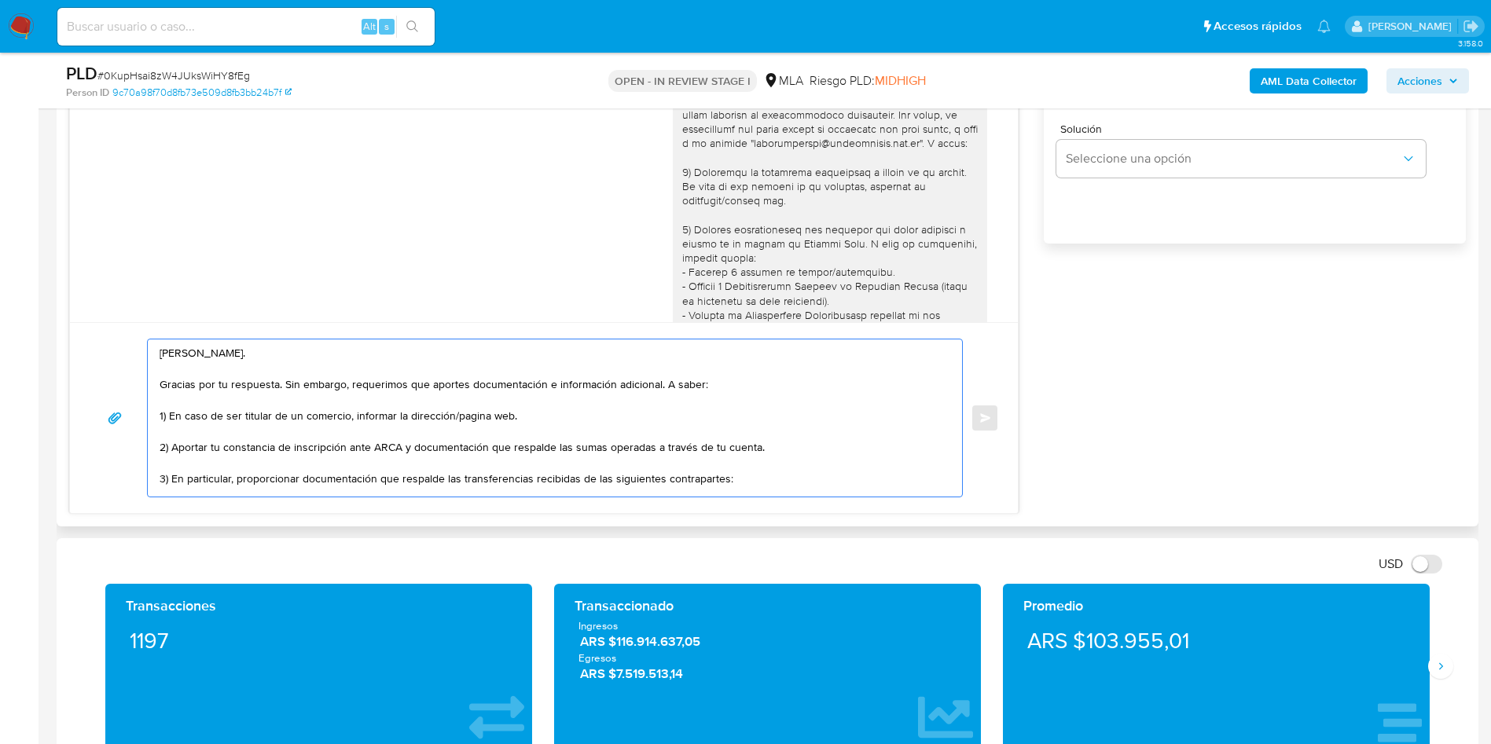
paste textarea "[PERSON_NAME] - CUIT 20220406378 Sucesión [PERSON_NAME] - CUIT 27140160186 Food…"
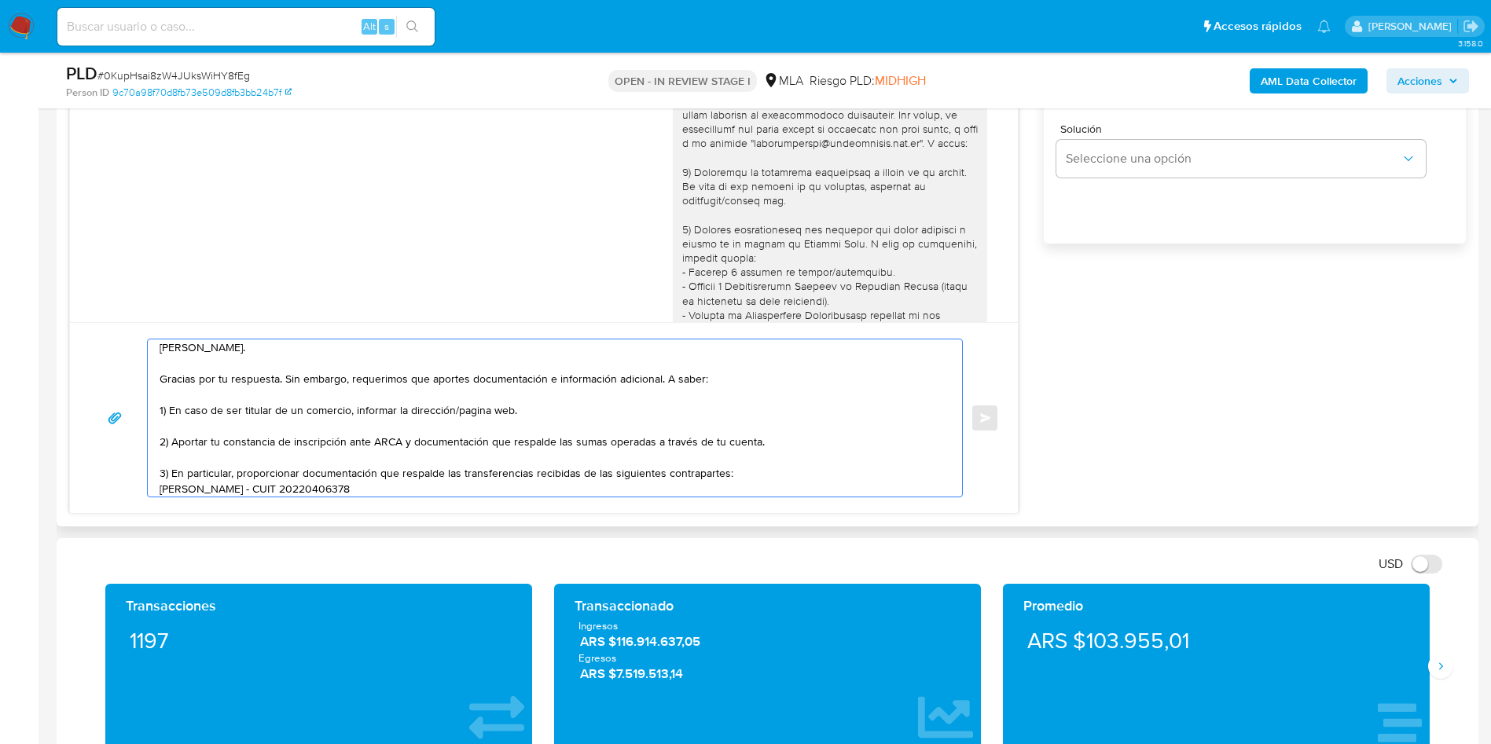
scroll to position [53, 0]
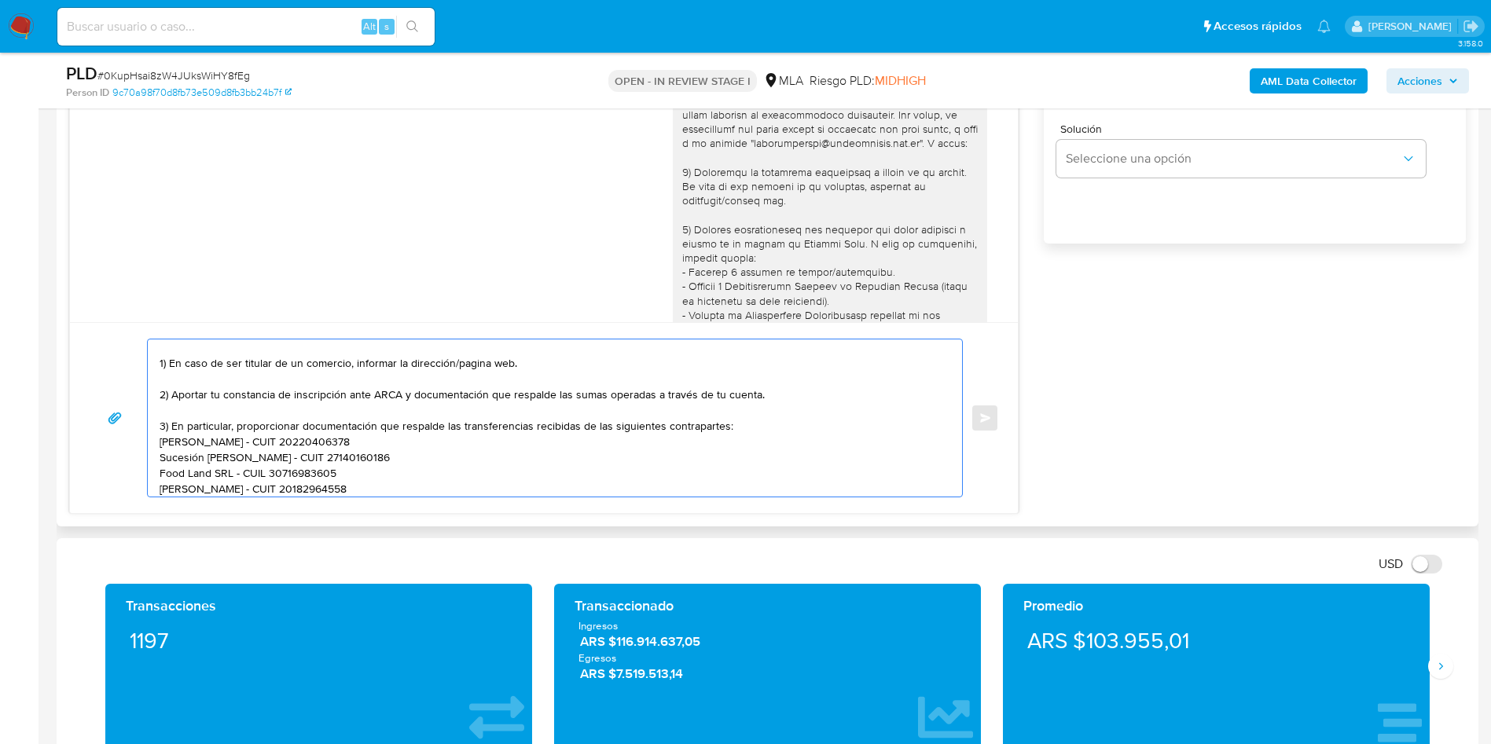
click at [160, 442] on textarea "[PERSON_NAME]. Gracias por tu respuesta. Sin embargo, requerimos que aportes do…" at bounding box center [551, 417] width 783 height 157
drag, startPoint x: 165, startPoint y: 443, endPoint x: 143, endPoint y: 443, distance: 22.0
click at [143, 443] on div "[PERSON_NAME]. Gracias por tu respuesta. Sin embargo, requerimos que aportes do…" at bounding box center [544, 418] width 910 height 159
click at [161, 457] on textarea "[PERSON_NAME]. Gracias por tu respuesta. Sin embargo, requerimos que aportes do…" at bounding box center [551, 417] width 783 height 157
paste textarea "-"
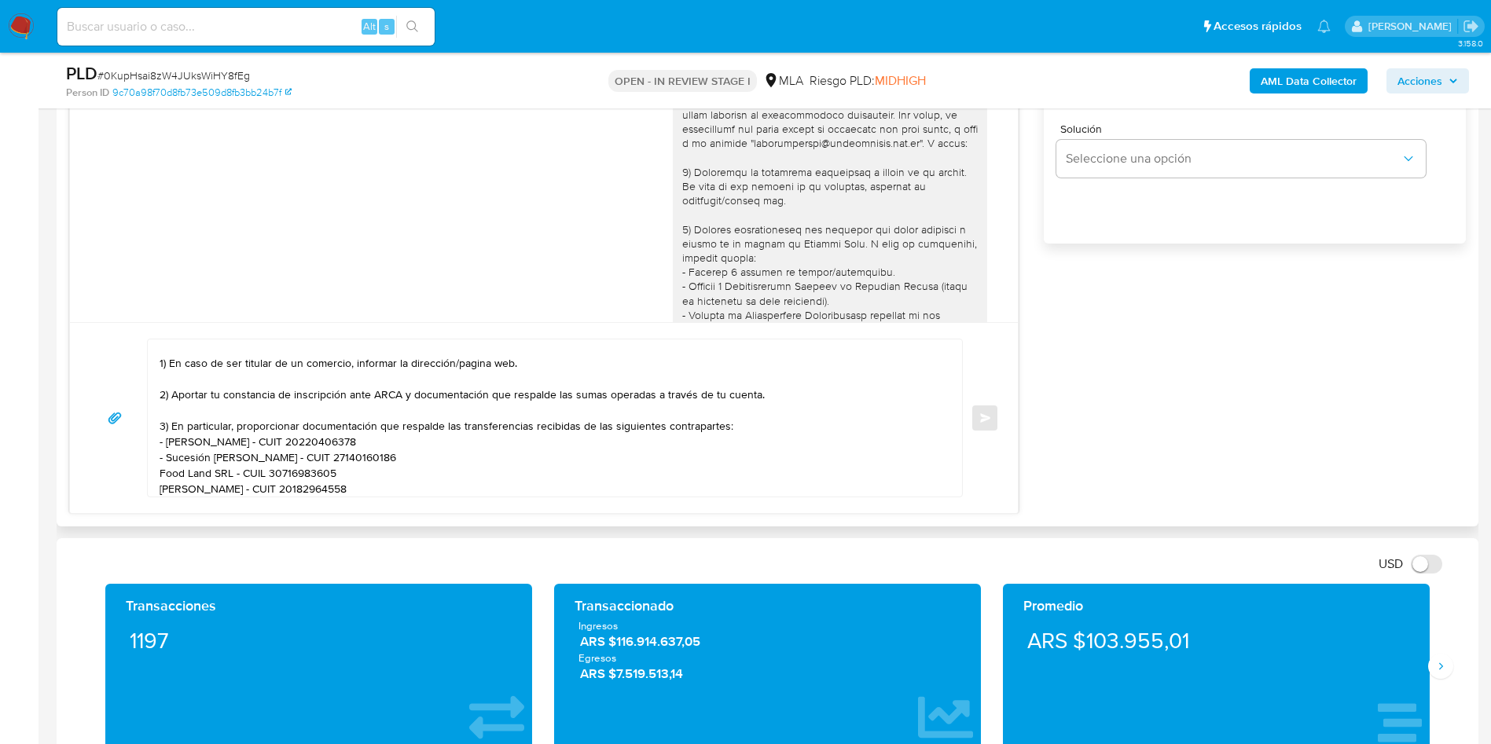
click at [158, 472] on div "[PERSON_NAME]. Gracias por tu respuesta. Sin embargo, requerimos que aportes do…" at bounding box center [551, 417] width 806 height 157
click at [160, 474] on textarea "[PERSON_NAME]. Gracias por tu respuesta. Sin embargo, requerimos que aportes do…" at bounding box center [551, 417] width 783 height 157
paste textarea "-"
click at [160, 492] on textarea "[PERSON_NAME]. Gracias por tu respuesta. Sin embargo, requerimos que aportes do…" at bounding box center [551, 417] width 783 height 157
paste textarea "-"
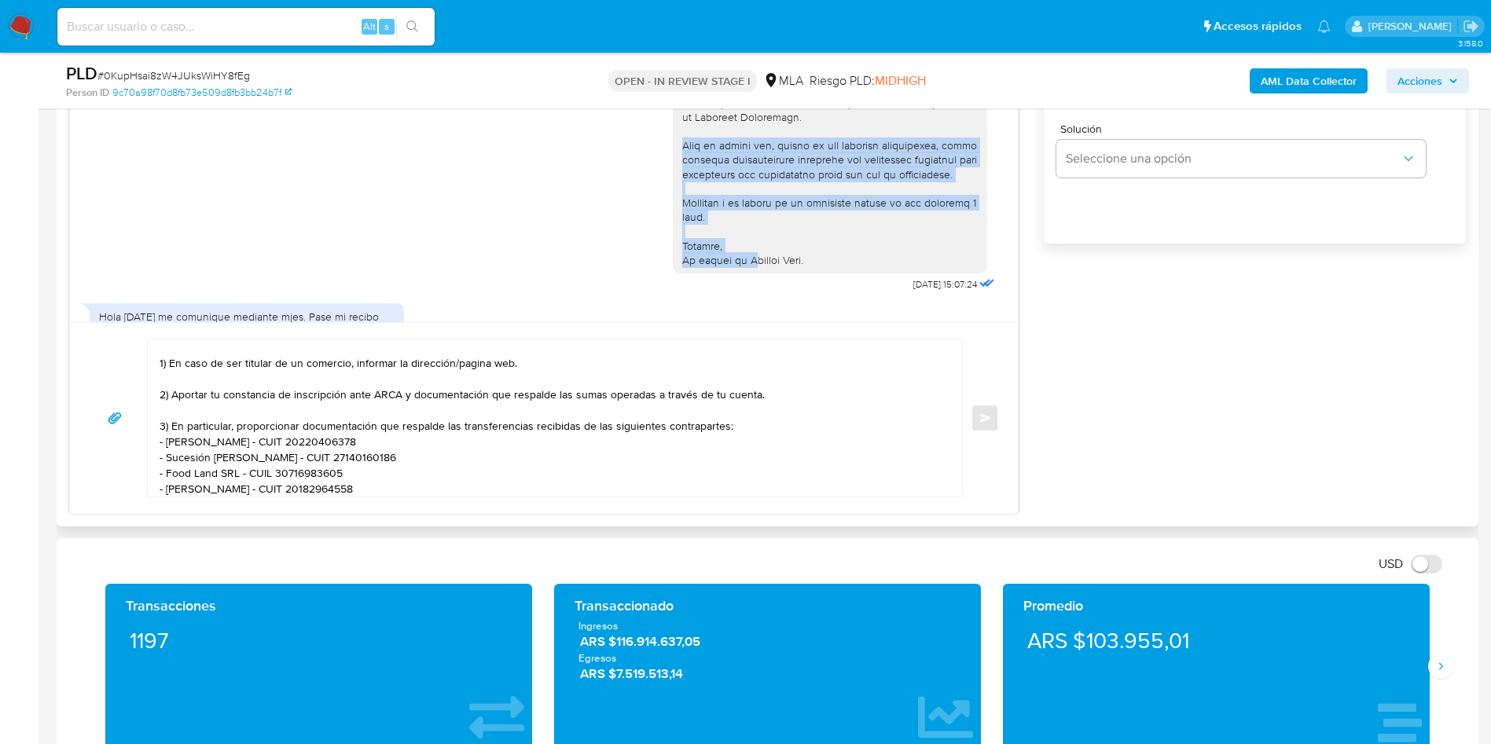
scroll to position [1521, 0]
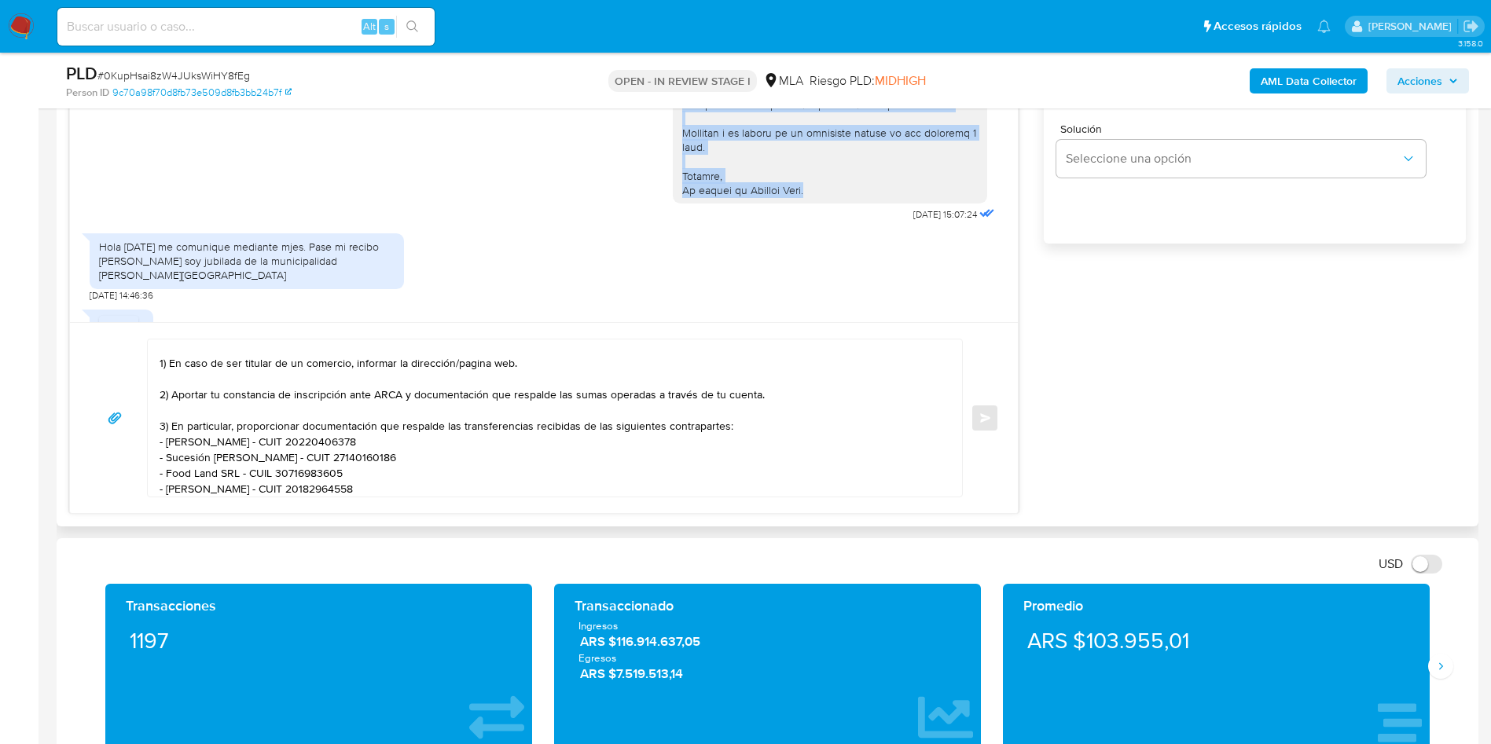
drag, startPoint x: 664, startPoint y: 239, endPoint x: 836, endPoint y: 254, distance: 172.8
copy div "Tené en cuenta que, además de los ejemplos mencionados, podés adjuntar document…"
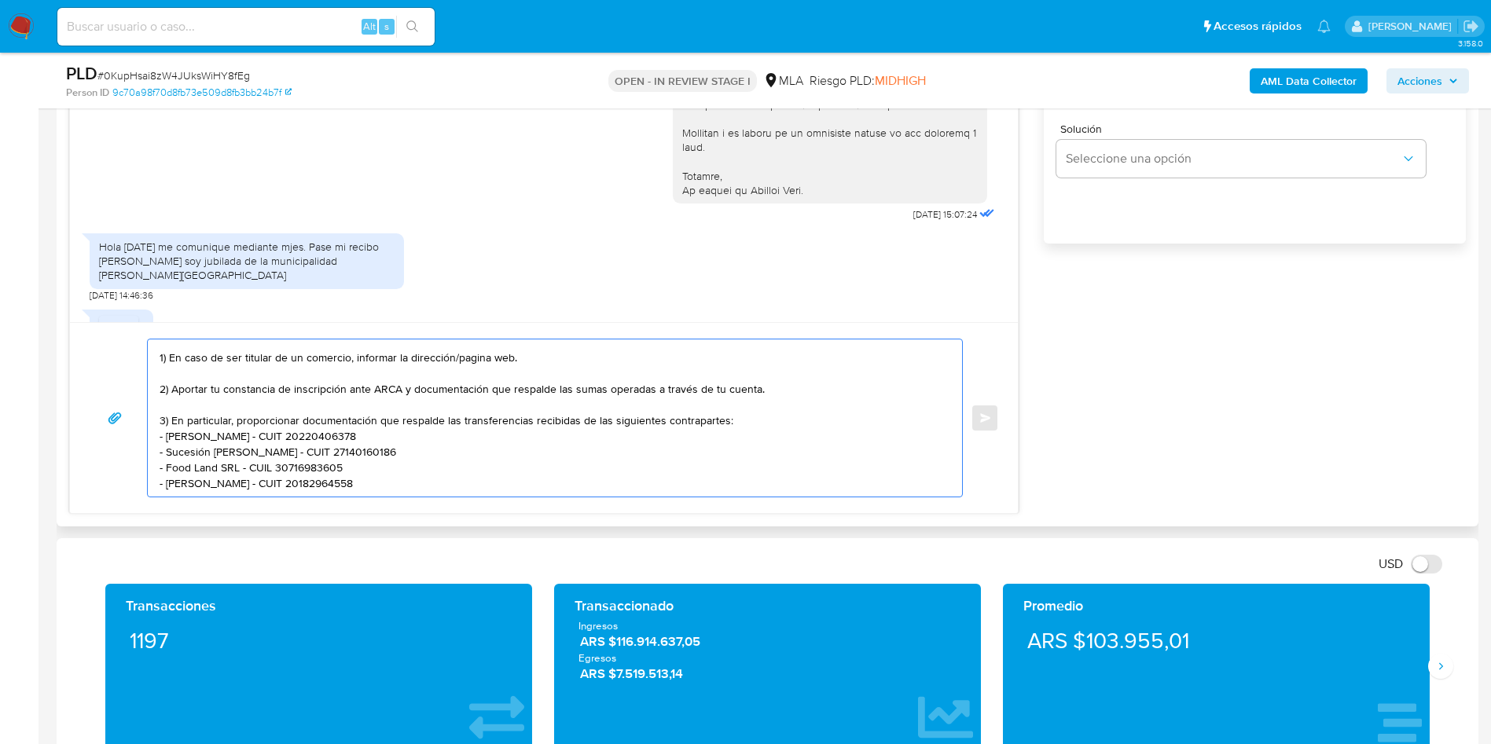
click at [404, 485] on textarea "[PERSON_NAME]. Gracias por tu respuesta. Sin embargo, requerimos que aportes do…" at bounding box center [551, 417] width 783 height 157
paste textarea "Tené en cuenta que, además de los ejemplos mencionados, podés adjuntar document…"
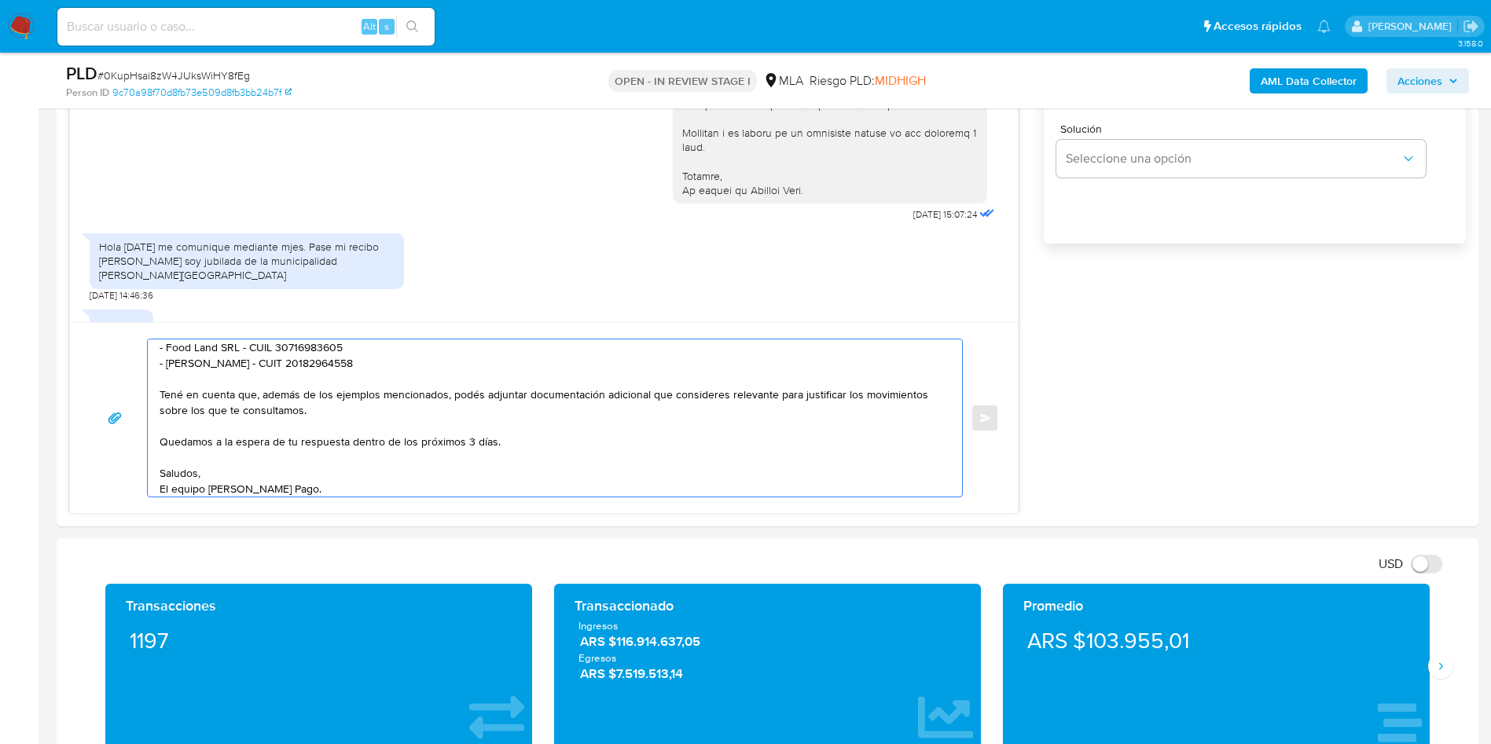
scroll to position [943, 0]
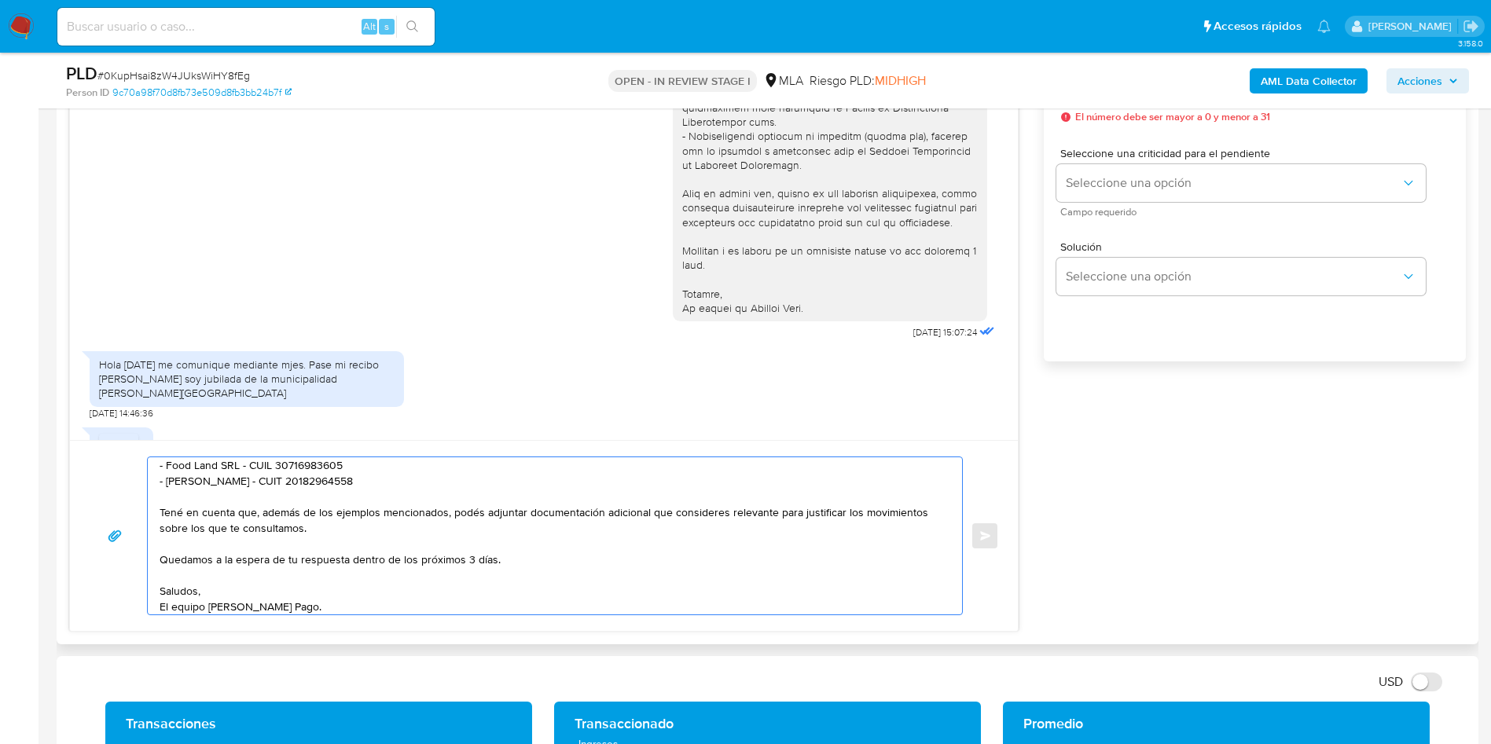
drag, startPoint x: 519, startPoint y: 566, endPoint x: 130, endPoint y: 562, distance: 388.2
click at [130, 562] on div "[PERSON_NAME]. Gracias por tu respuesta. Sin embargo, requerimos que aportes do…" at bounding box center [544, 536] width 910 height 159
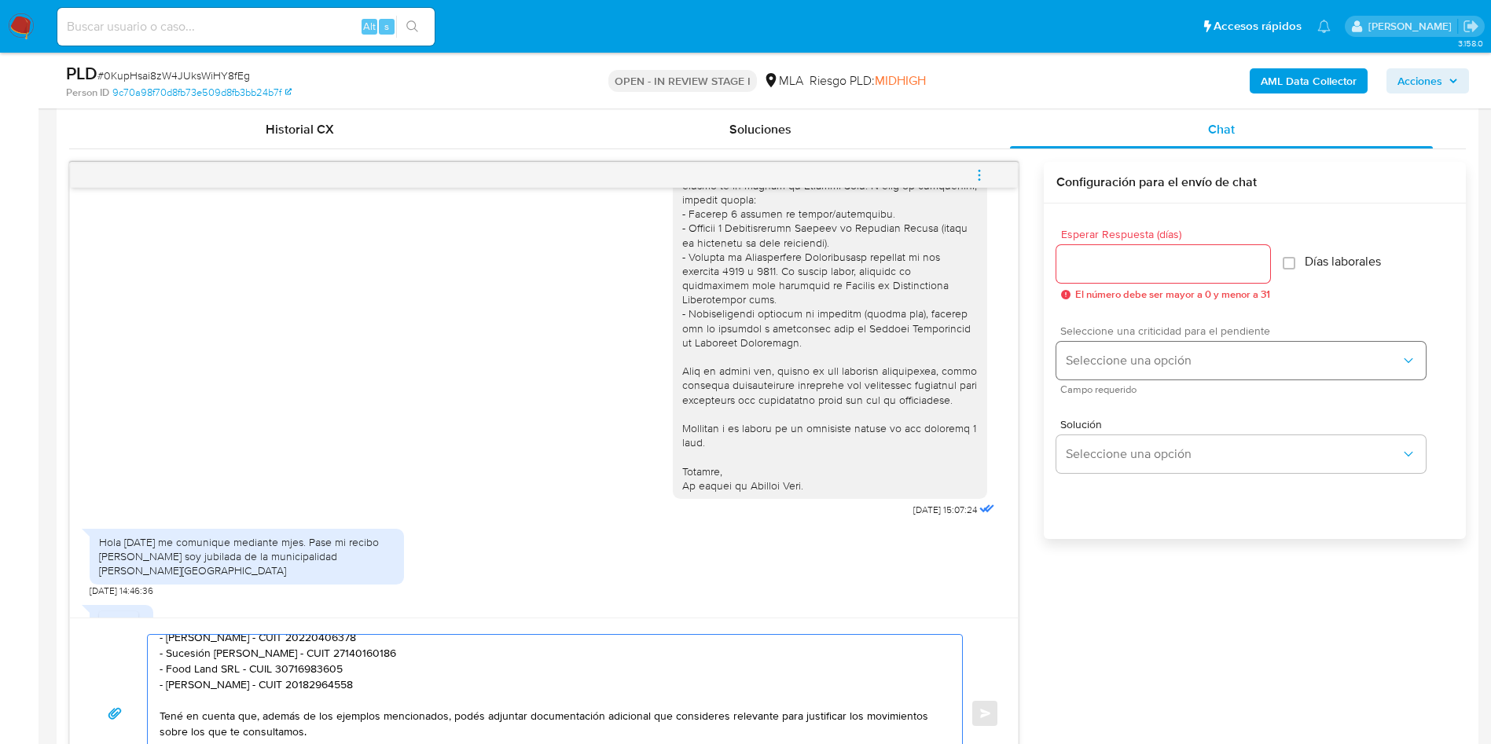
scroll to position [707, 0]
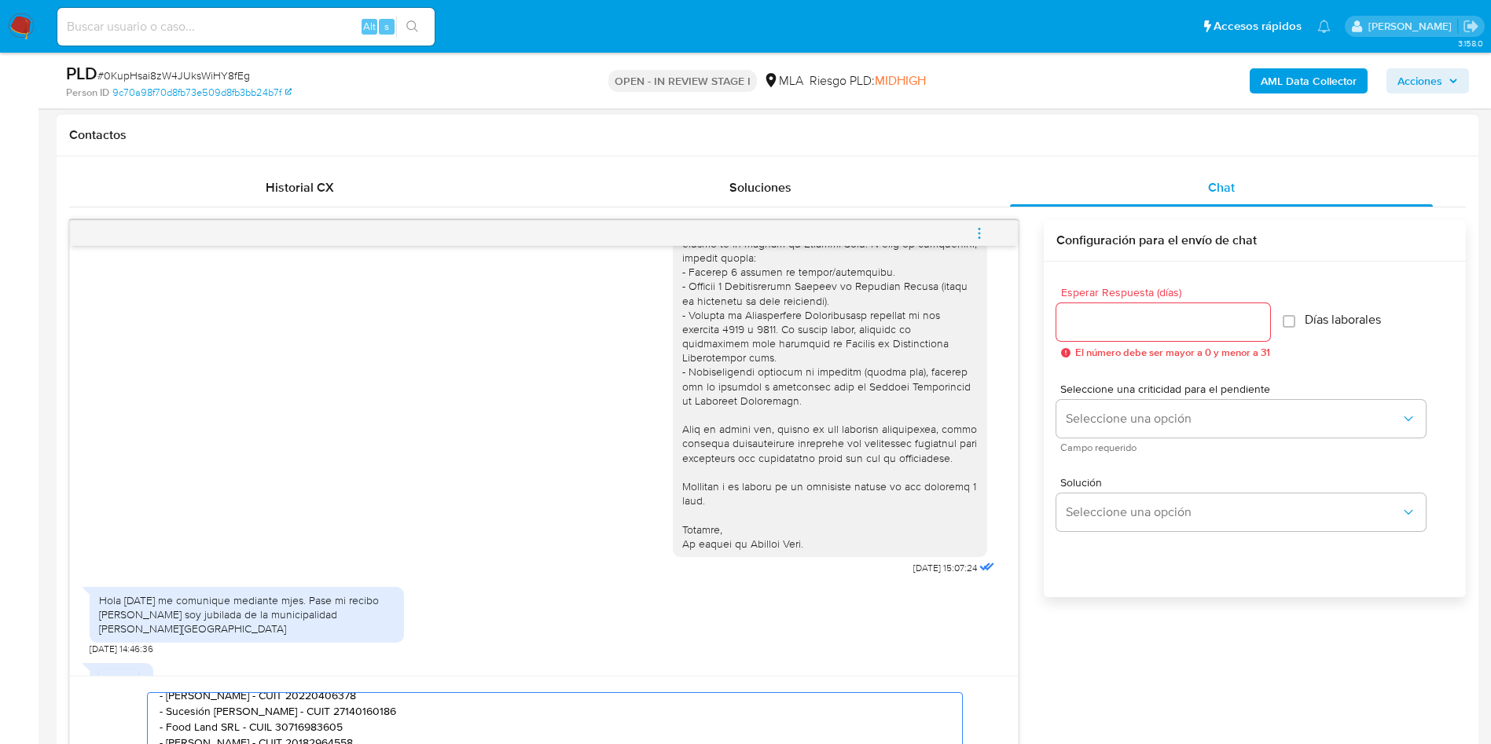
type textarea "[PERSON_NAME]. Gracias por tu respuesta. Sin embargo, requerimos que aportes do…"
click at [1074, 317] on input "Esperar Respuesta (días)" at bounding box center [1163, 322] width 214 height 20
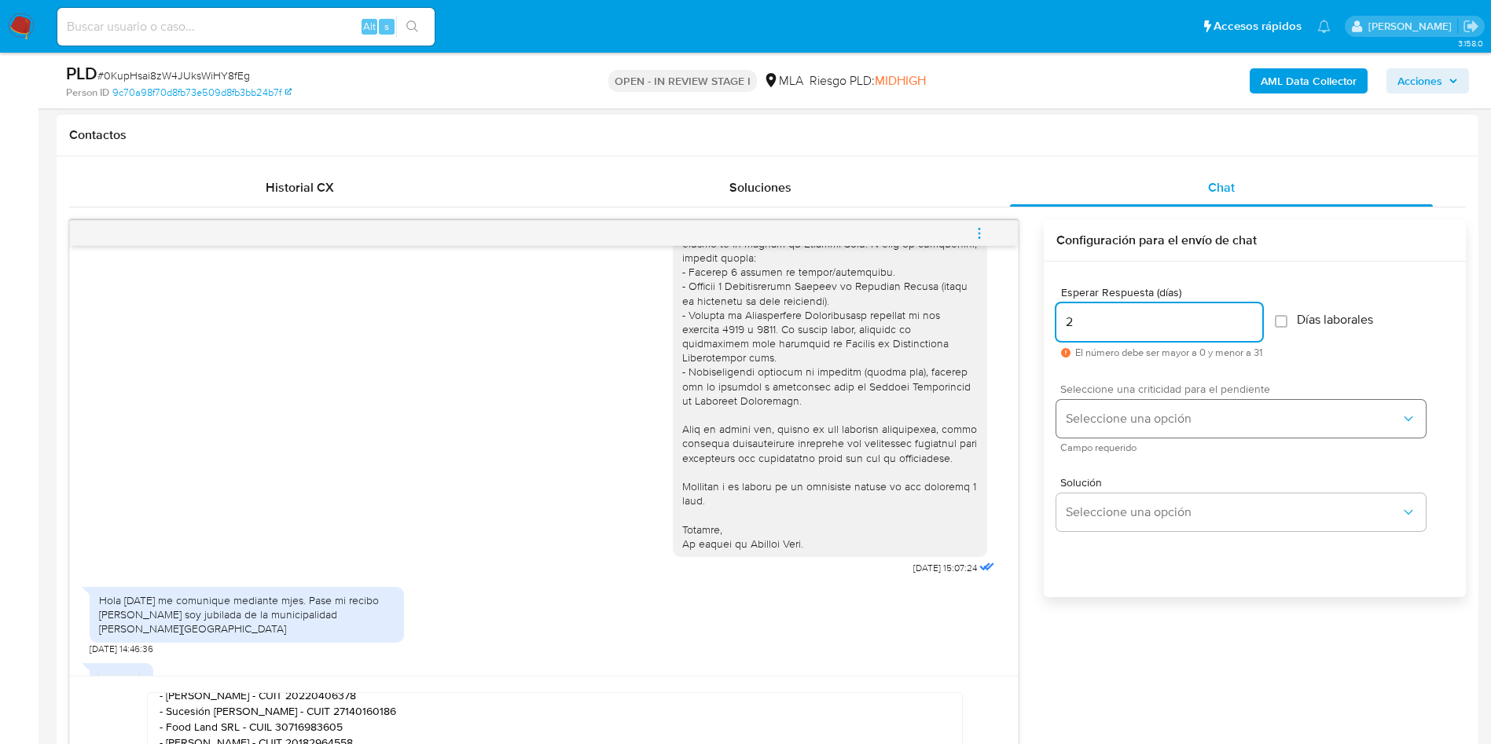
type input "2"
click at [1114, 417] on span "Seleccione una opción" at bounding box center [1233, 419] width 335 height 16
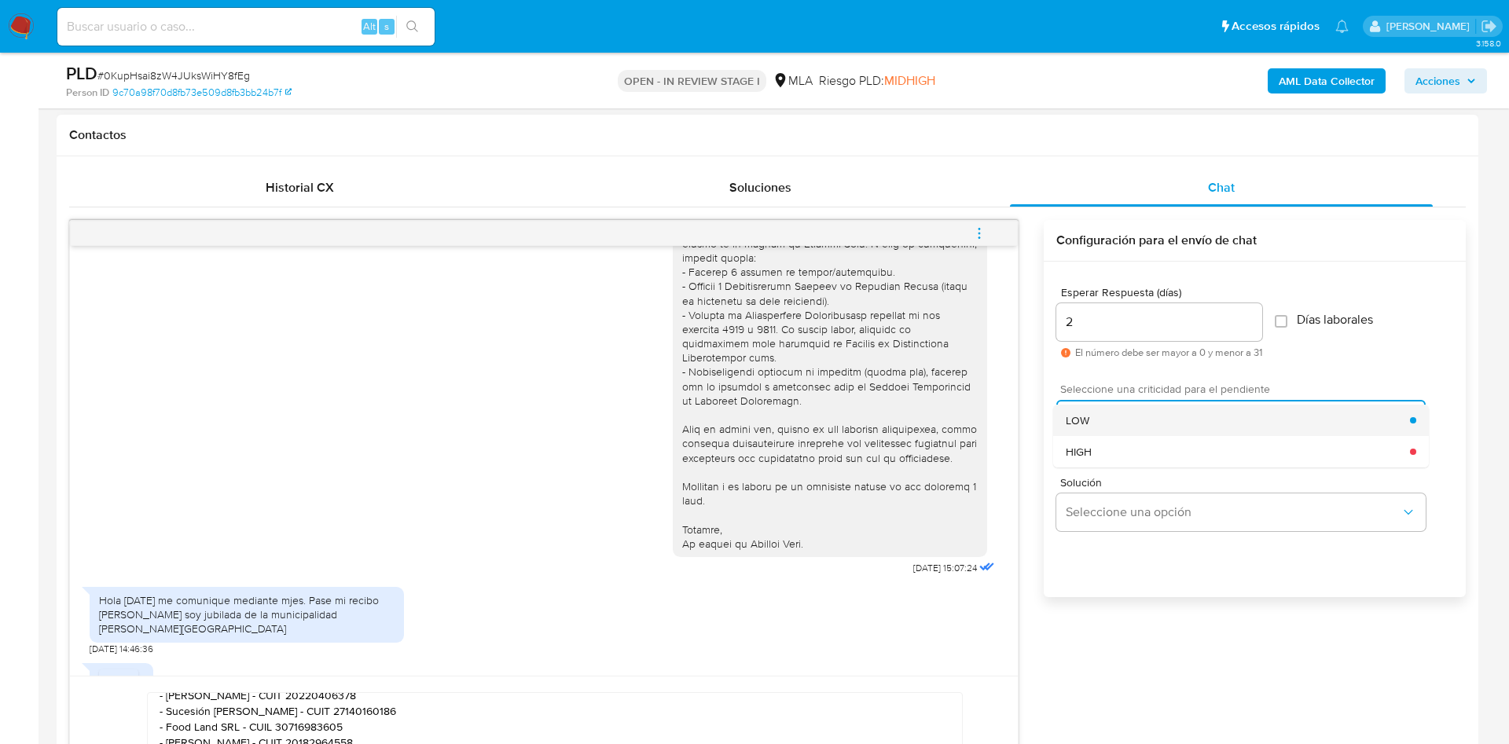
click at [1107, 419] on div "LOW" at bounding box center [1238, 420] width 344 height 31
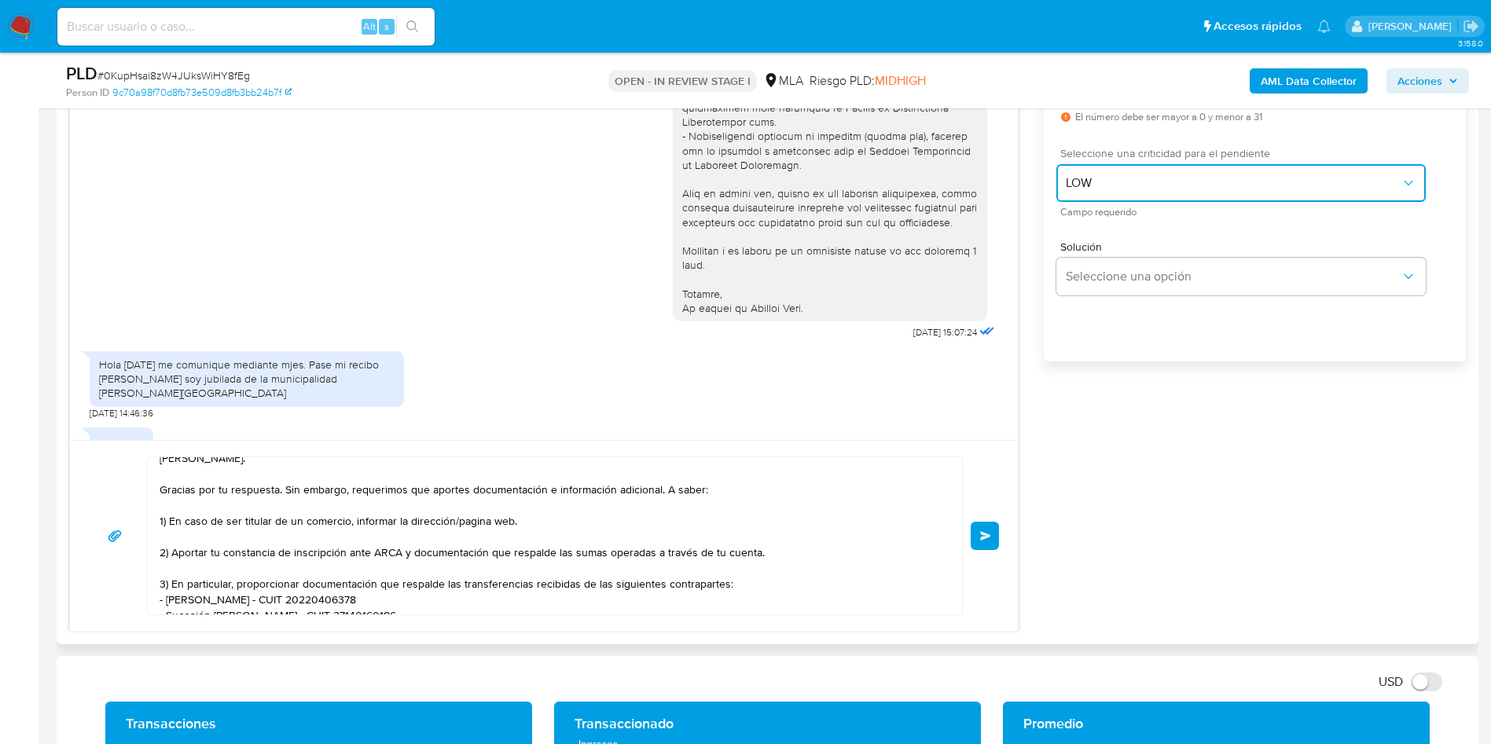
scroll to position [0, 0]
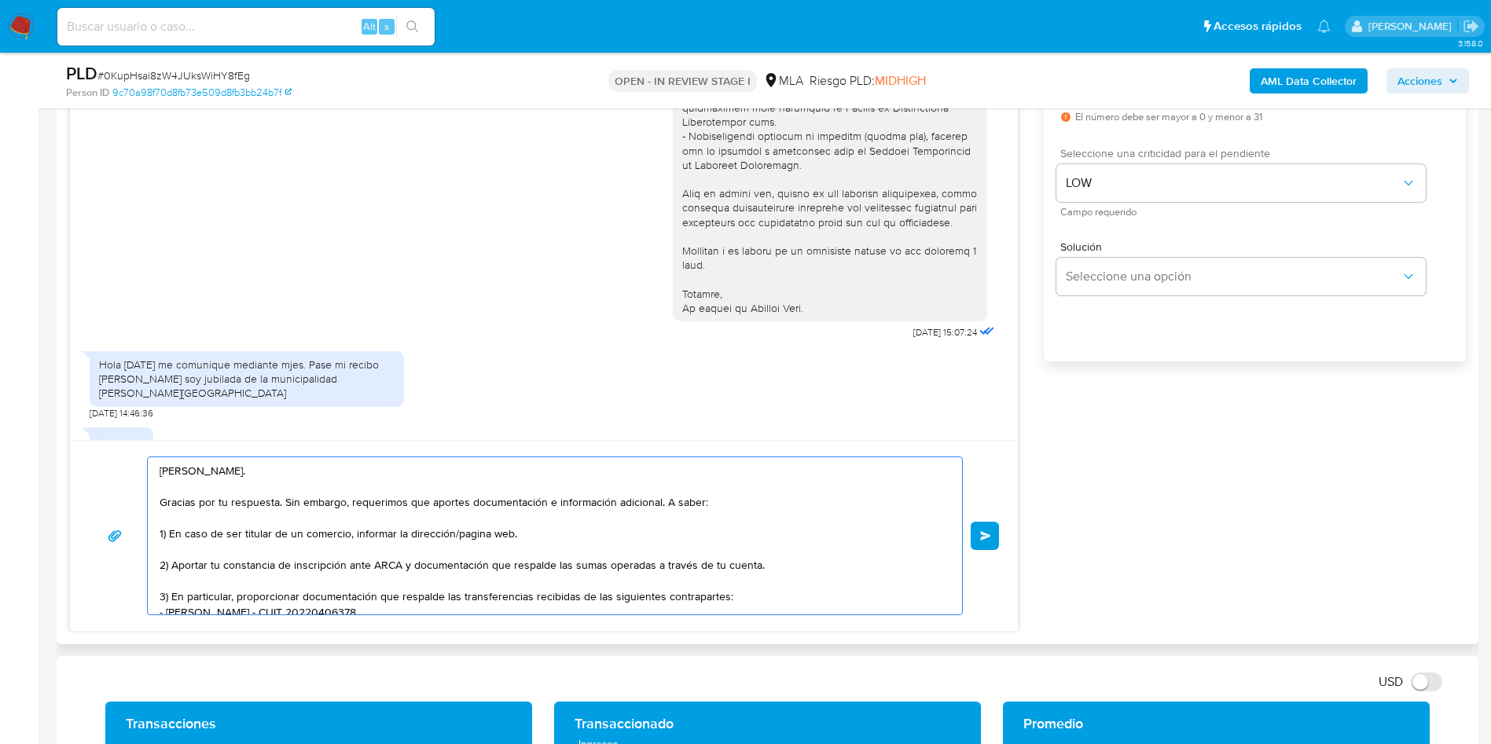
click at [465, 529] on textarea "[PERSON_NAME]. Gracias por tu respuesta. Sin embargo, requerimos que aportes do…" at bounding box center [551, 535] width 783 height 157
click at [0, 0] on lt-span "p á gina" at bounding box center [0, 0] width 0 height 0
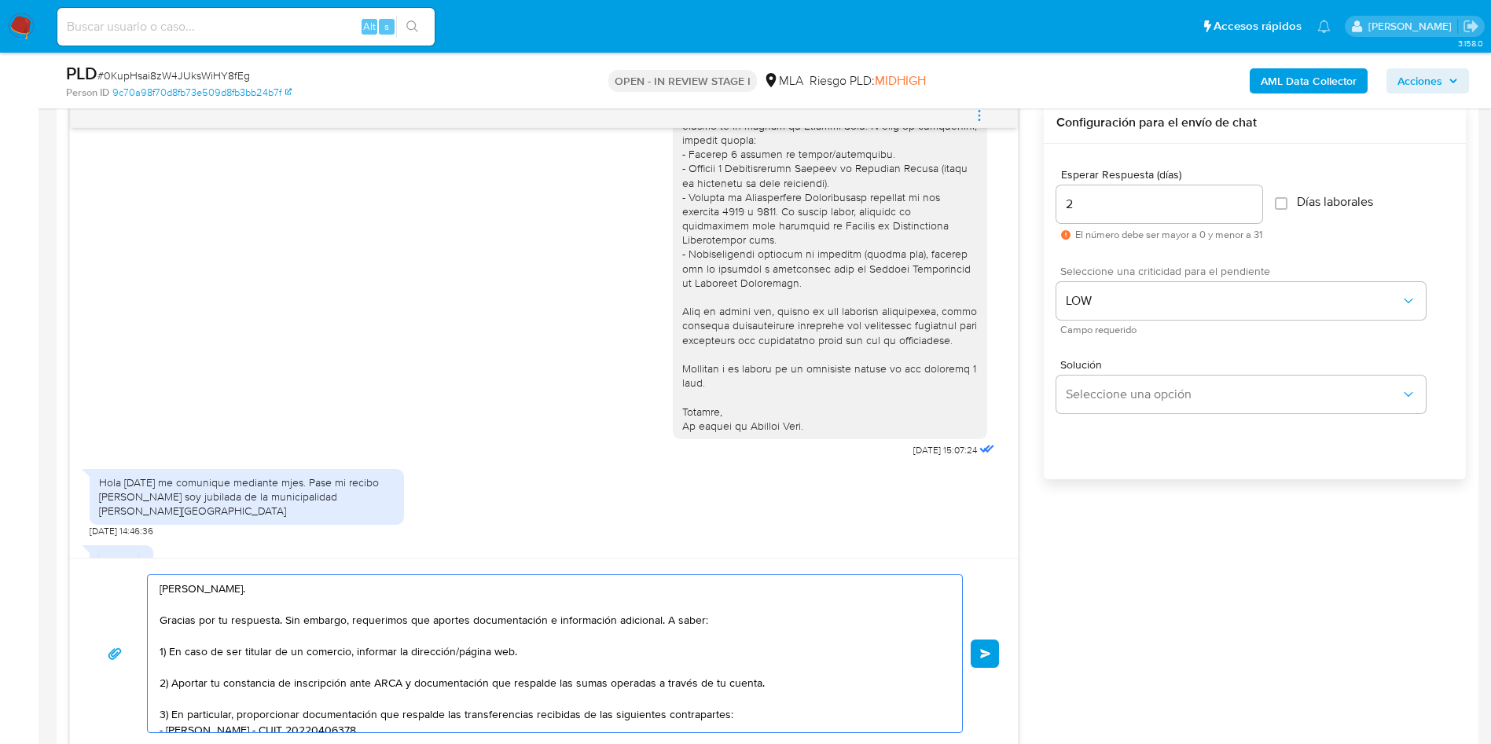
type textarea "[PERSON_NAME]. Gracias por tu respuesta. Sin embargo, requerimos que aportes do…"
drag, startPoint x: 1186, startPoint y: 211, endPoint x: 981, endPoint y: 207, distance: 205.2
click at [981, 207] on div "[DATE] 17:23:35 Ya pidieron esos datos y fueron enviados [DATE] 00:06:13 Hola, …" at bounding box center [767, 426] width 1397 height 648
drag, startPoint x: 1085, startPoint y: 202, endPoint x: 1044, endPoint y: 202, distance: 40.1
click at [1044, 202] on div "Esperar Respuesta (días) 1 El número debe ser mayor a 0 y menor a 31 Días labor…" at bounding box center [1255, 332] width 422 height 377
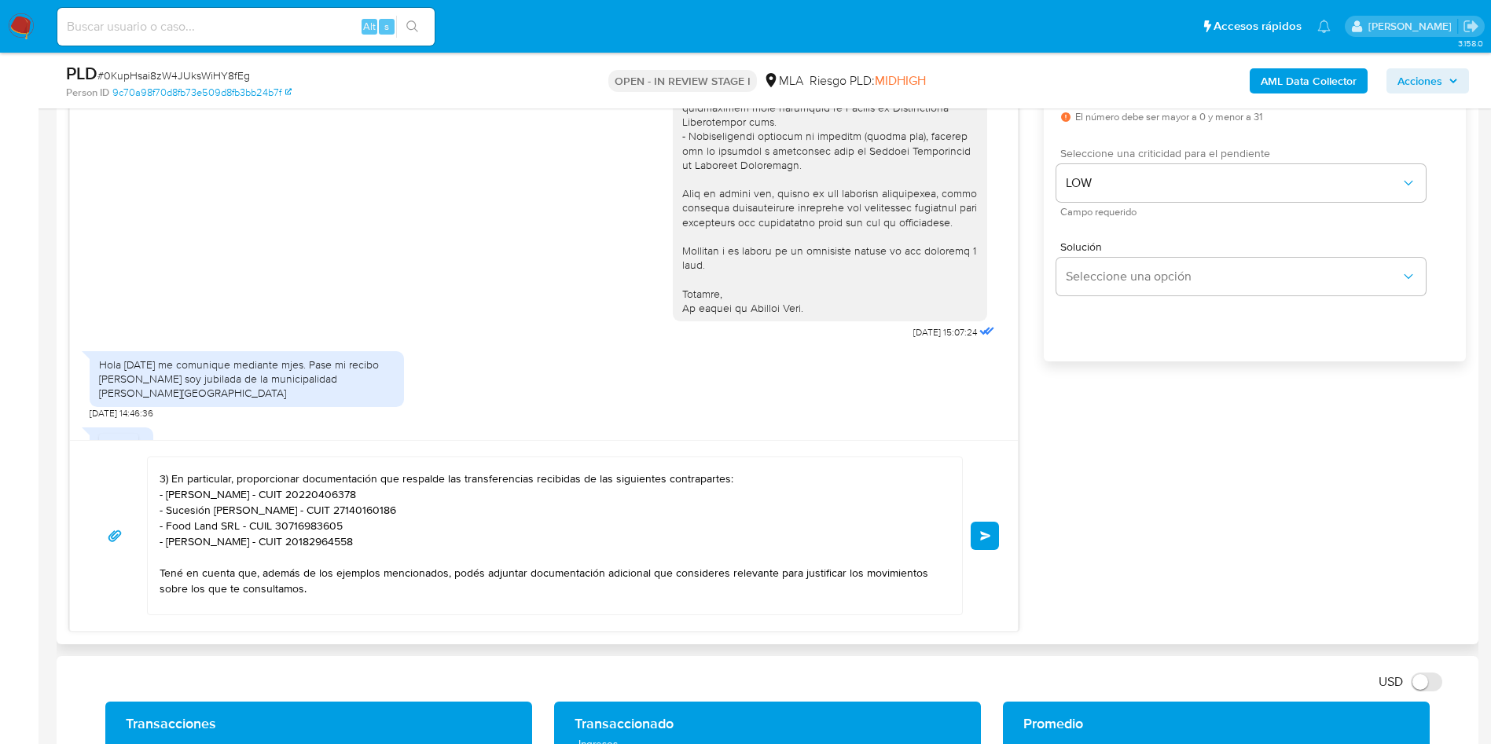
scroll to position [0, 0]
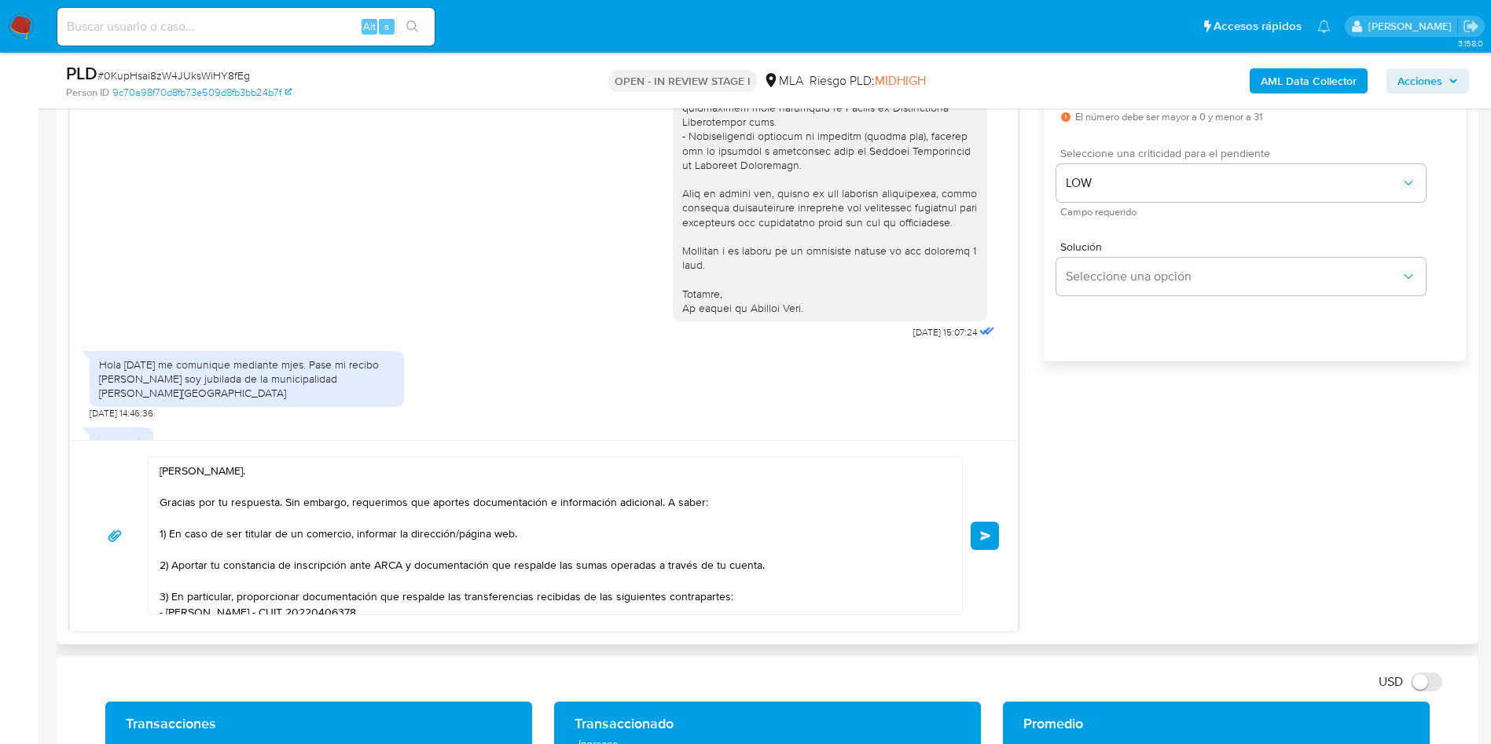
type input "3"
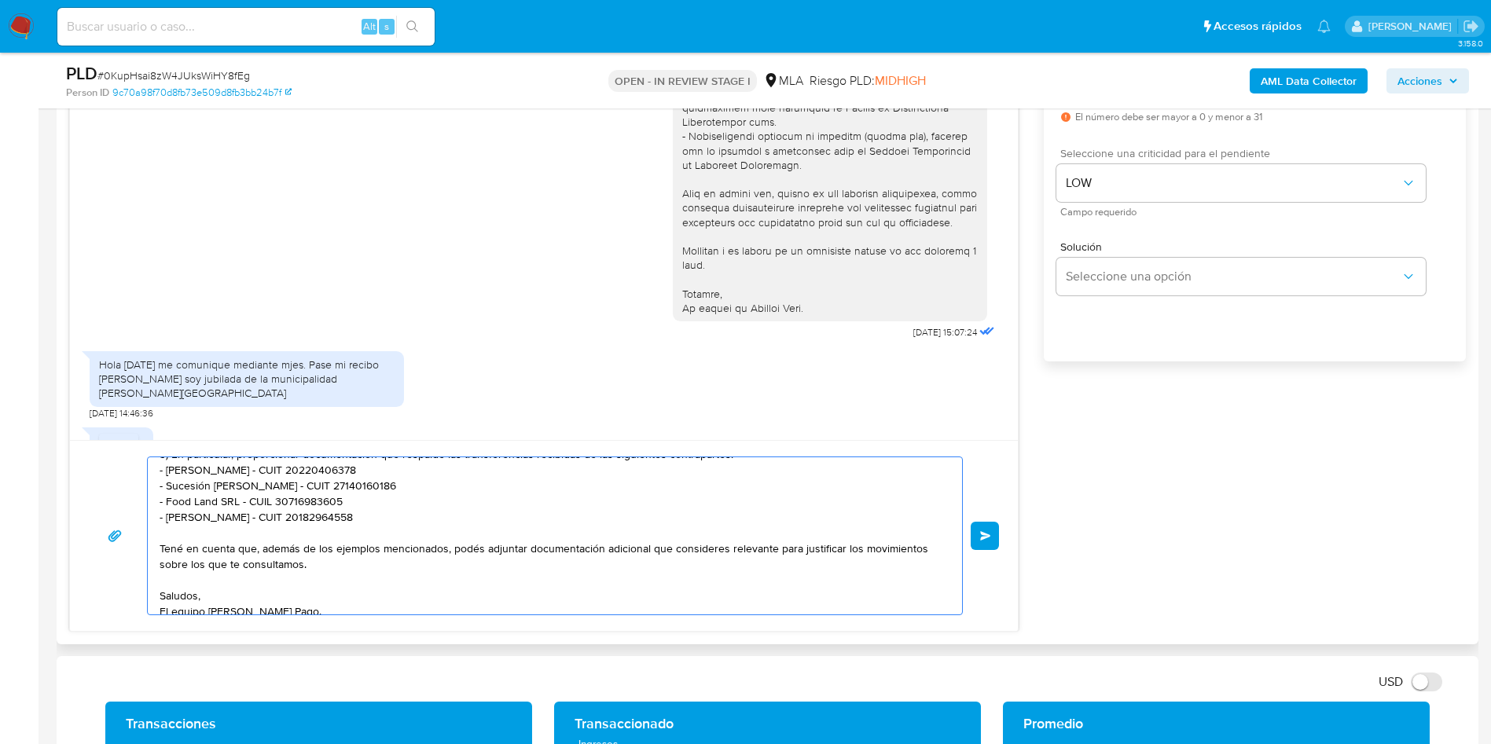
scroll to position [152, 0]
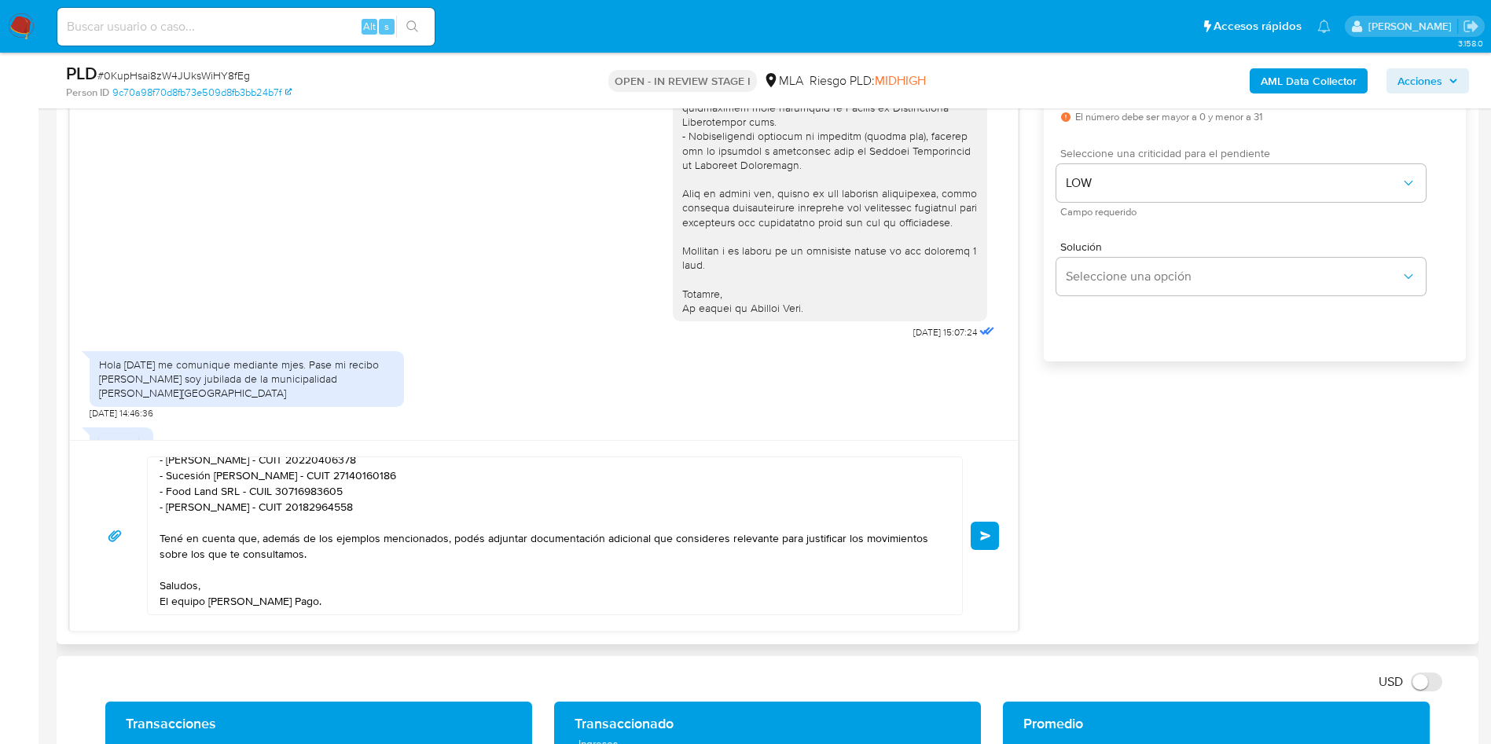
click at [996, 528] on button "Enviar" at bounding box center [985, 536] width 28 height 28
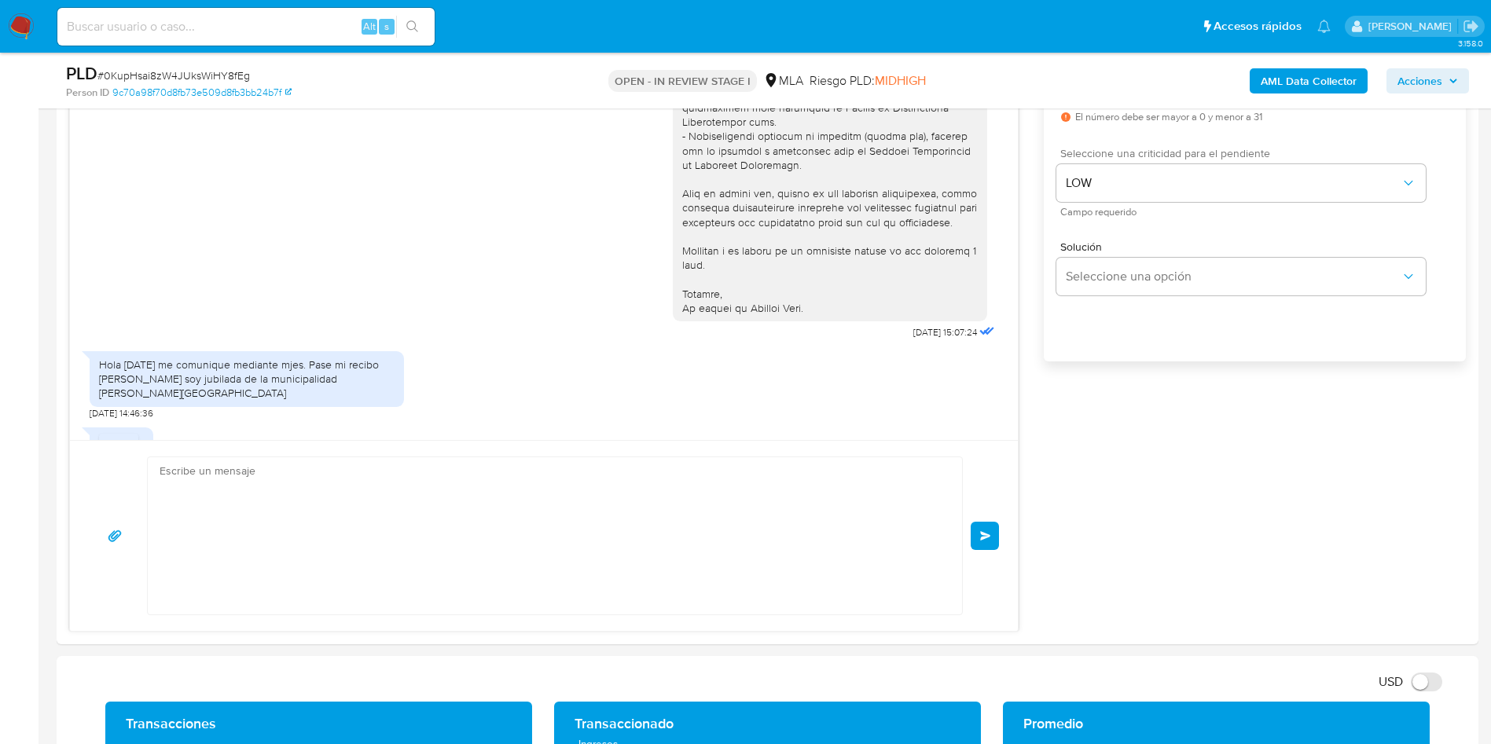
scroll to position [2057, 0]
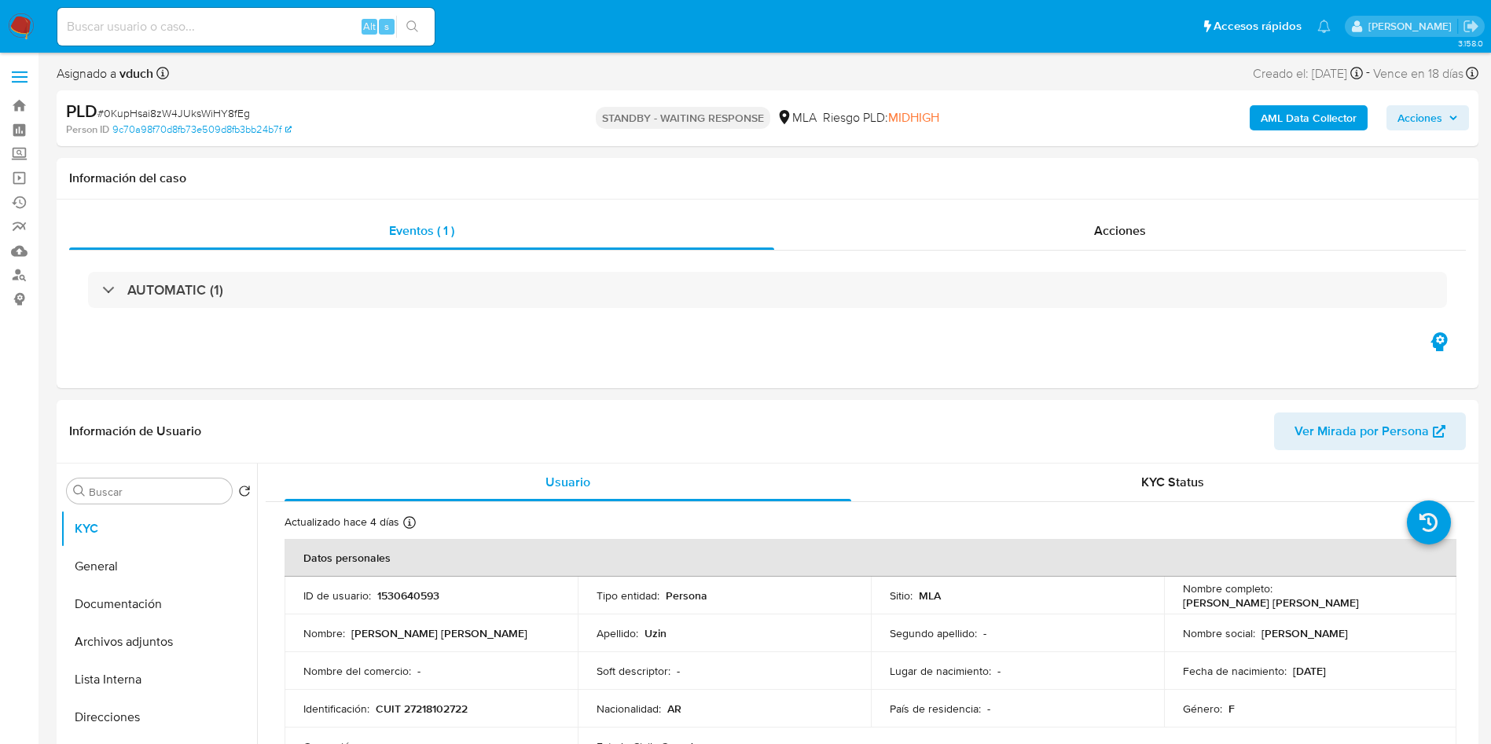
select select "10"
click at [662, 567] on th "Datos personales" at bounding box center [870, 558] width 1172 height 38
